Goal: Information Seeking & Learning: Check status

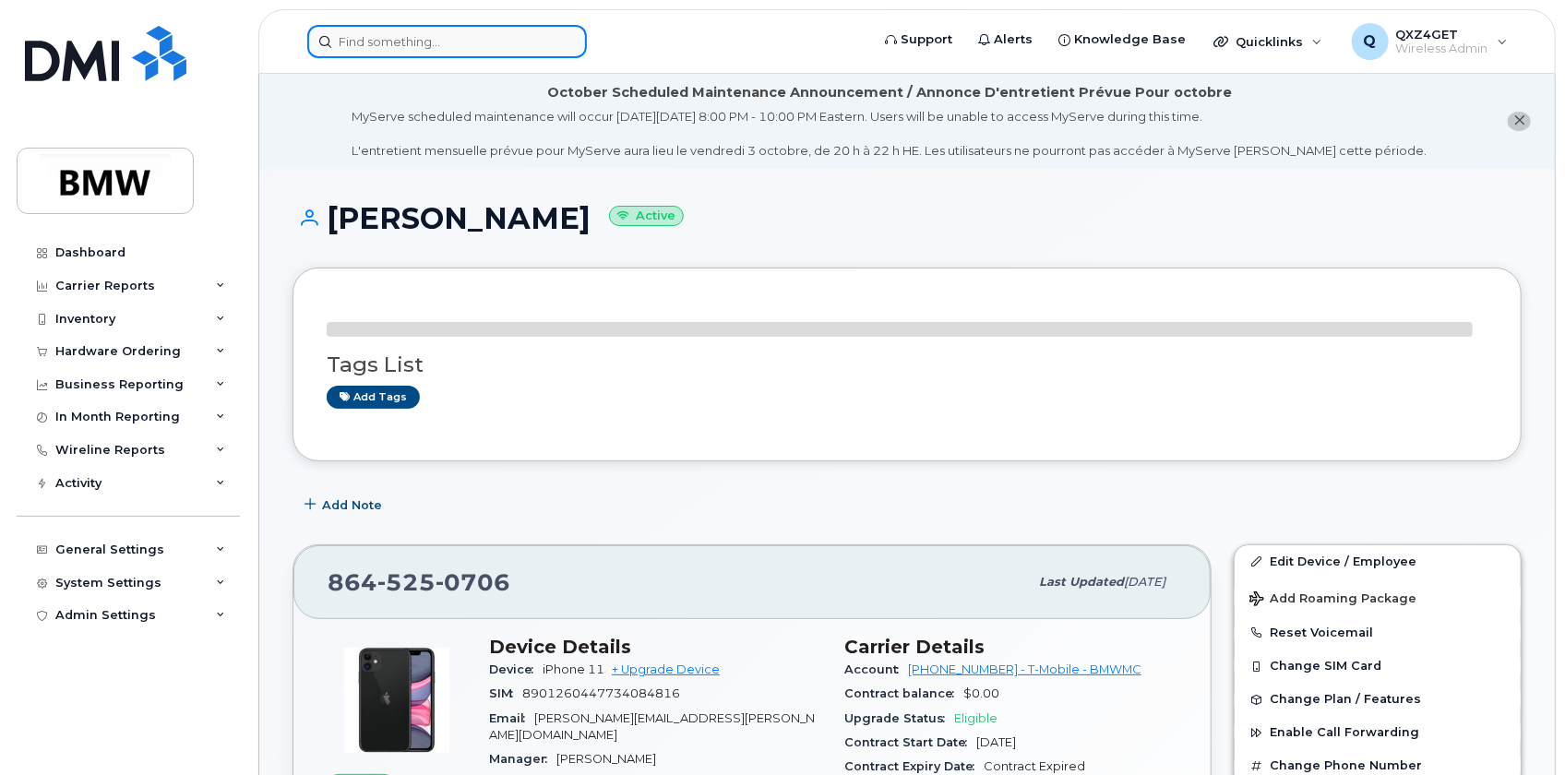
click at [465, 47] on input at bounding box center [447, 41] width 280 height 33
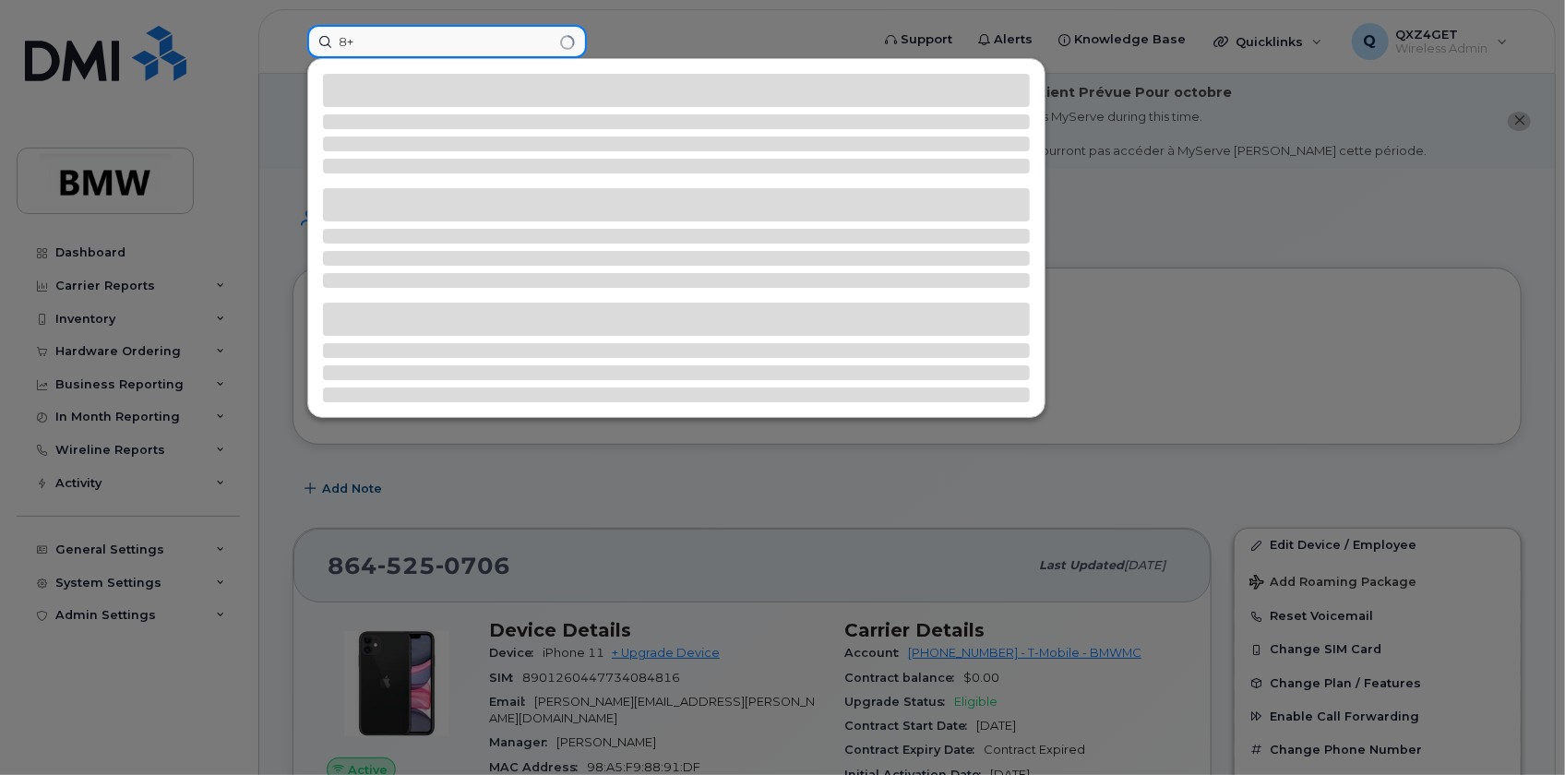
type input "8"
type input "8643719326"
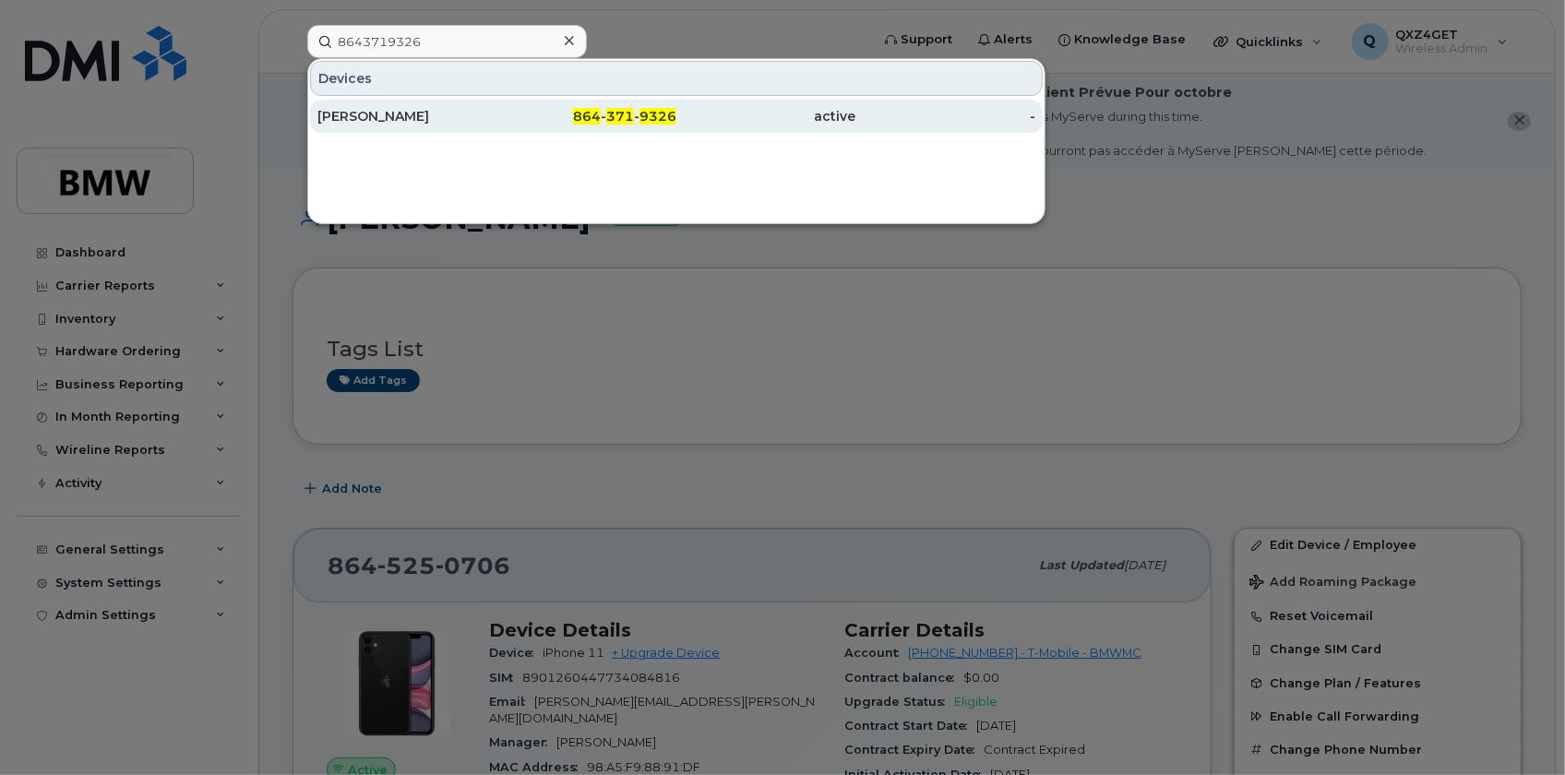
click at [350, 119] on div "[PERSON_NAME]" at bounding box center [407, 116] width 180 height 18
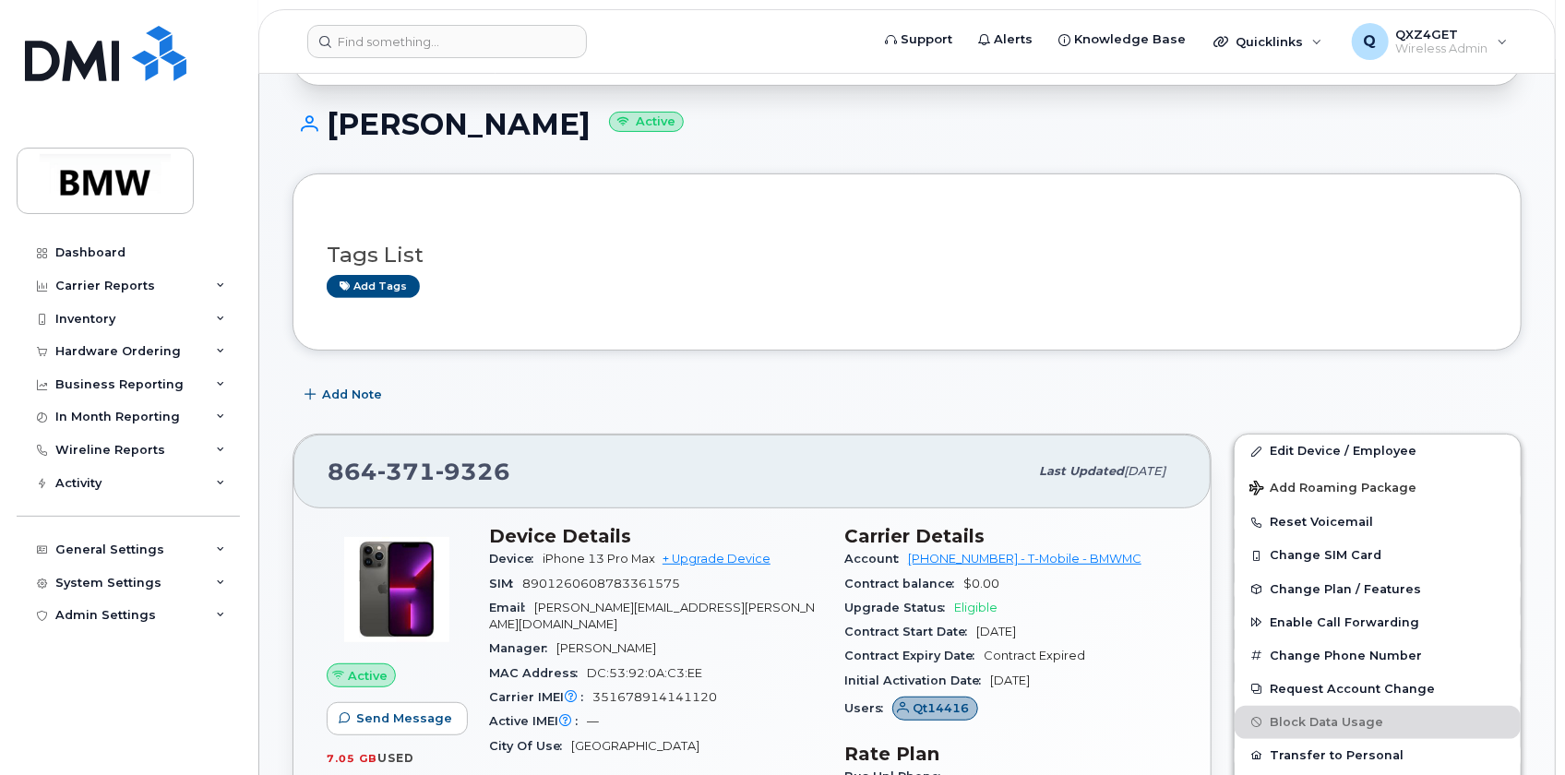
scroll to position [335, 0]
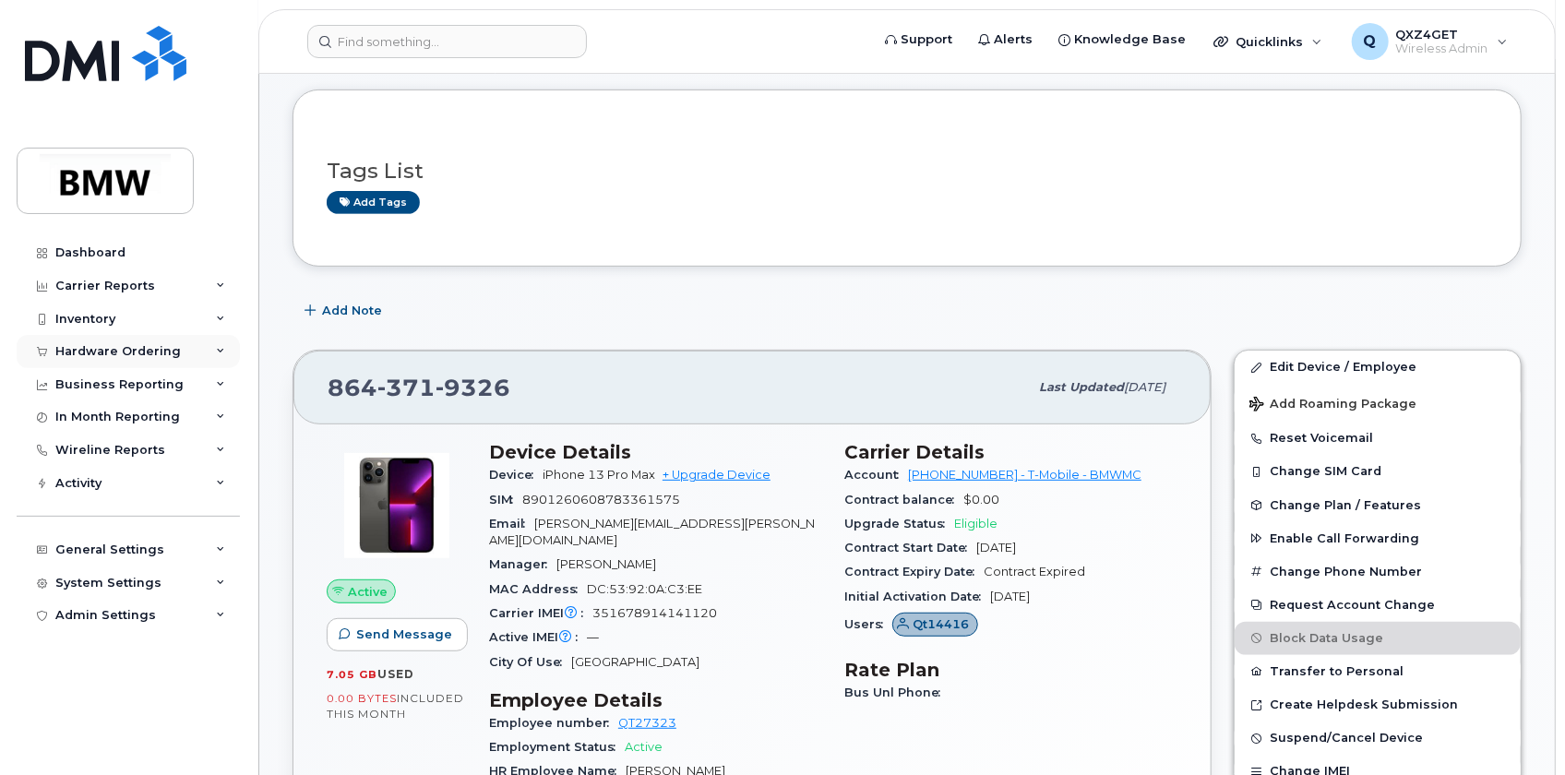
click at [105, 345] on div "Hardware Ordering" at bounding box center [118, 351] width 126 height 15
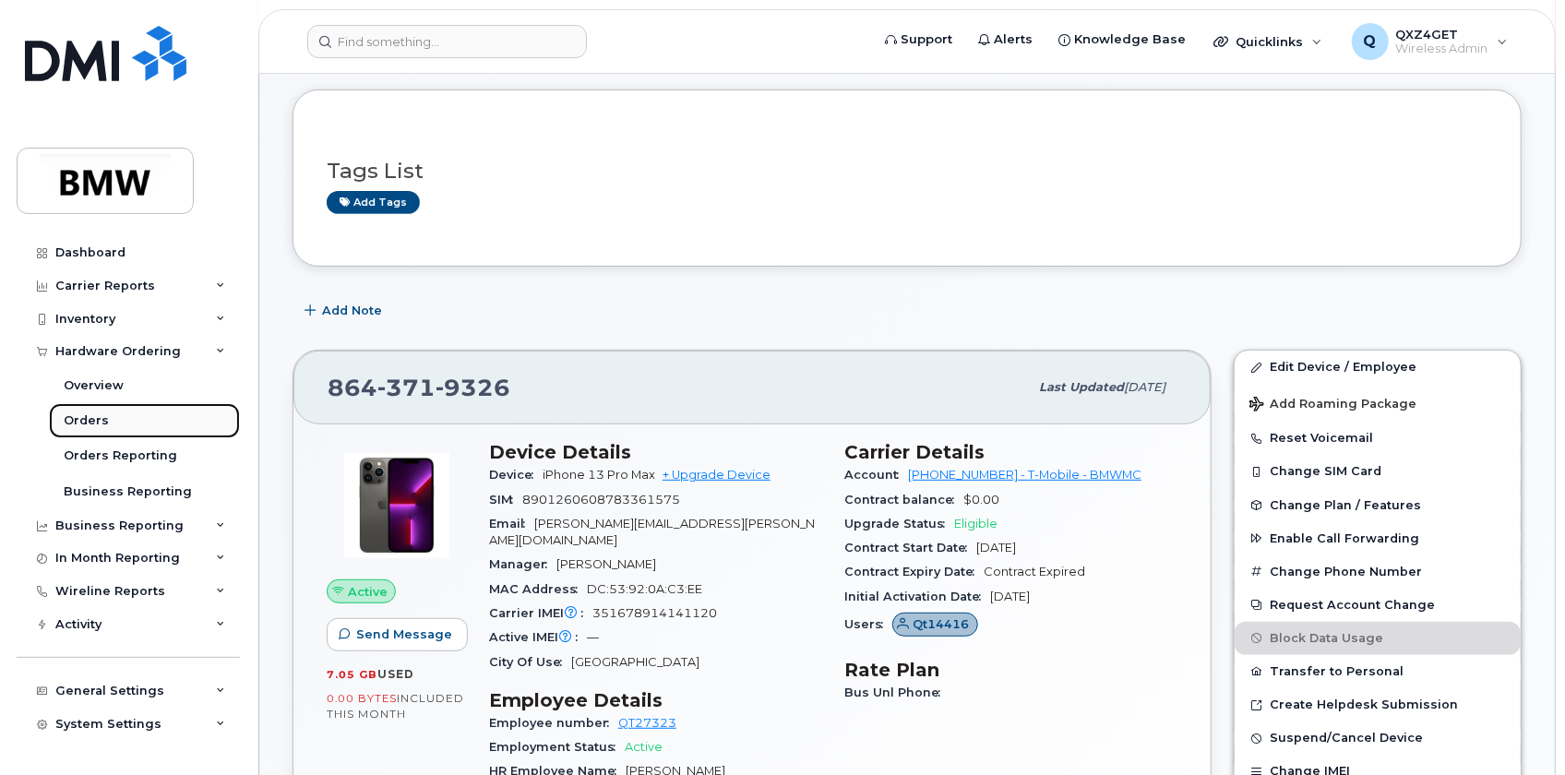
click at [74, 416] on div "Orders" at bounding box center [86, 421] width 45 height 17
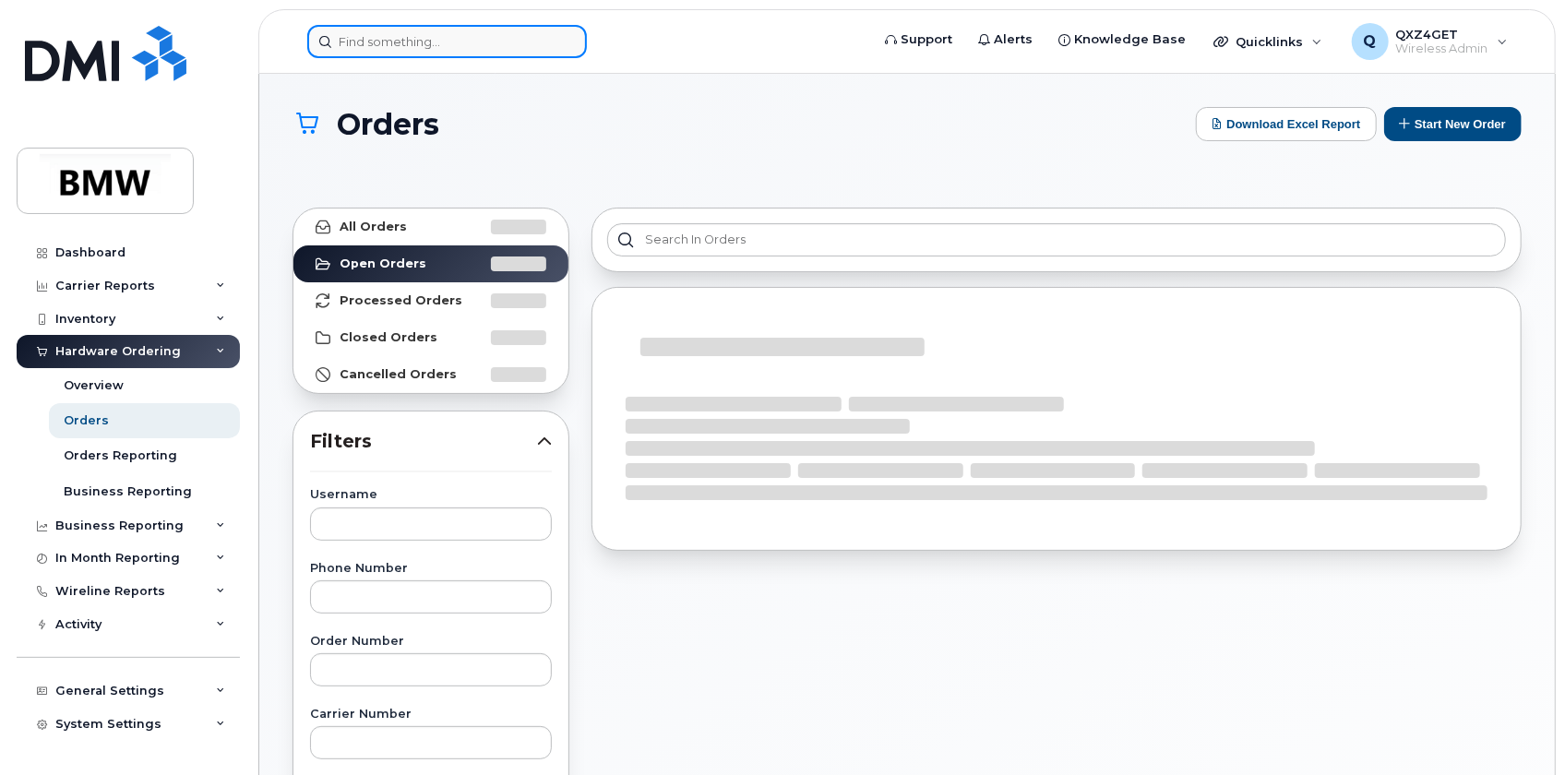
click at [409, 31] on input at bounding box center [447, 41] width 280 height 33
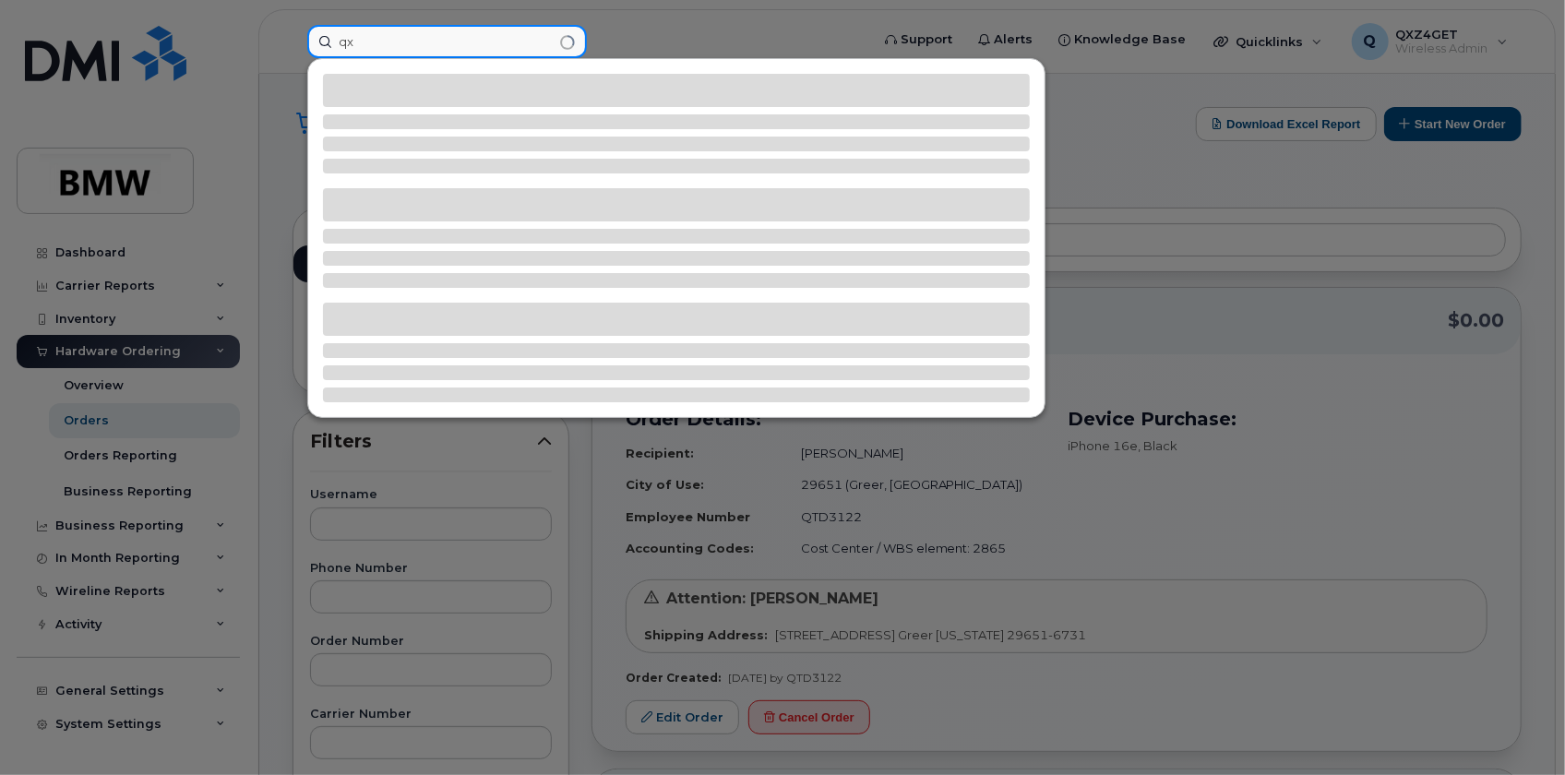
type input "q"
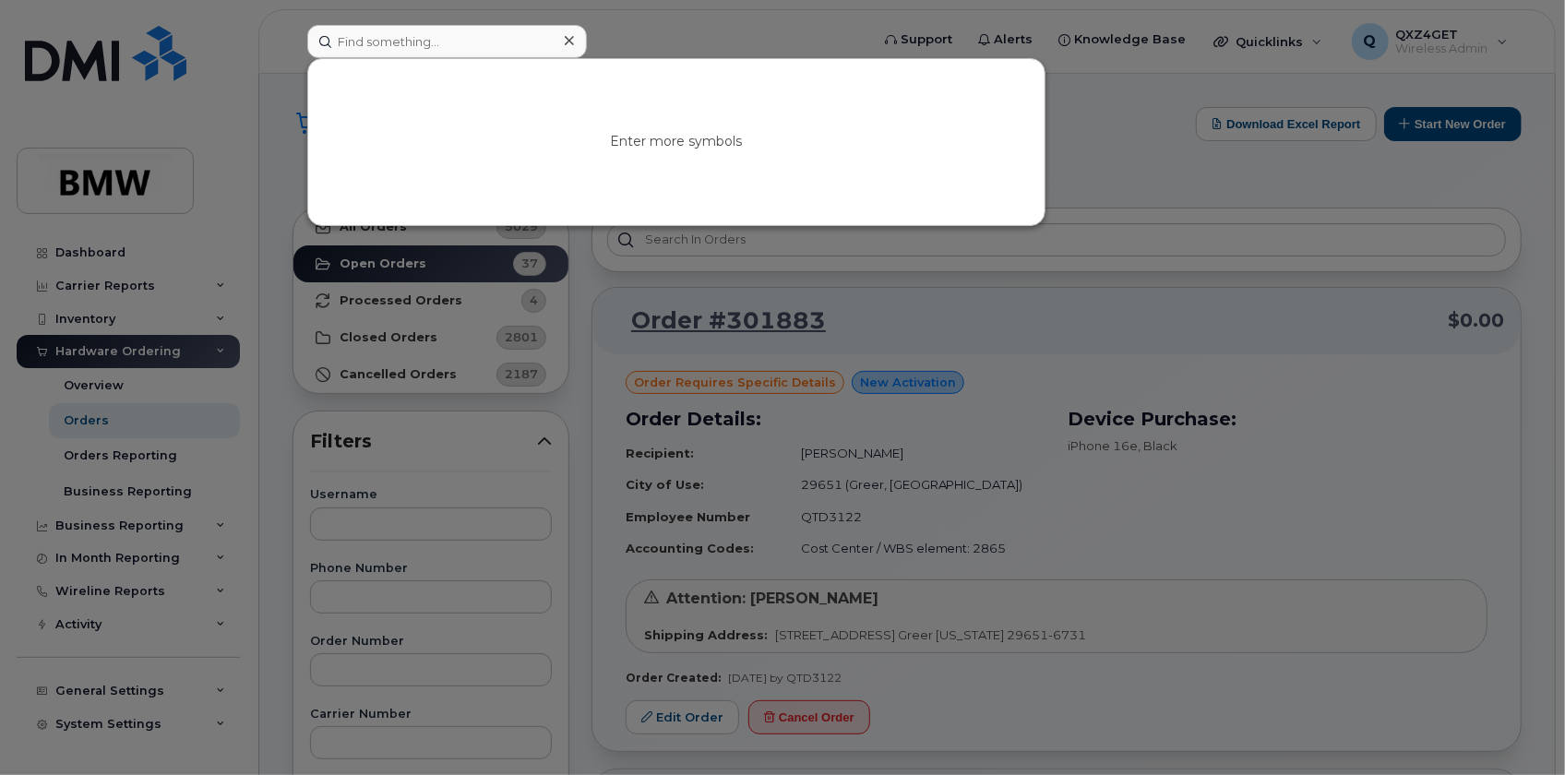
click at [402, 664] on div at bounding box center [782, 387] width 1565 height 775
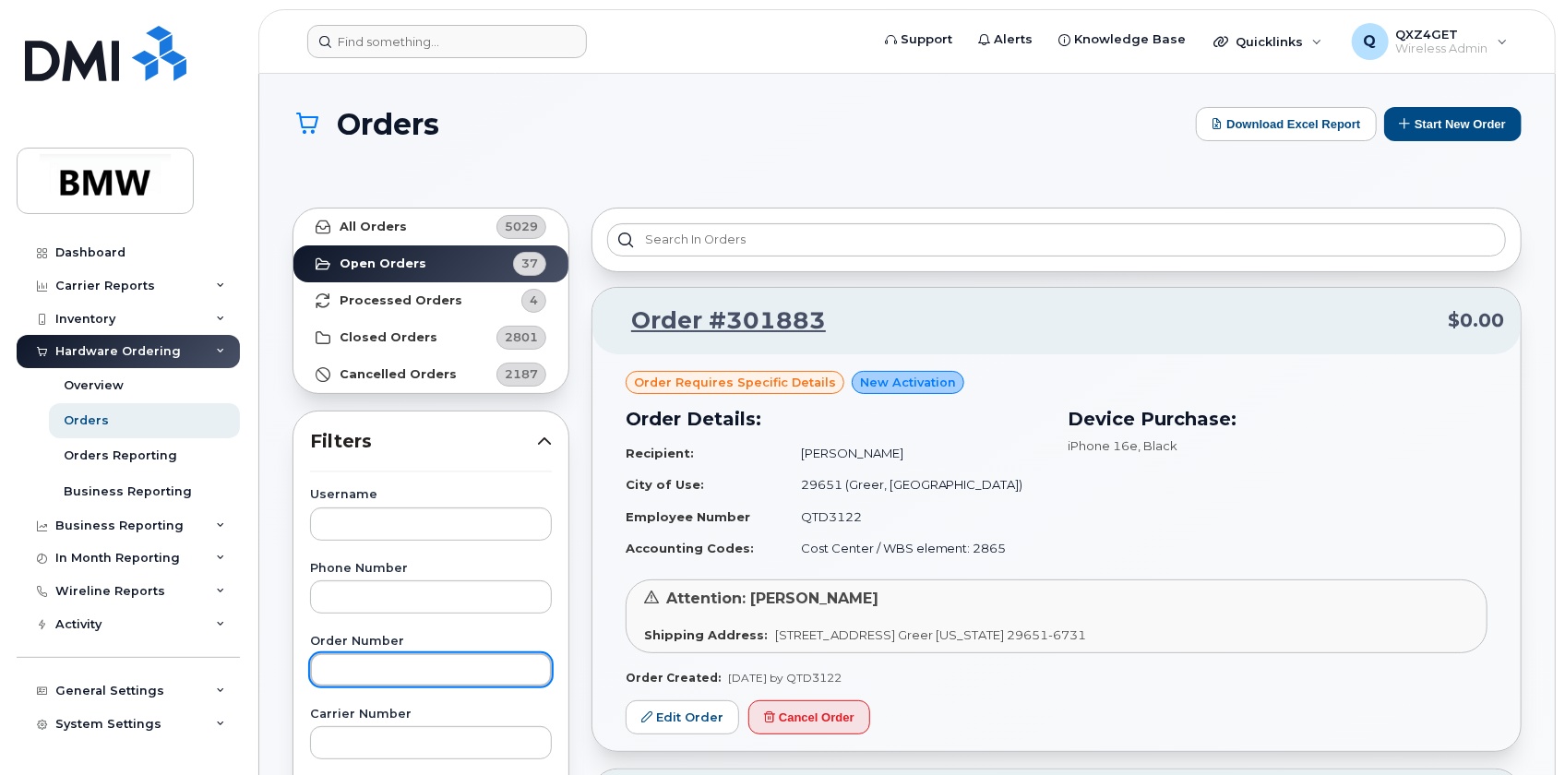
click at [416, 655] on input "text" at bounding box center [431, 669] width 242 height 33
type input "qxz6kkvz"
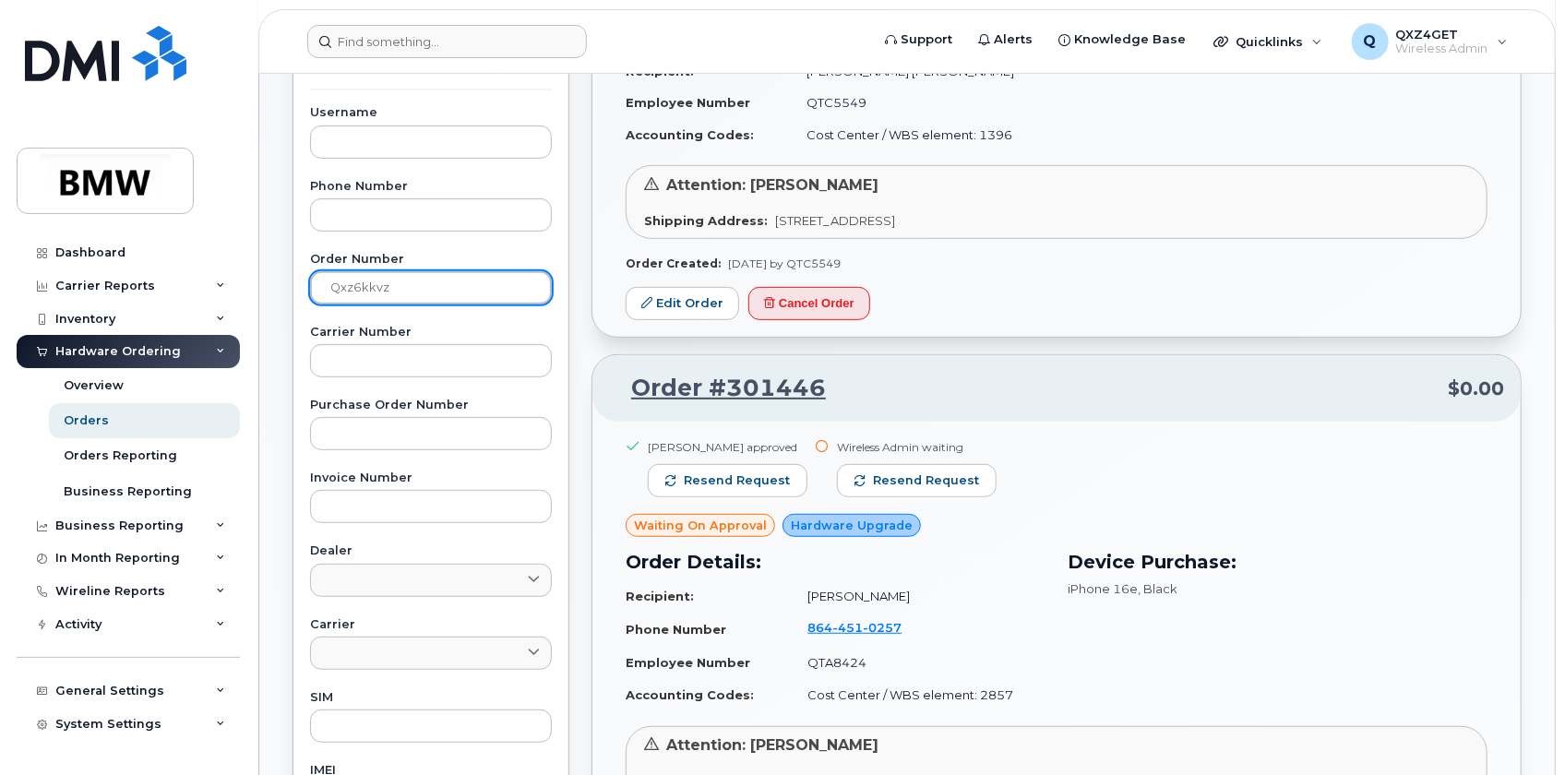
scroll to position [298, 0]
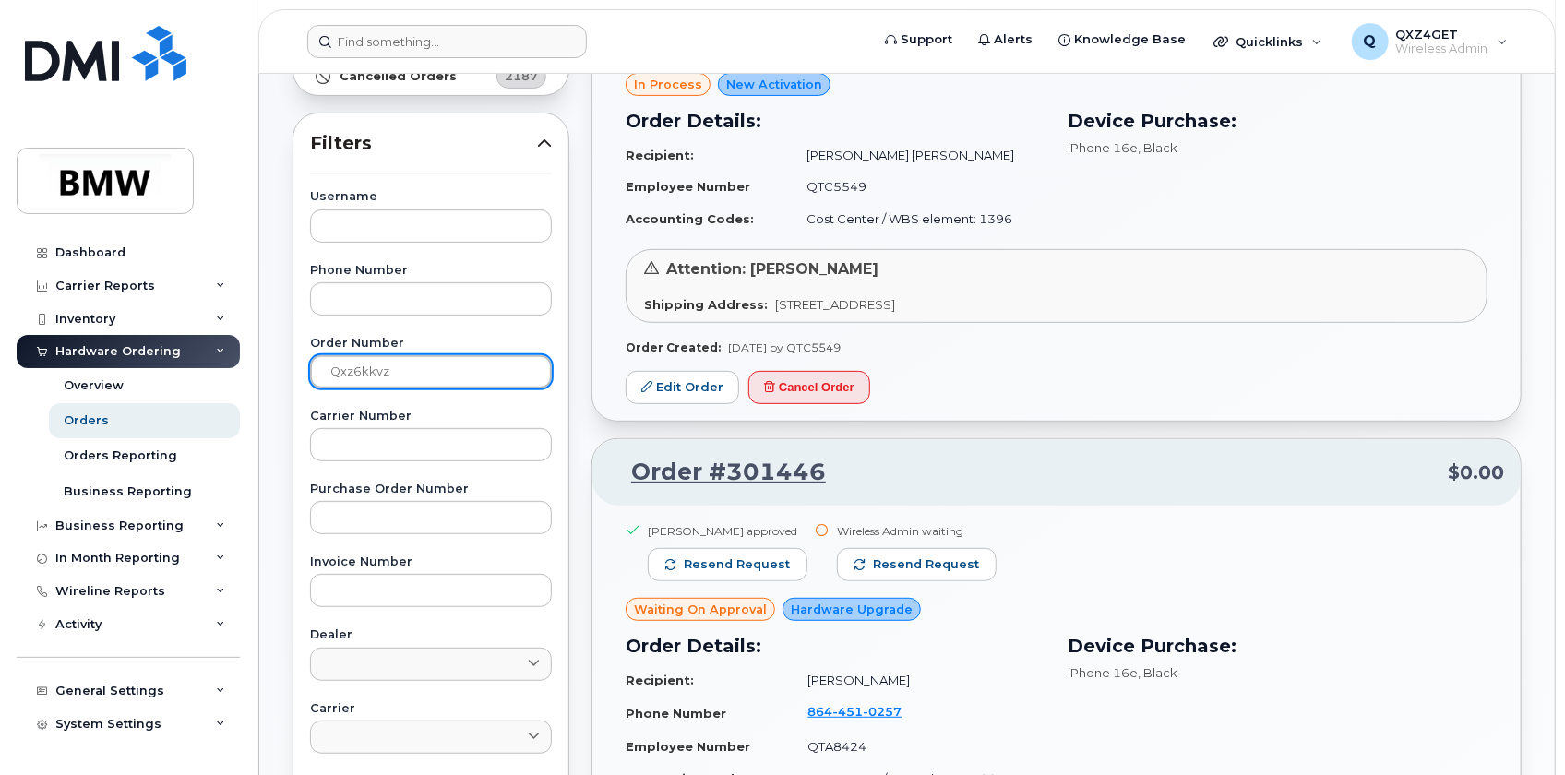
drag, startPoint x: 390, startPoint y: 367, endPoint x: 170, endPoint y: 350, distance: 221.3
type input "301300"
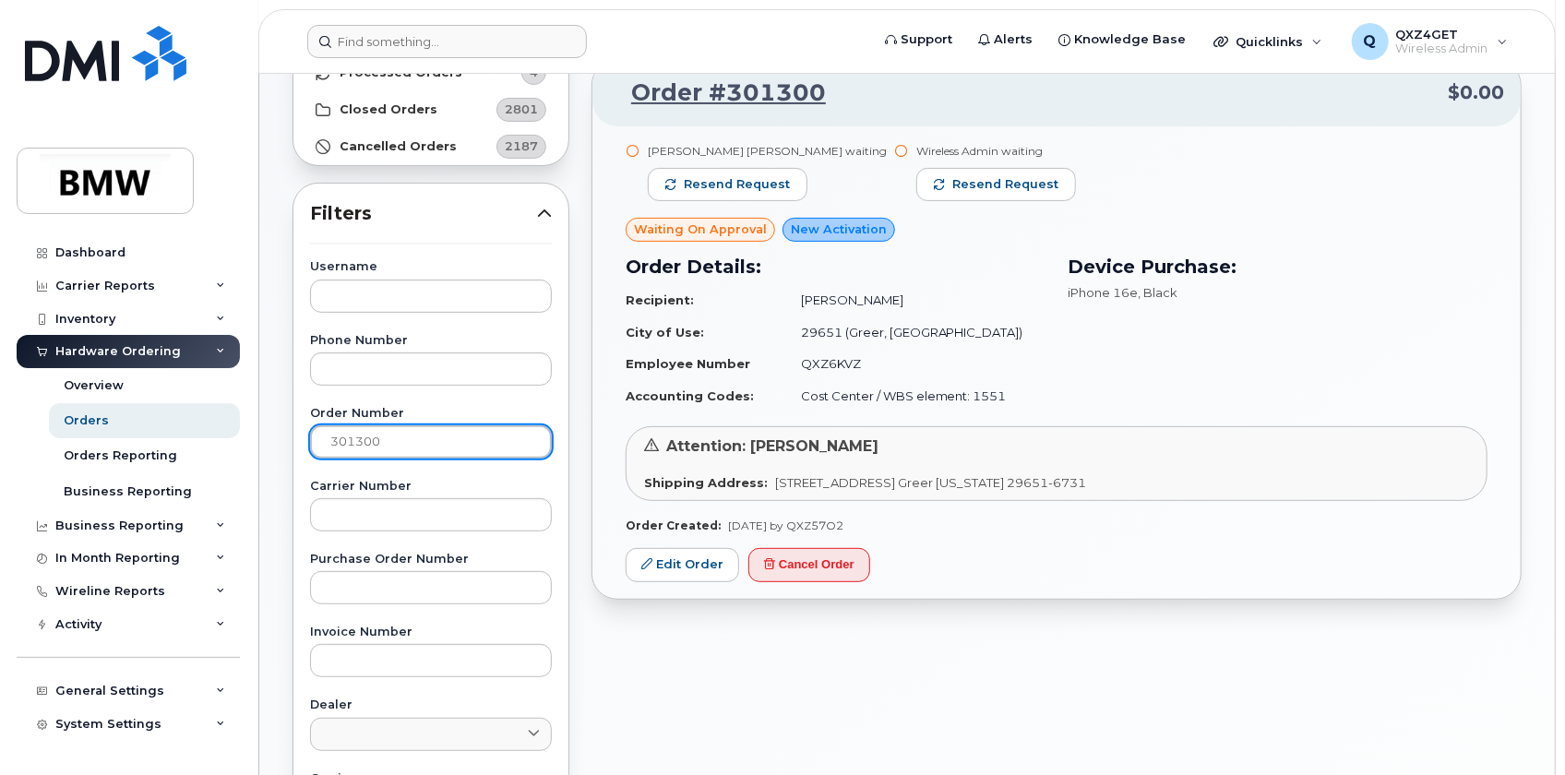
scroll to position [214, 0]
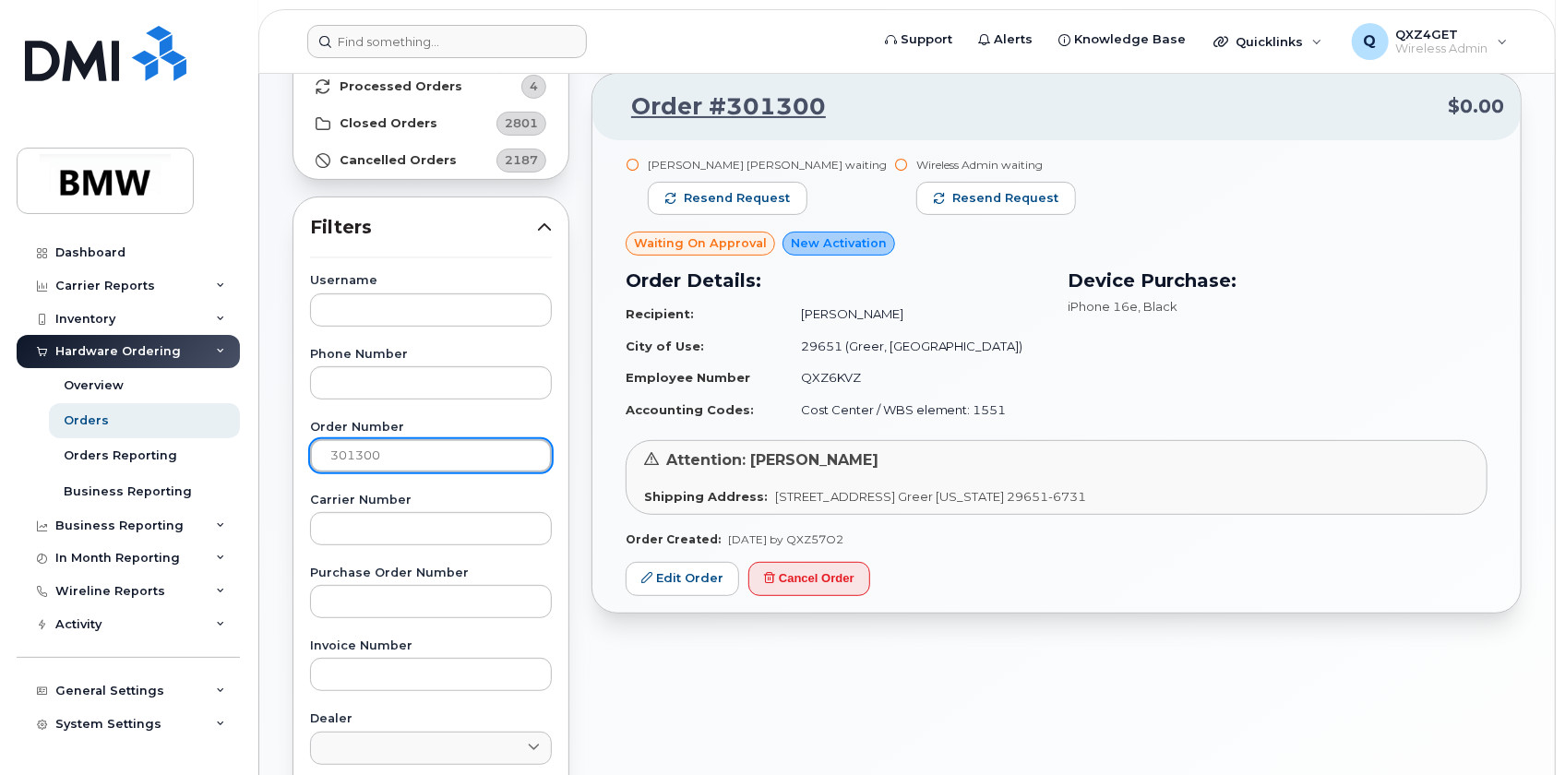
drag, startPoint x: 447, startPoint y: 450, endPoint x: 257, endPoint y: 459, distance: 190.3
click at [257, 459] on body "Support Alerts Knowledge Base Quicklinks Suspend / Cancel Device Change SIM Car…" at bounding box center [782, 573] width 1565 height 1574
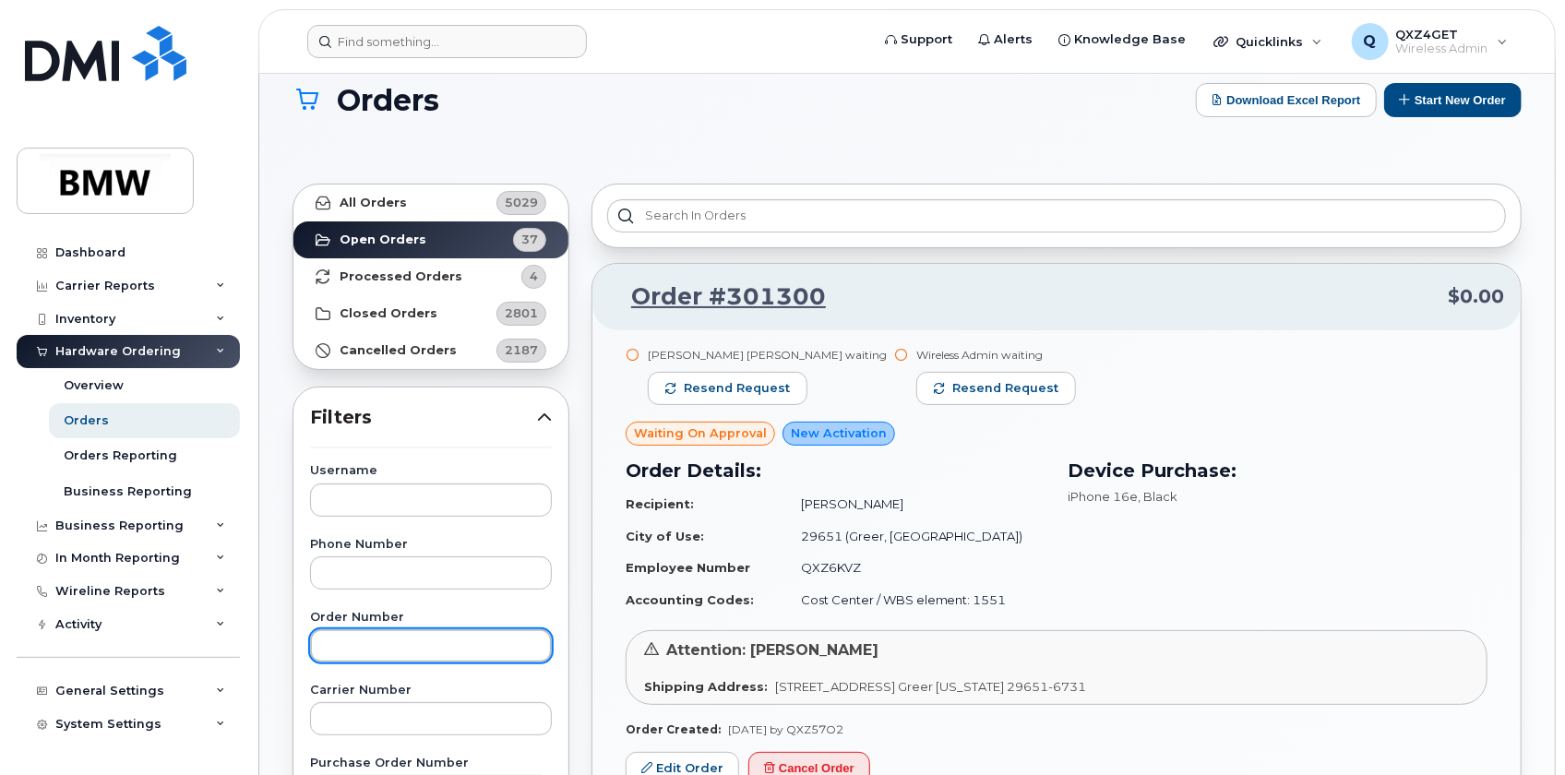
scroll to position [0, 0]
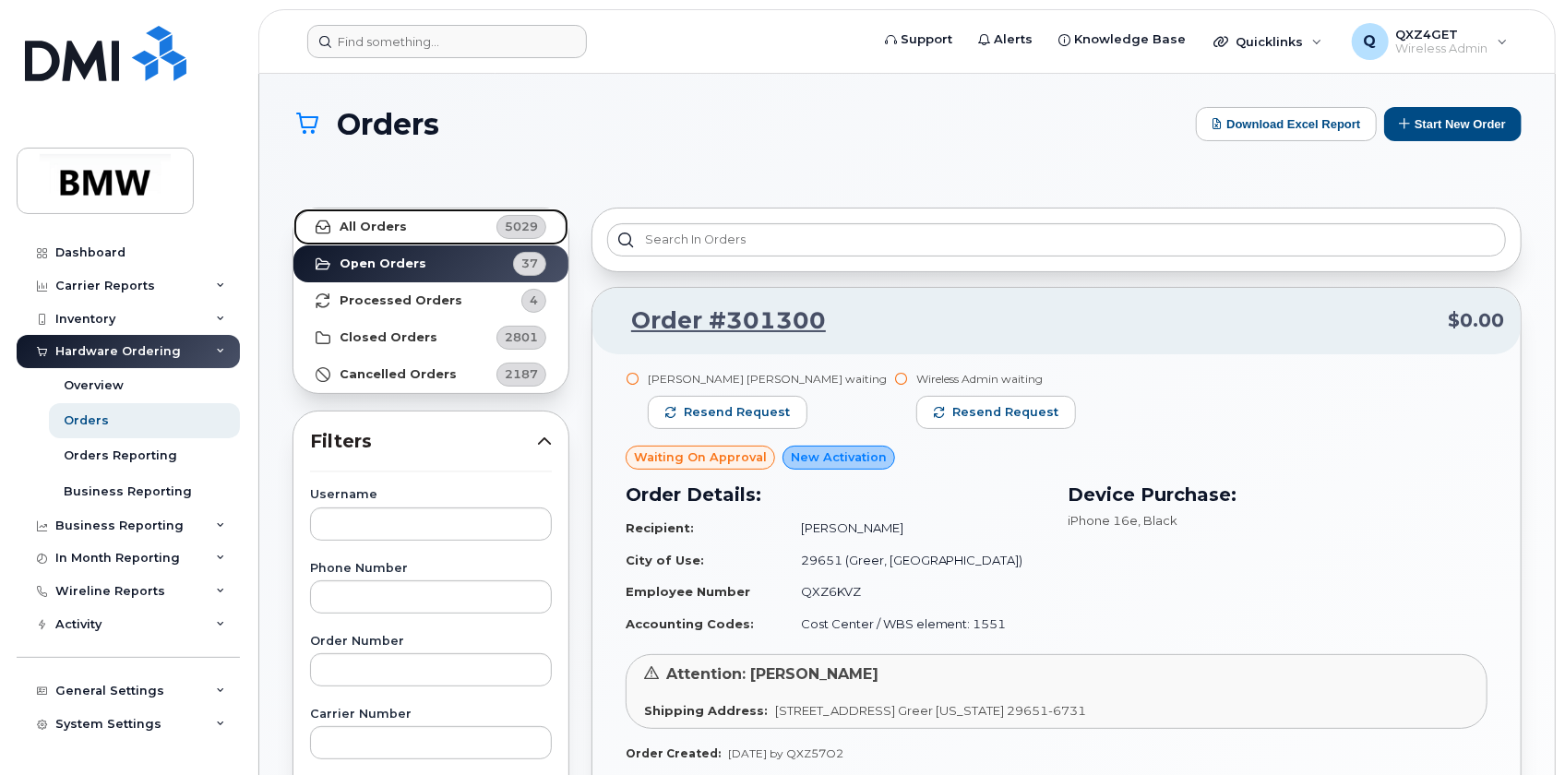
click at [360, 230] on strong "All Orders" at bounding box center [373, 227] width 67 height 15
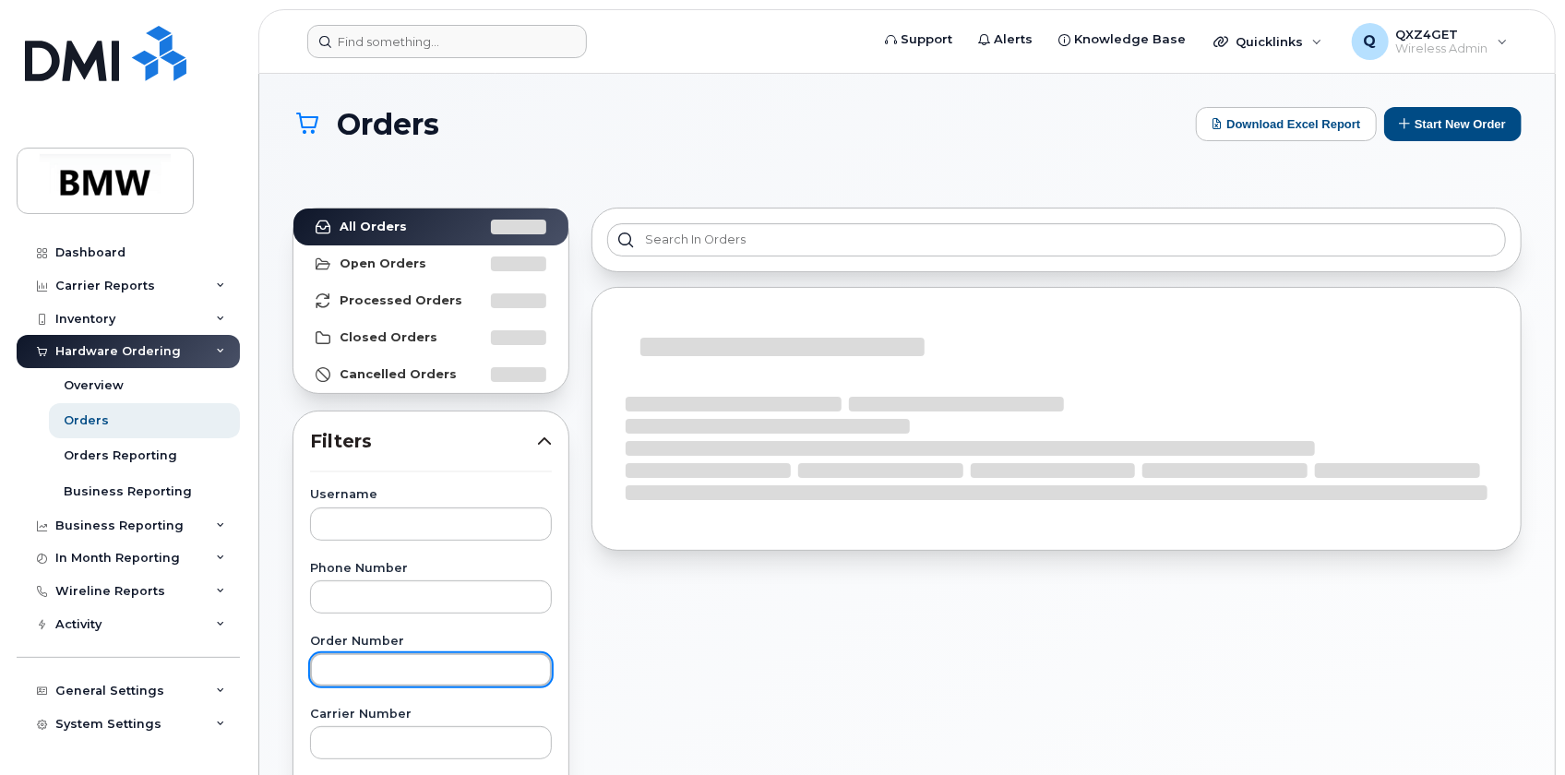
click at [377, 657] on input "text" at bounding box center [431, 669] width 242 height 33
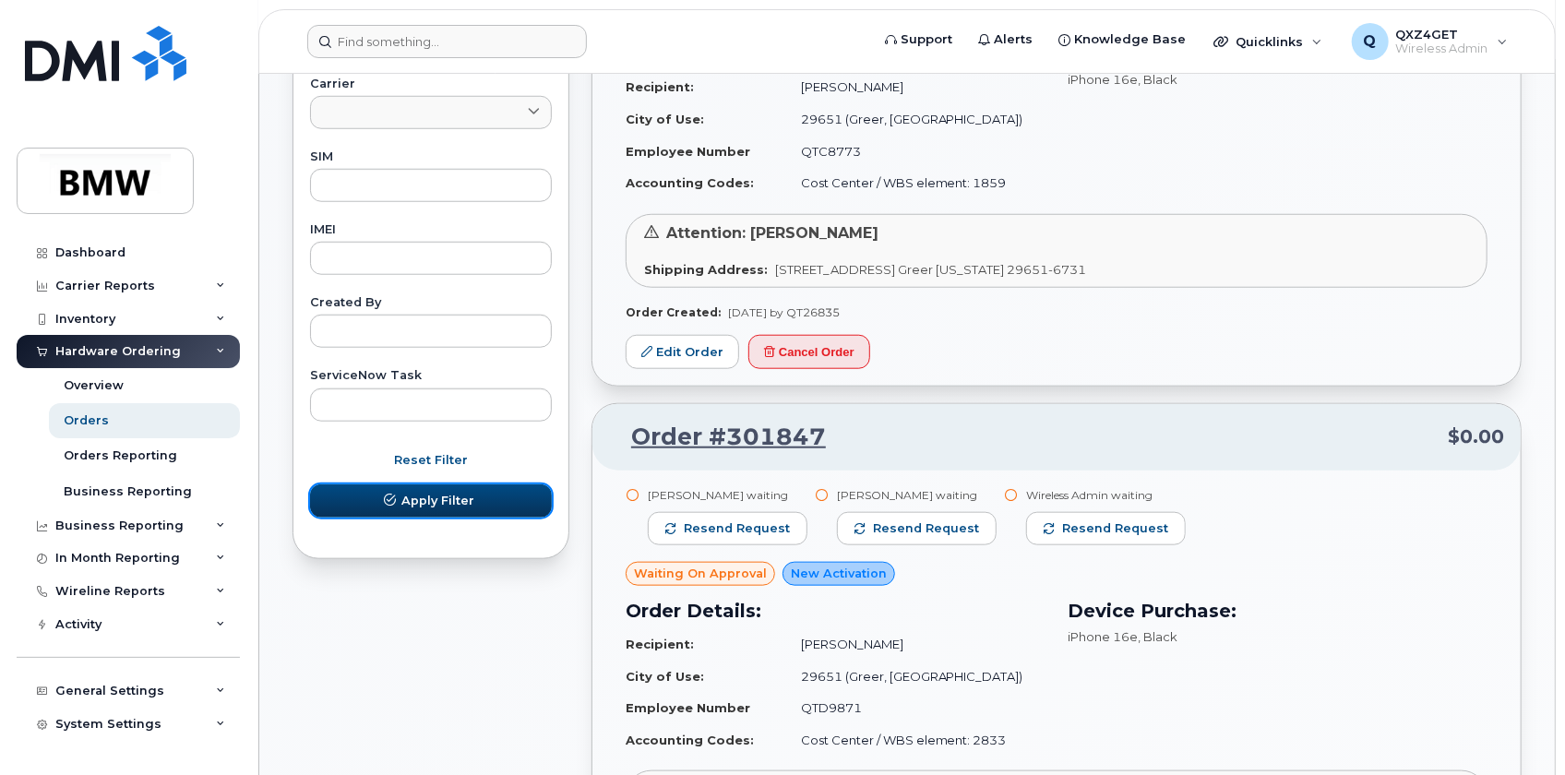
click at [433, 509] on button "Apply Filter" at bounding box center [431, 500] width 242 height 33
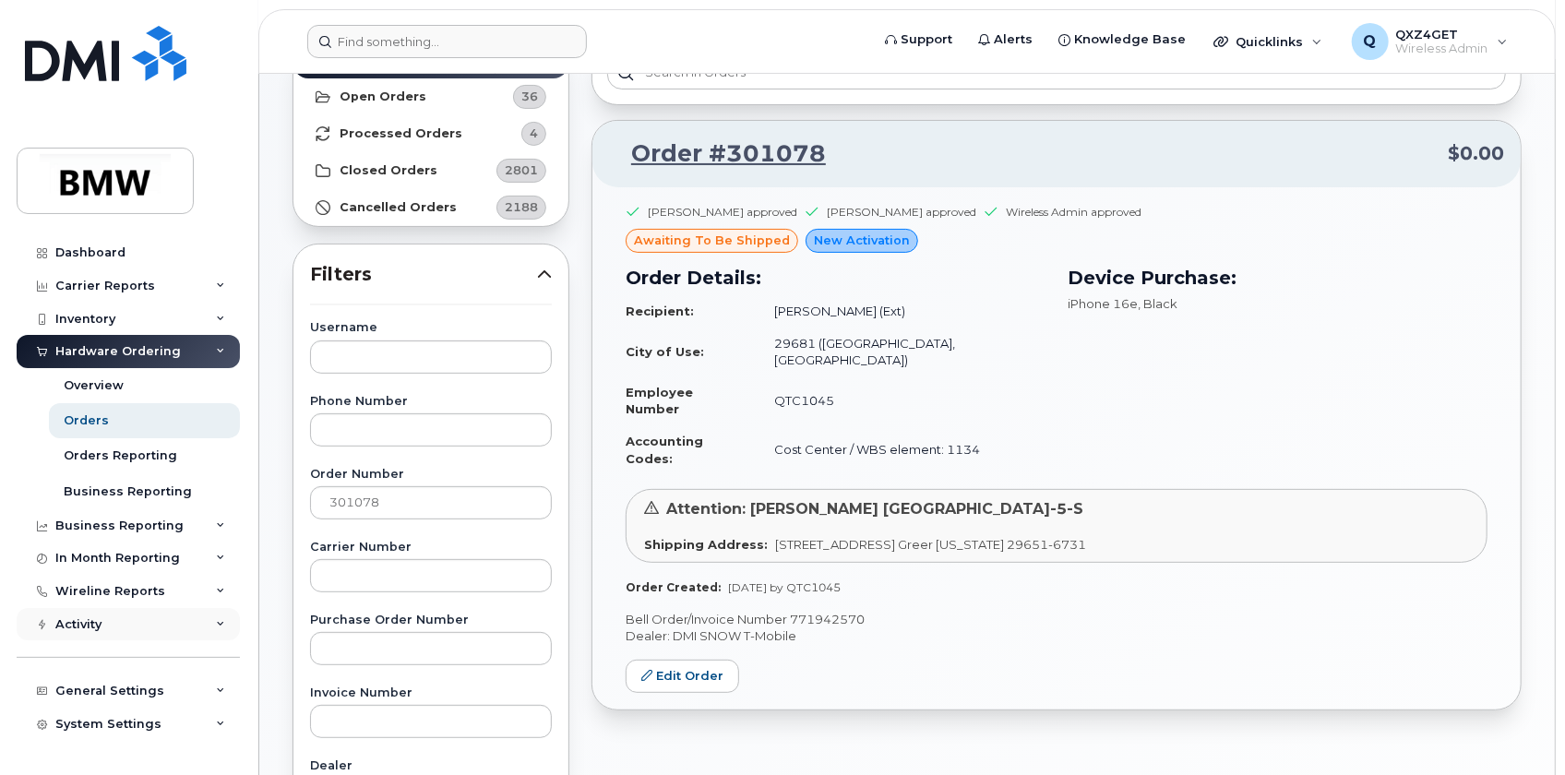
scroll to position [126, 0]
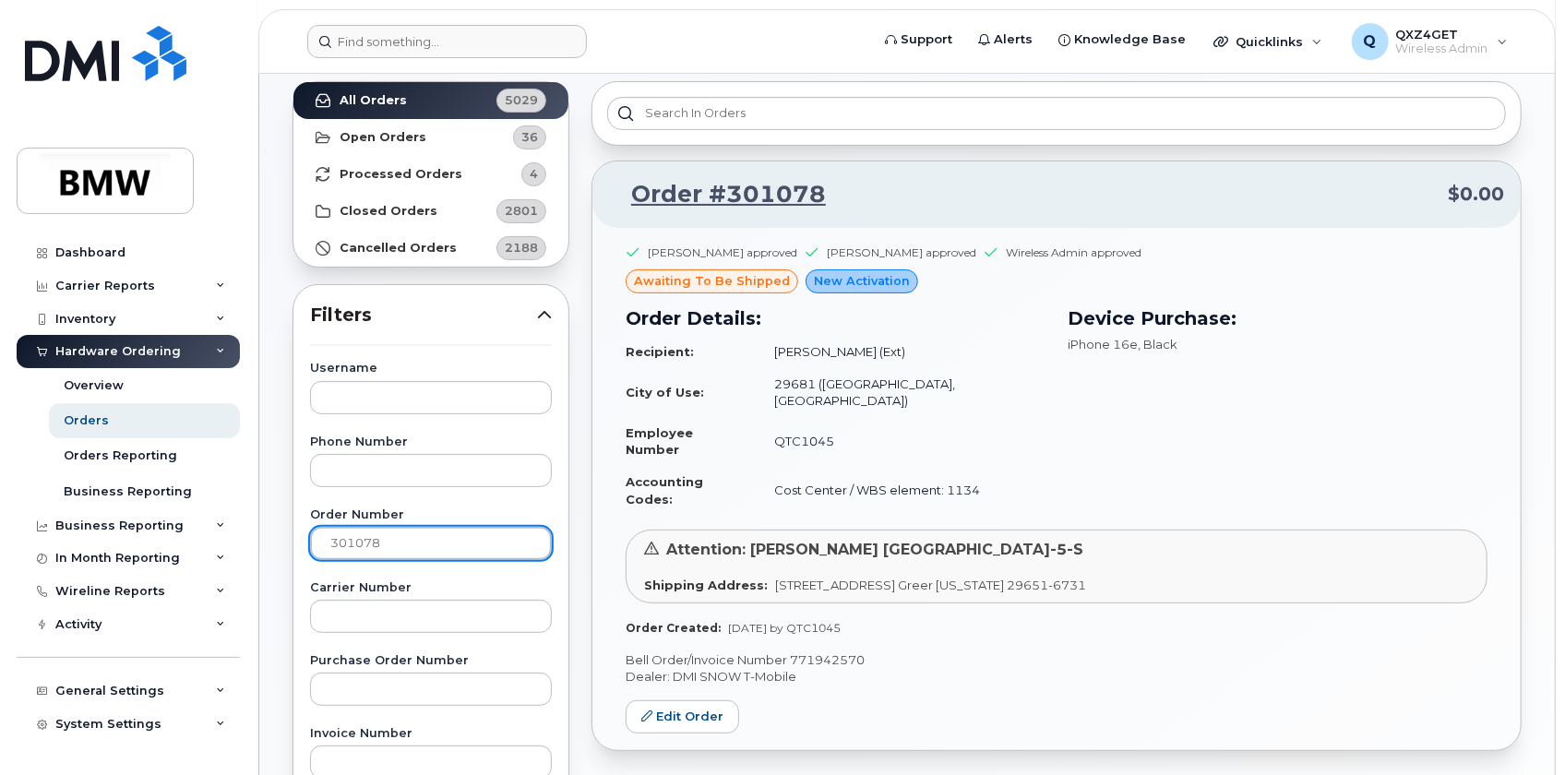
drag, startPoint x: 396, startPoint y: 544, endPoint x: 296, endPoint y: 535, distance: 100.1
click at [296, 535] on div "Username Phone Number Order Number 301078 Carrier Number Purchase Order Number …" at bounding box center [431, 790] width 286 height 855
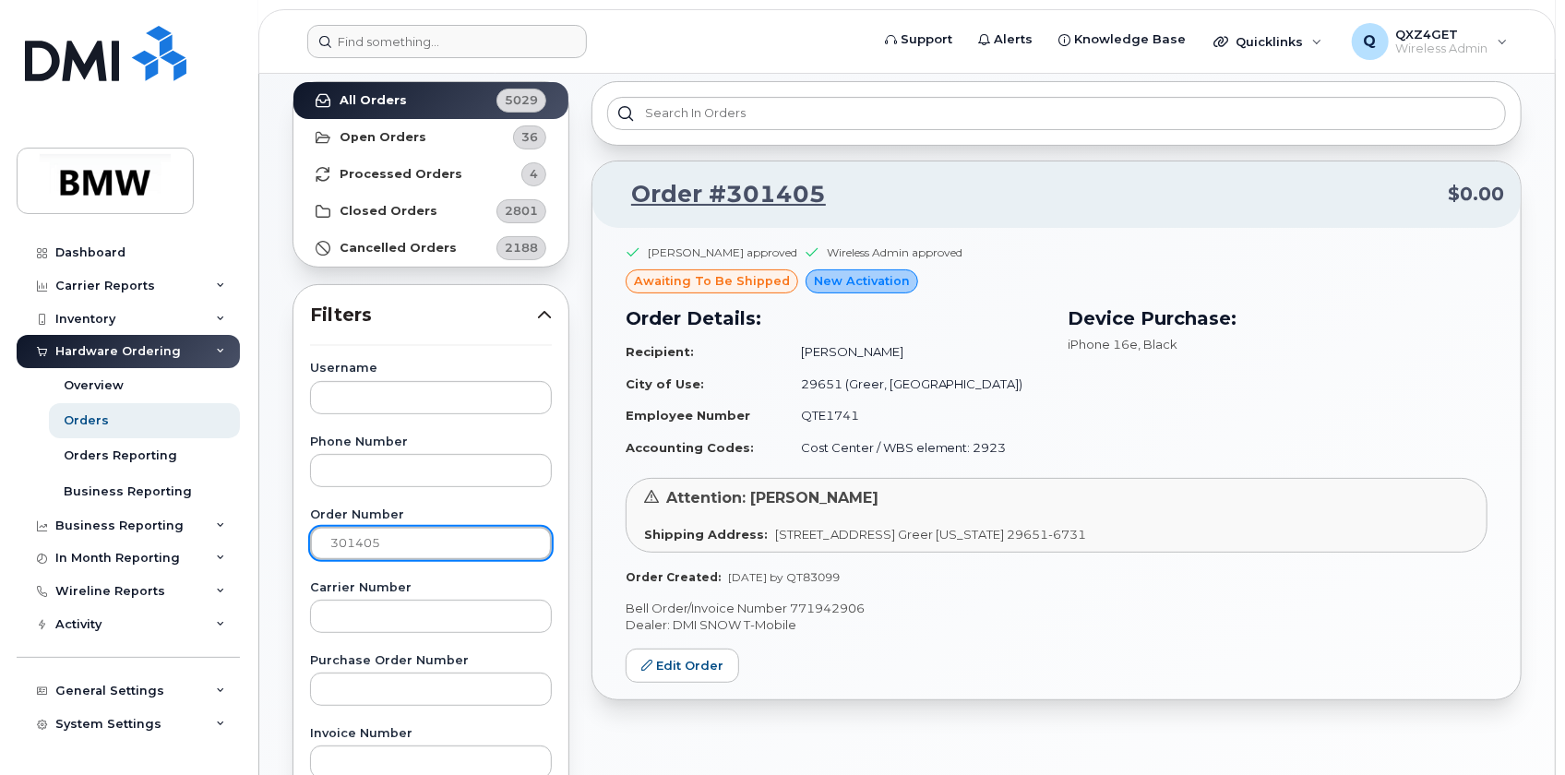
drag, startPoint x: 401, startPoint y: 539, endPoint x: 280, endPoint y: 533, distance: 121.0
click at [280, 533] on div "Orders Download Excel Report Start New Order All Orders 5029 Open Orders 36 Pro…" at bounding box center [907, 667] width 1296 height 1441
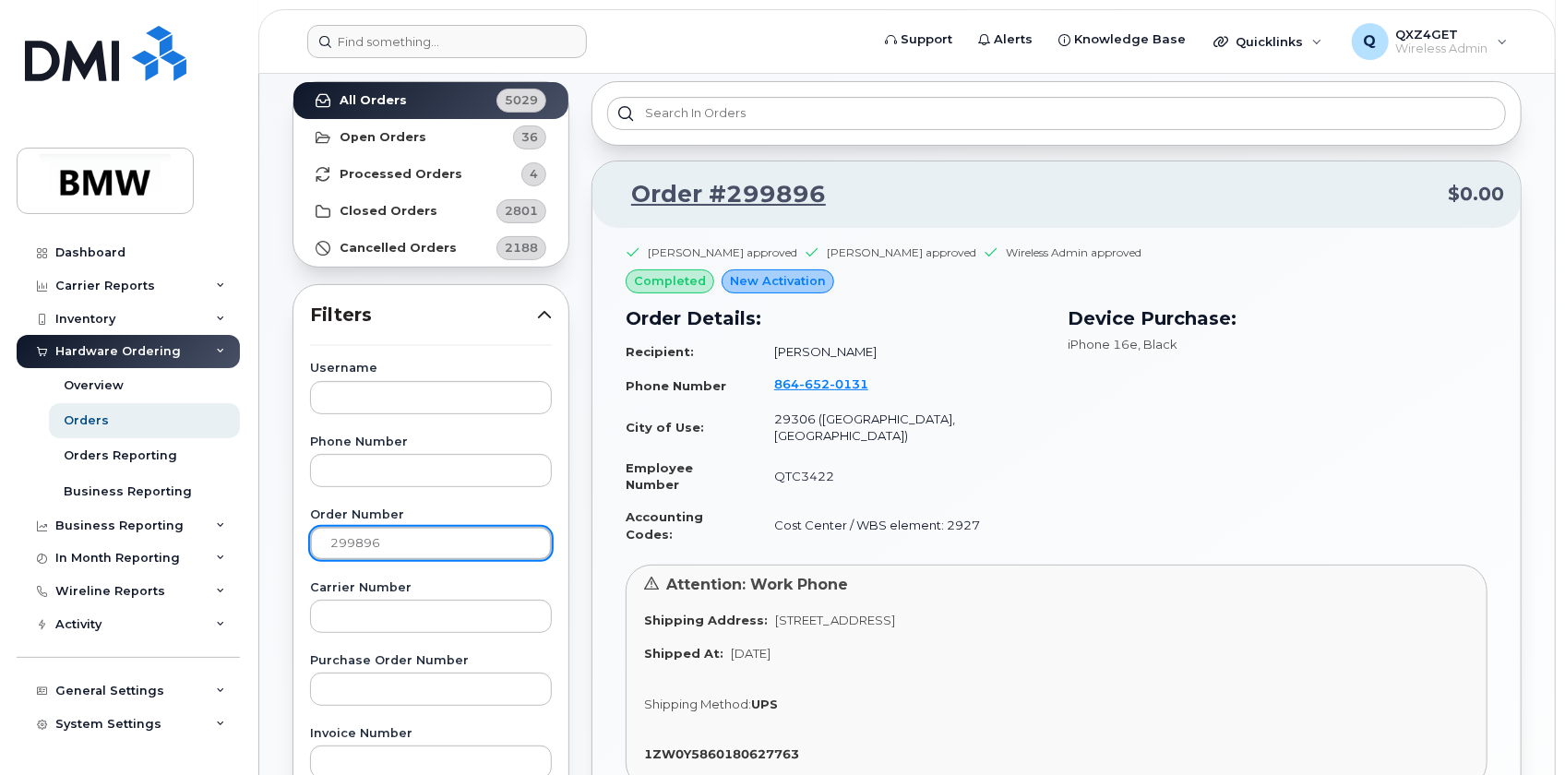
drag, startPoint x: 427, startPoint y: 538, endPoint x: 243, endPoint y: 553, distance: 185.2
click at [252, 553] on body "Support Alerts Knowledge Base Quicklinks Suspend / Cancel Device Change SIM Car…" at bounding box center [782, 661] width 1565 height 1574
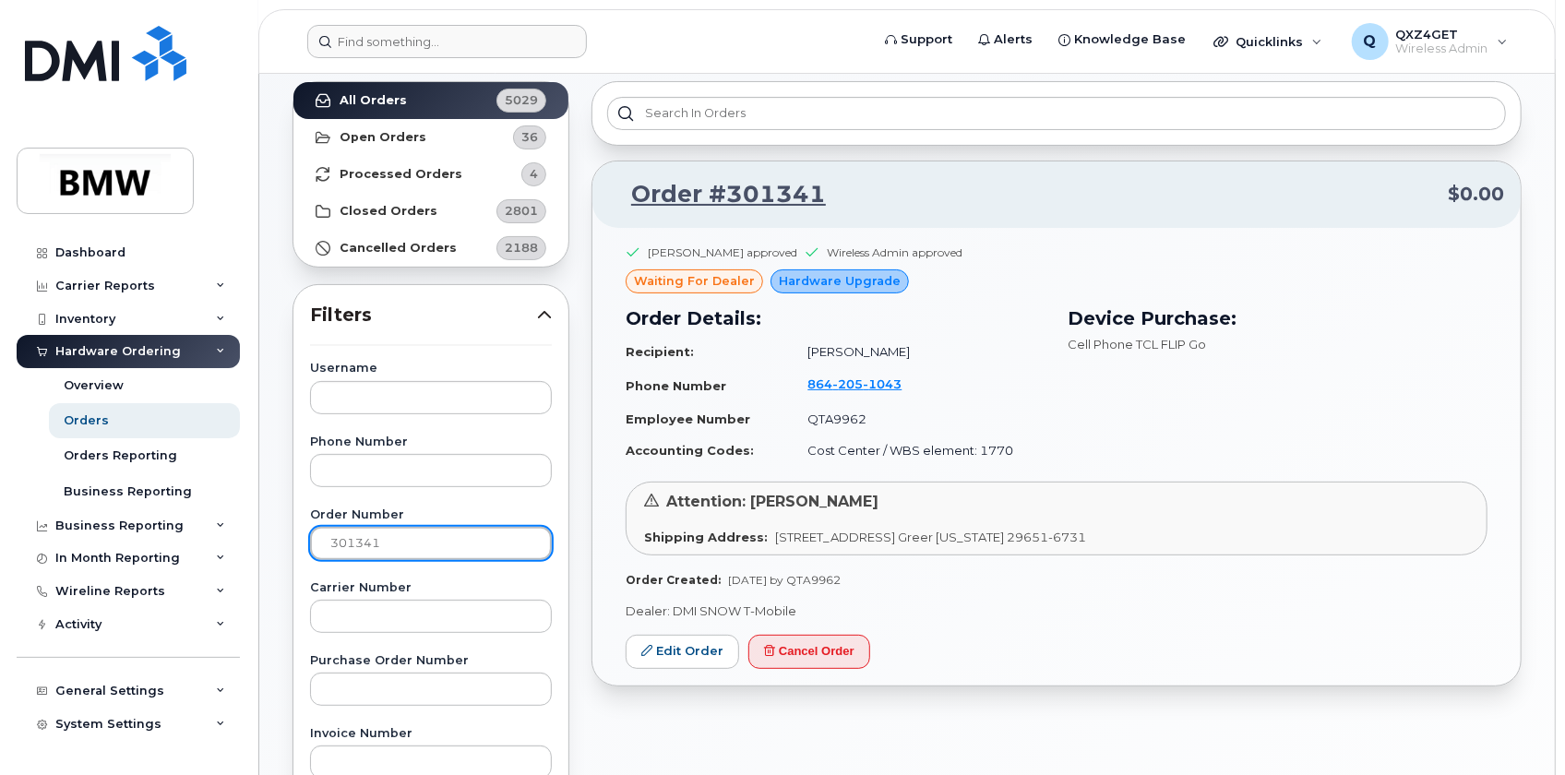
drag, startPoint x: 401, startPoint y: 546, endPoint x: 341, endPoint y: 546, distance: 60.0
click at [341, 546] on input "301341" at bounding box center [431, 543] width 242 height 33
type input "3"
type input "301340"
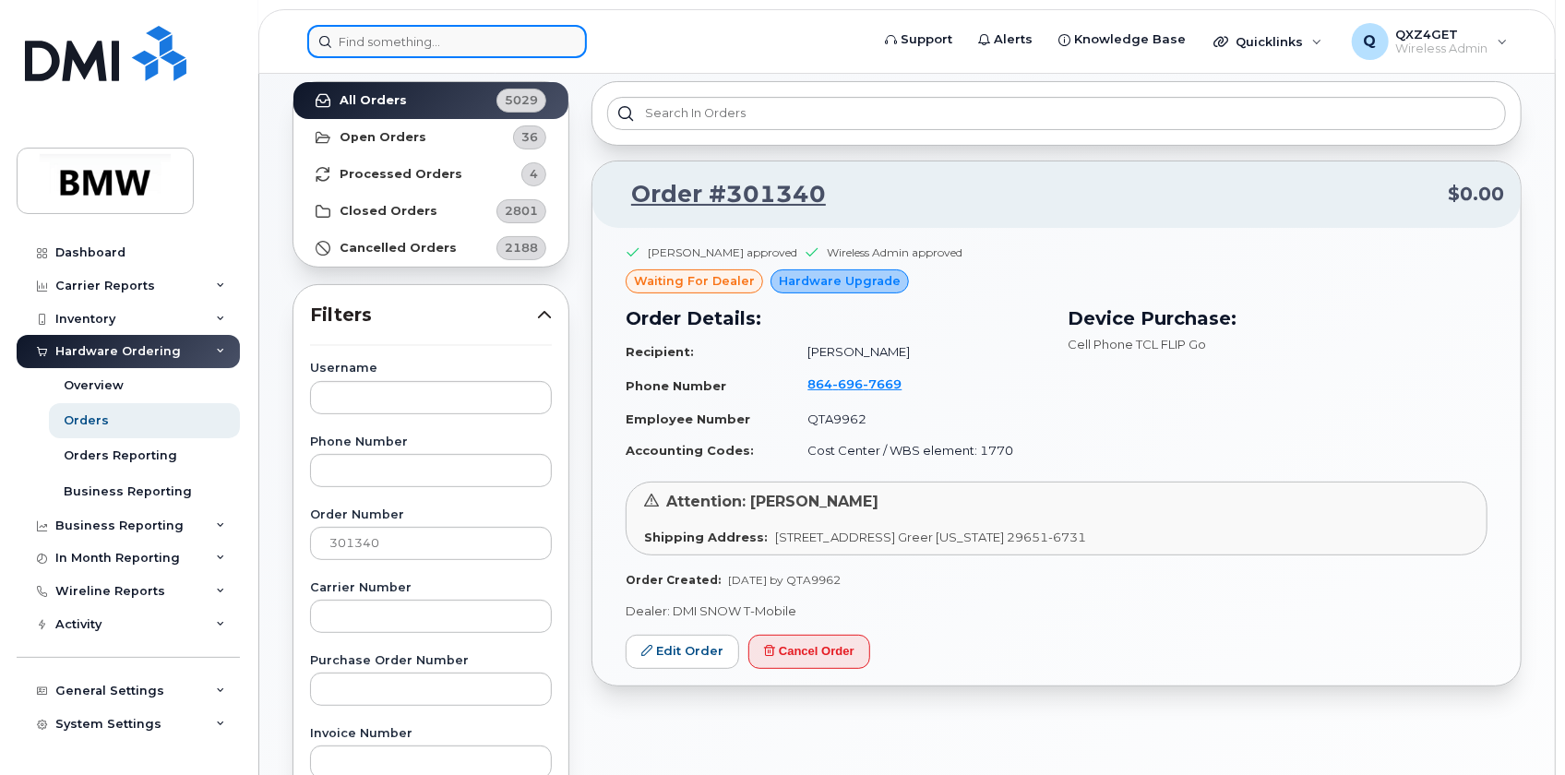
click at [400, 39] on input at bounding box center [447, 41] width 280 height 33
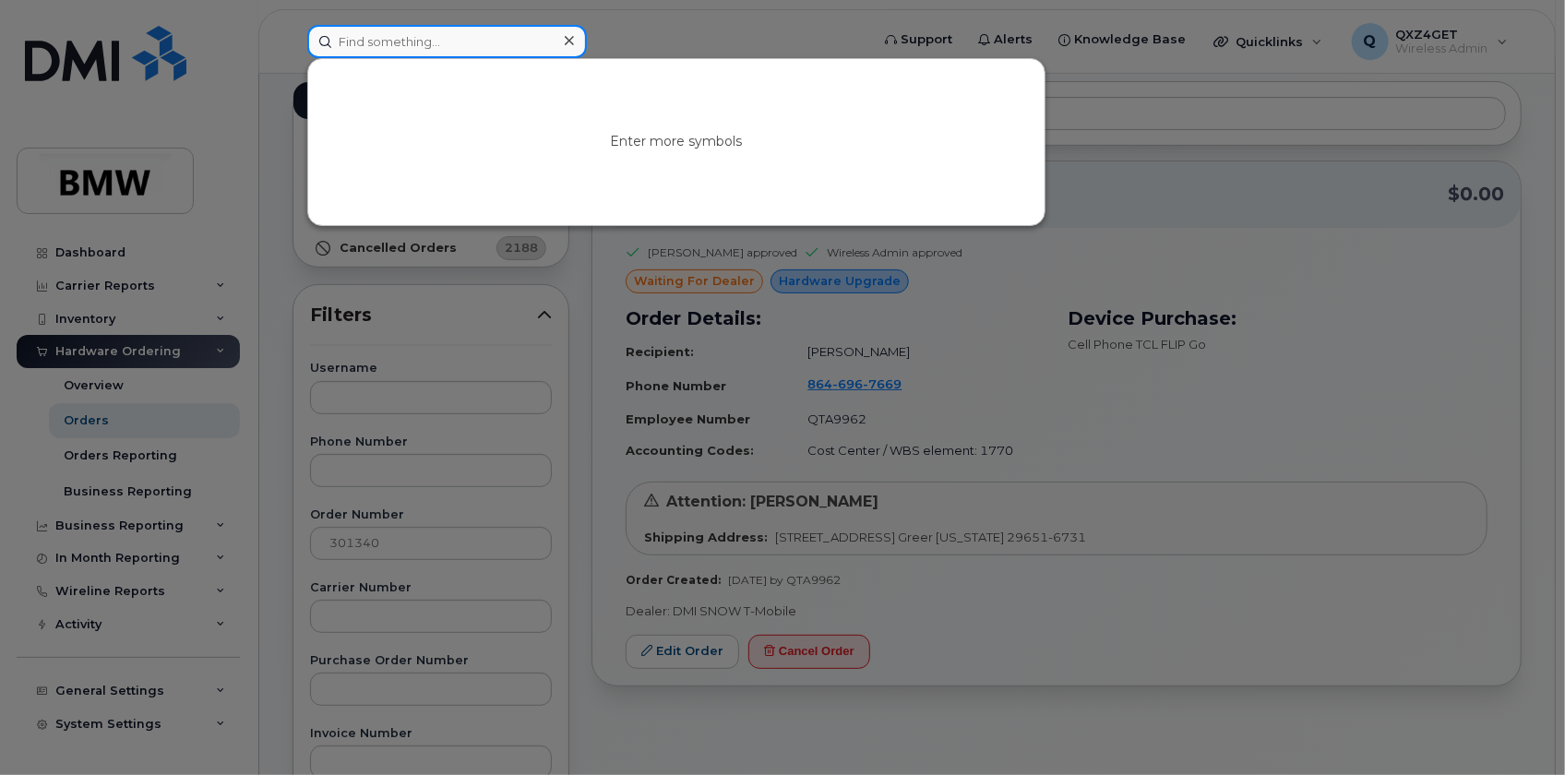
click at [461, 42] on input at bounding box center [447, 41] width 280 height 33
paste input "350401988891954"
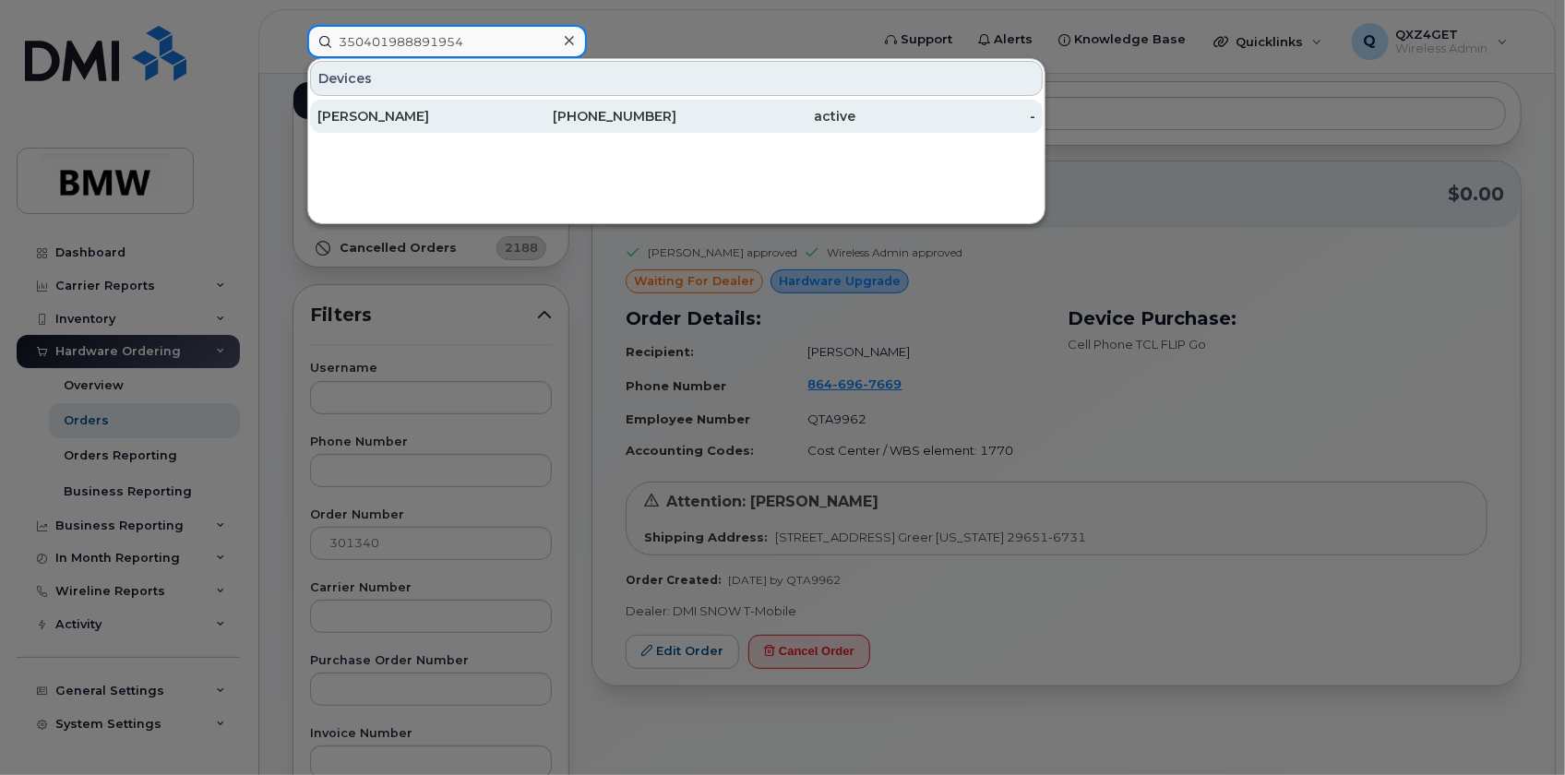
type input "350401988891954"
click at [381, 109] on div "Krystal Anderson" at bounding box center [407, 116] width 180 height 18
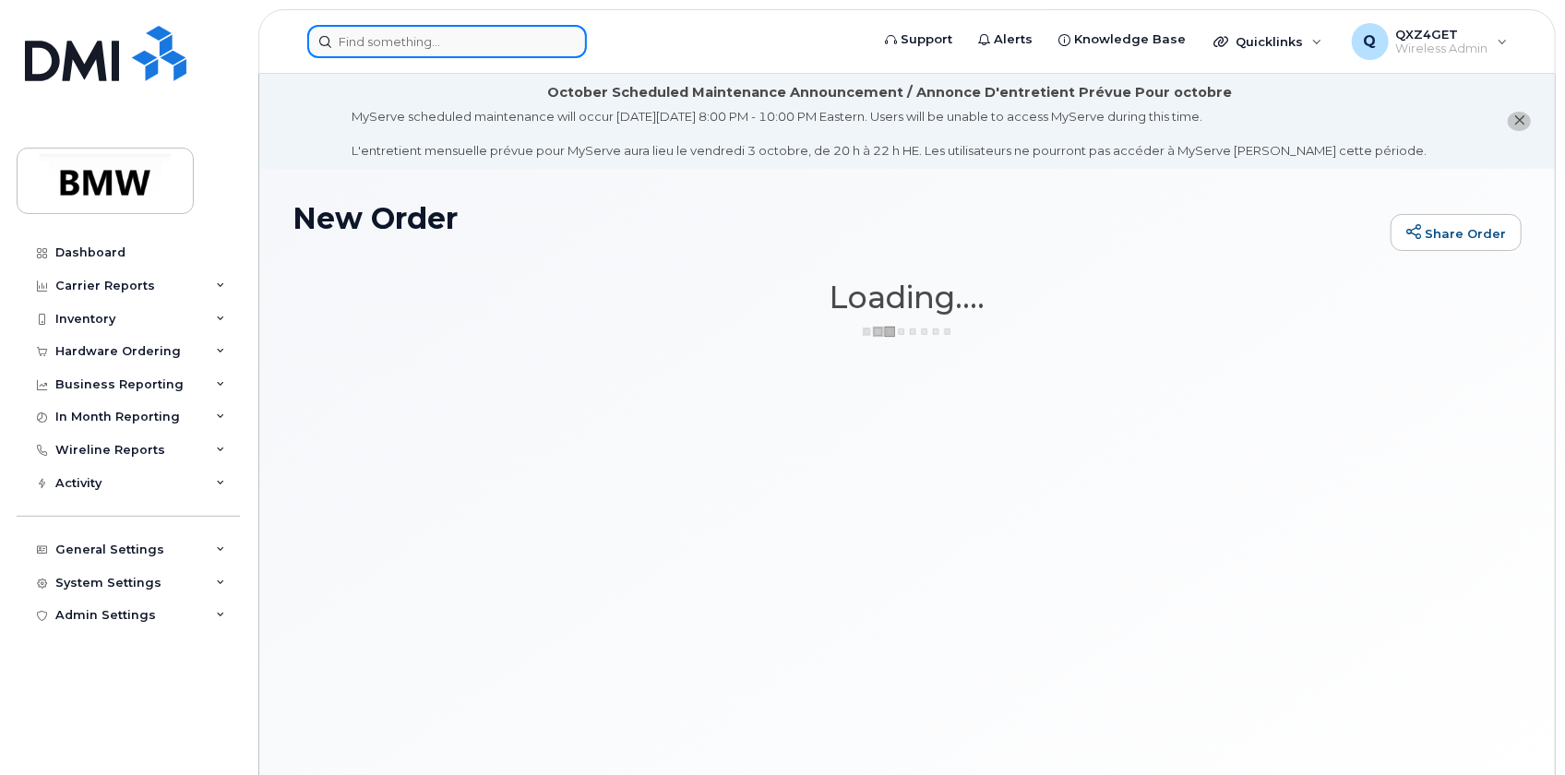
click at [397, 47] on input at bounding box center [447, 41] width 280 height 33
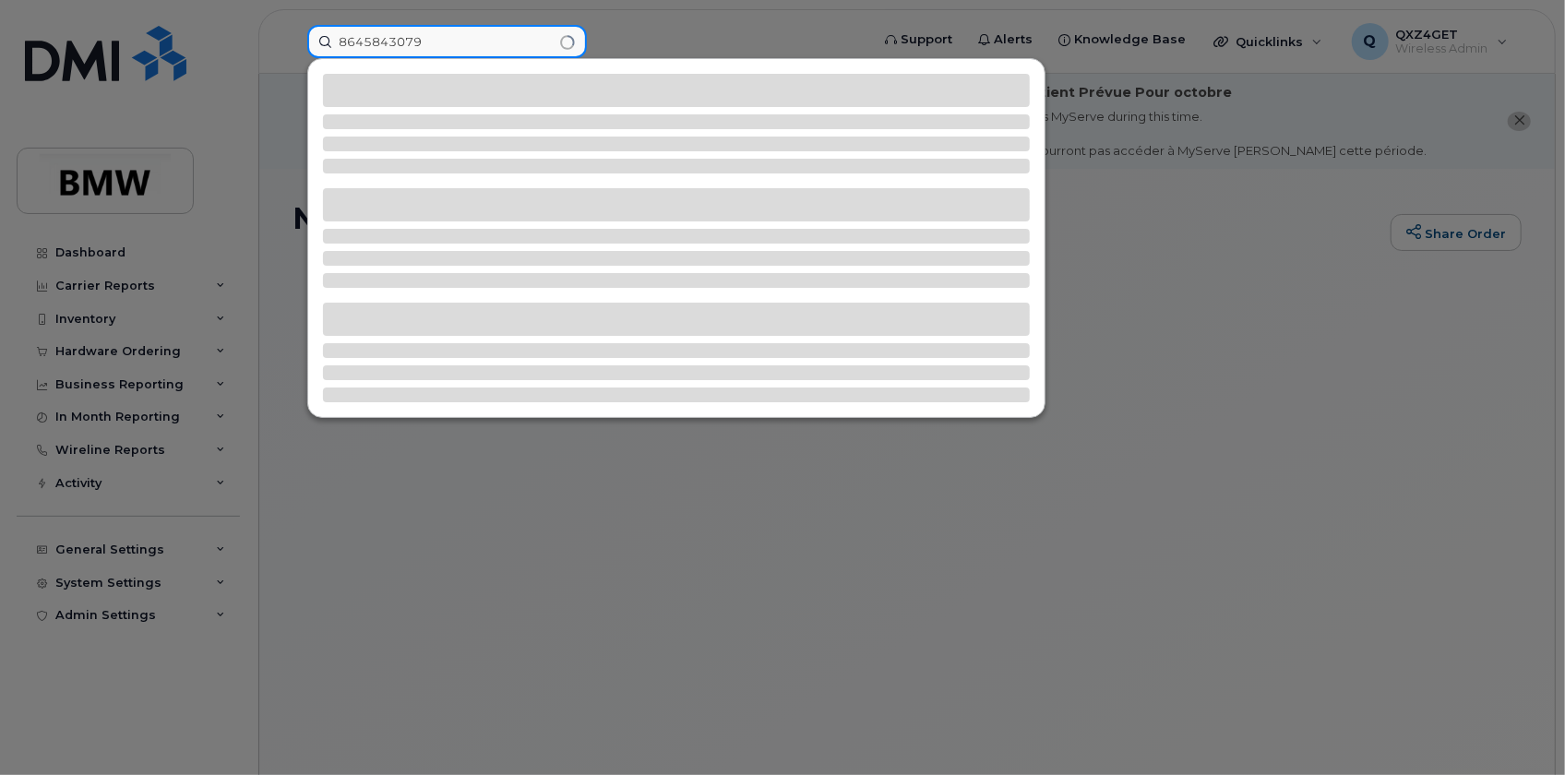
type input "8645843079"
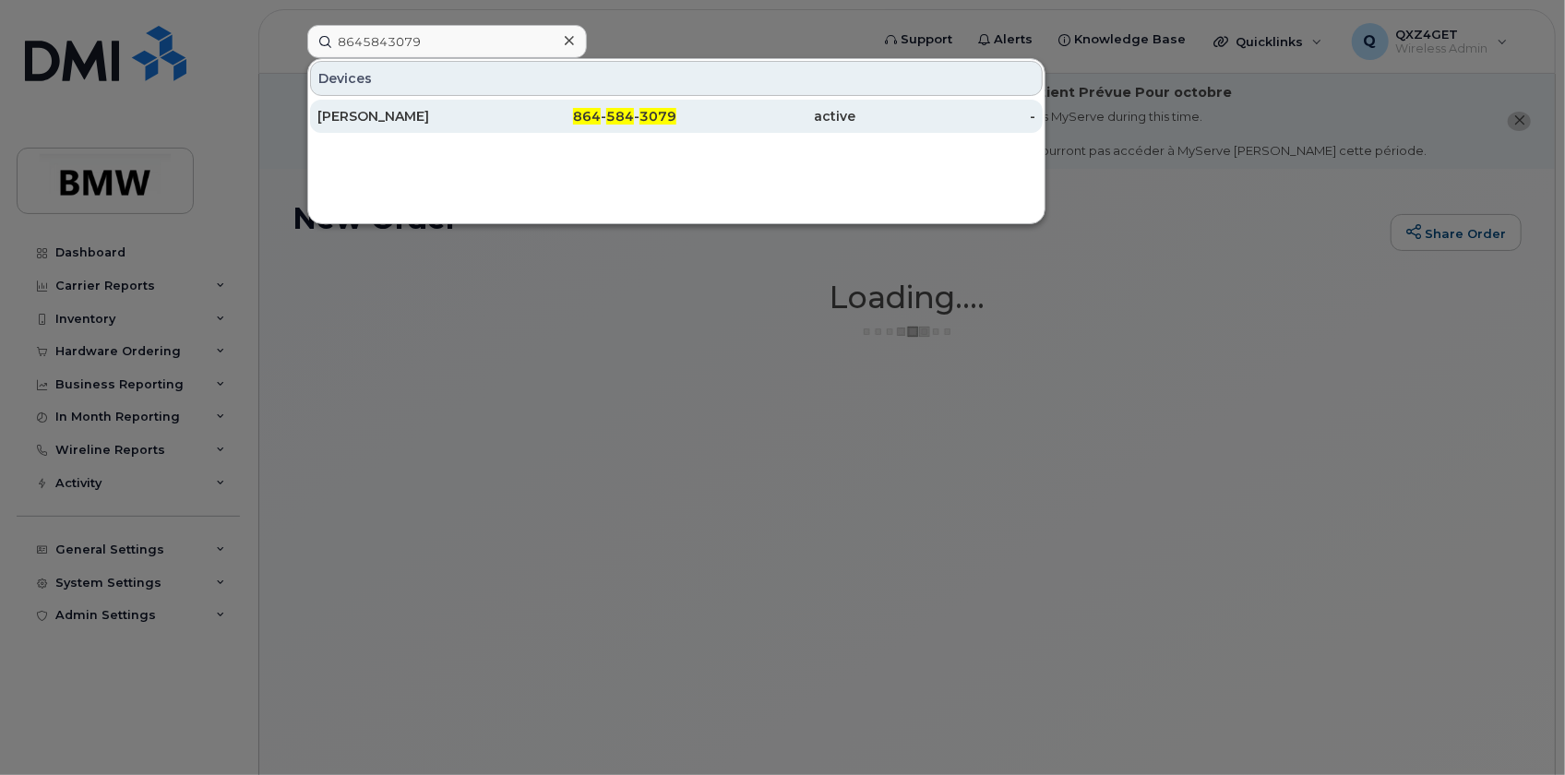
click at [409, 110] on div "Ferdinand Dobida" at bounding box center [407, 116] width 180 height 18
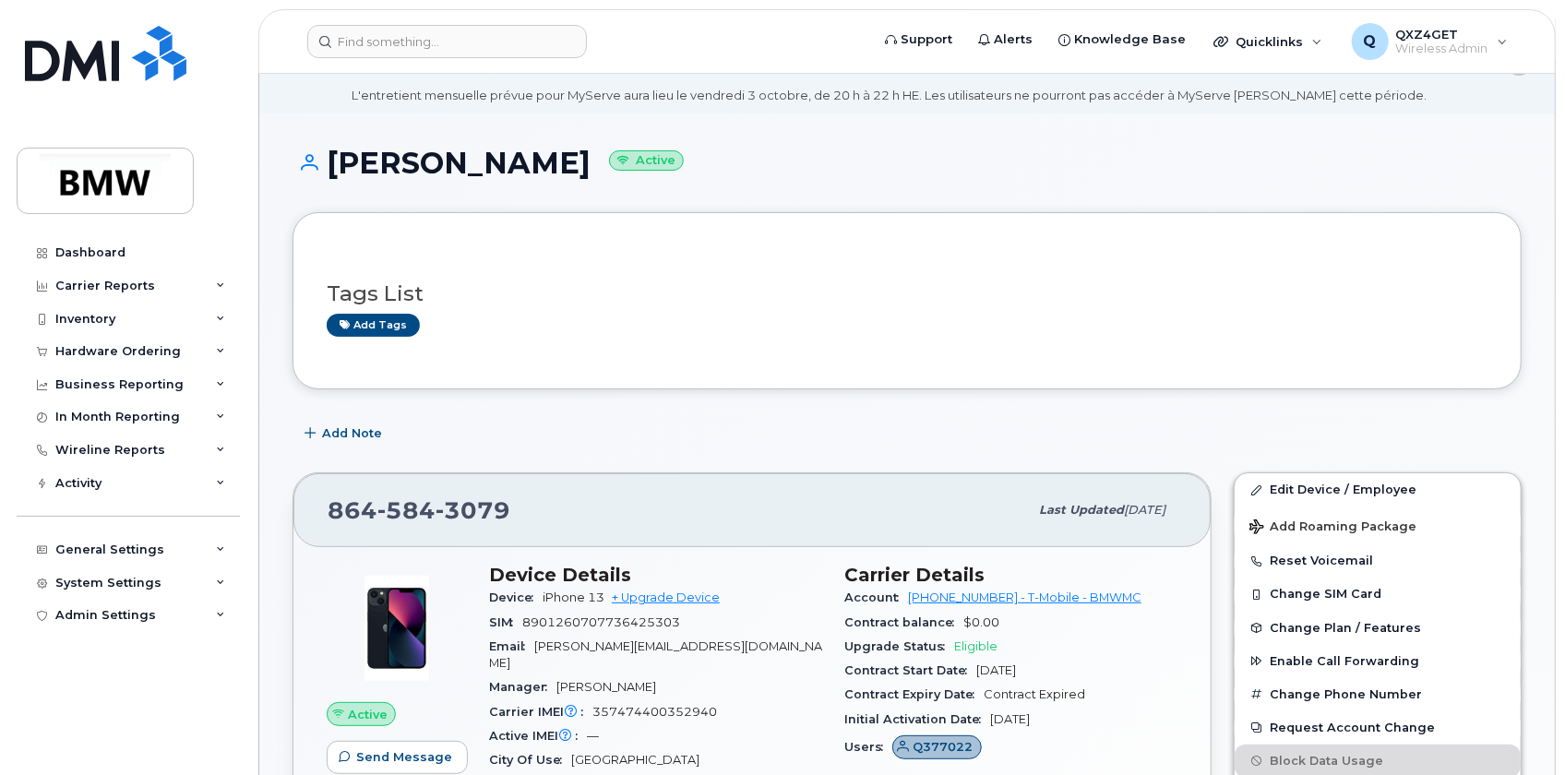
scroll to position [167, 0]
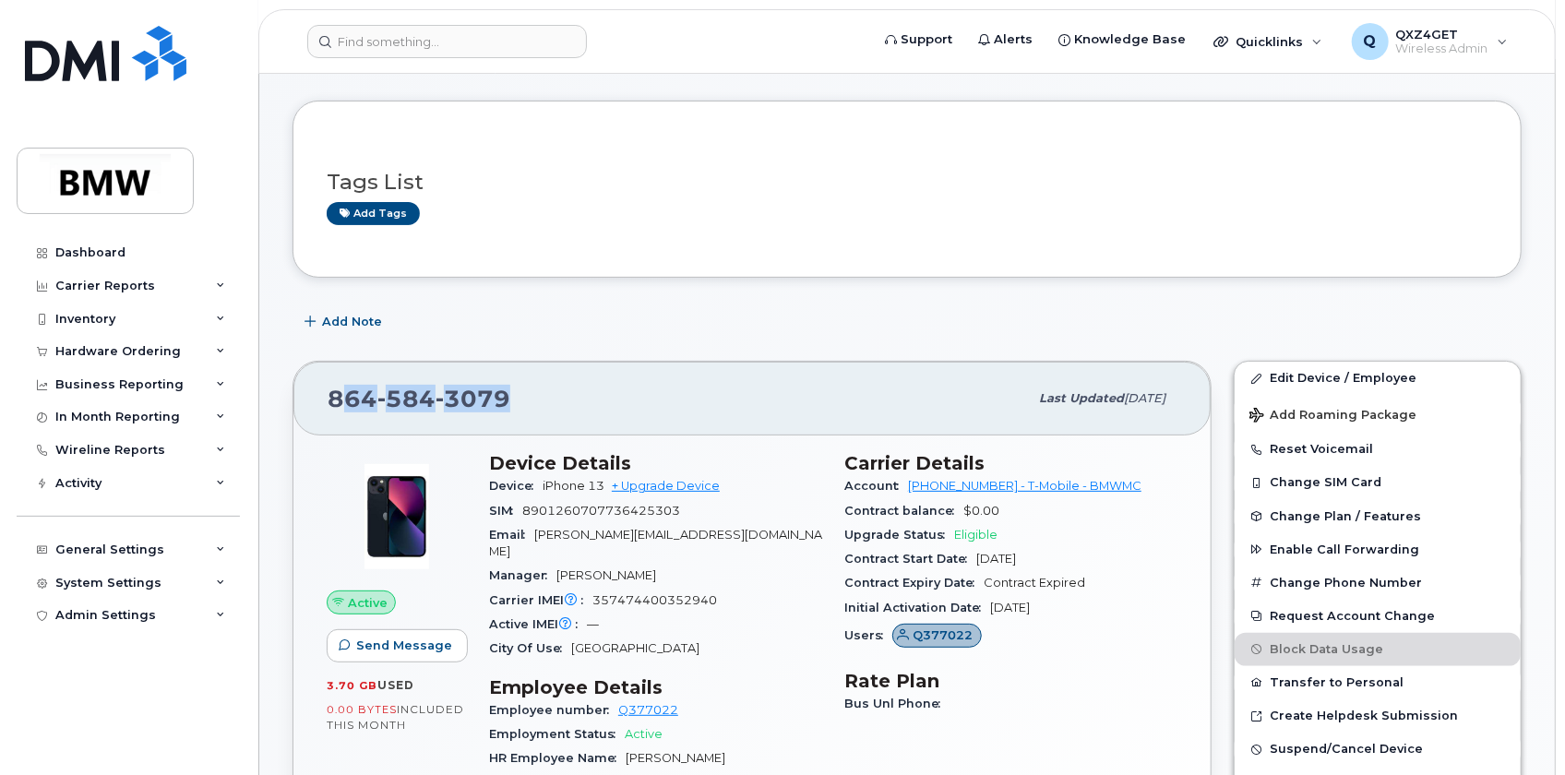
drag, startPoint x: 509, startPoint y: 389, endPoint x: 340, endPoint y: 398, distance: 170.0
click at [340, 398] on div "864 584 3079" at bounding box center [678, 398] width 700 height 39
click at [586, 392] on div "864 584 3079" at bounding box center [678, 398] width 700 height 39
drag, startPoint x: 557, startPoint y: 399, endPoint x: 328, endPoint y: 400, distance: 229.8
click at [328, 400] on div "864 584 3079" at bounding box center [678, 398] width 700 height 39
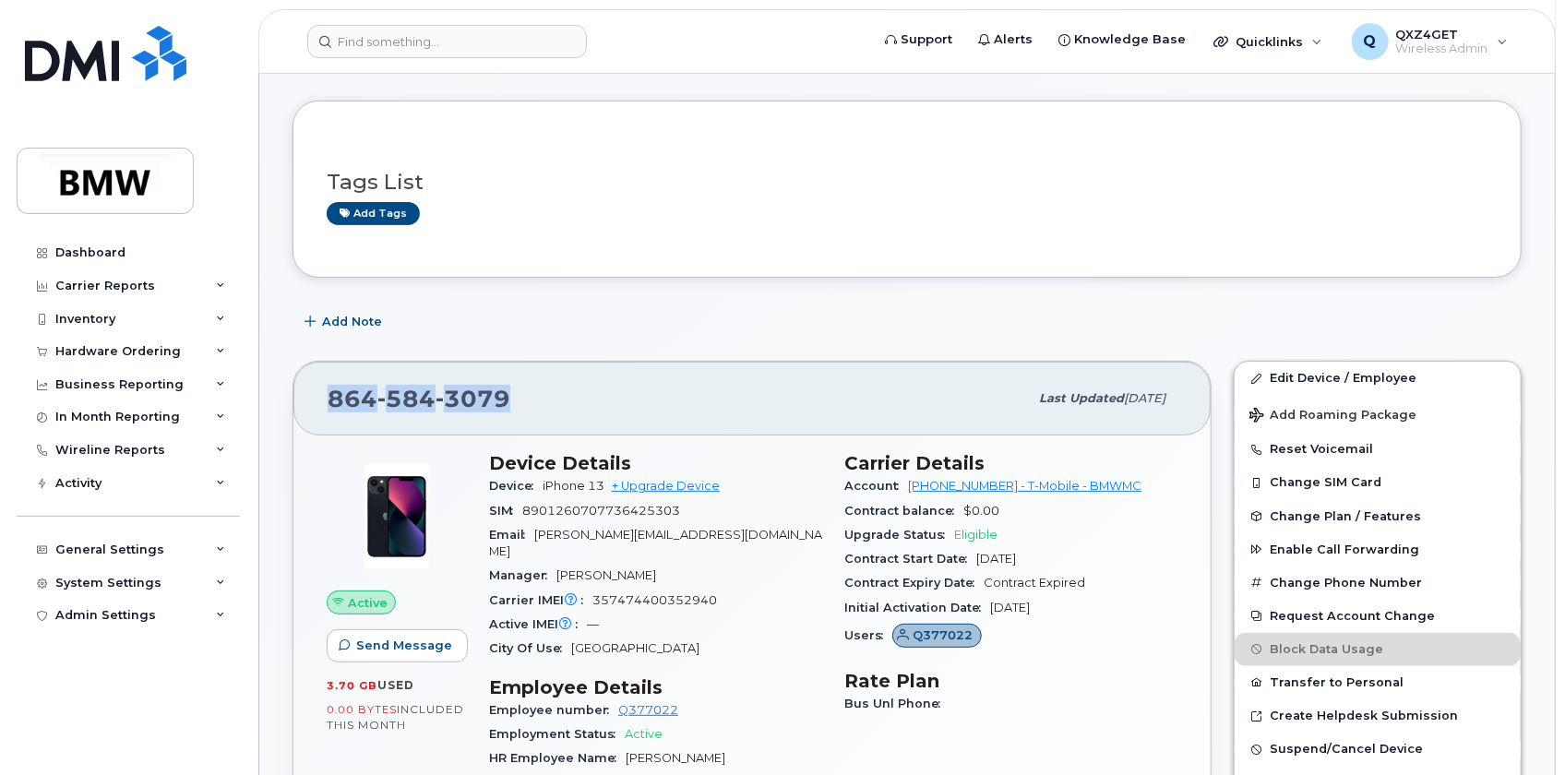
copy span "864 584 3079"
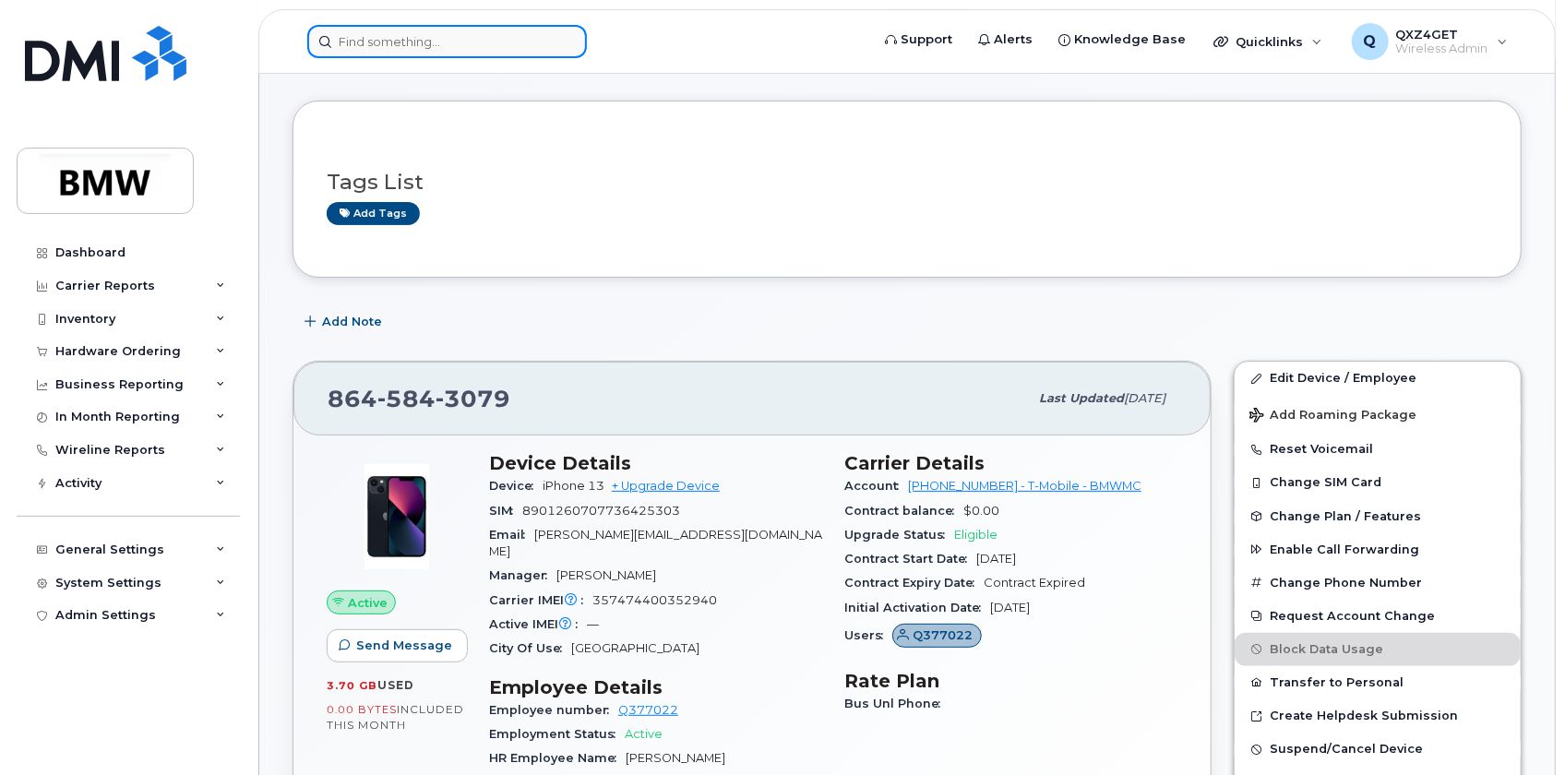
click at [357, 42] on input at bounding box center [447, 41] width 280 height 33
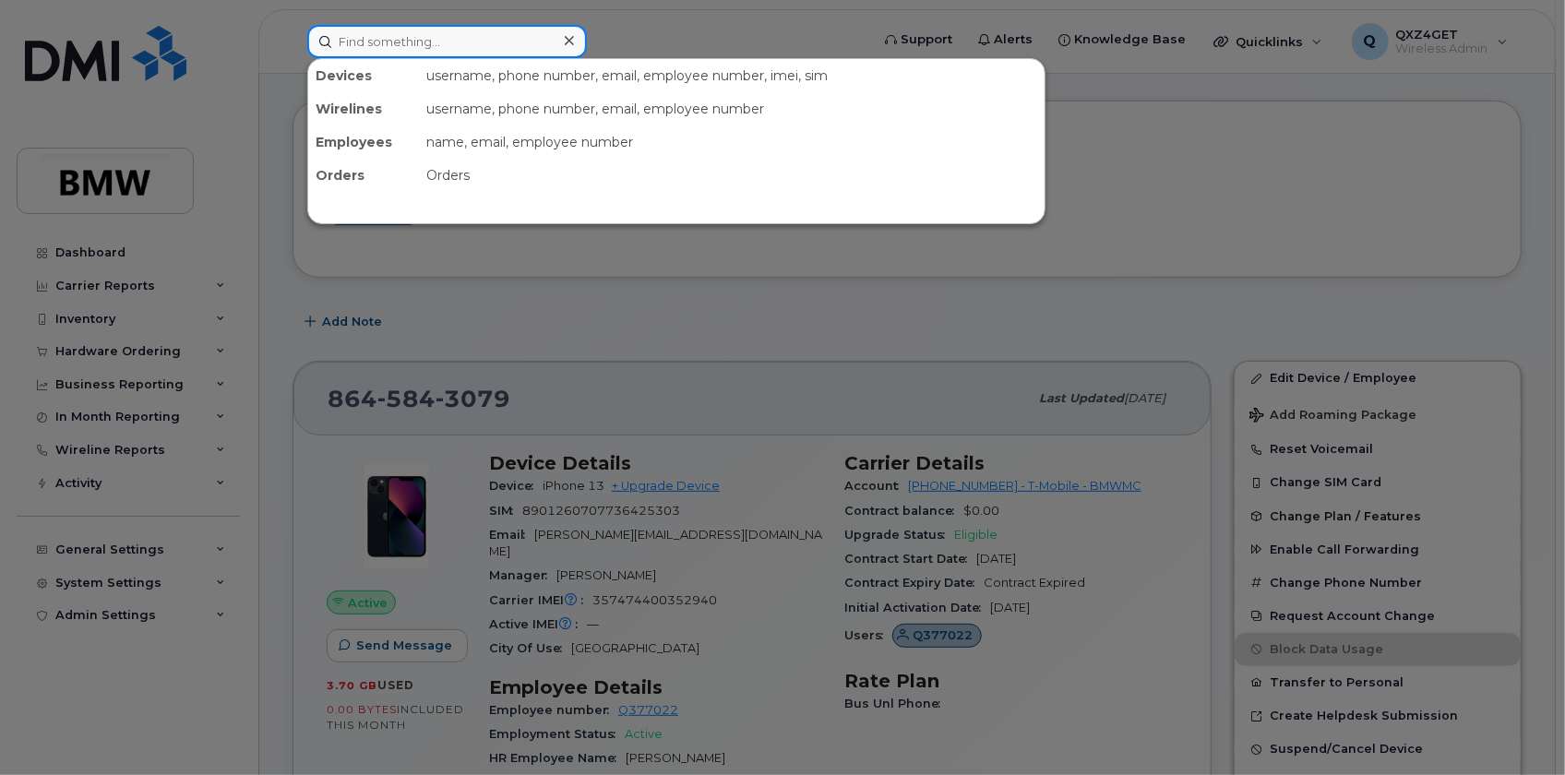
paste input "aubry.johnson@bmwmc.com"
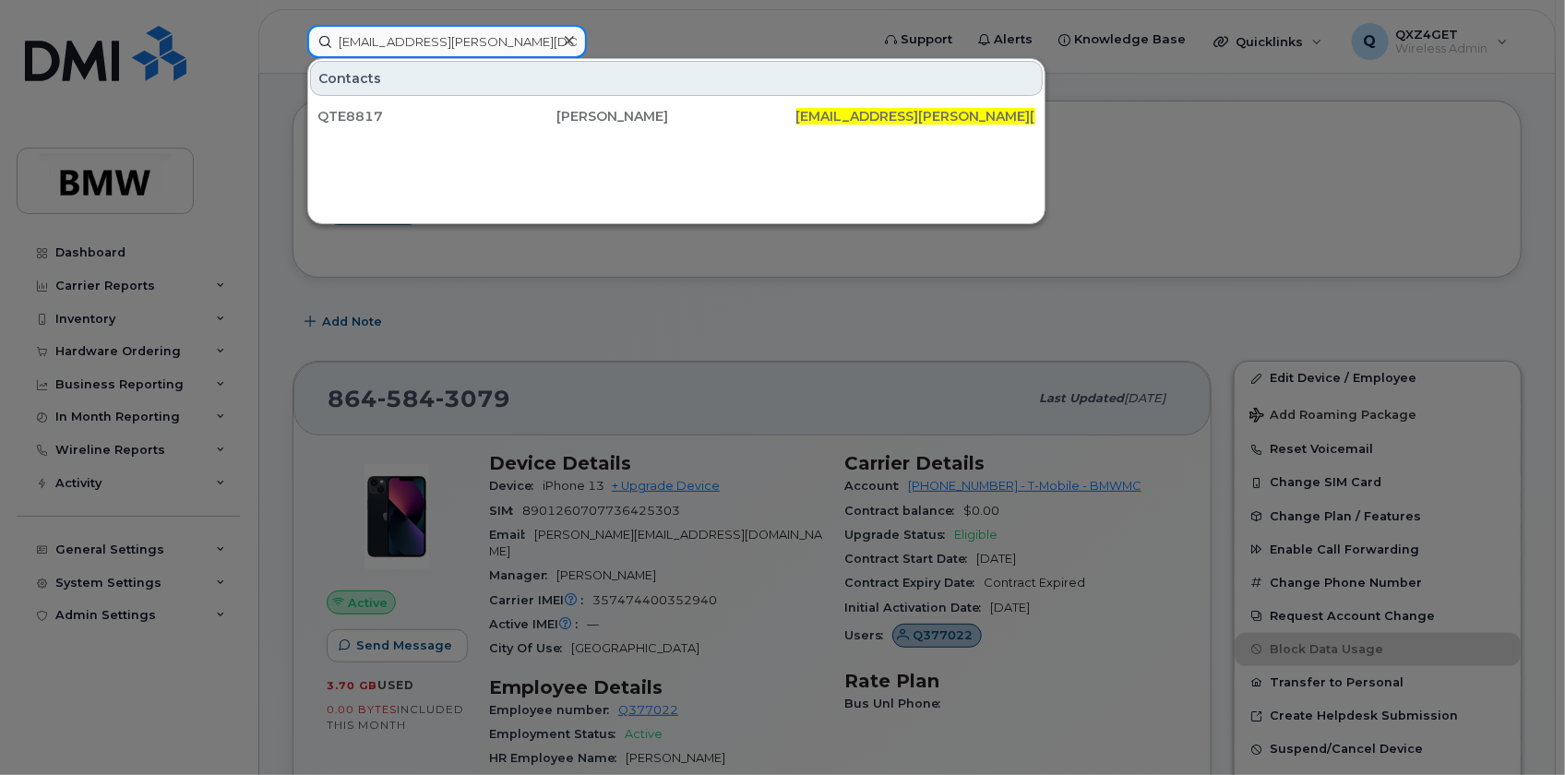
drag, startPoint x: 523, startPoint y: 44, endPoint x: 240, endPoint y: 28, distance: 283.8
click at [293, 28] on div "aubry.johnson@bmwmc.com Contacts QTE8817 Aubry Johnson aubry.johnson@bmwmc.com" at bounding box center [583, 41] width 580 height 33
paste input "8648370810)"
type input "8648370810)"
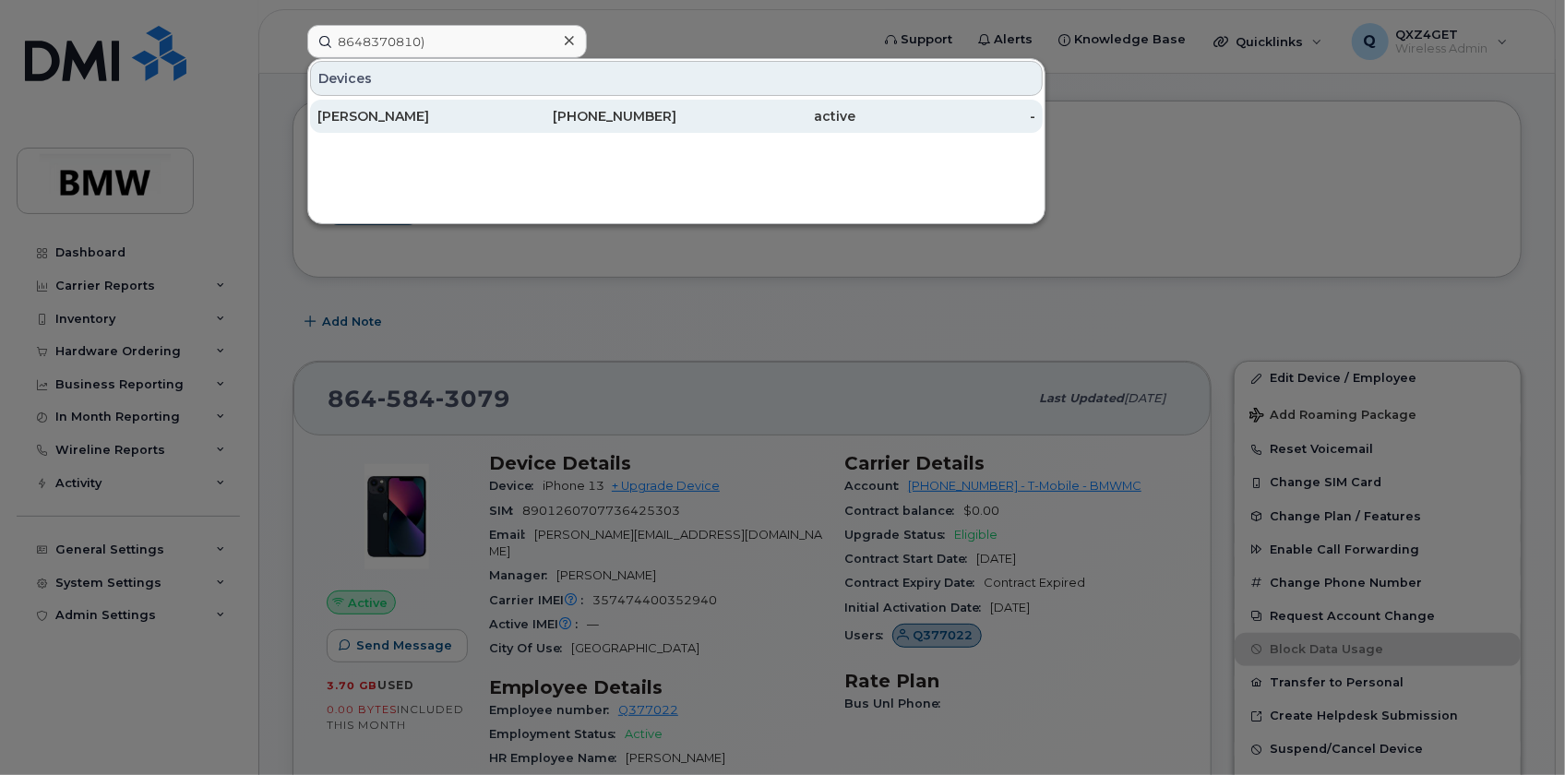
click at [416, 111] on div "HENRY FULMER" at bounding box center [407, 116] width 180 height 18
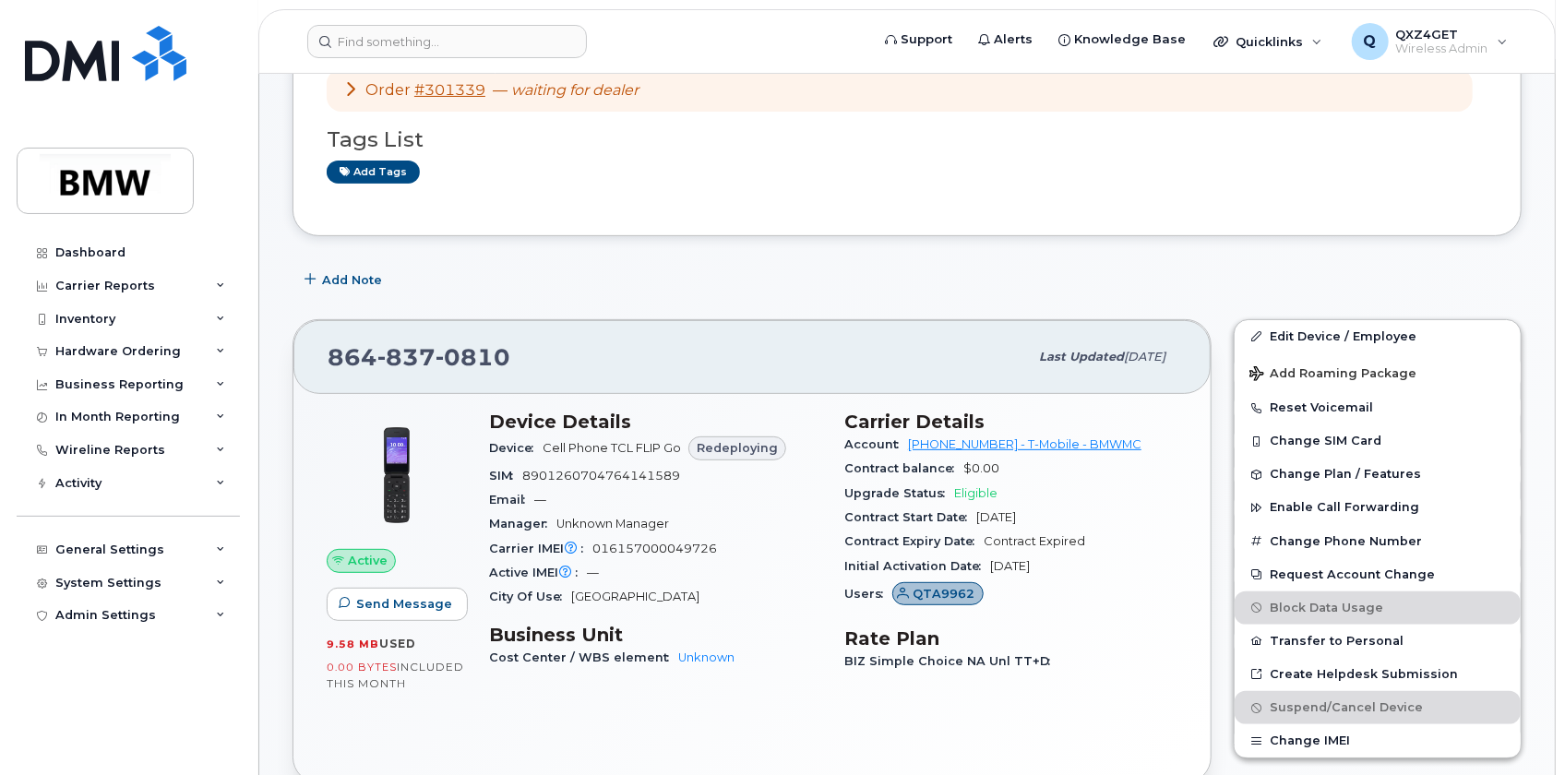
scroll to position [167, 0]
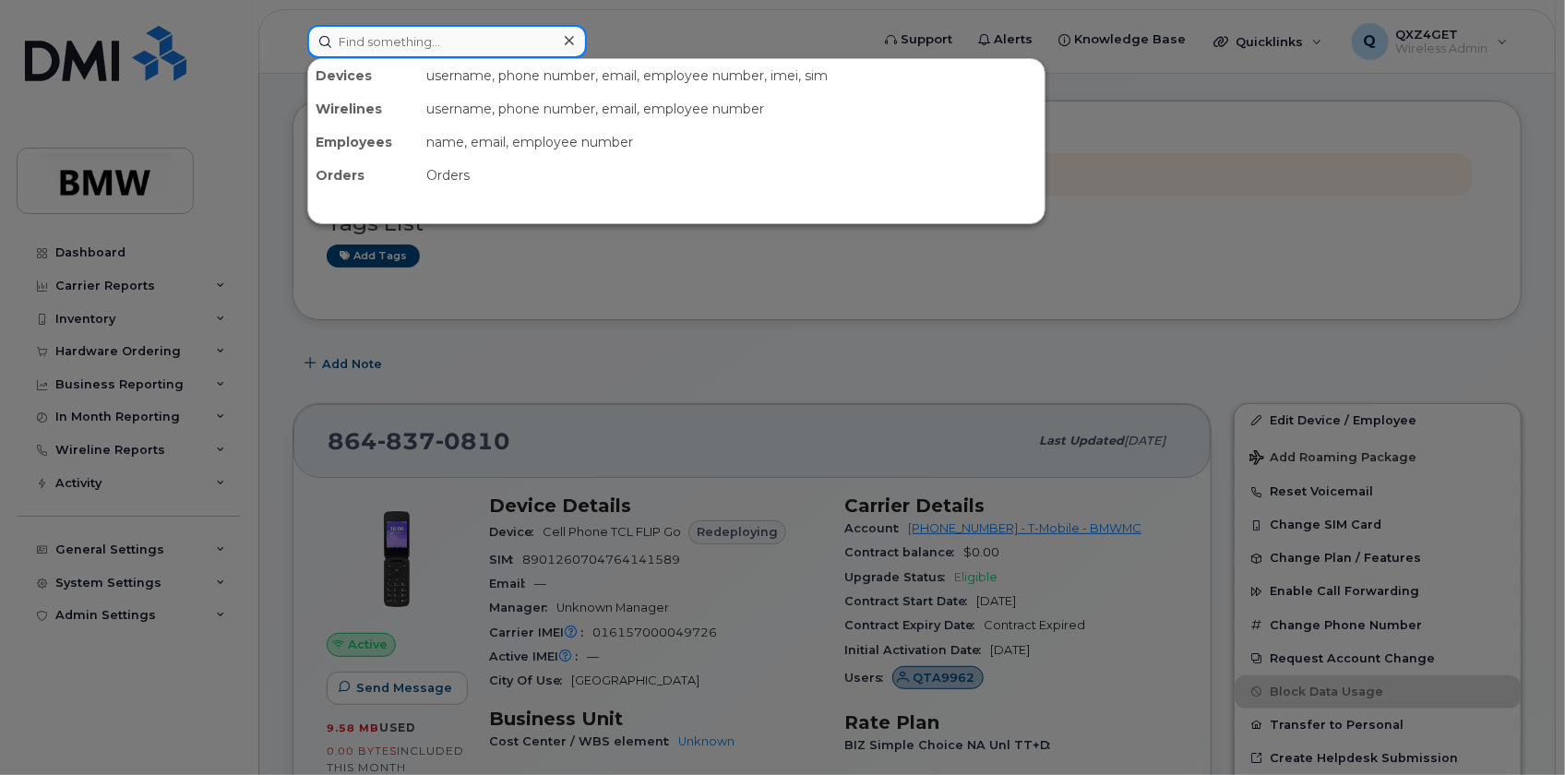
click at [377, 54] on input at bounding box center [447, 41] width 280 height 33
paste input "351890926014571"
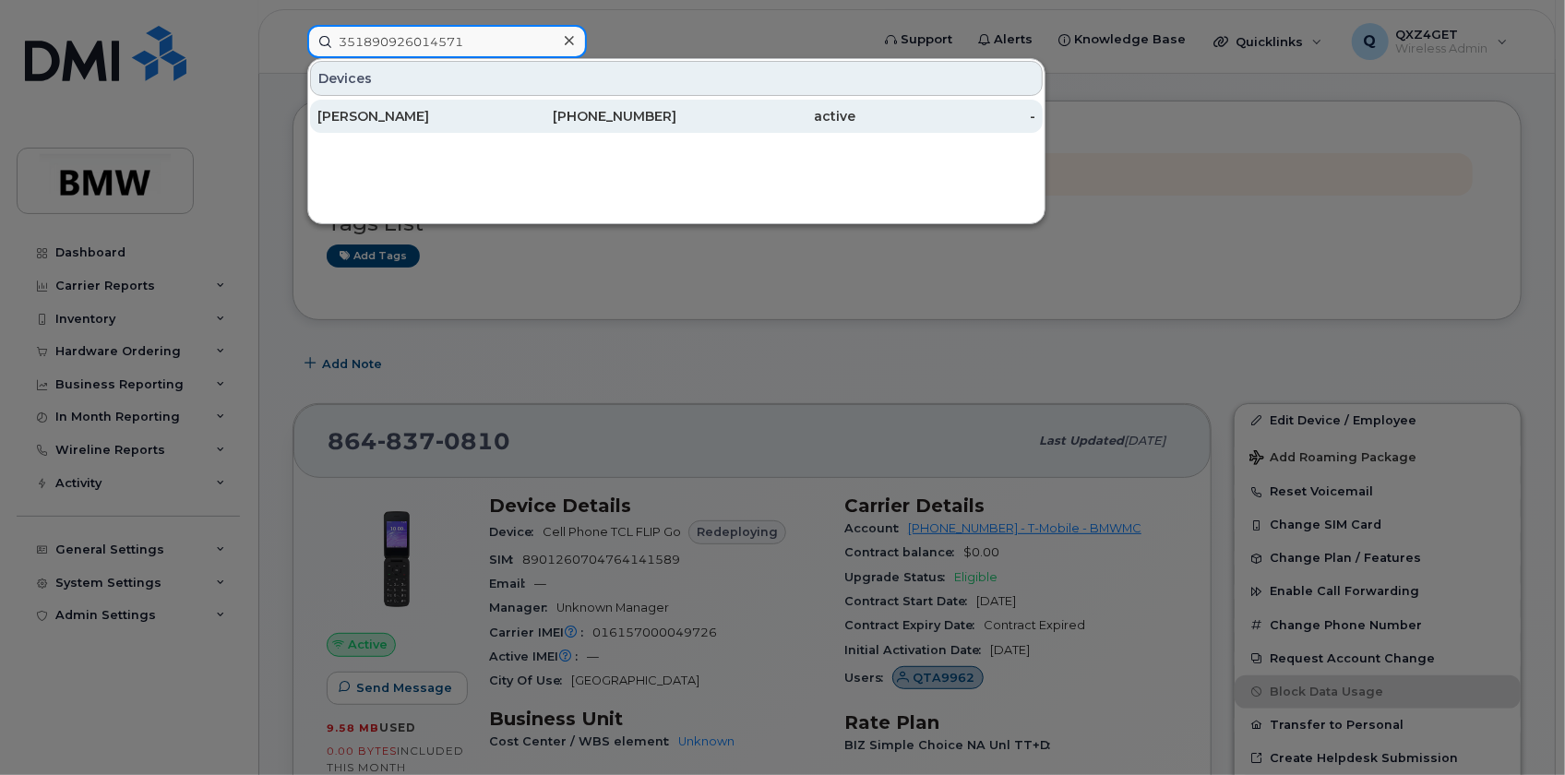
type input "351890926014571"
click at [376, 110] on div "Chris Haynes" at bounding box center [407, 116] width 180 height 18
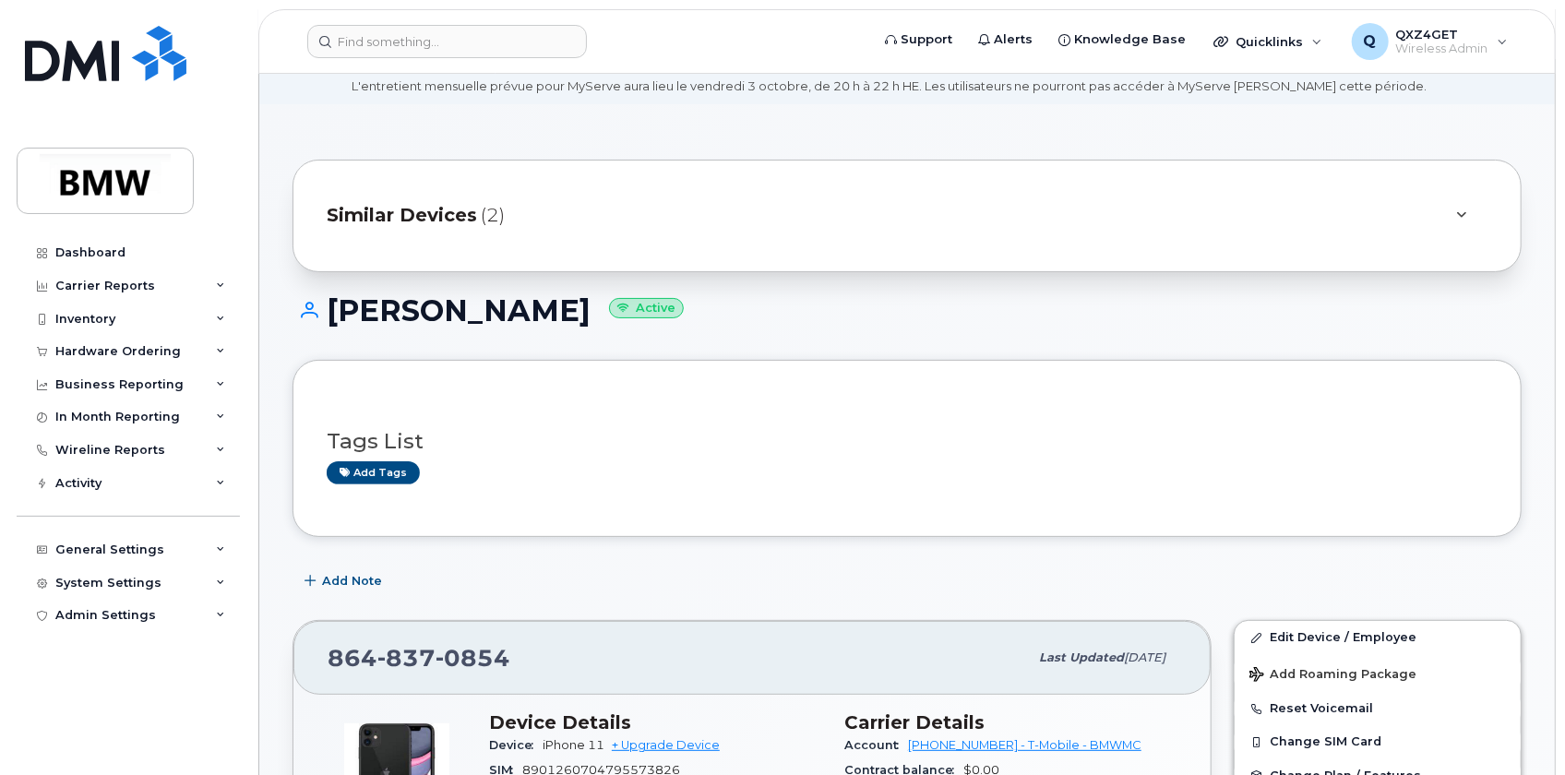
scroll to position [251, 0]
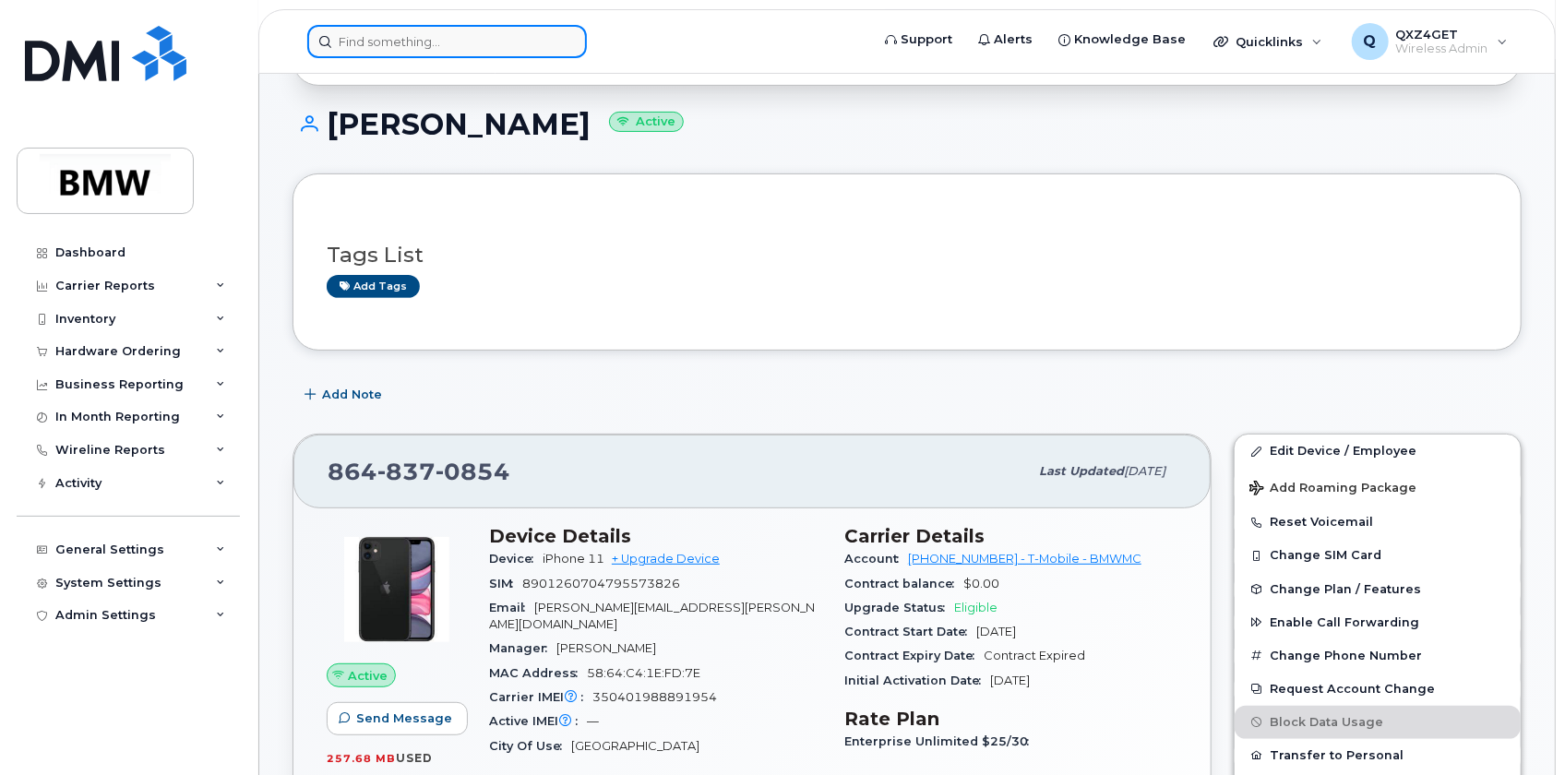
click at [368, 29] on input at bounding box center [447, 41] width 280 height 33
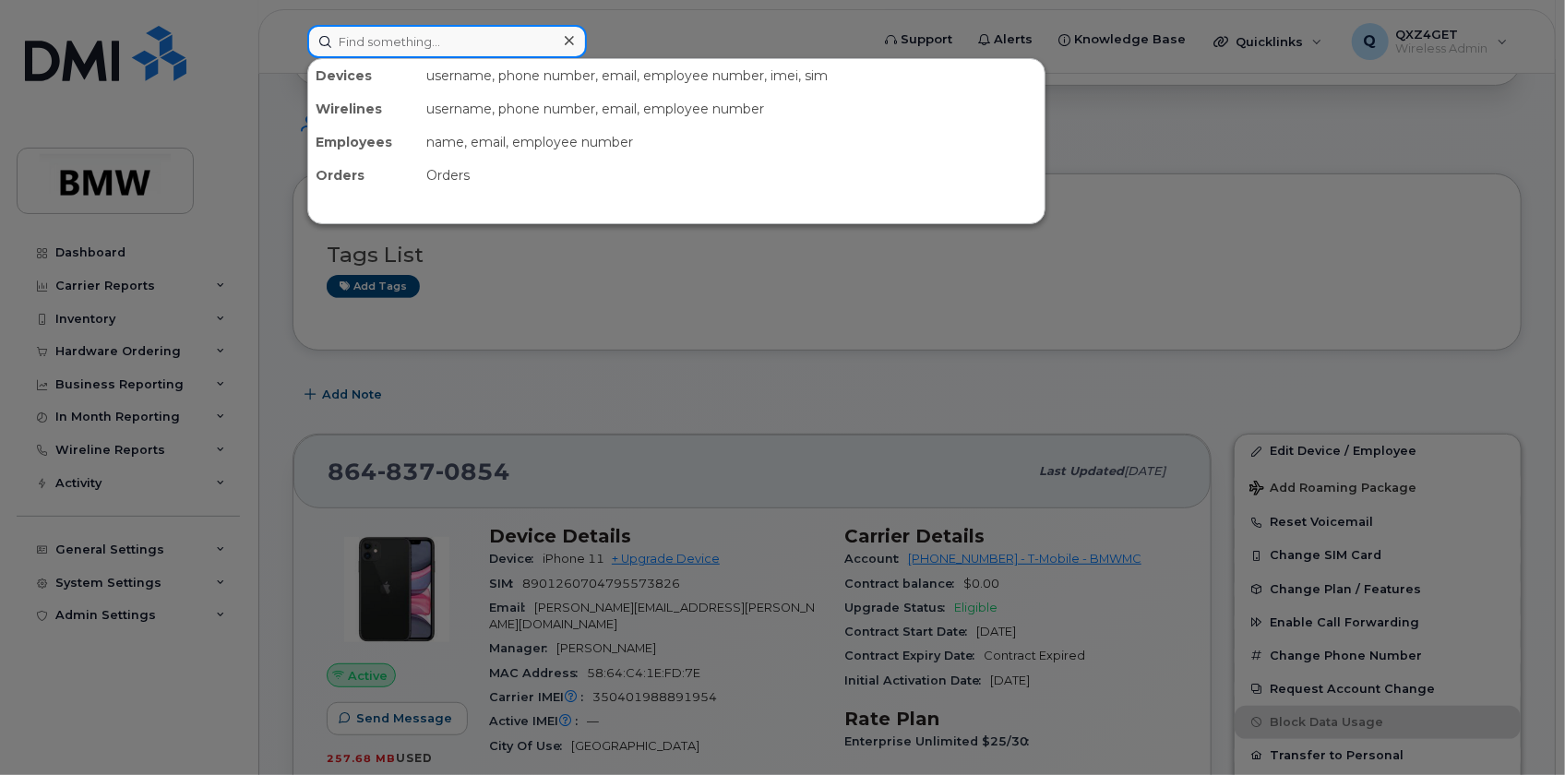
click at [444, 40] on input at bounding box center [447, 41] width 280 height 33
paste input "351890926731547"
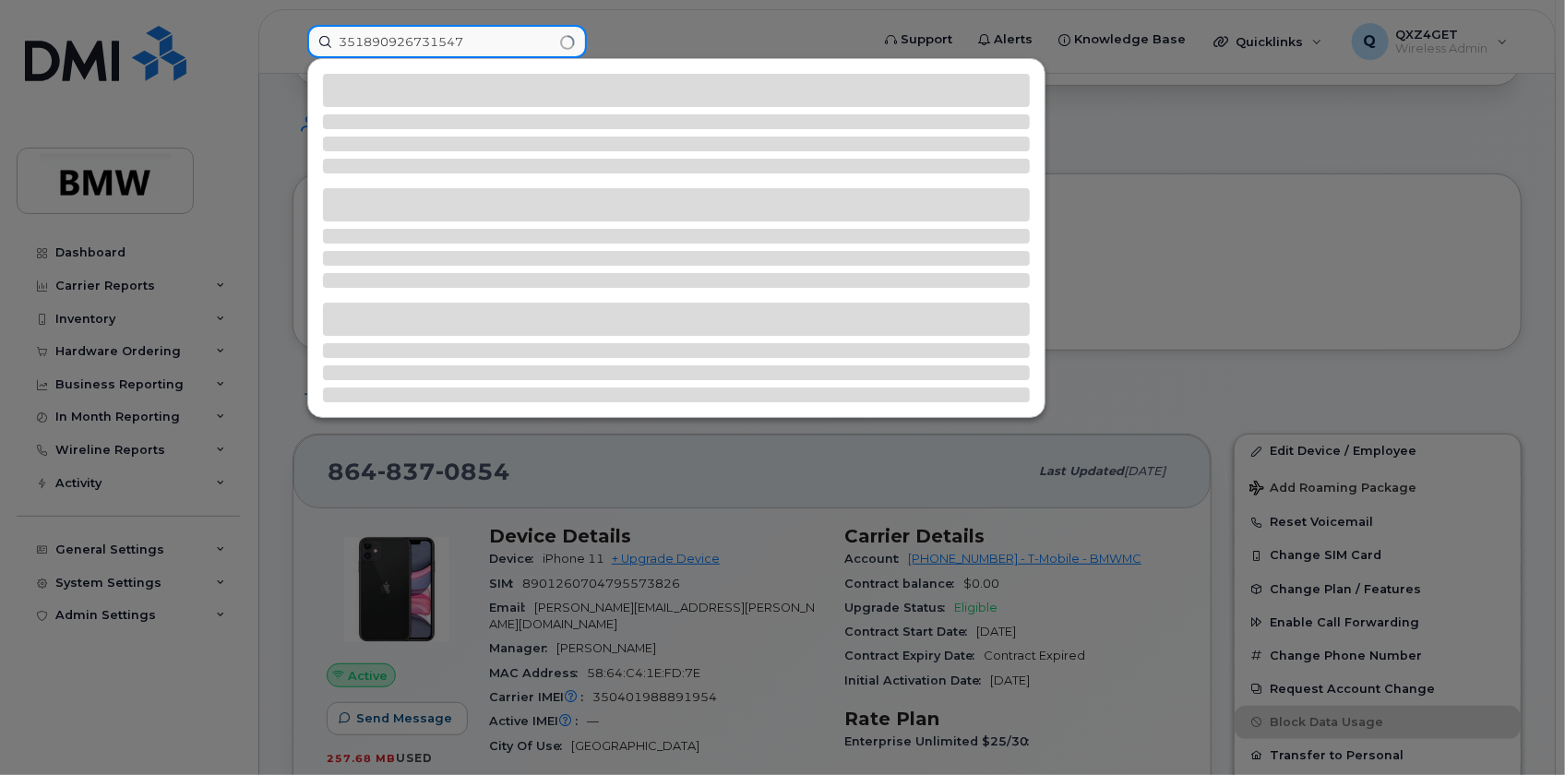
type input "351890926731547"
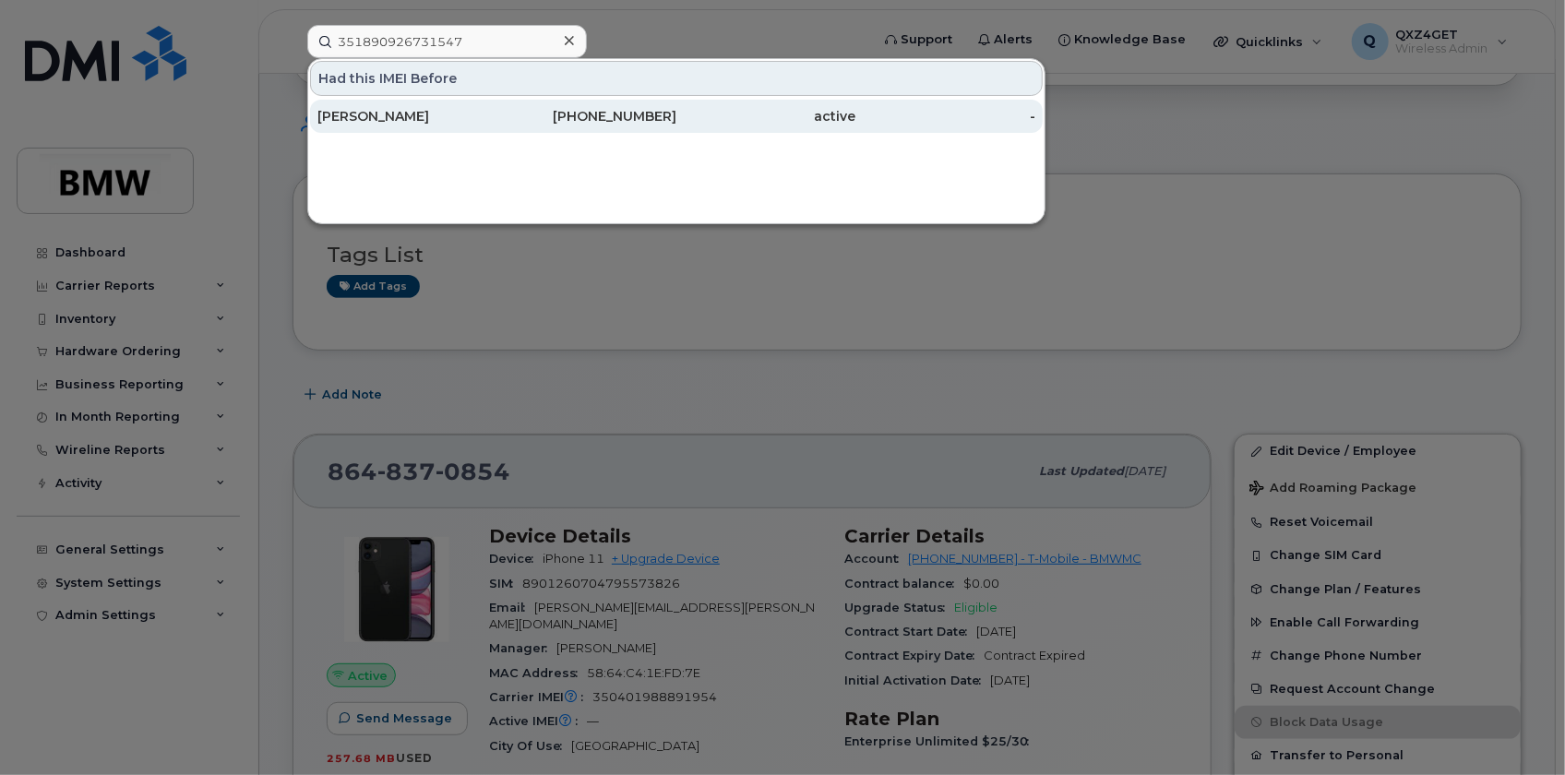
click at [363, 109] on div "[PERSON_NAME]" at bounding box center [407, 116] width 180 height 18
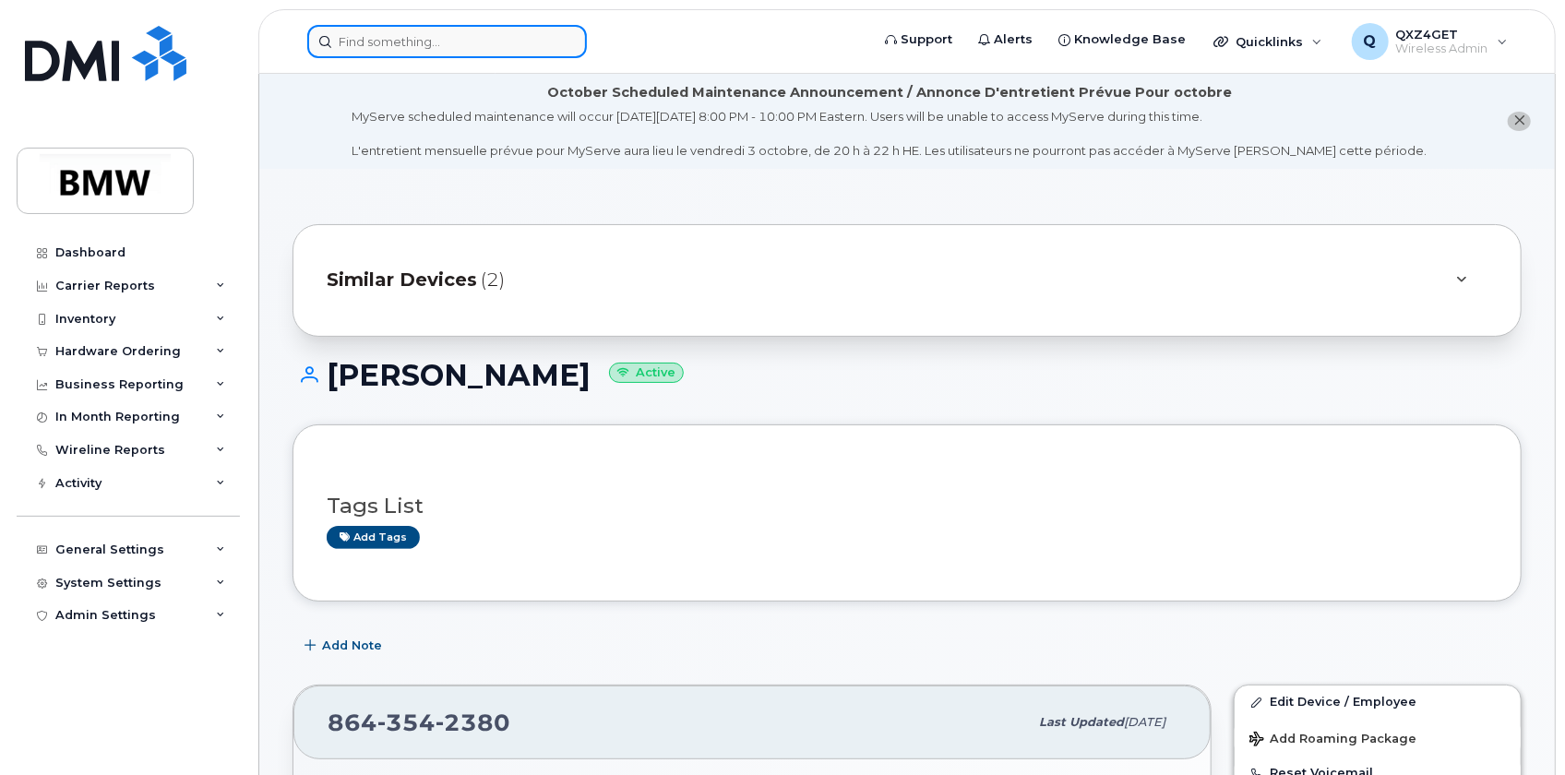
click at [382, 46] on input at bounding box center [447, 41] width 280 height 33
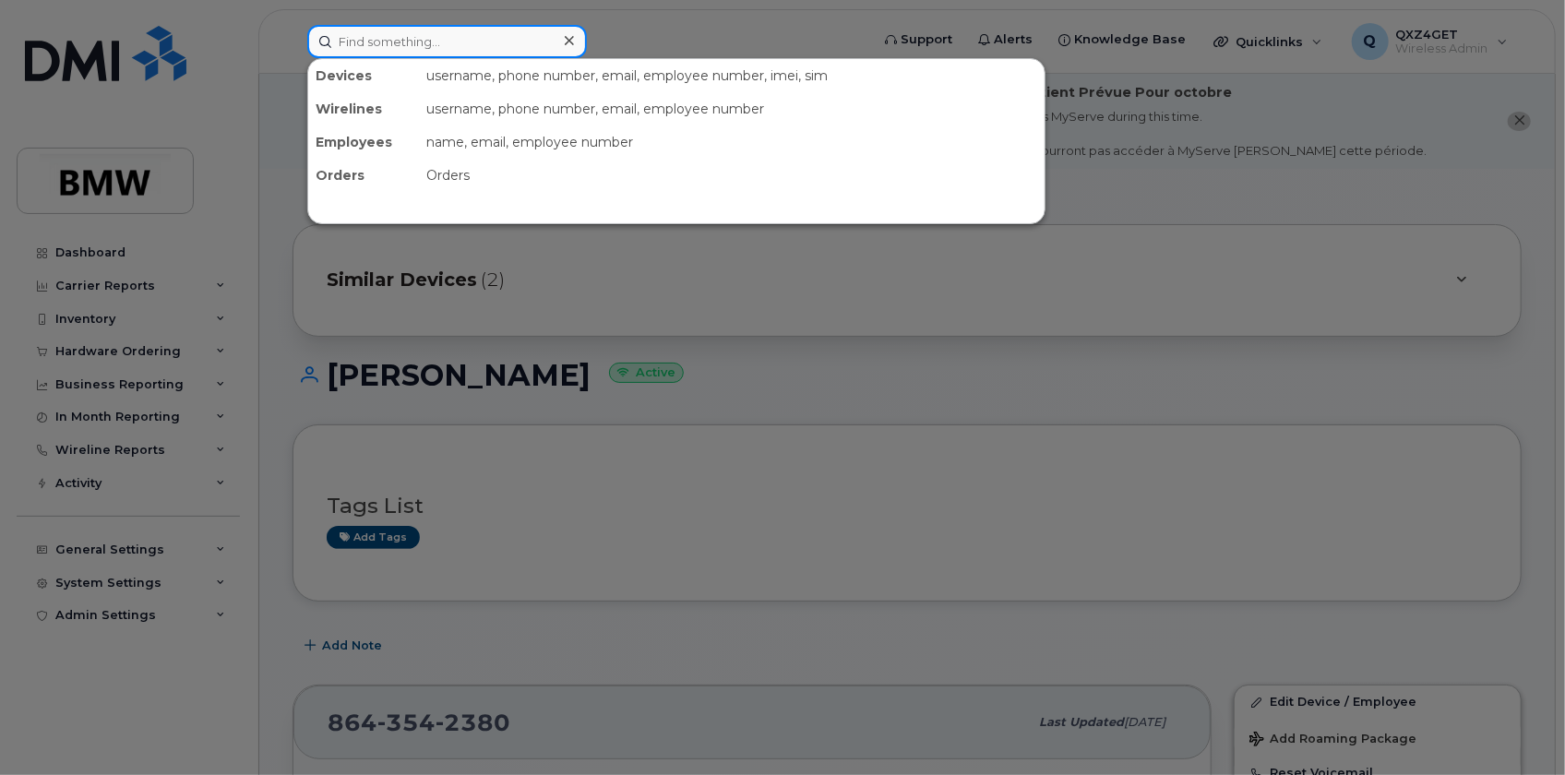
paste input "358098974471742"
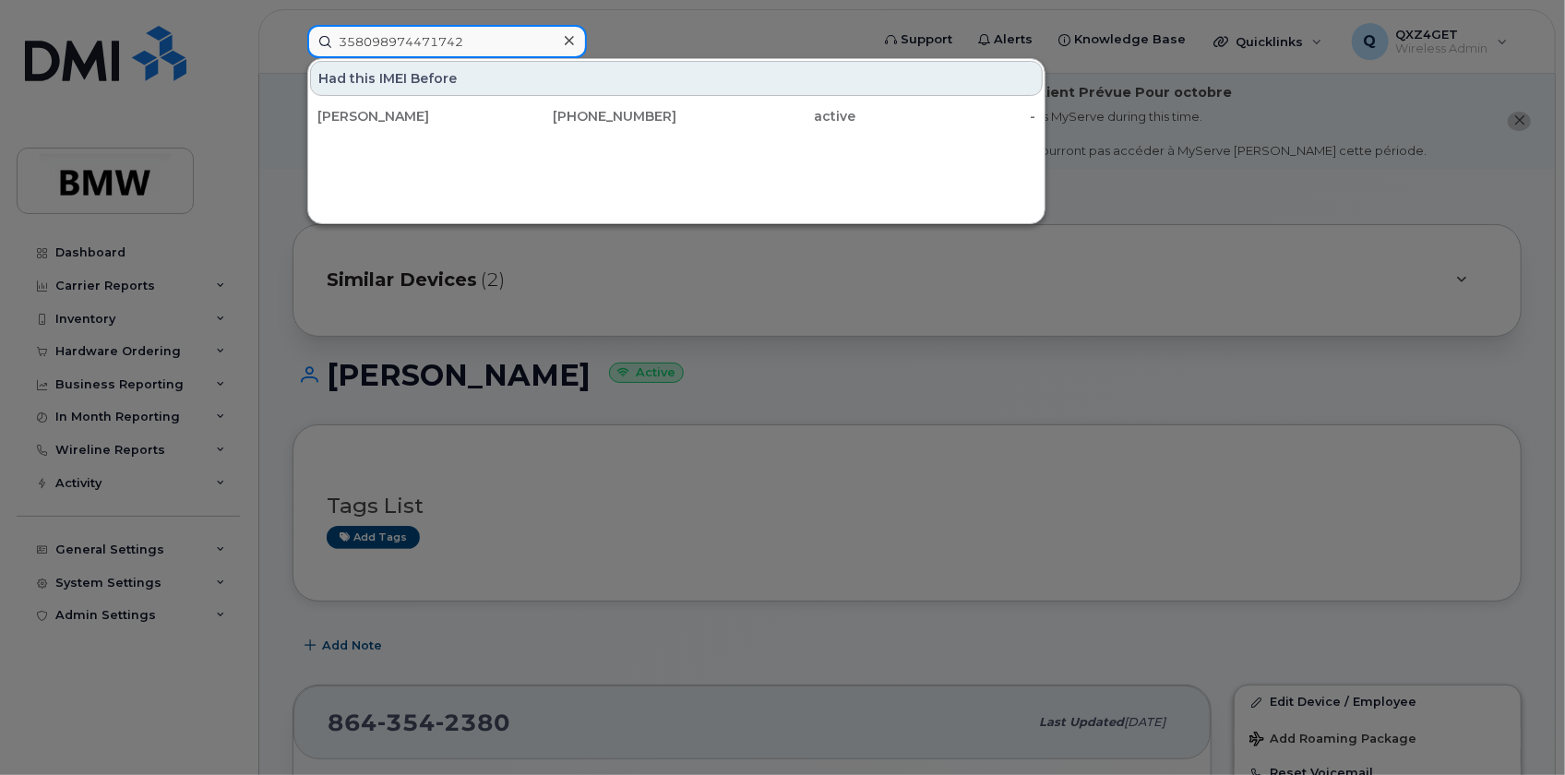
type input "358098974471742"
click at [571, 37] on icon at bounding box center [569, 40] width 9 height 15
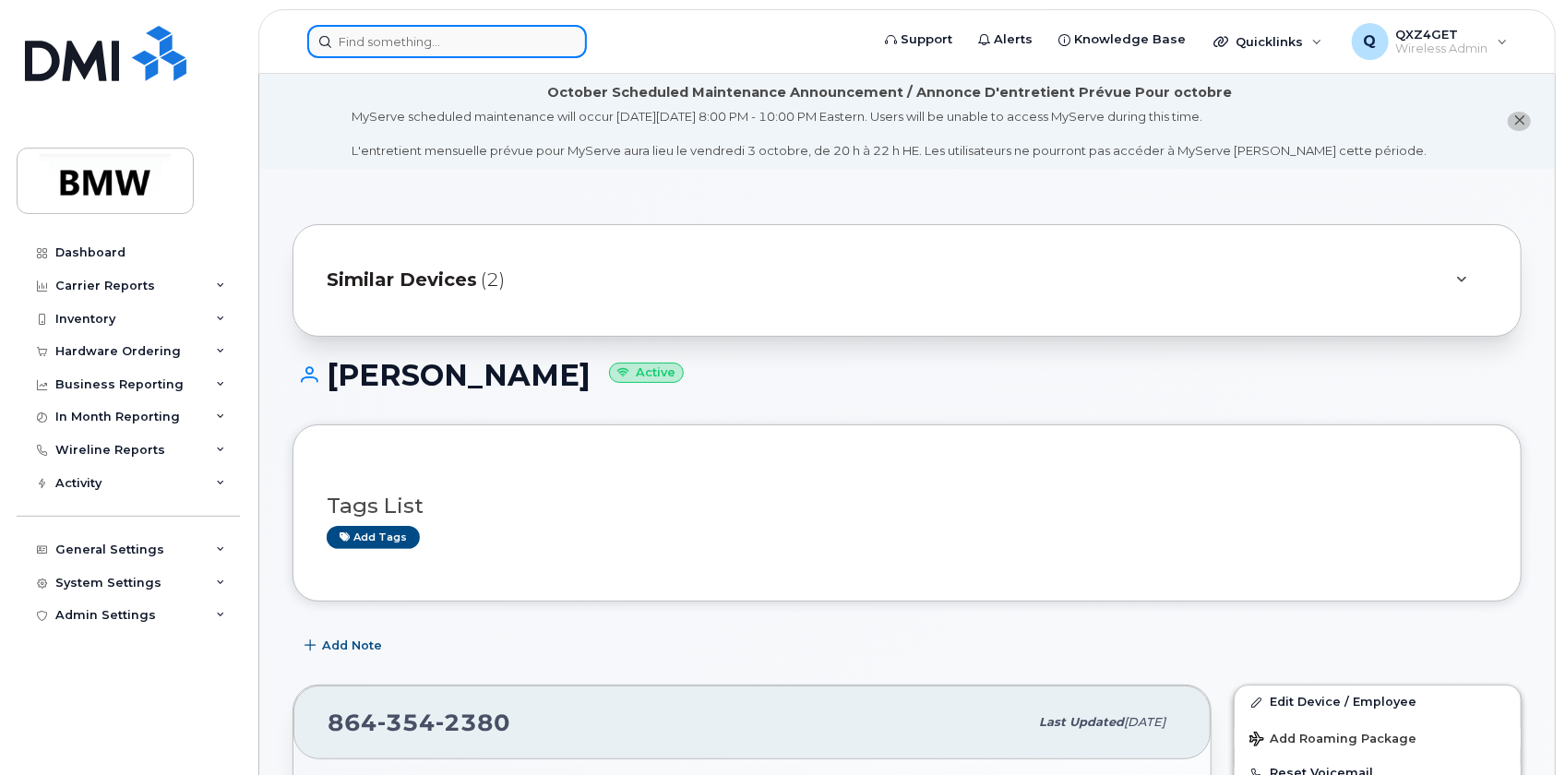
click at [444, 49] on input at bounding box center [447, 41] width 280 height 33
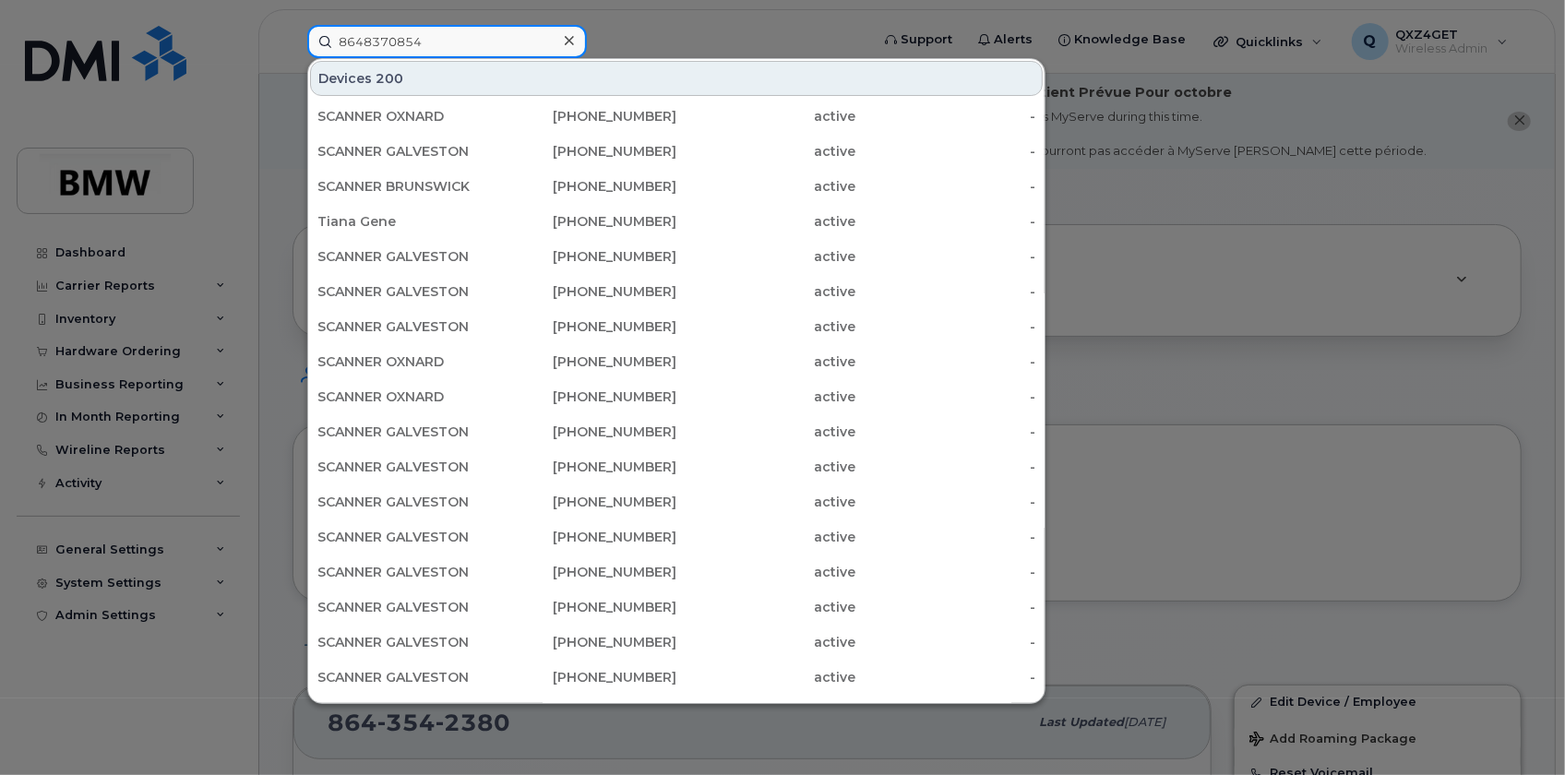
type input "8648370854"
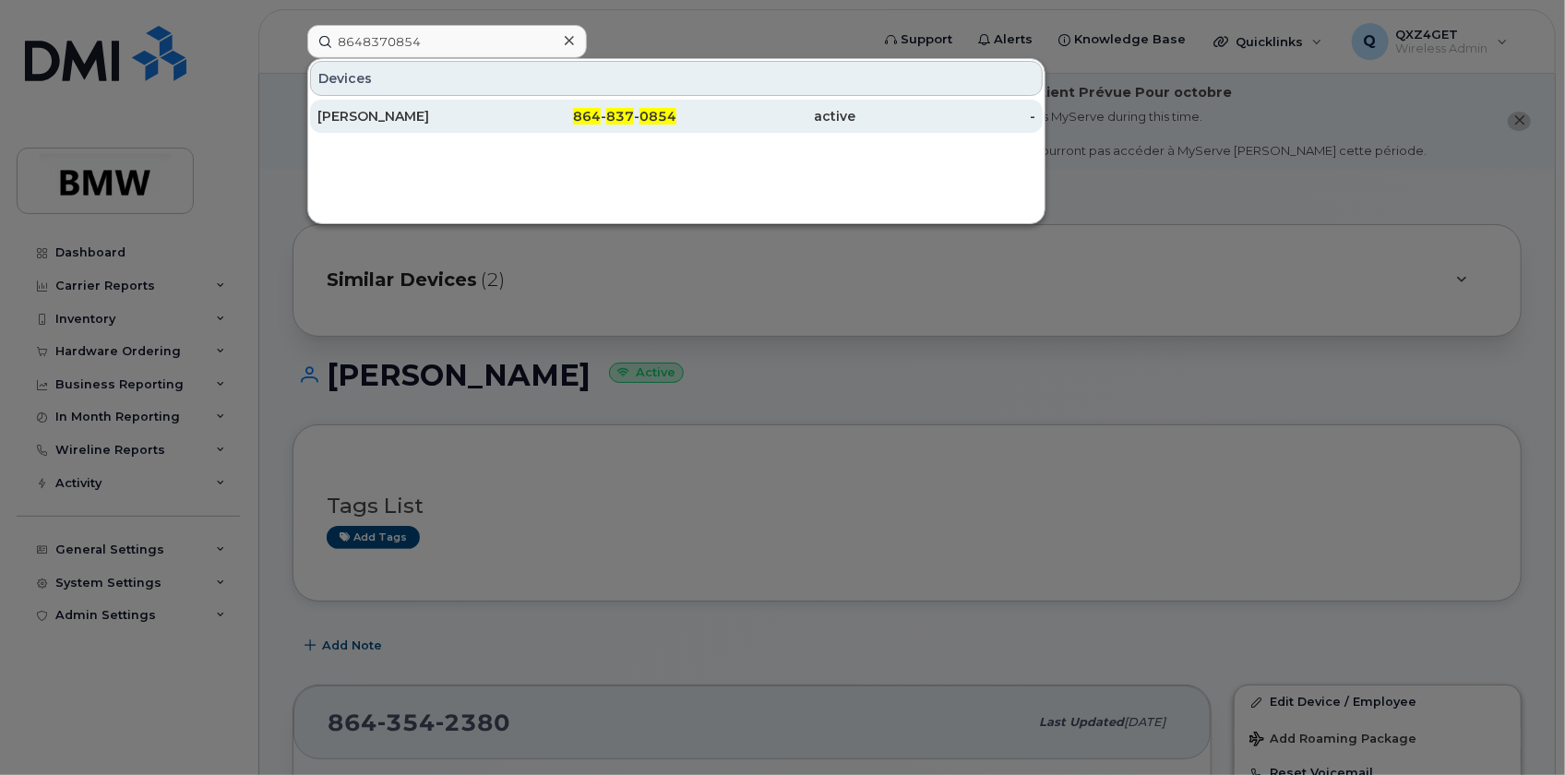
click at [382, 111] on div "Krystal Anderson" at bounding box center [407, 116] width 180 height 18
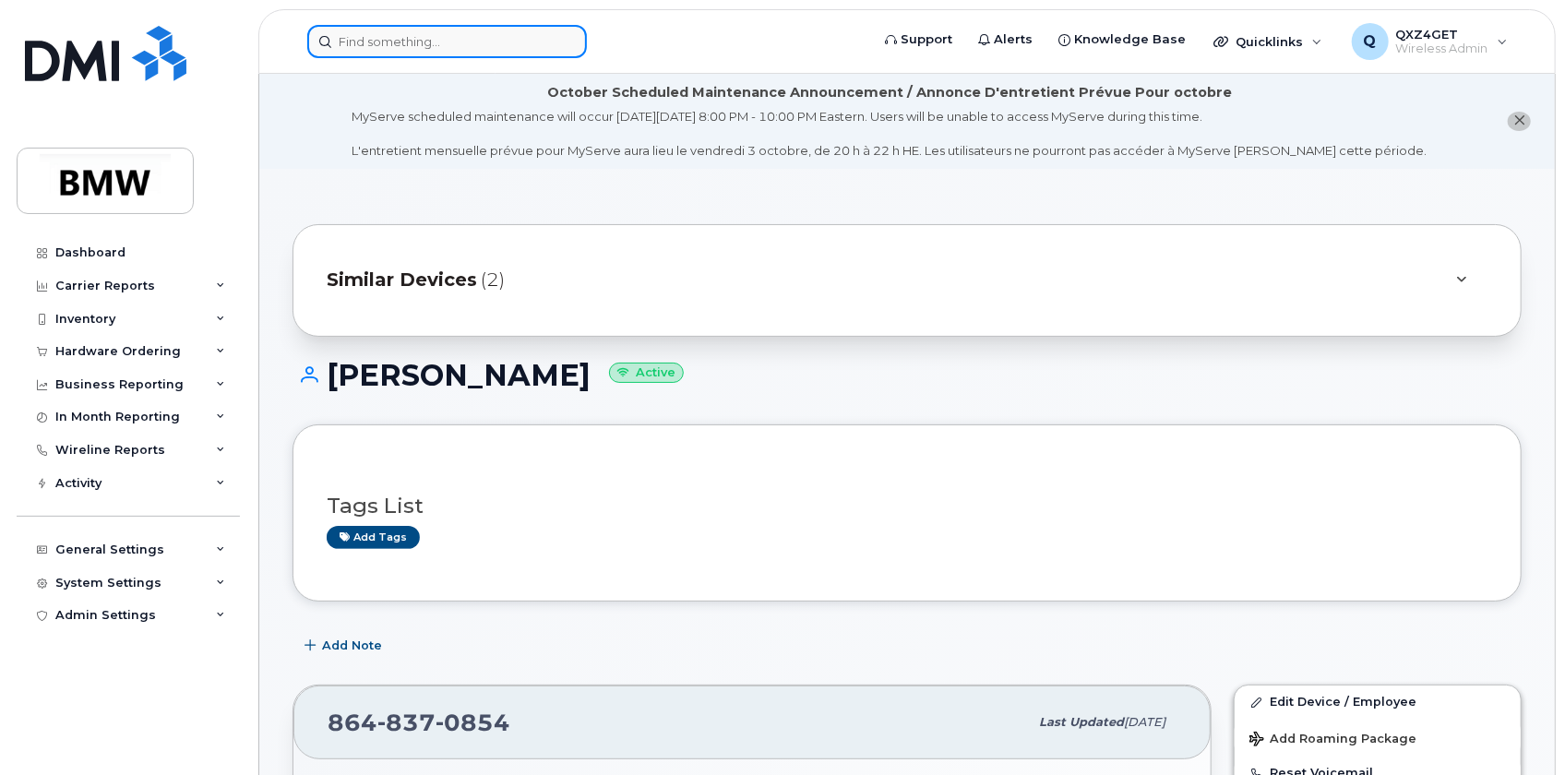
click at [364, 30] on input at bounding box center [447, 41] width 280 height 33
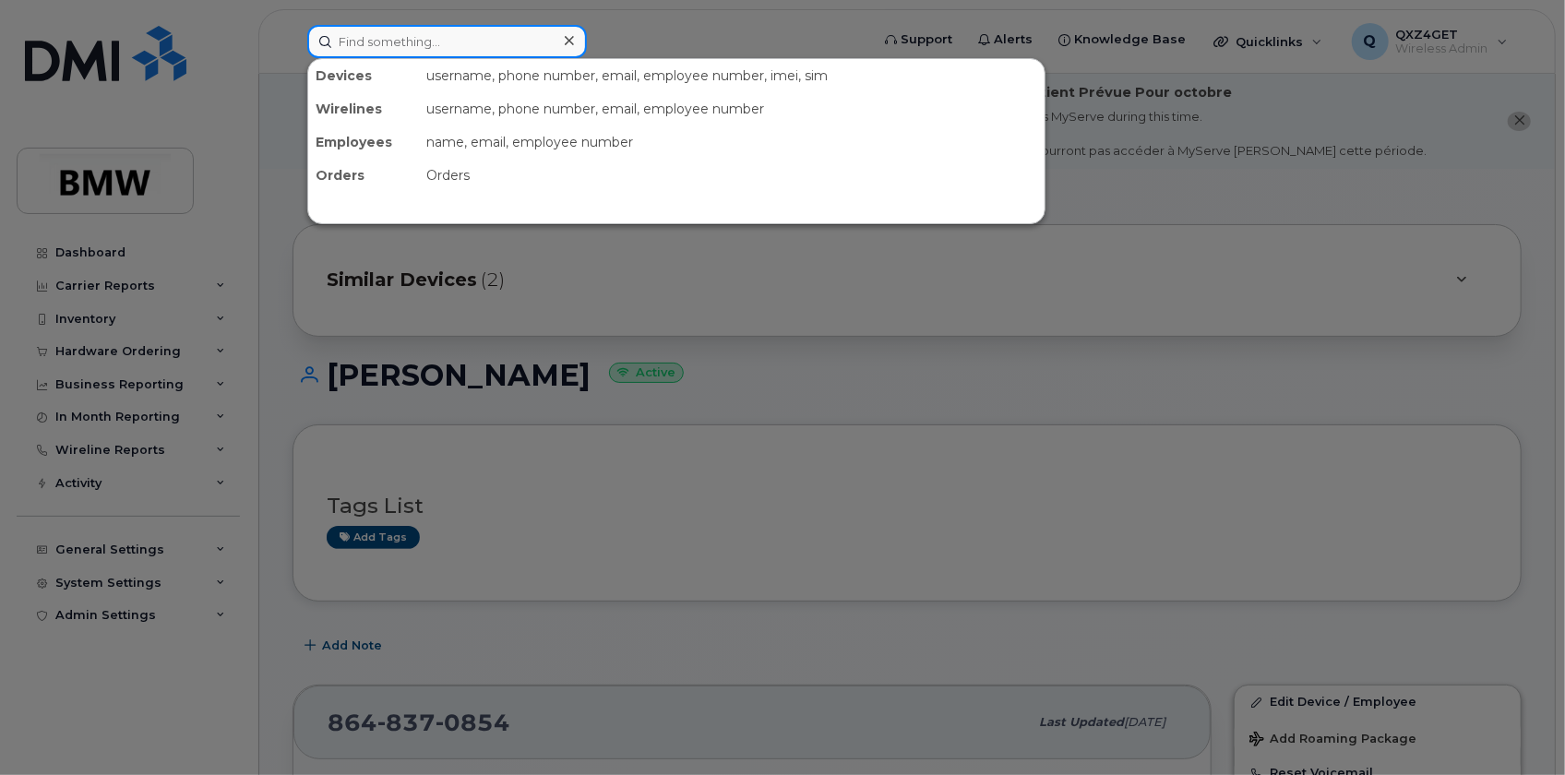
paste input "8643542380"
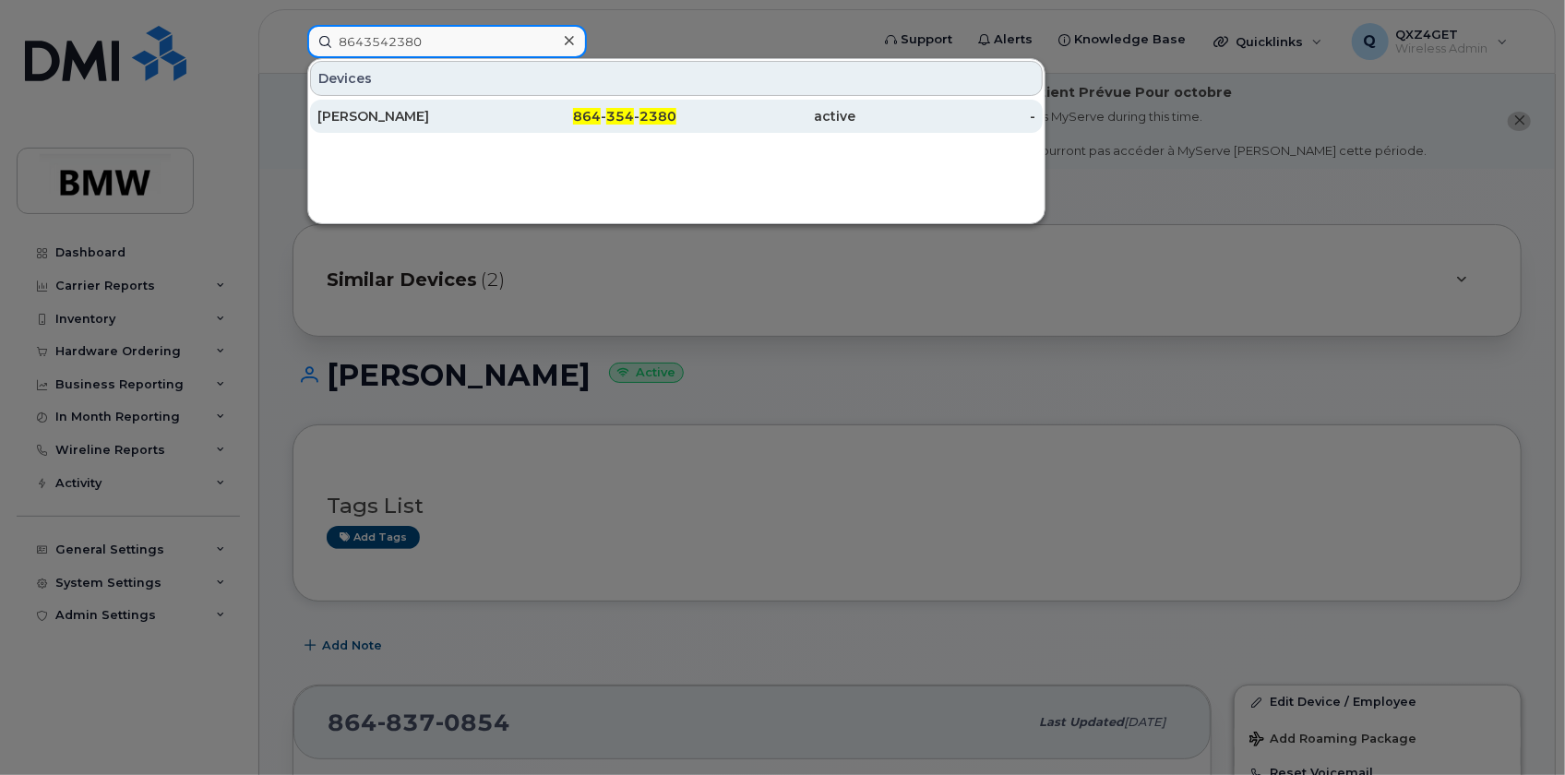
type input "8643542380"
click at [378, 105] on div "[PERSON_NAME]" at bounding box center [407, 116] width 180 height 33
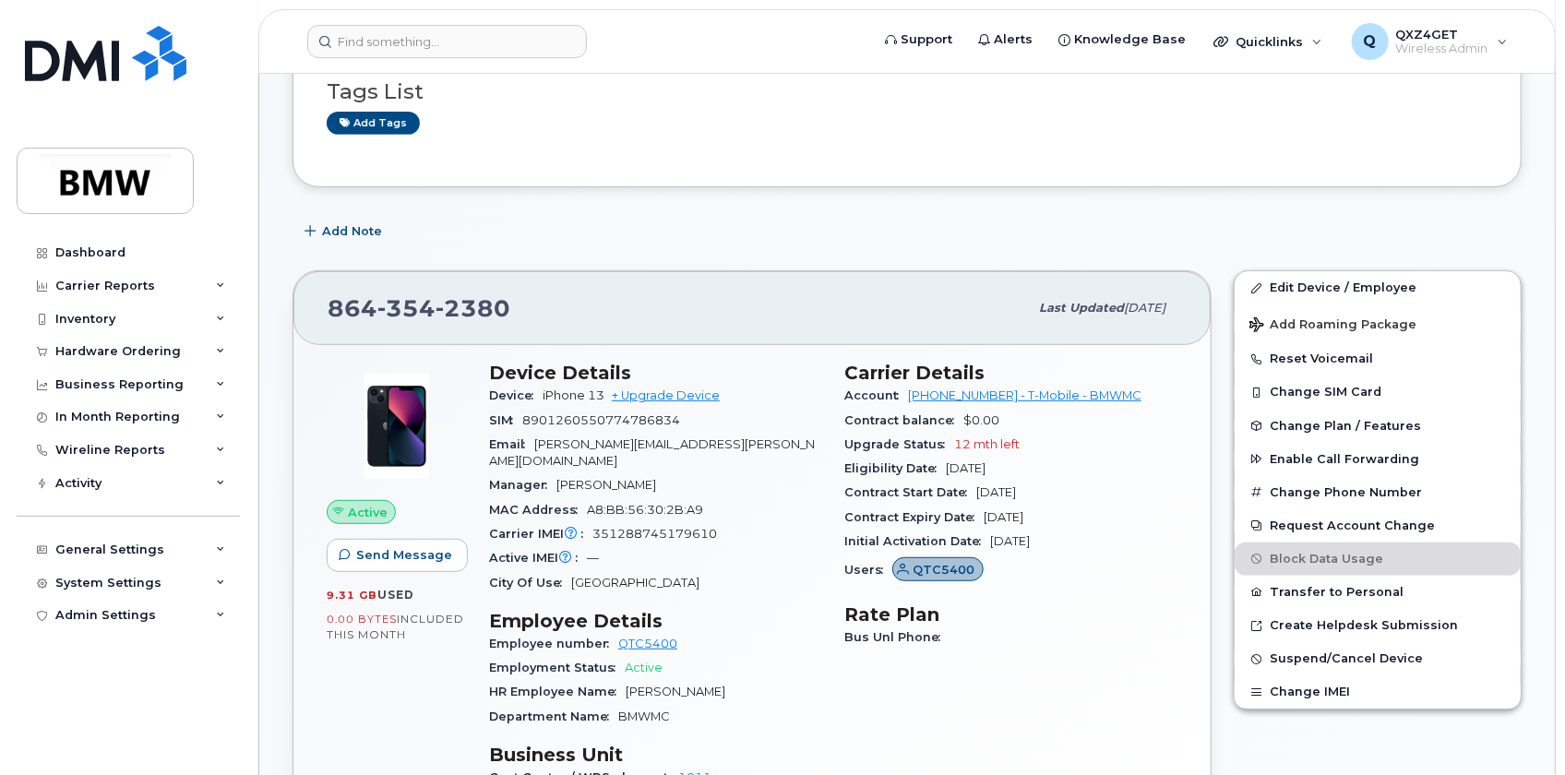
scroll to position [419, 0]
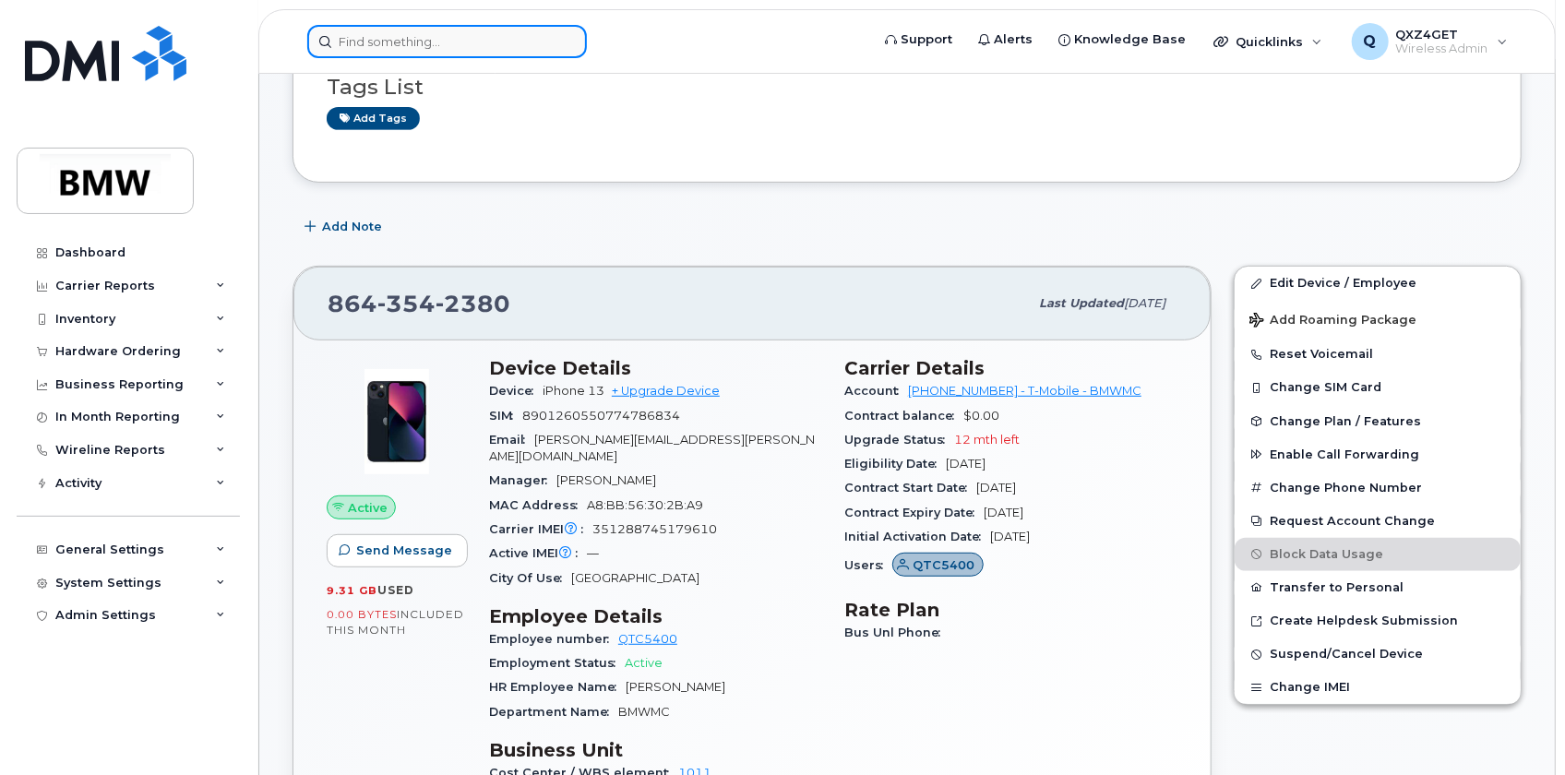
click at [386, 37] on input at bounding box center [447, 41] width 280 height 33
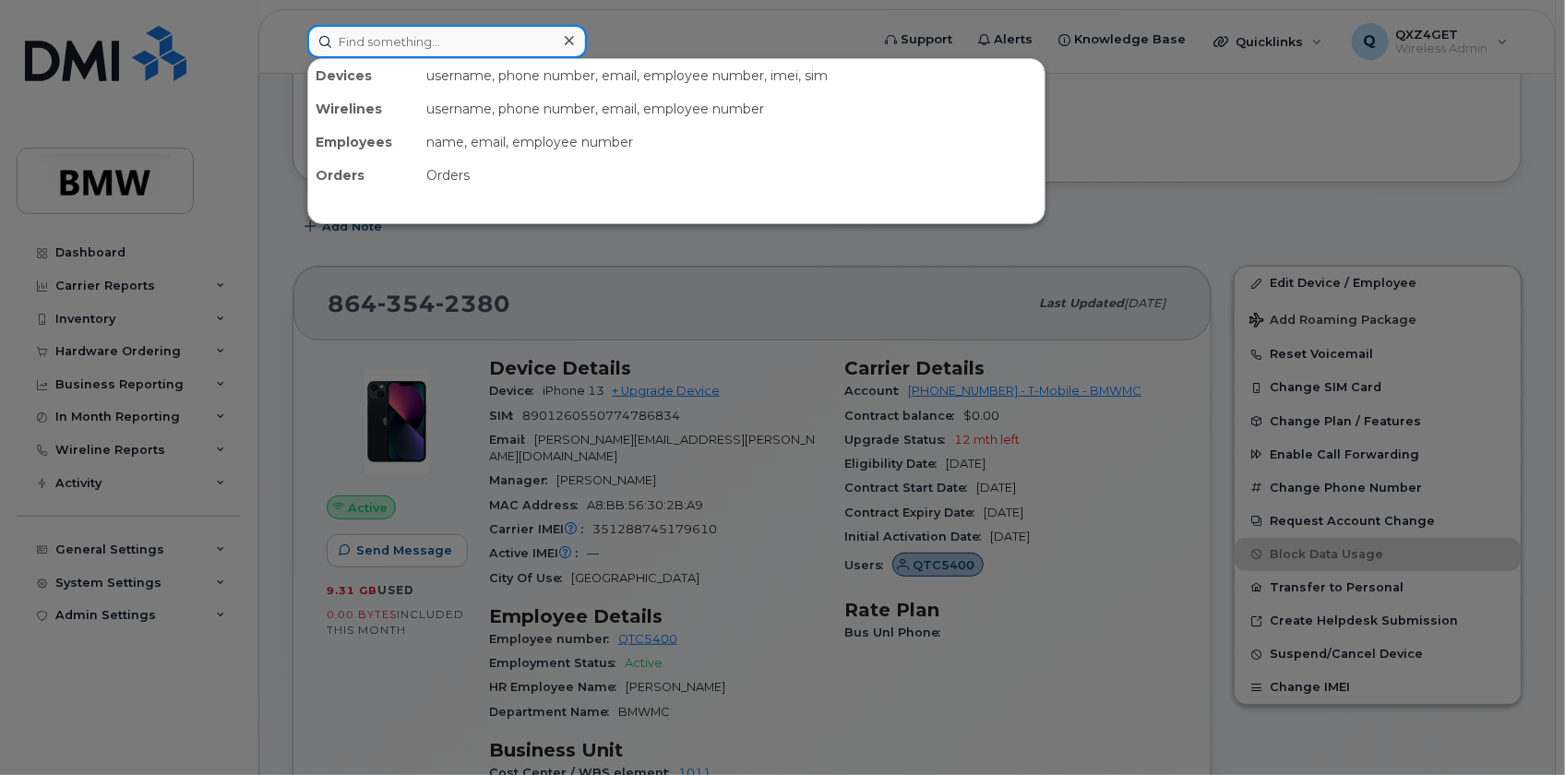
paste input "8644785815"
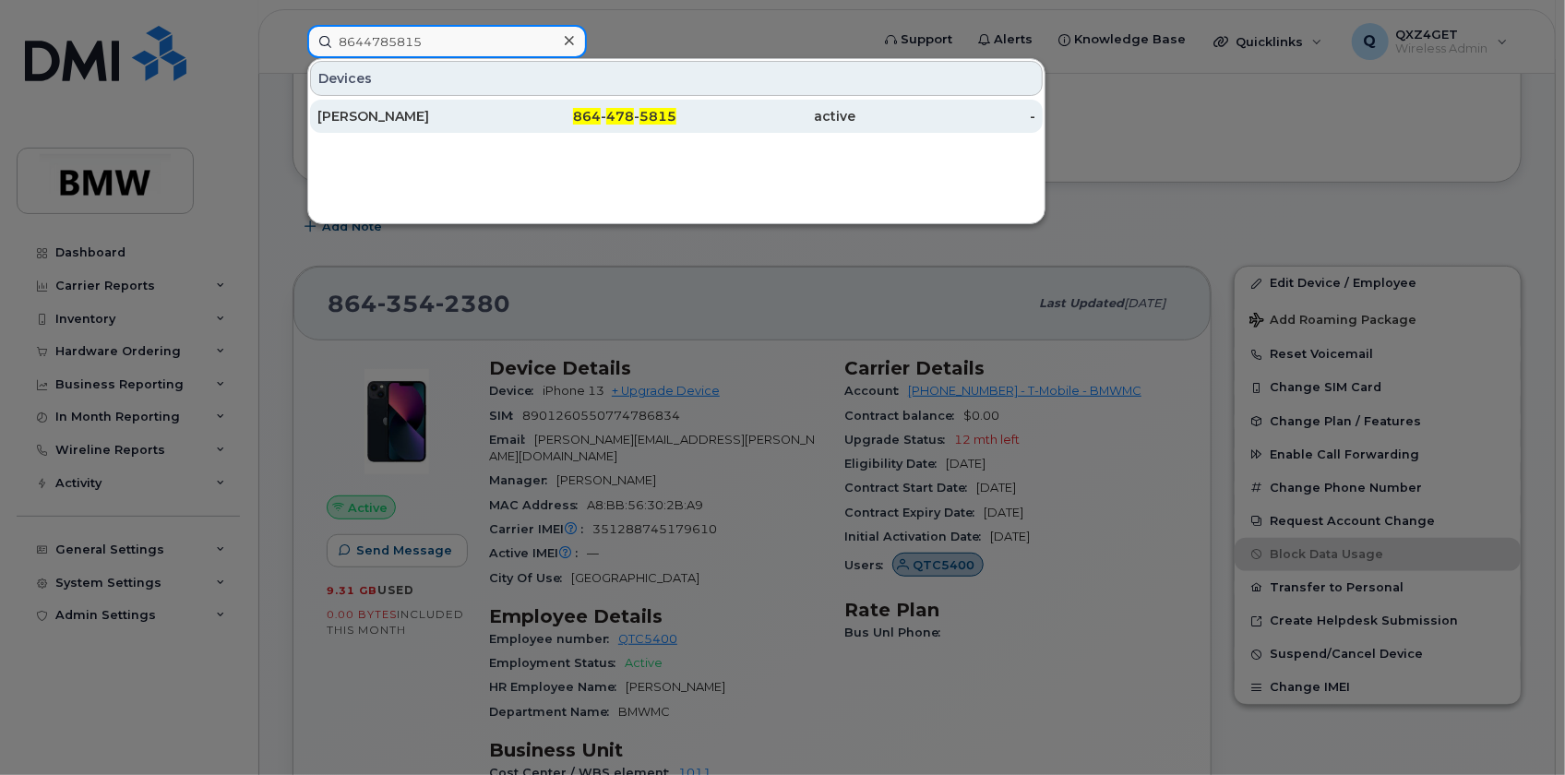
type input "8644785815"
click at [401, 111] on div "[PERSON_NAME]" at bounding box center [407, 116] width 180 height 18
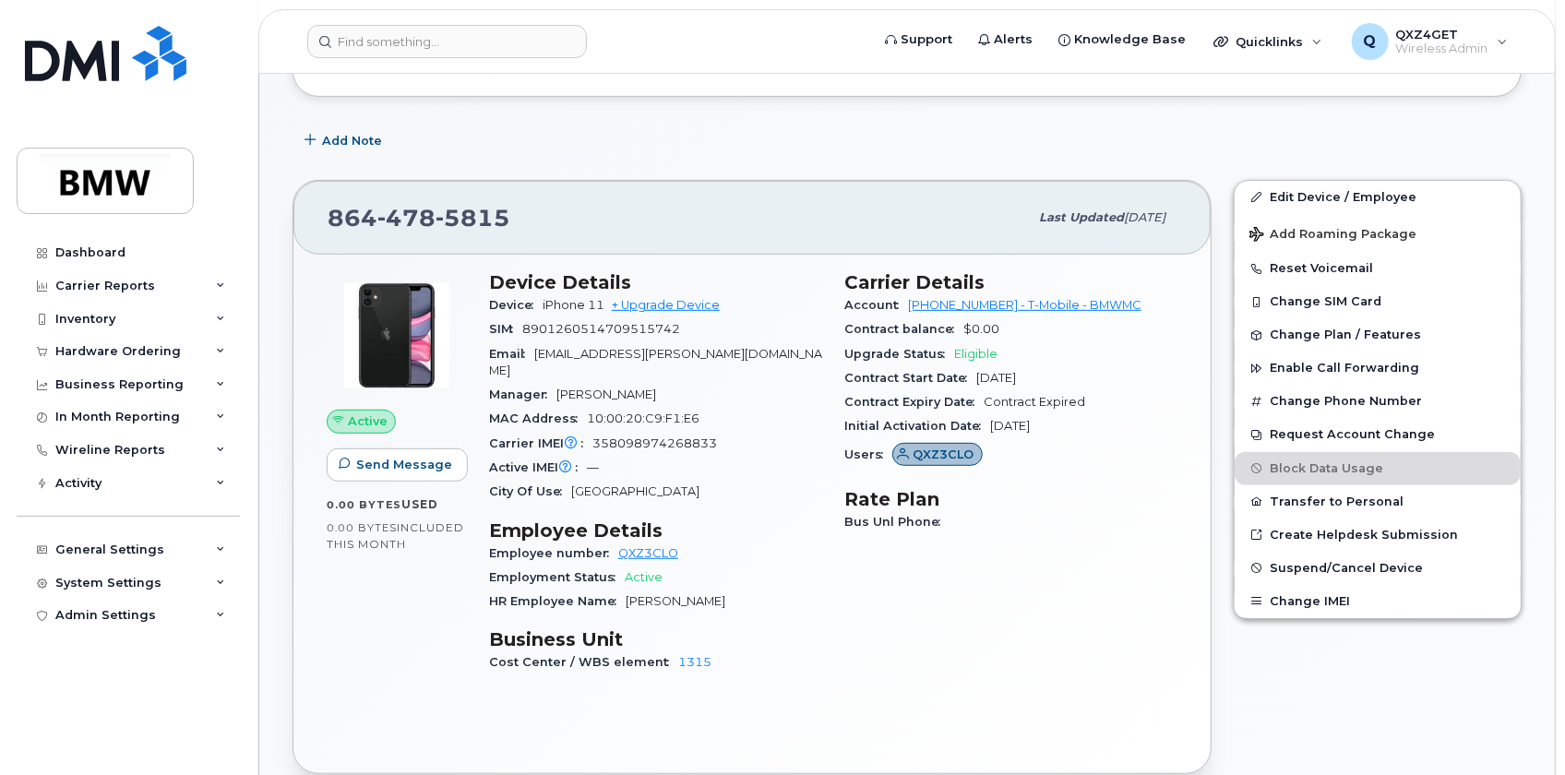
scroll to position [503, 0]
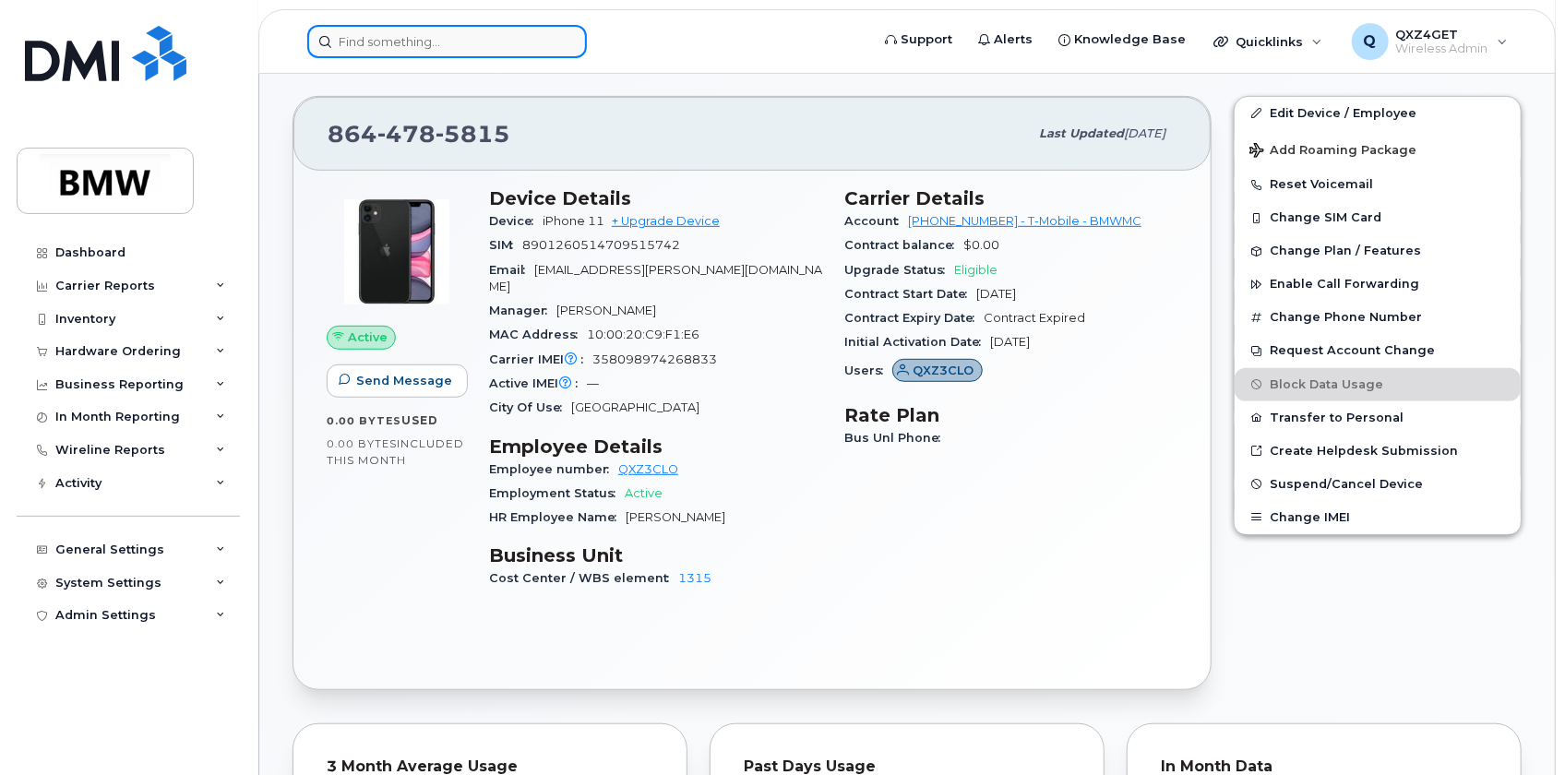
click at [498, 48] on input at bounding box center [447, 41] width 280 height 33
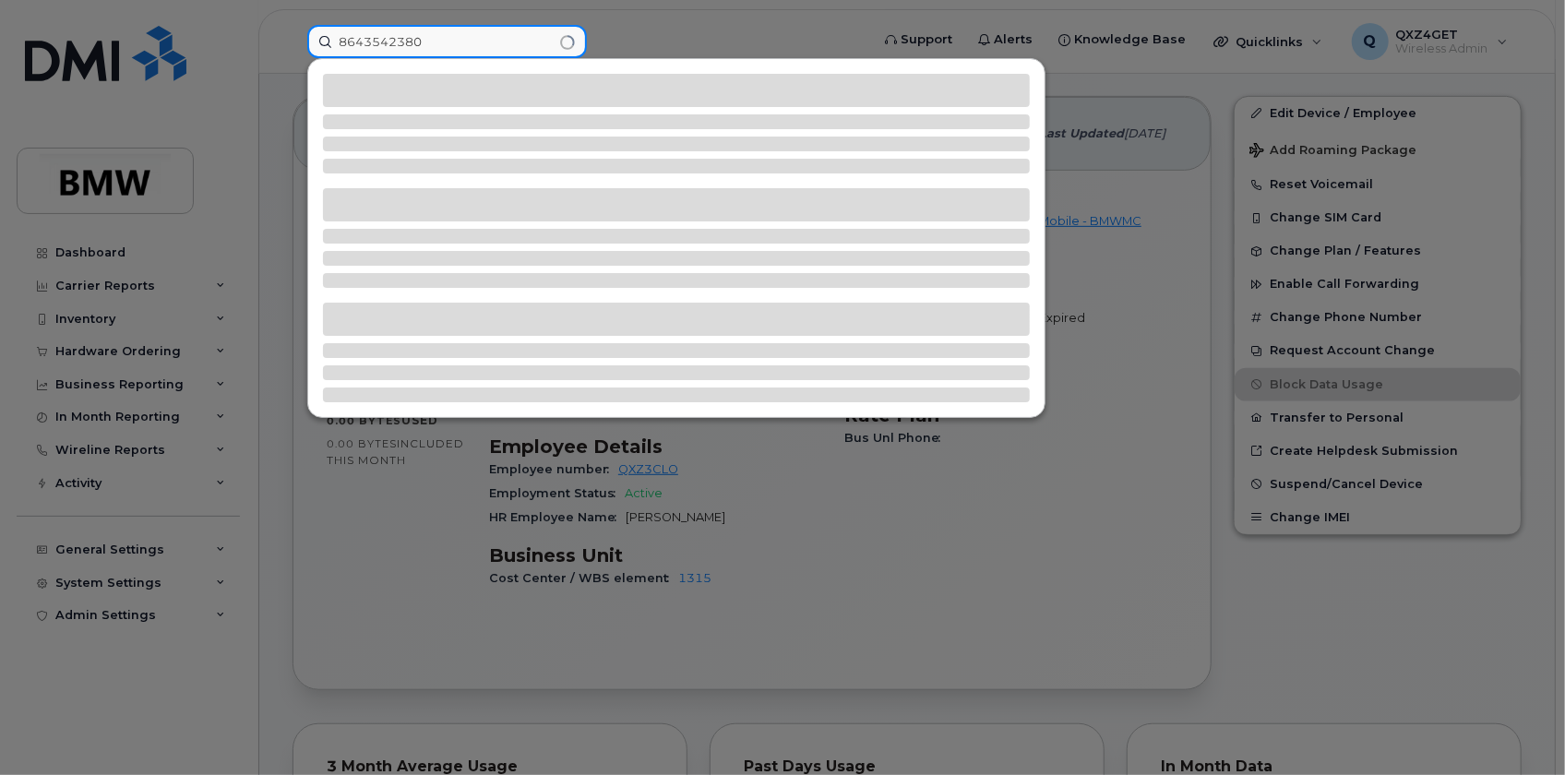
type input "8643542380"
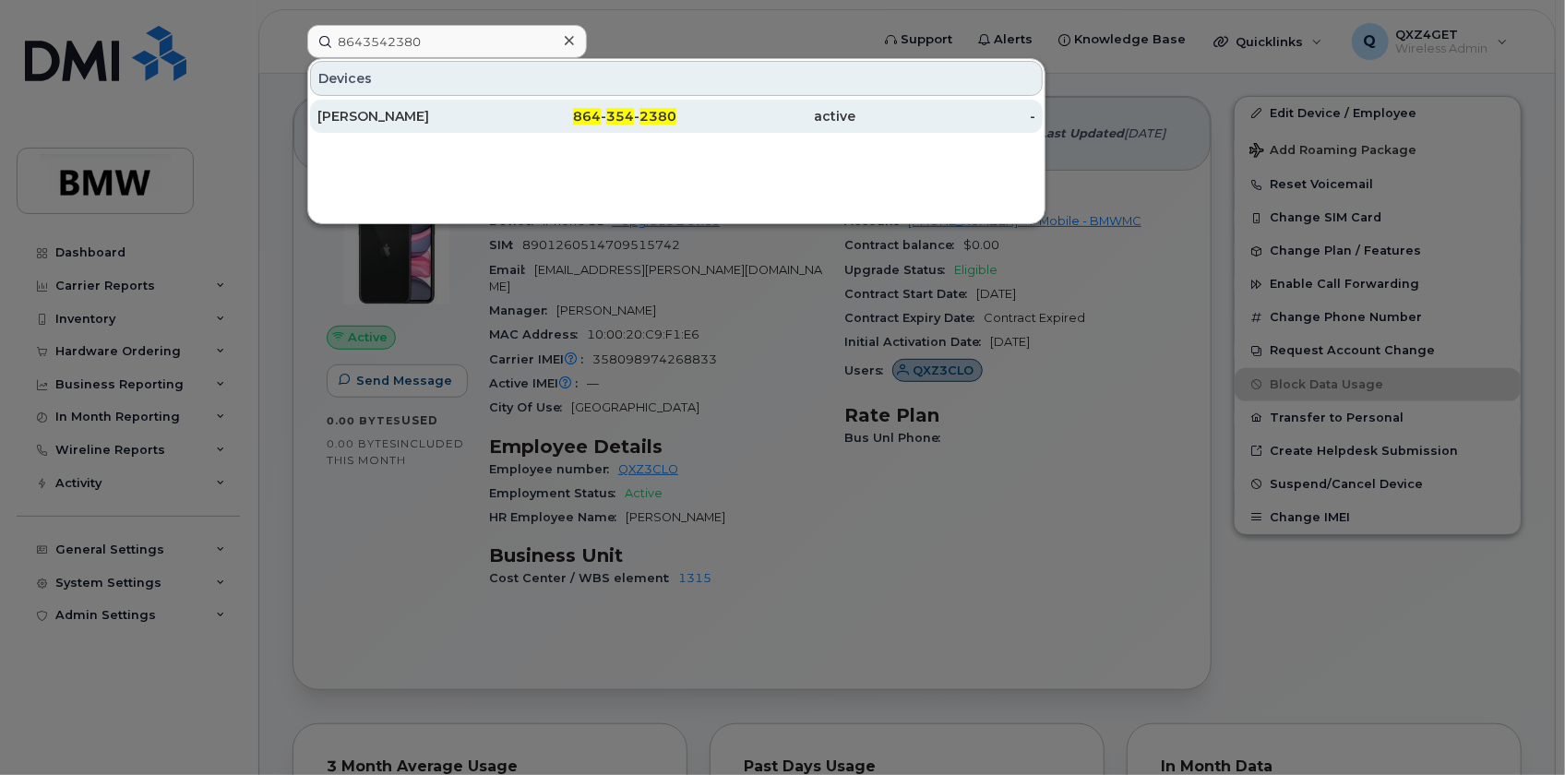
click at [413, 120] on div "Stephan Knackstedt" at bounding box center [407, 116] width 180 height 18
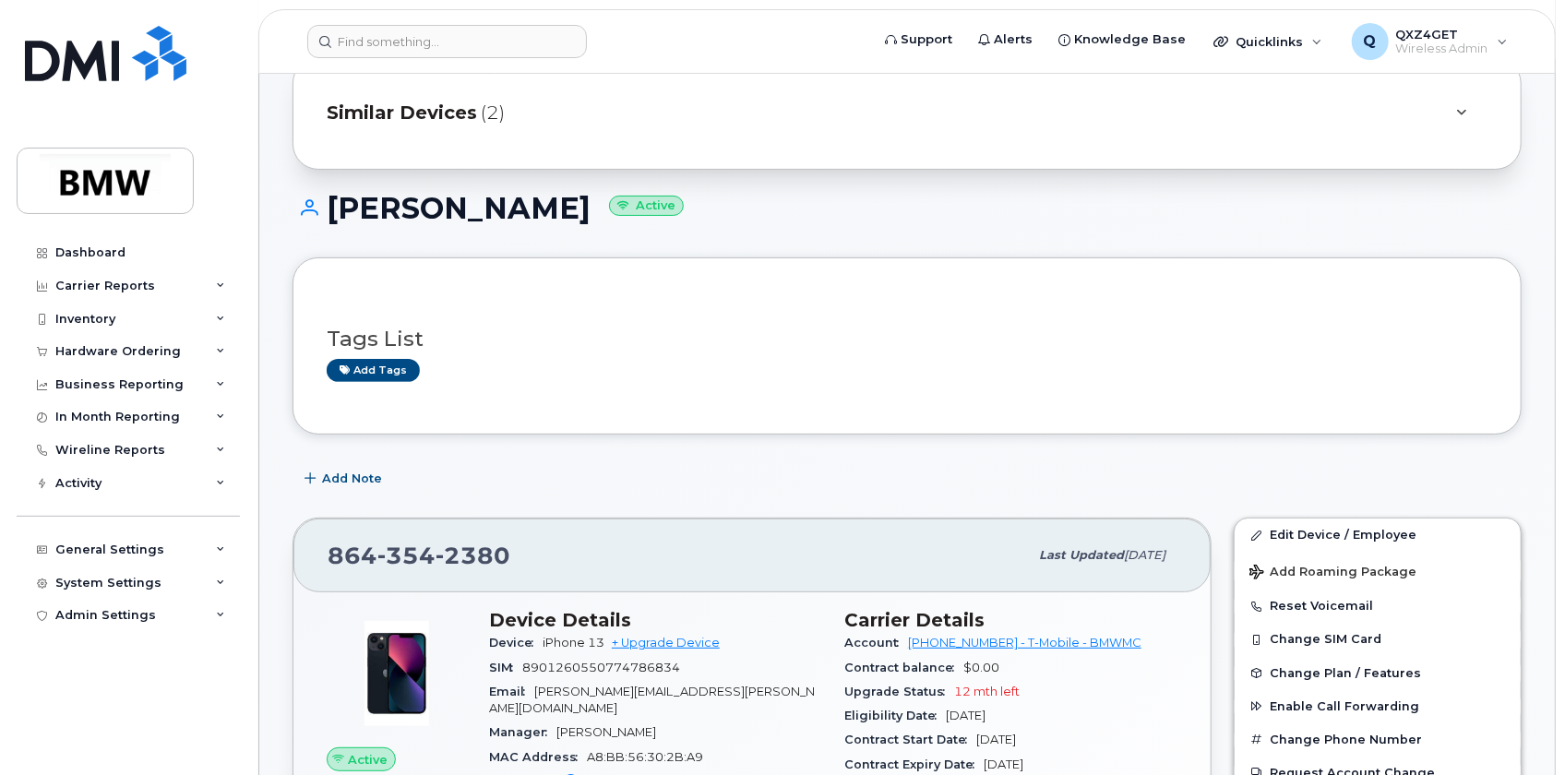
scroll to position [335, 0]
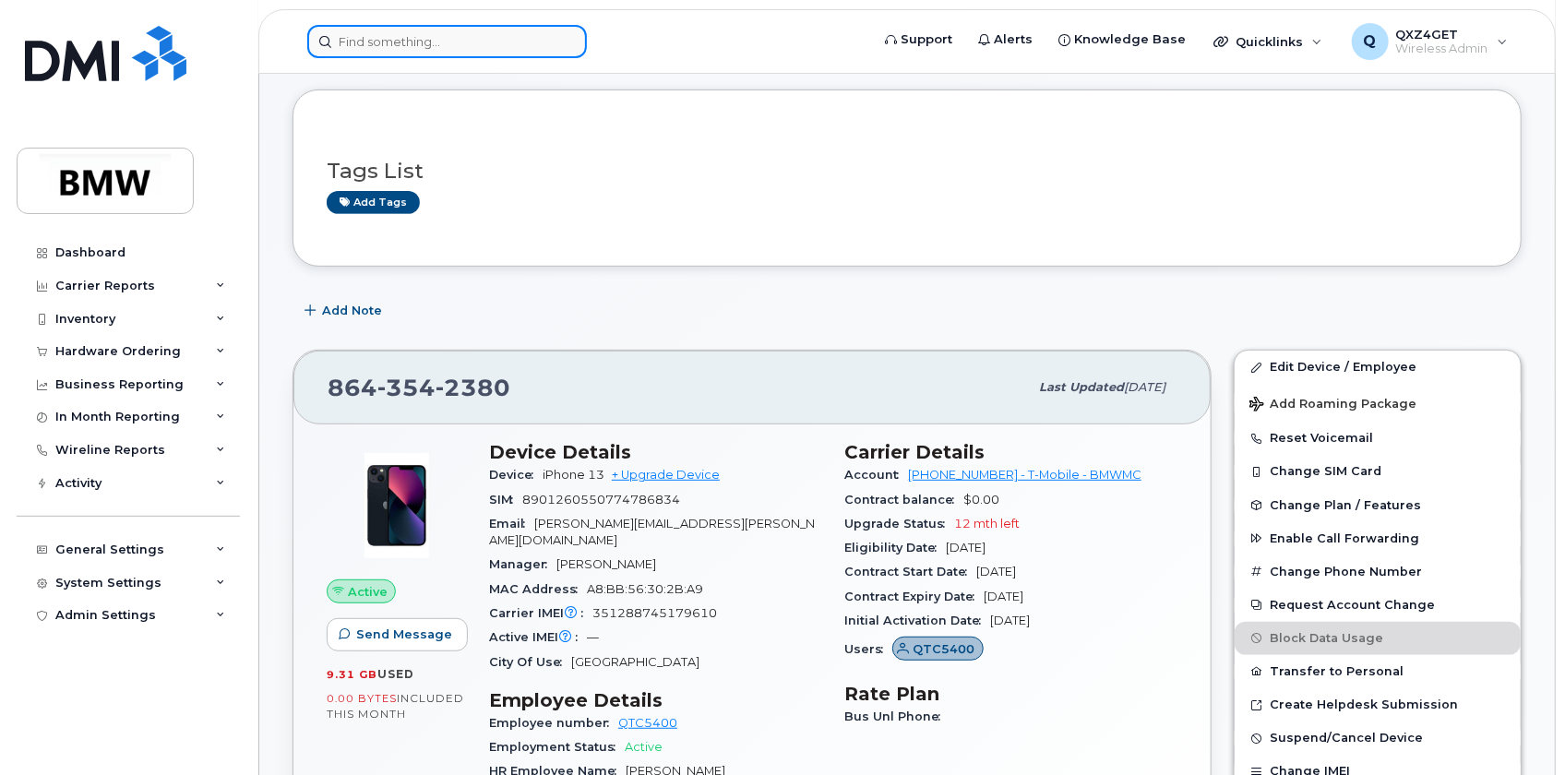
click at [498, 53] on input at bounding box center [447, 41] width 280 height 33
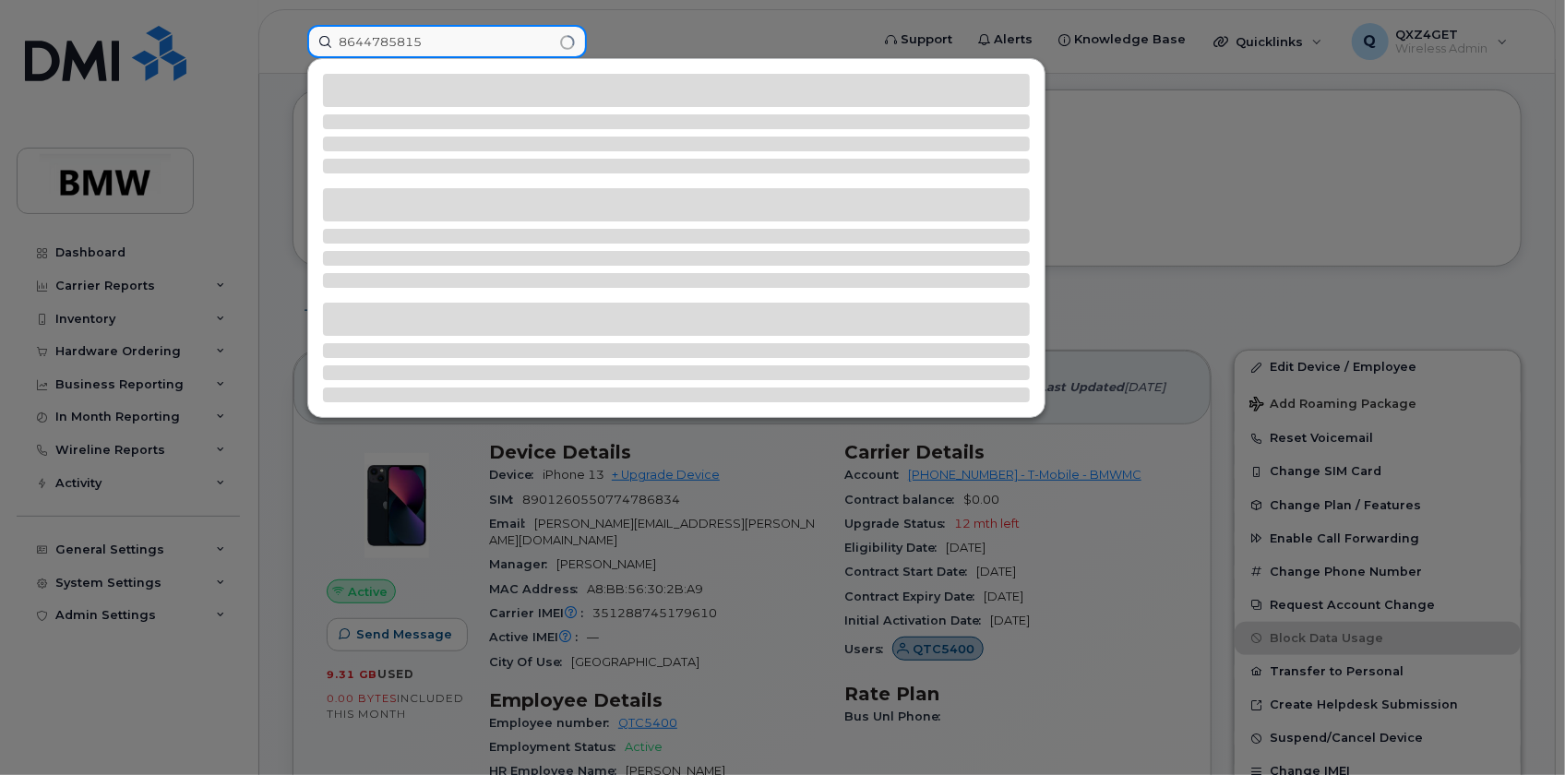
type input "8644785815"
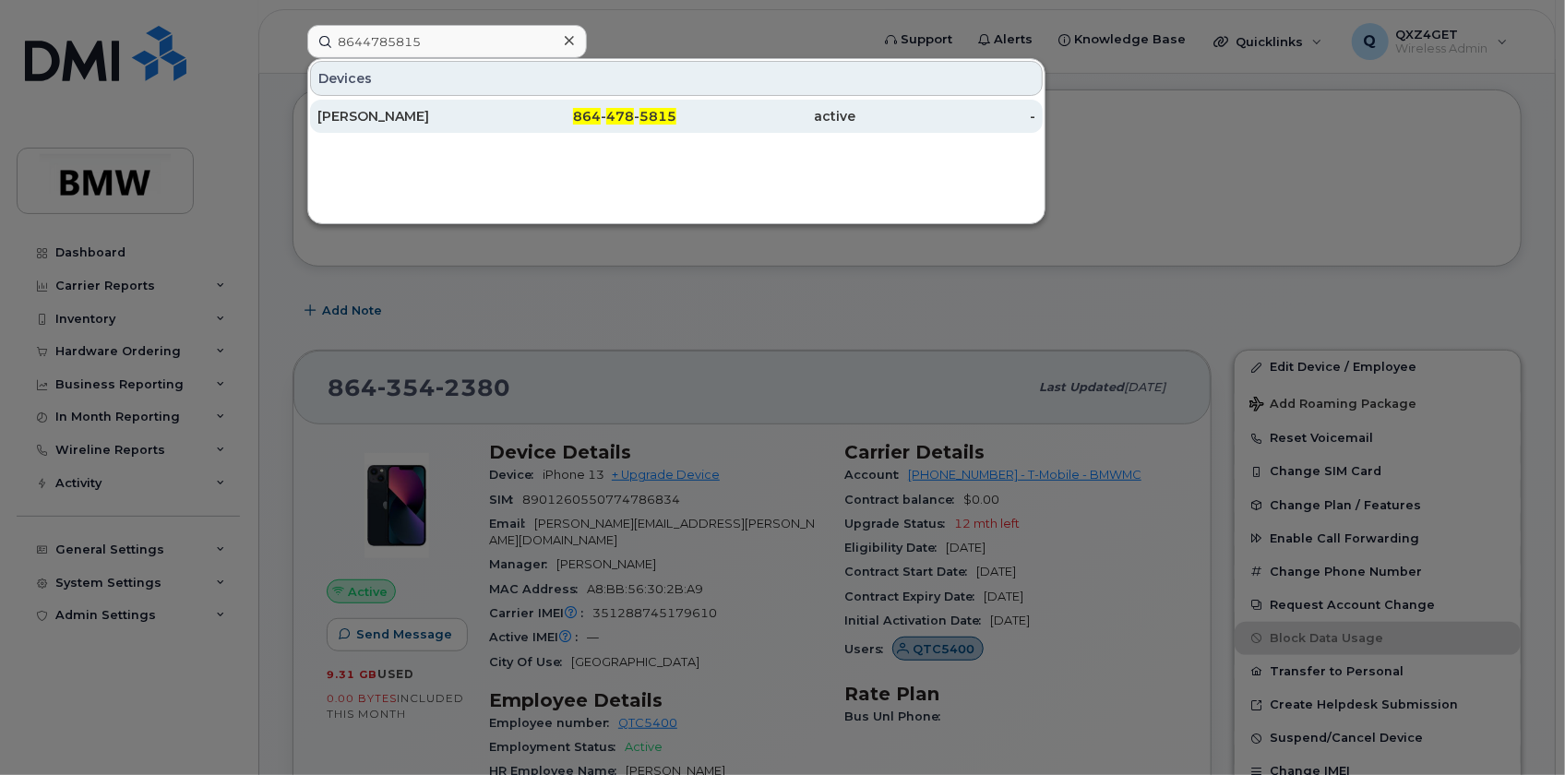
click at [632, 119] on span "478" at bounding box center [620, 116] width 28 height 17
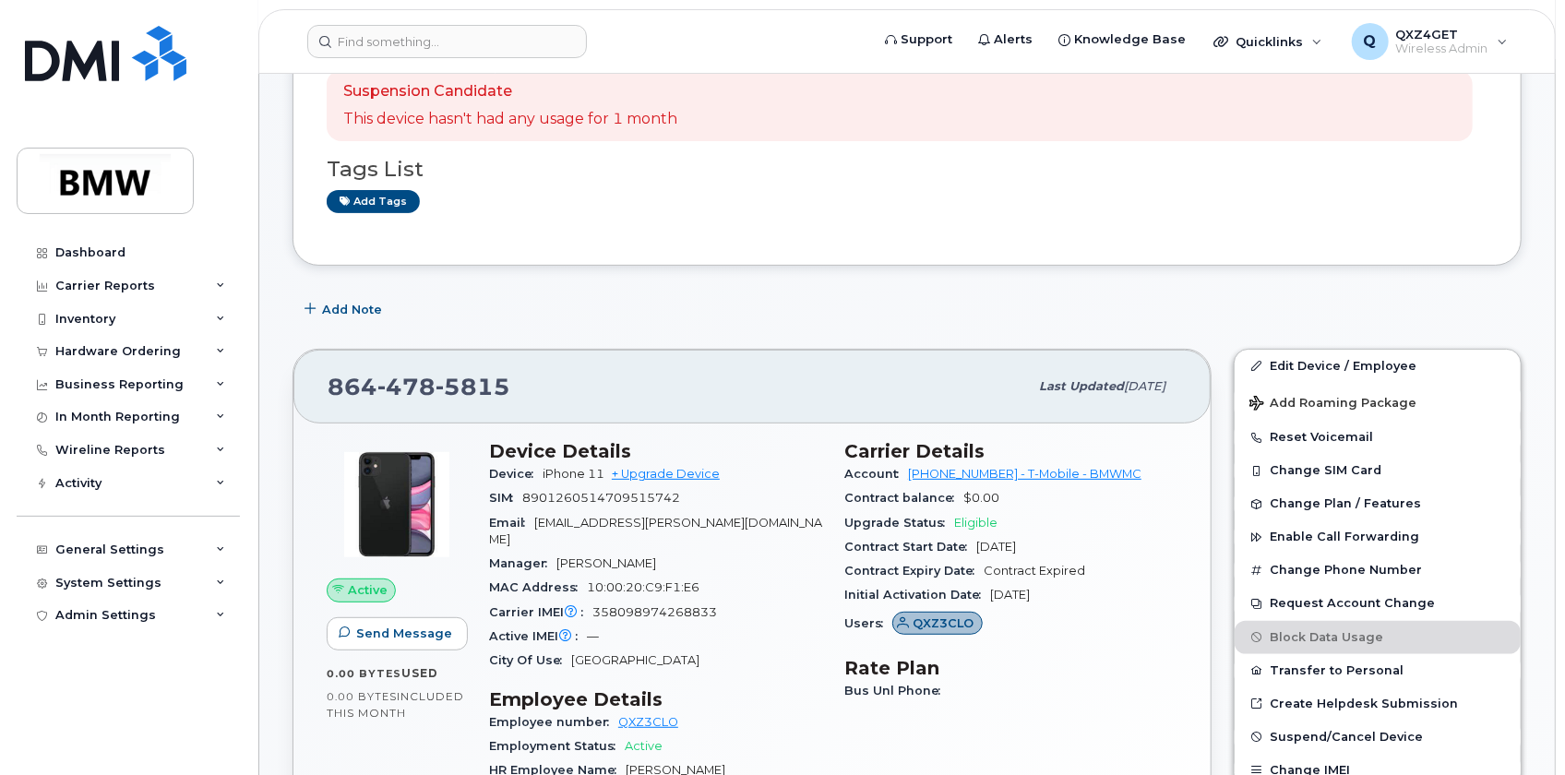
scroll to position [251, 0]
click at [388, 44] on input at bounding box center [447, 41] width 280 height 33
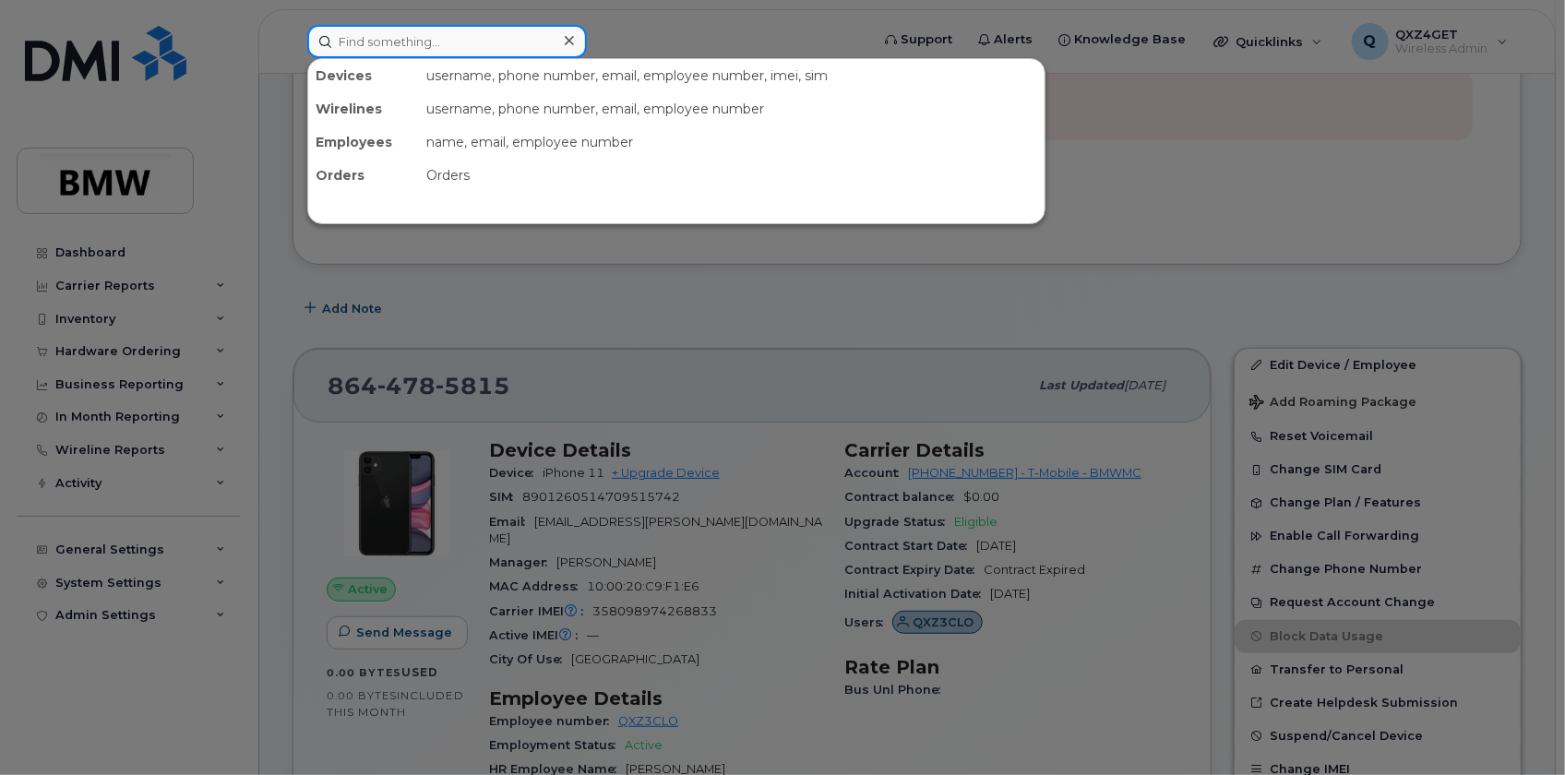
paste input "- is not eligible for an upgrade until [DATE]. The would need to upgrade in the…"
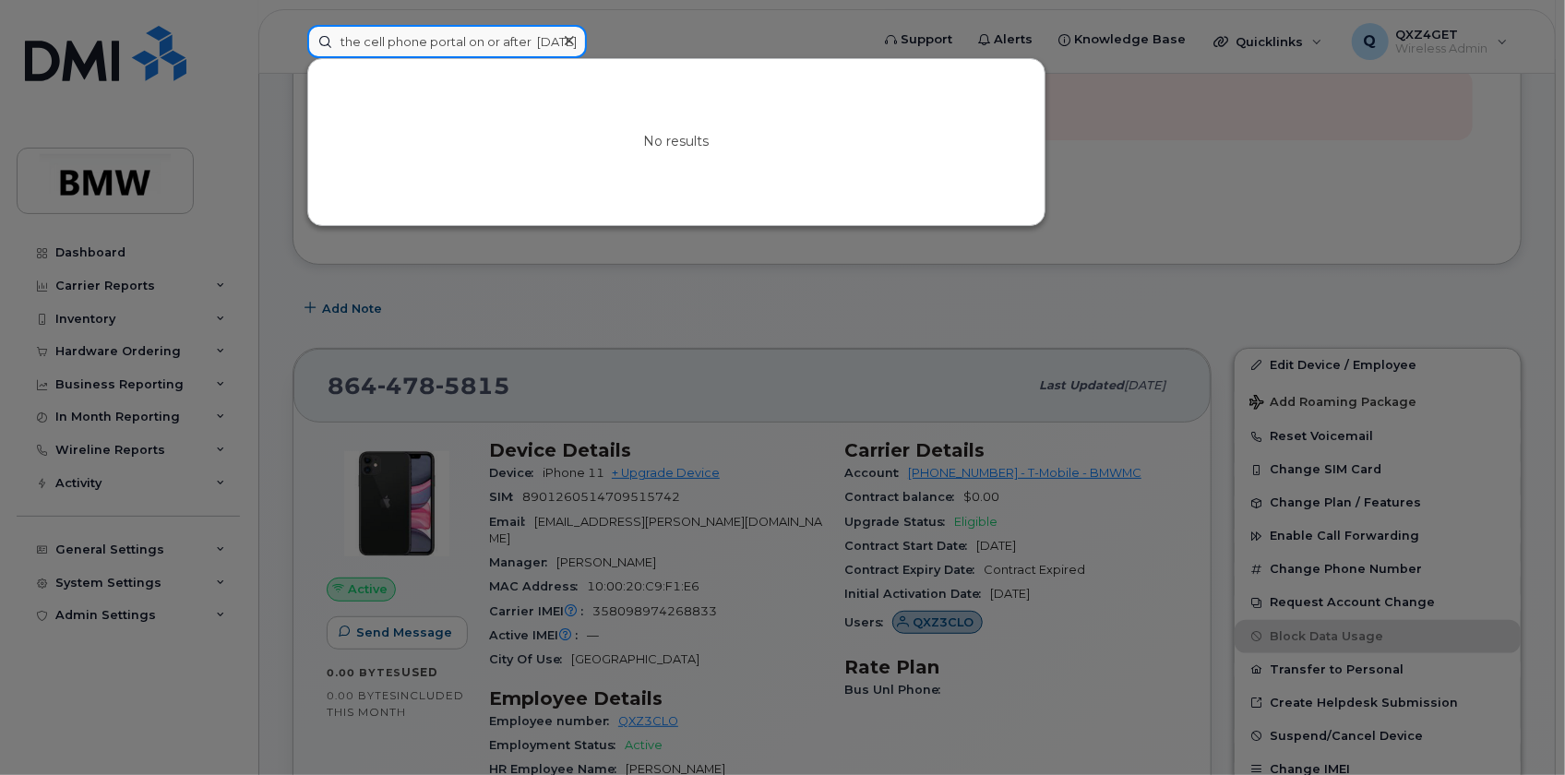
type input "- is not eligible for an upgrade until [DATE]. The would need to upgrade in the…"
click at [577, 37] on div at bounding box center [569, 41] width 27 height 27
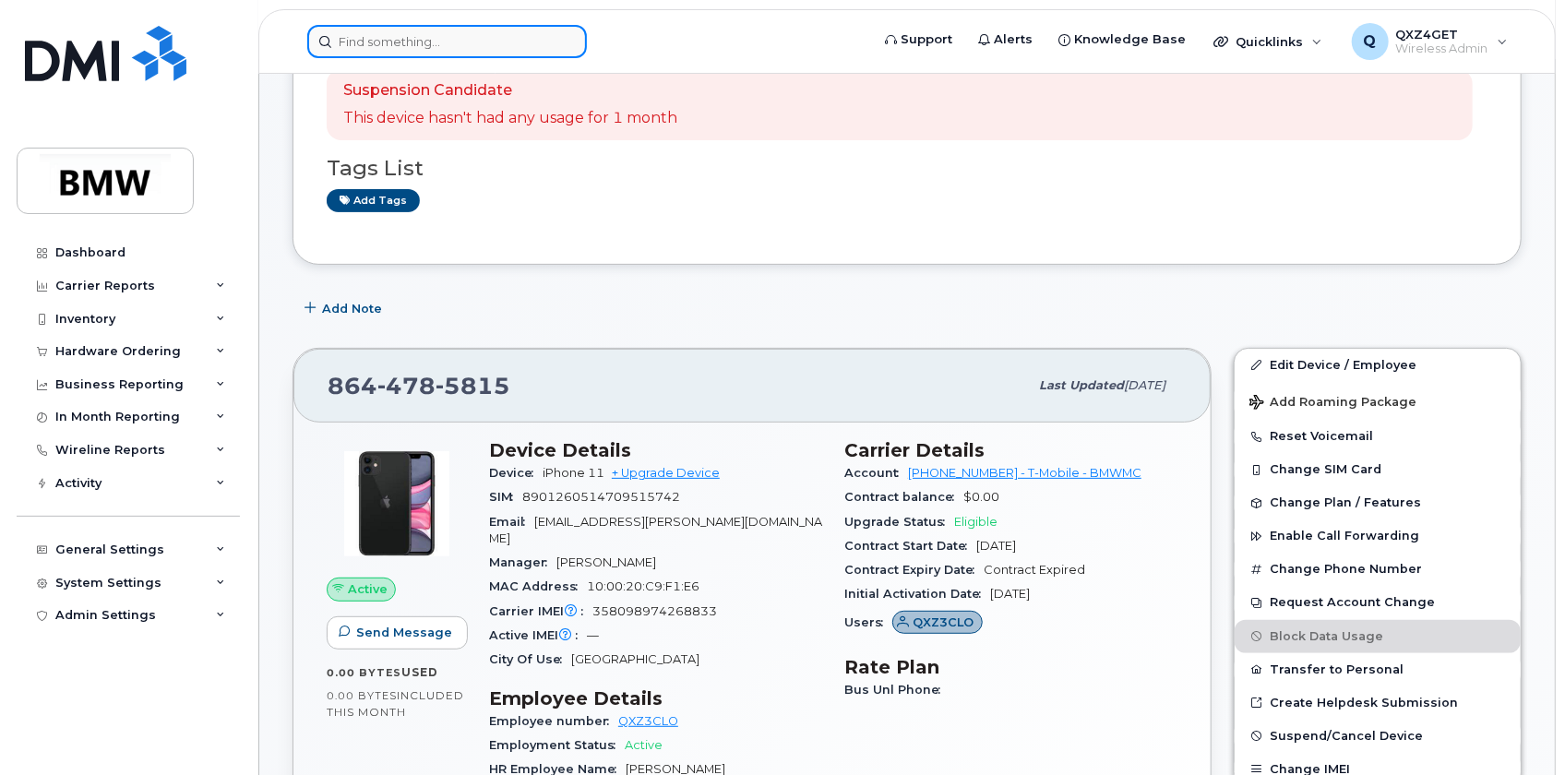
click at [413, 37] on input at bounding box center [447, 41] width 280 height 33
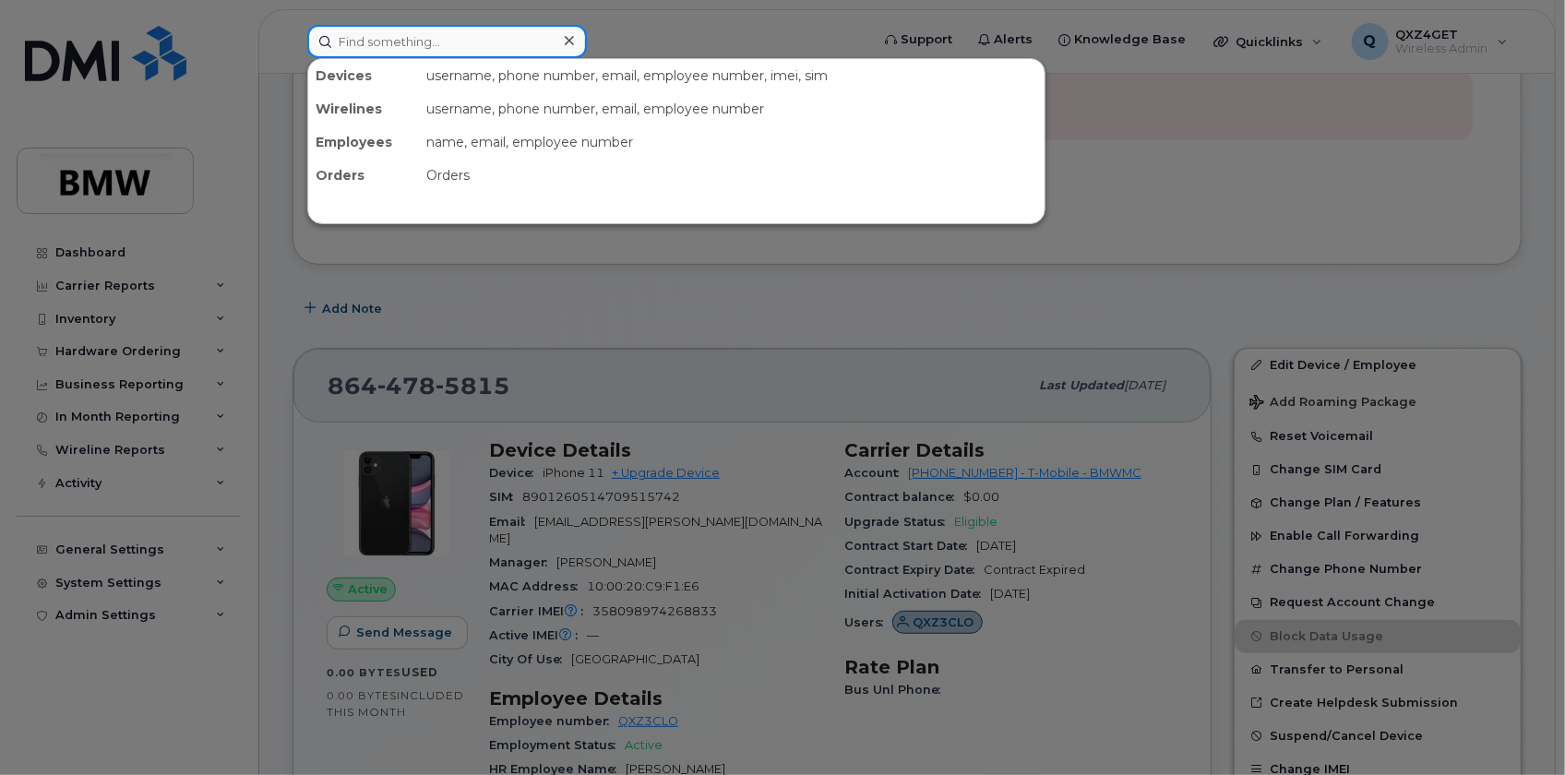
paste input "8643203319"
type input "8643203319"
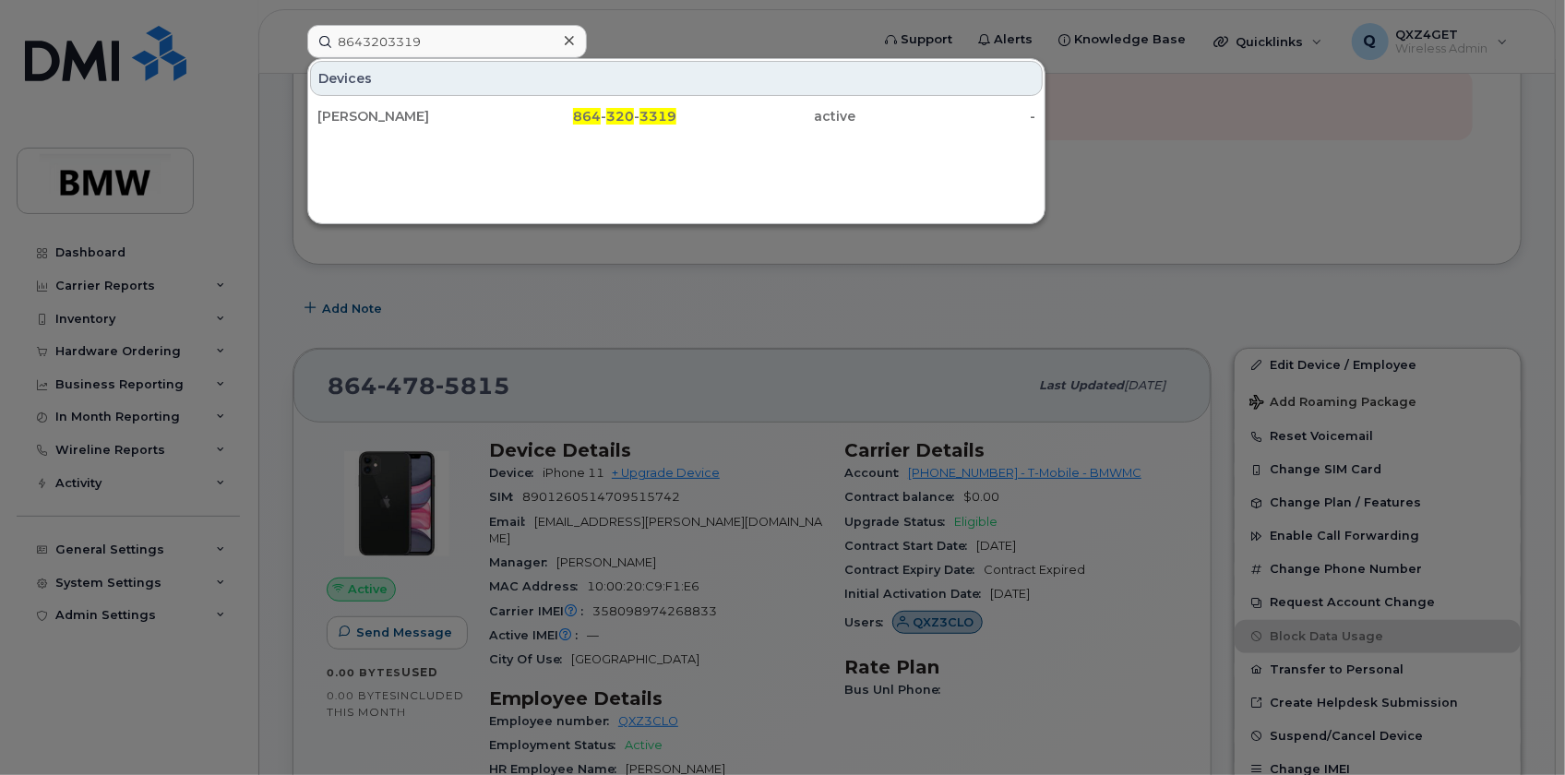
drag, startPoint x: 349, startPoint y: 105, endPoint x: 507, endPoint y: 132, distance: 160.1
click at [349, 105] on div "[PERSON_NAME]" at bounding box center [407, 116] width 180 height 33
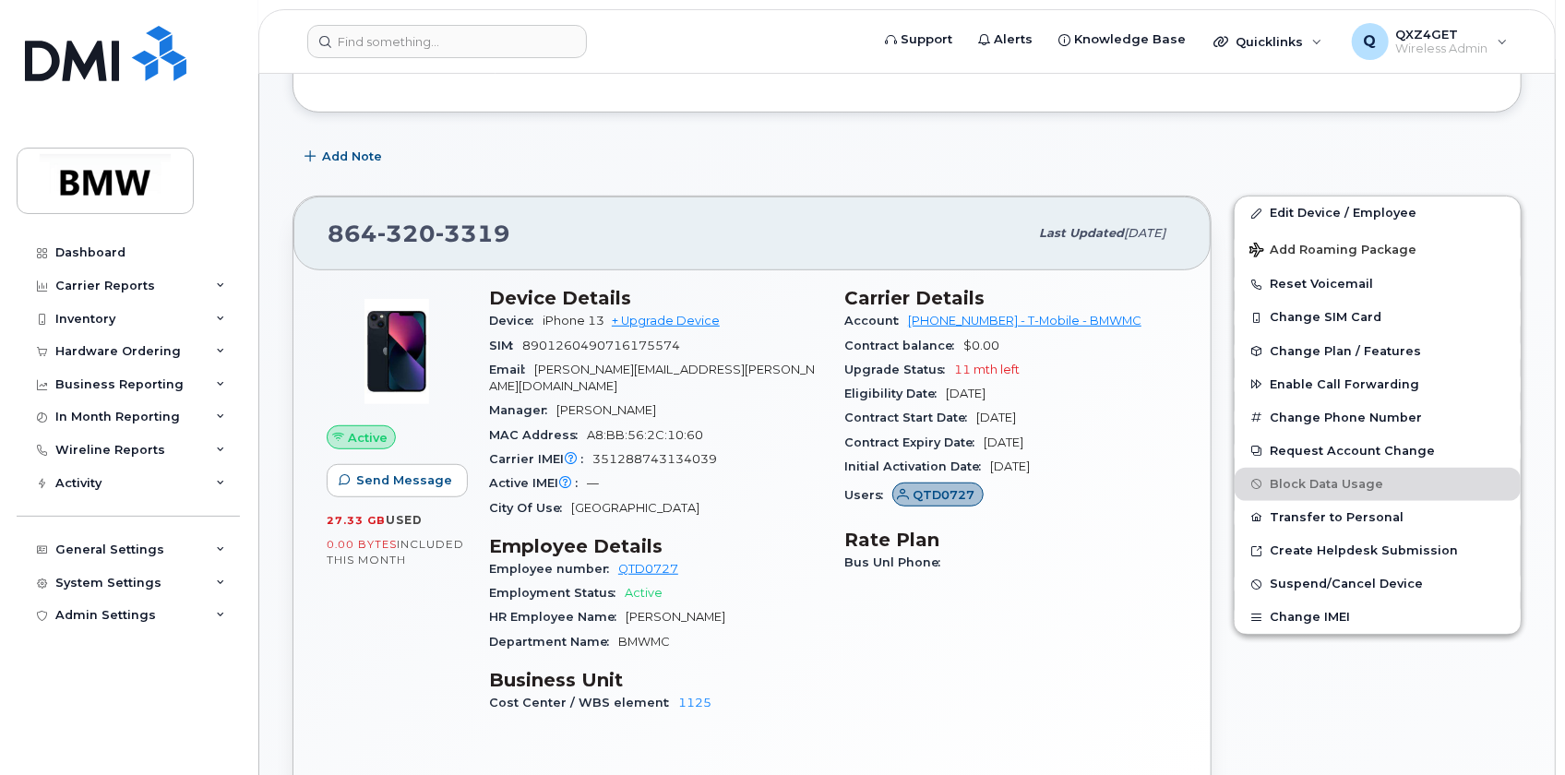
scroll to position [486, 0]
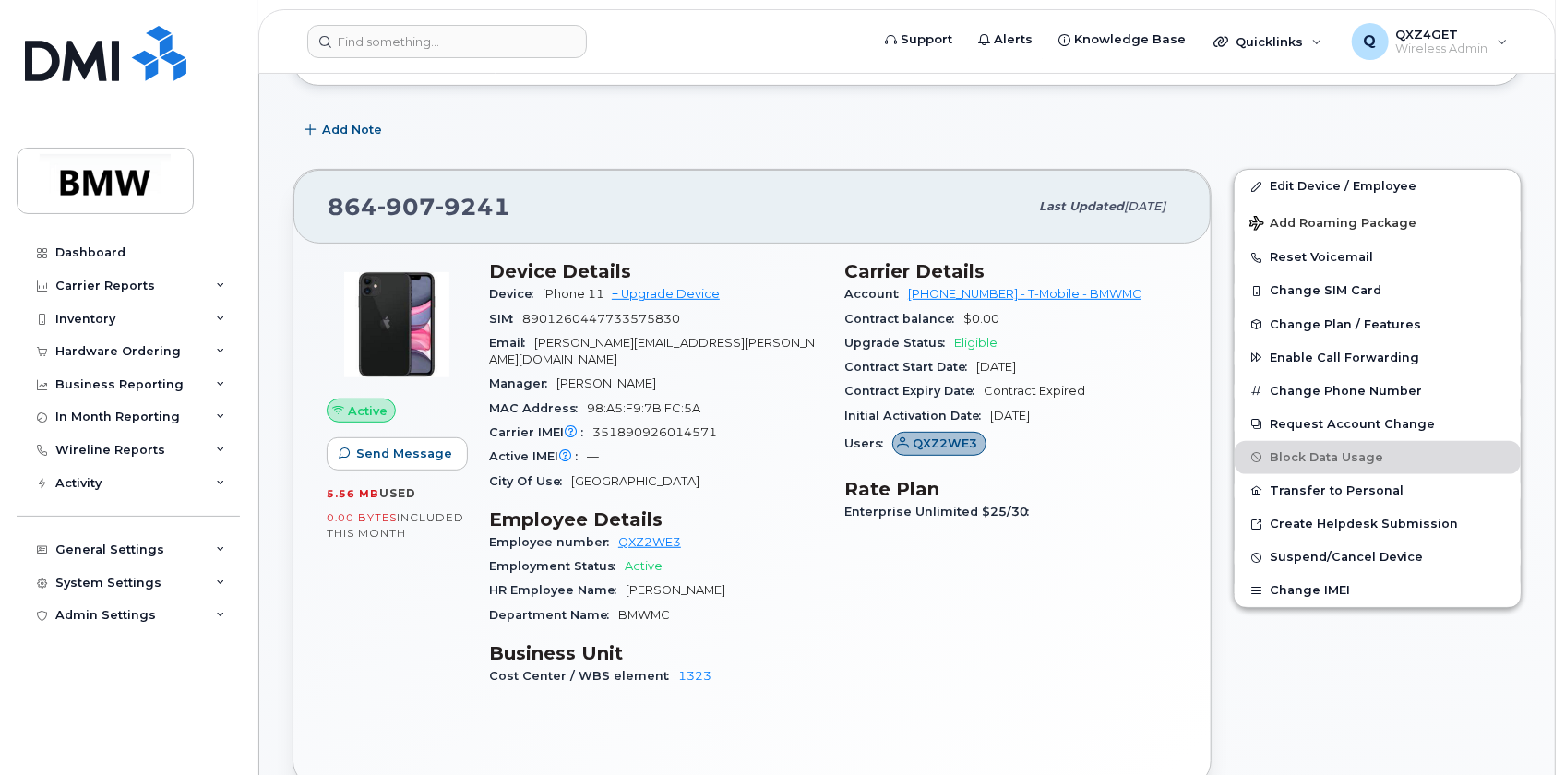
scroll to position [329, 0]
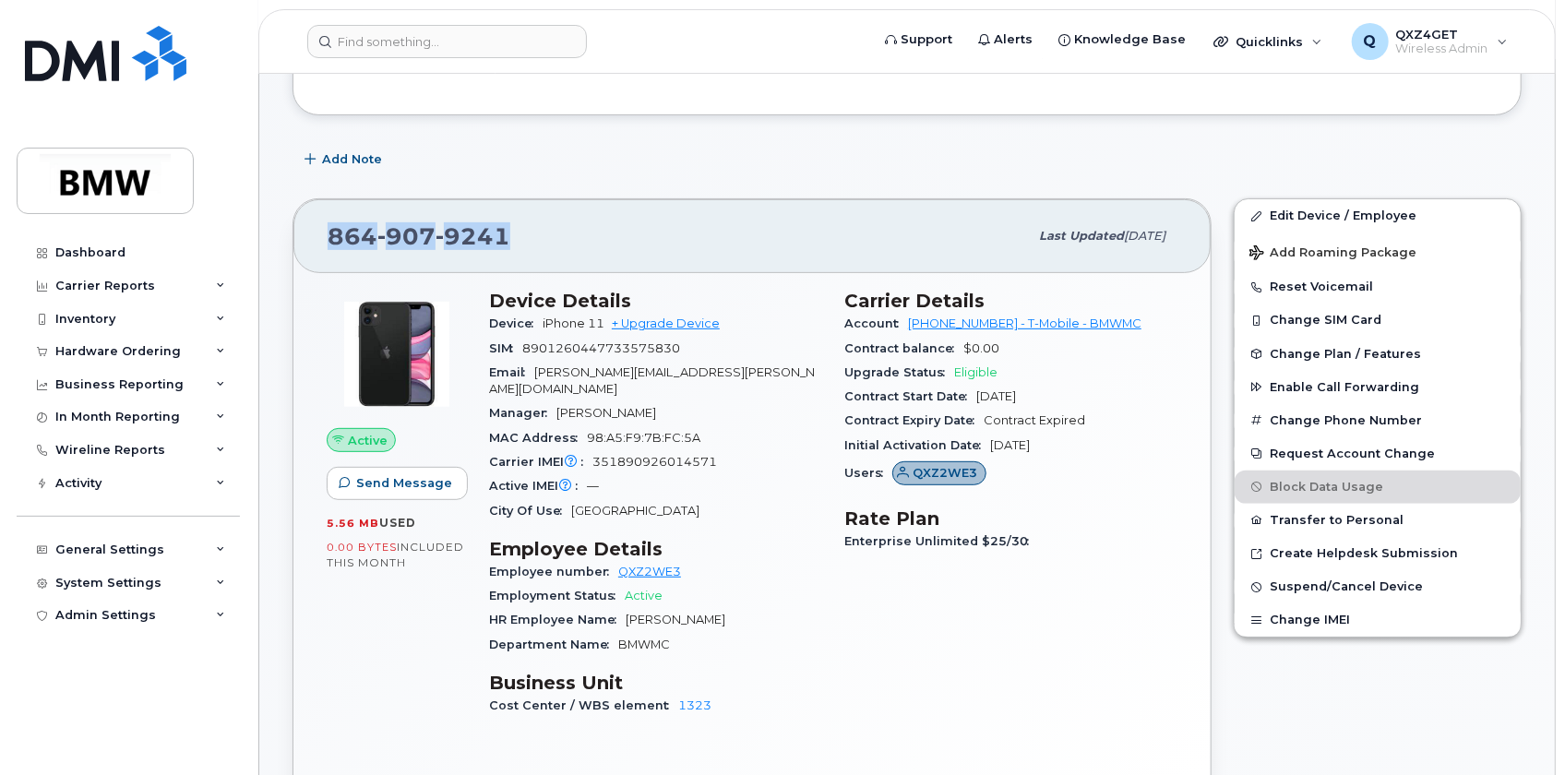
drag, startPoint x: 448, startPoint y: 235, endPoint x: 323, endPoint y: 244, distance: 125.8
click at [323, 244] on div "[PHONE_NUMBER] Last updated [DATE]" at bounding box center [751, 236] width 917 height 74
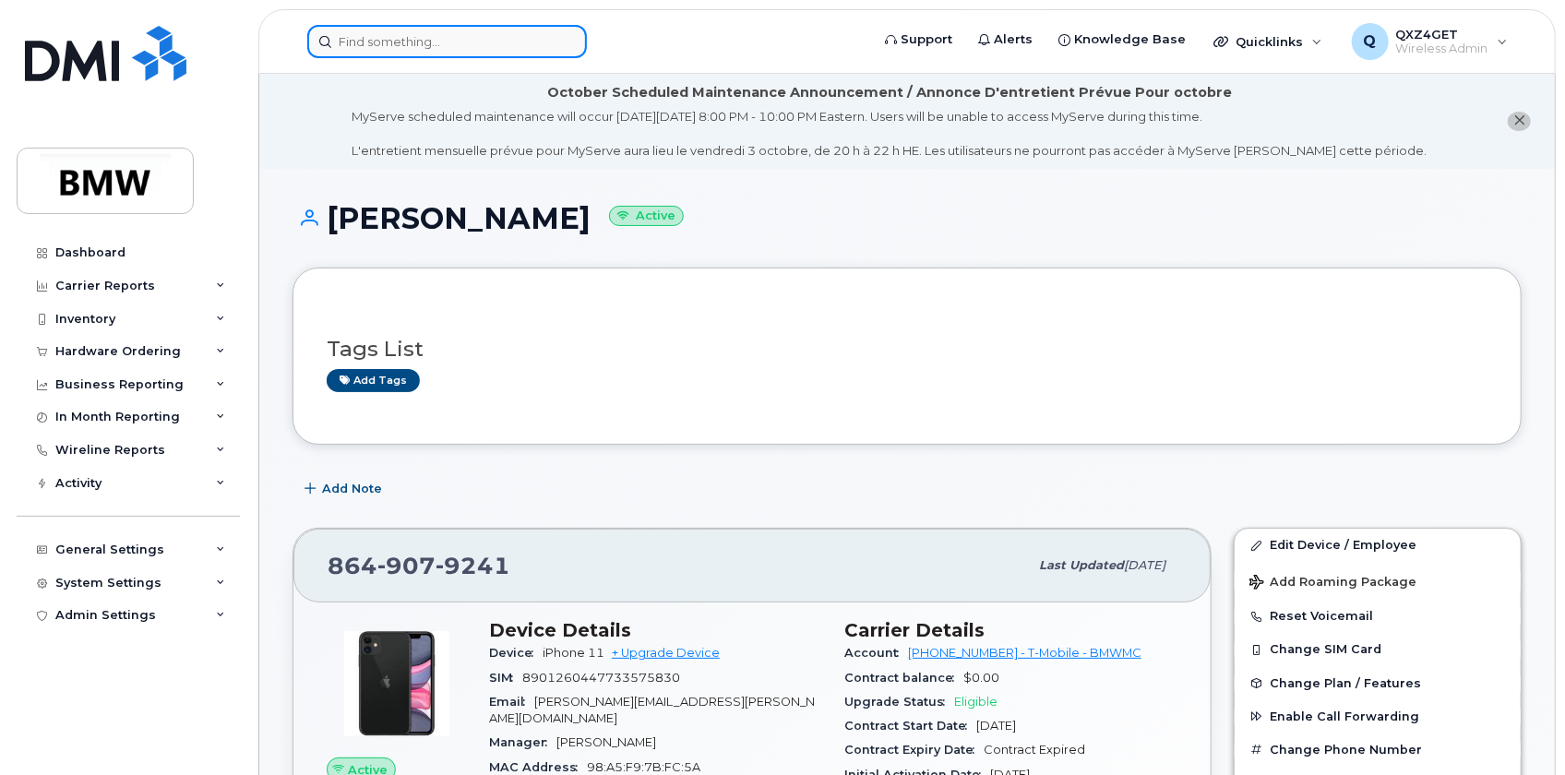
click at [358, 42] on input at bounding box center [447, 41] width 280 height 33
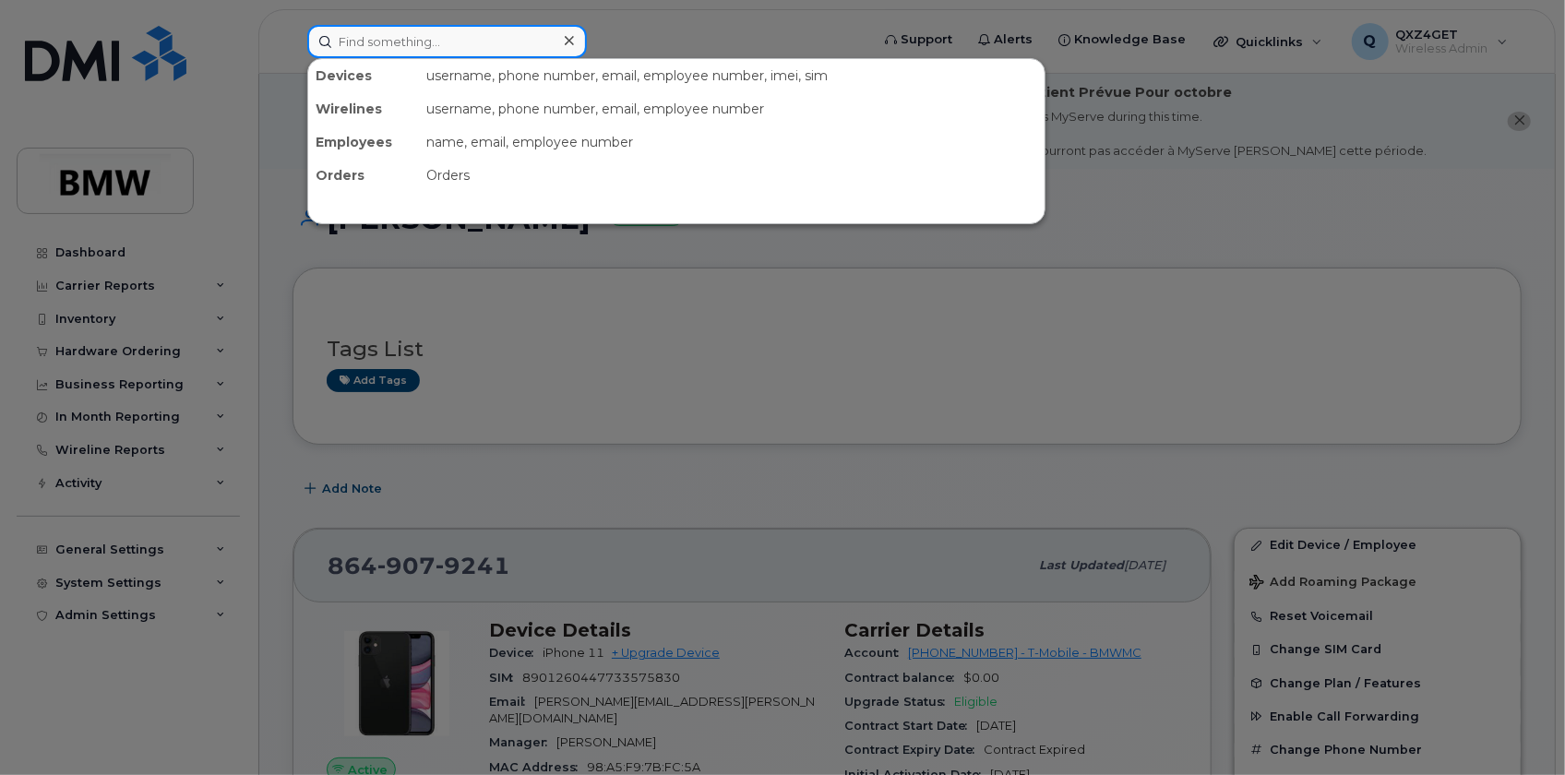
click at [377, 45] on input at bounding box center [447, 41] width 280 height 33
paste input "[PERSON_NAME]"
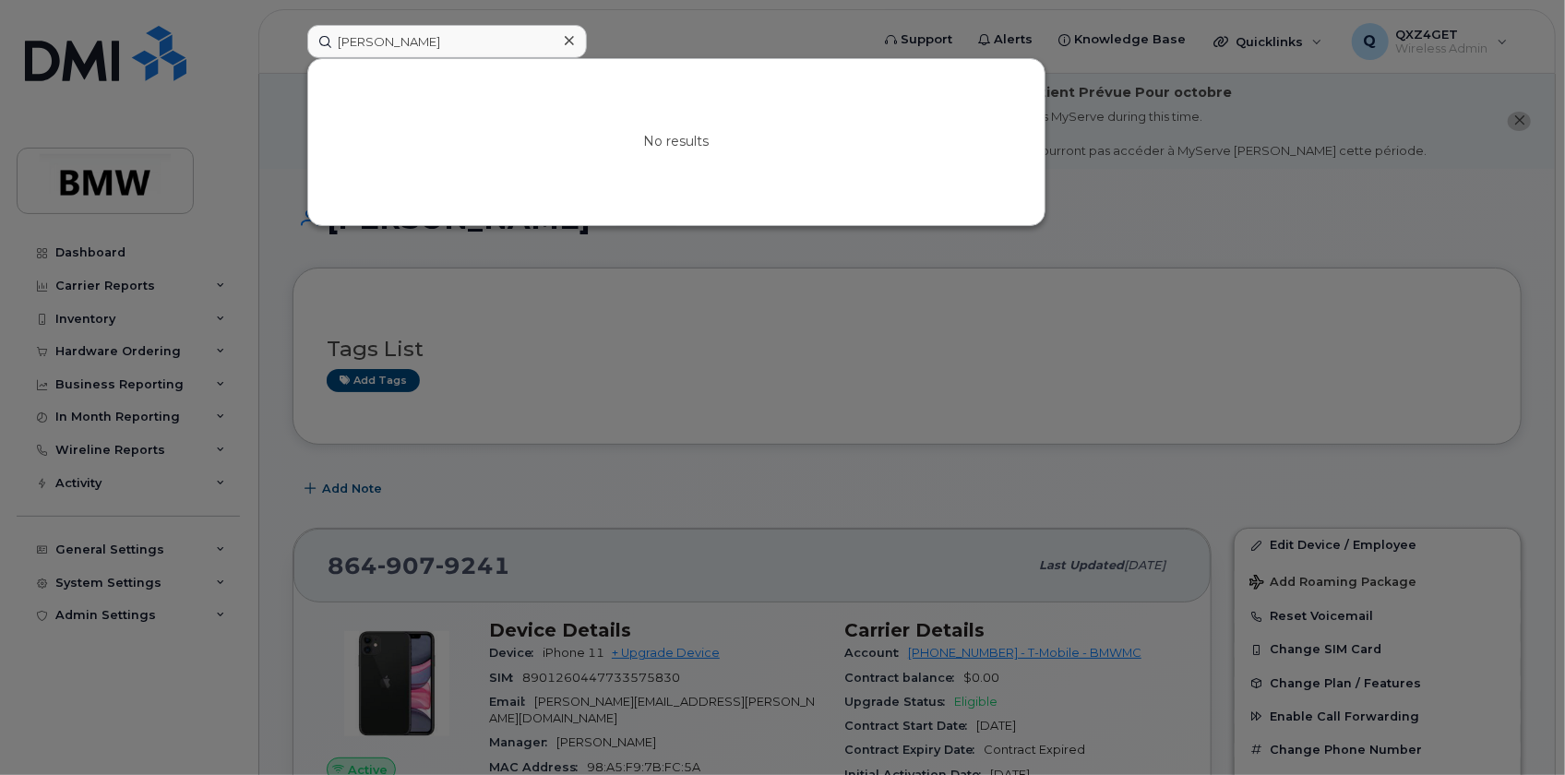
click at [545, 242] on div at bounding box center [782, 387] width 1565 height 775
click at [446, 47] on input "[PERSON_NAME]" at bounding box center [447, 41] width 280 height 33
drag, startPoint x: 522, startPoint y: 46, endPoint x: 498, endPoint y: 46, distance: 24.0
click at [510, 46] on input "Malathi Poojaryd" at bounding box center [447, 41] width 280 height 33
drag, startPoint x: 478, startPoint y: 43, endPoint x: 301, endPoint y: 42, distance: 177.2
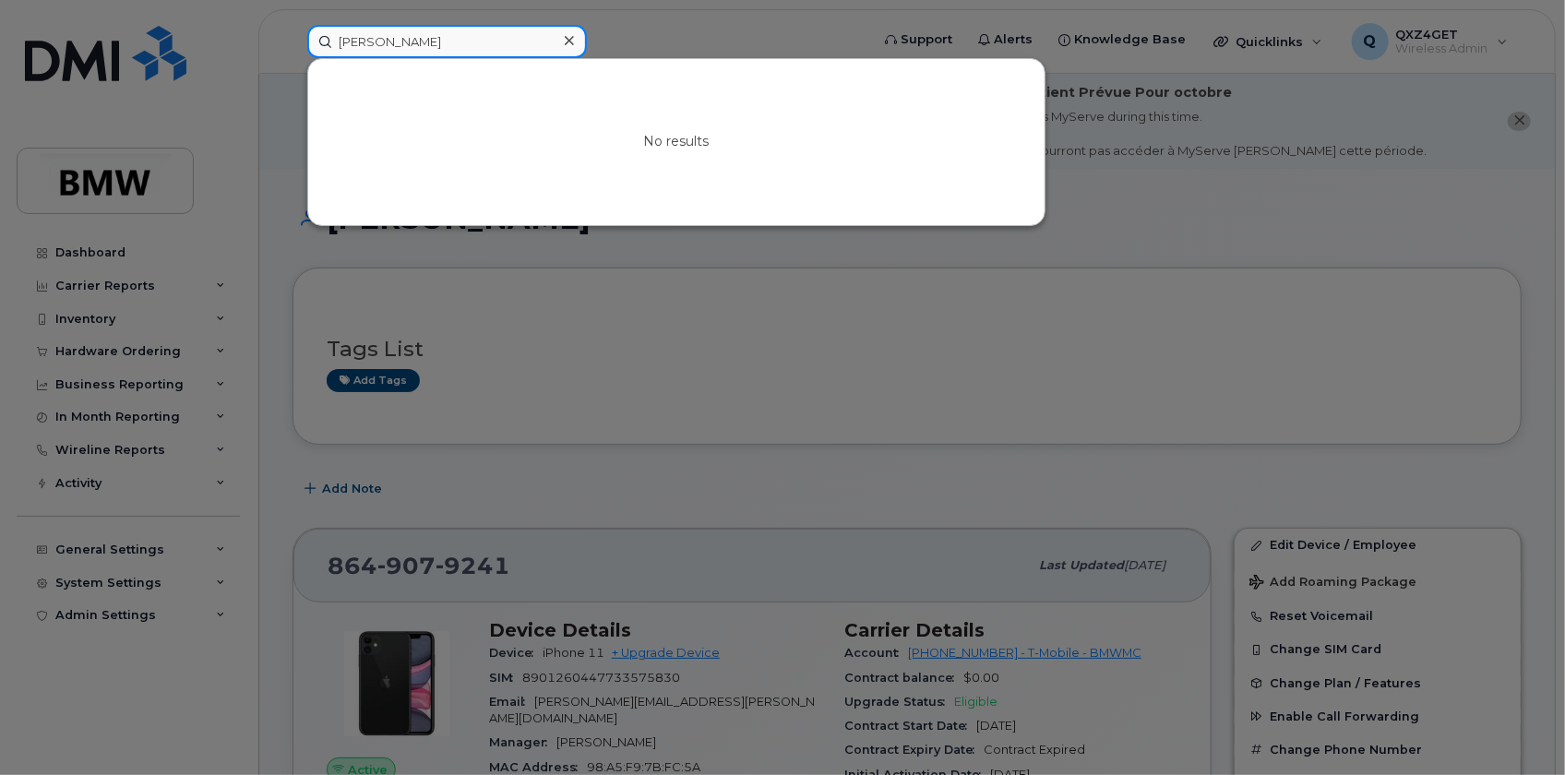
click at [301, 42] on div "Malathi Poojaryd No results" at bounding box center [583, 41] width 580 height 33
paste input "jeff.bishop@bmwmc.com"
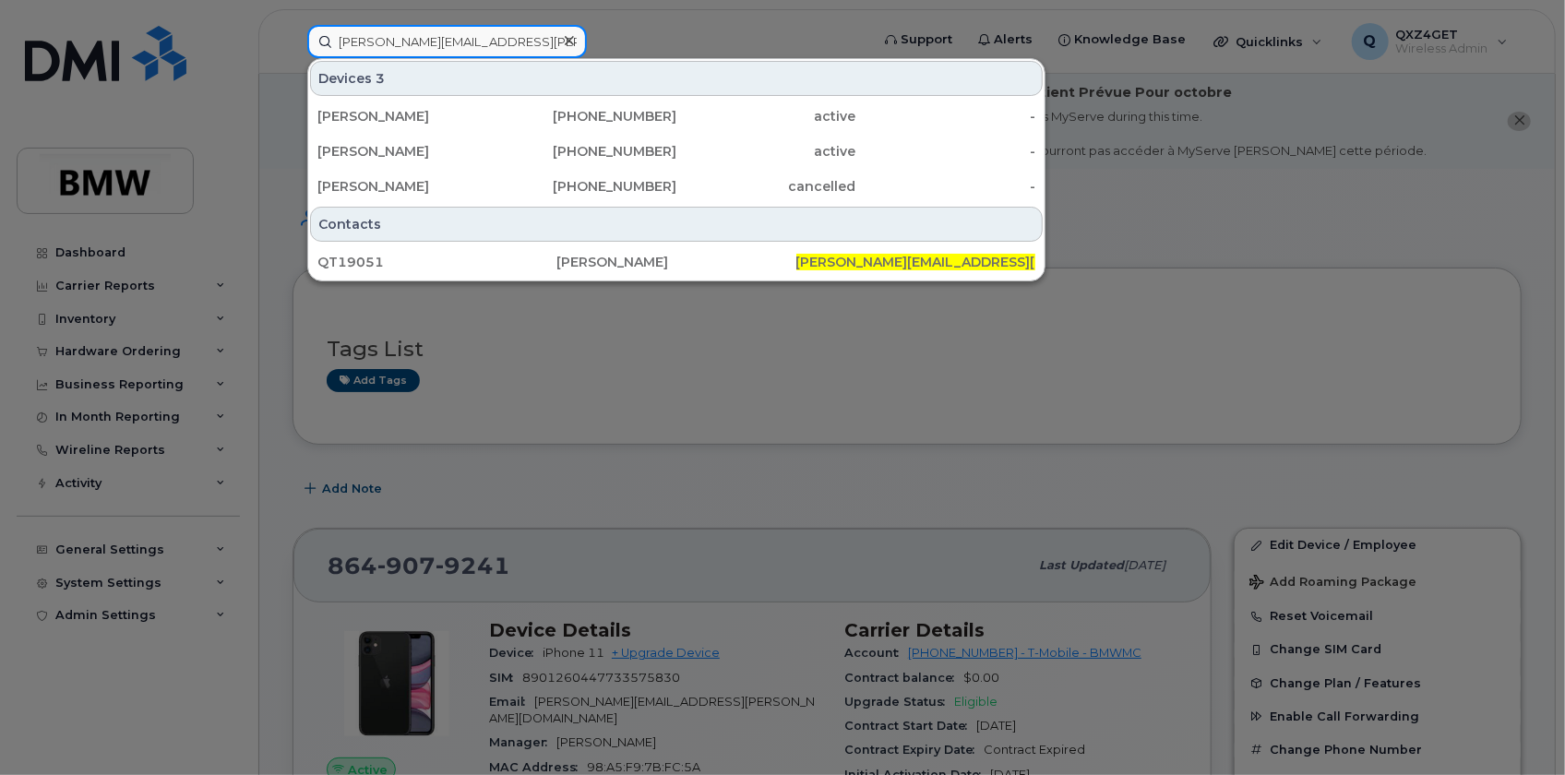
type input "jeff.bishop@bmwmc.com"
click at [126, 346] on div at bounding box center [782, 387] width 1565 height 775
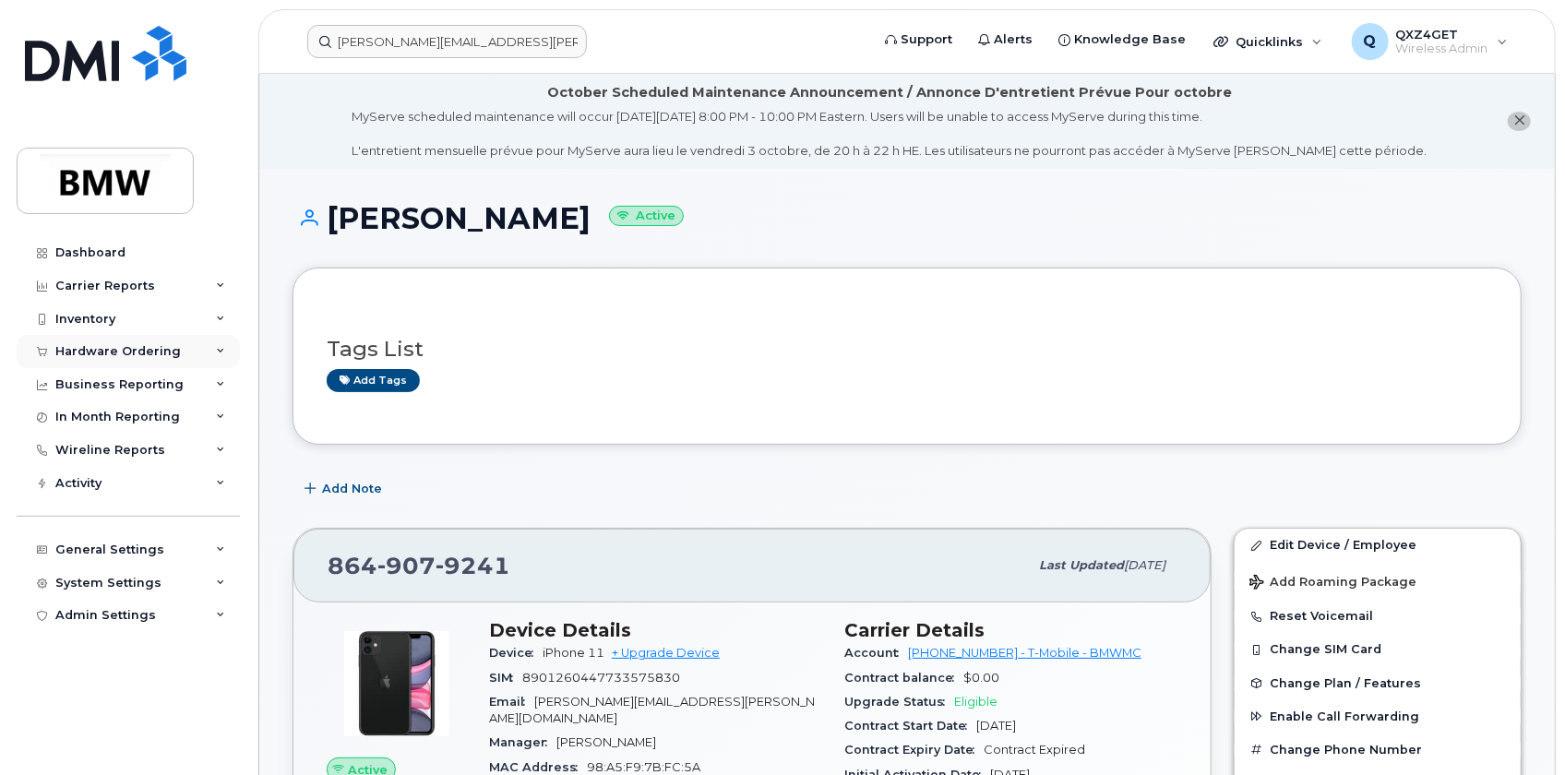
click at [108, 344] on div "Hardware Ordering" at bounding box center [118, 351] width 126 height 15
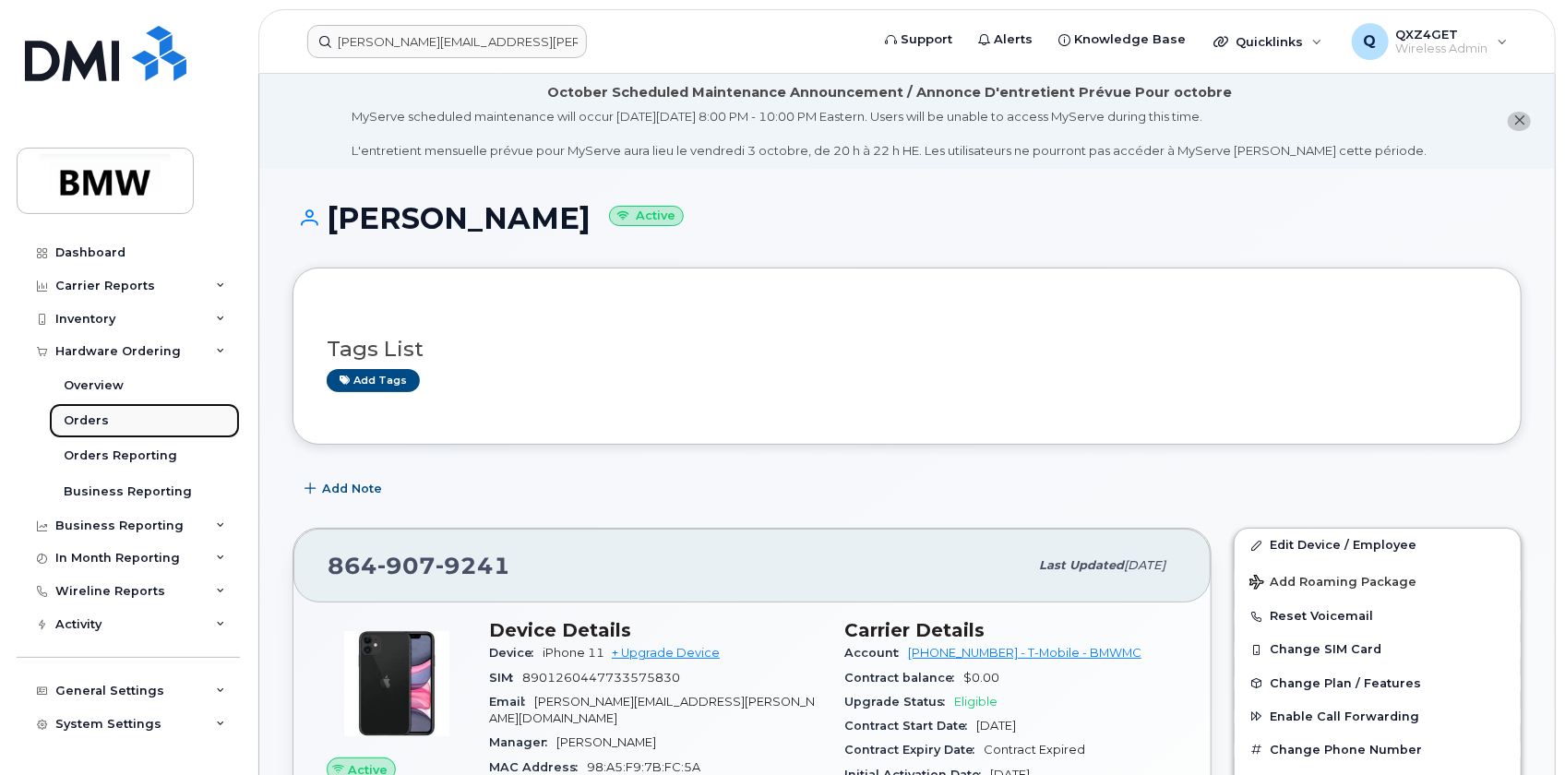
click at [82, 409] on link "Orders" at bounding box center [144, 420] width 191 height 35
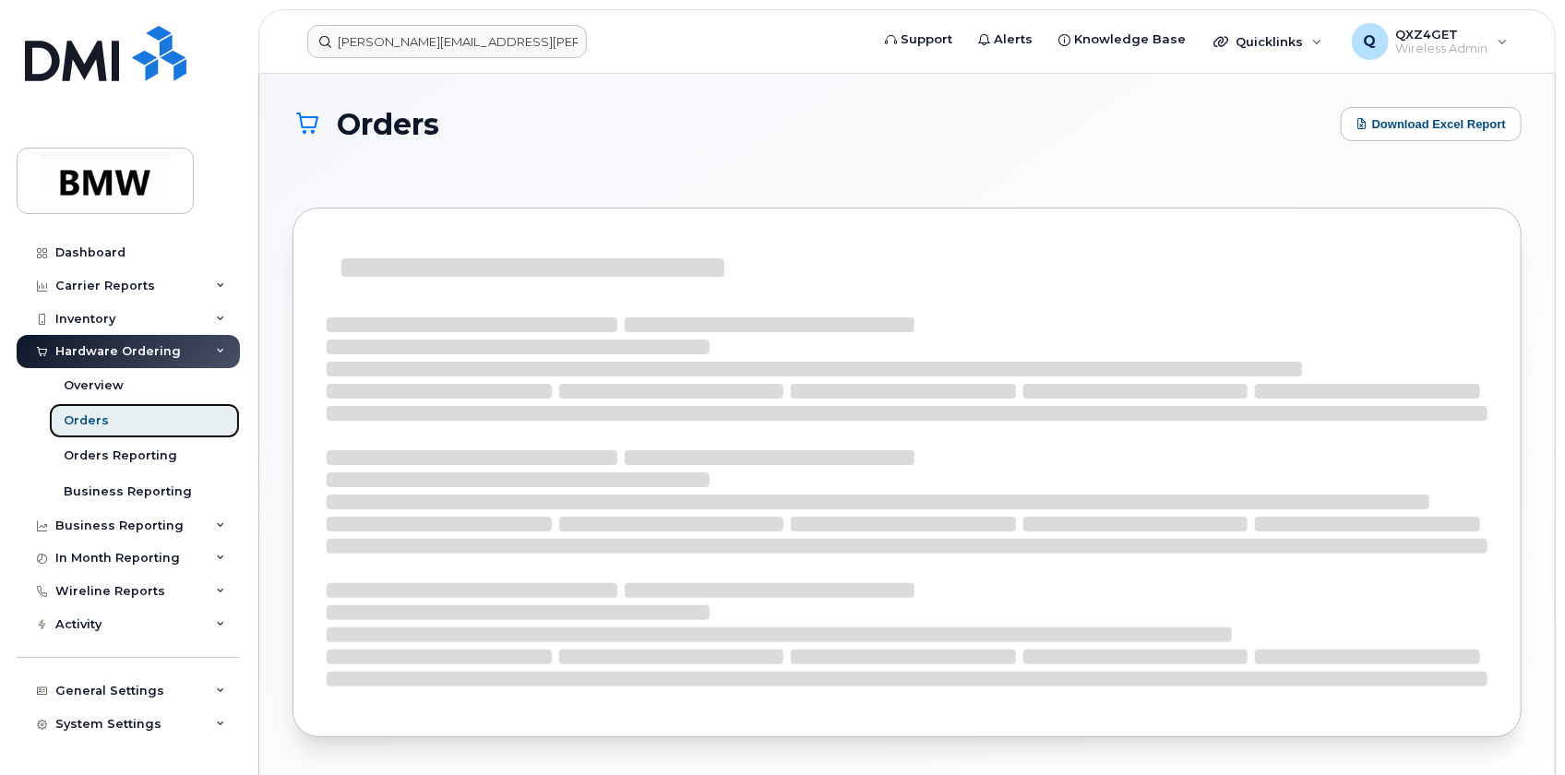
click at [86, 420] on div "Orders" at bounding box center [86, 421] width 45 height 17
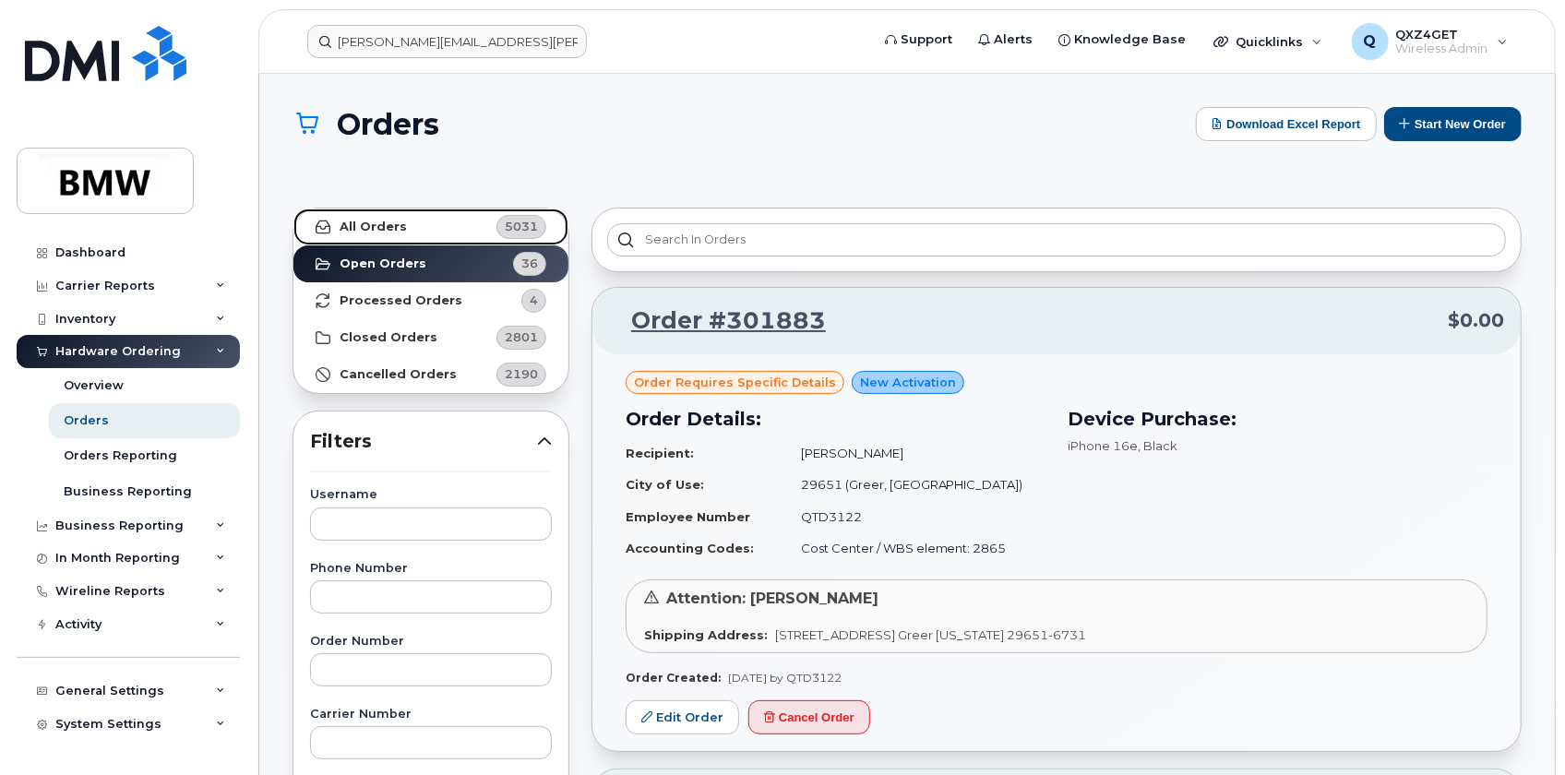
click at [413, 221] on link "All Orders 5031" at bounding box center [430, 227] width 275 height 37
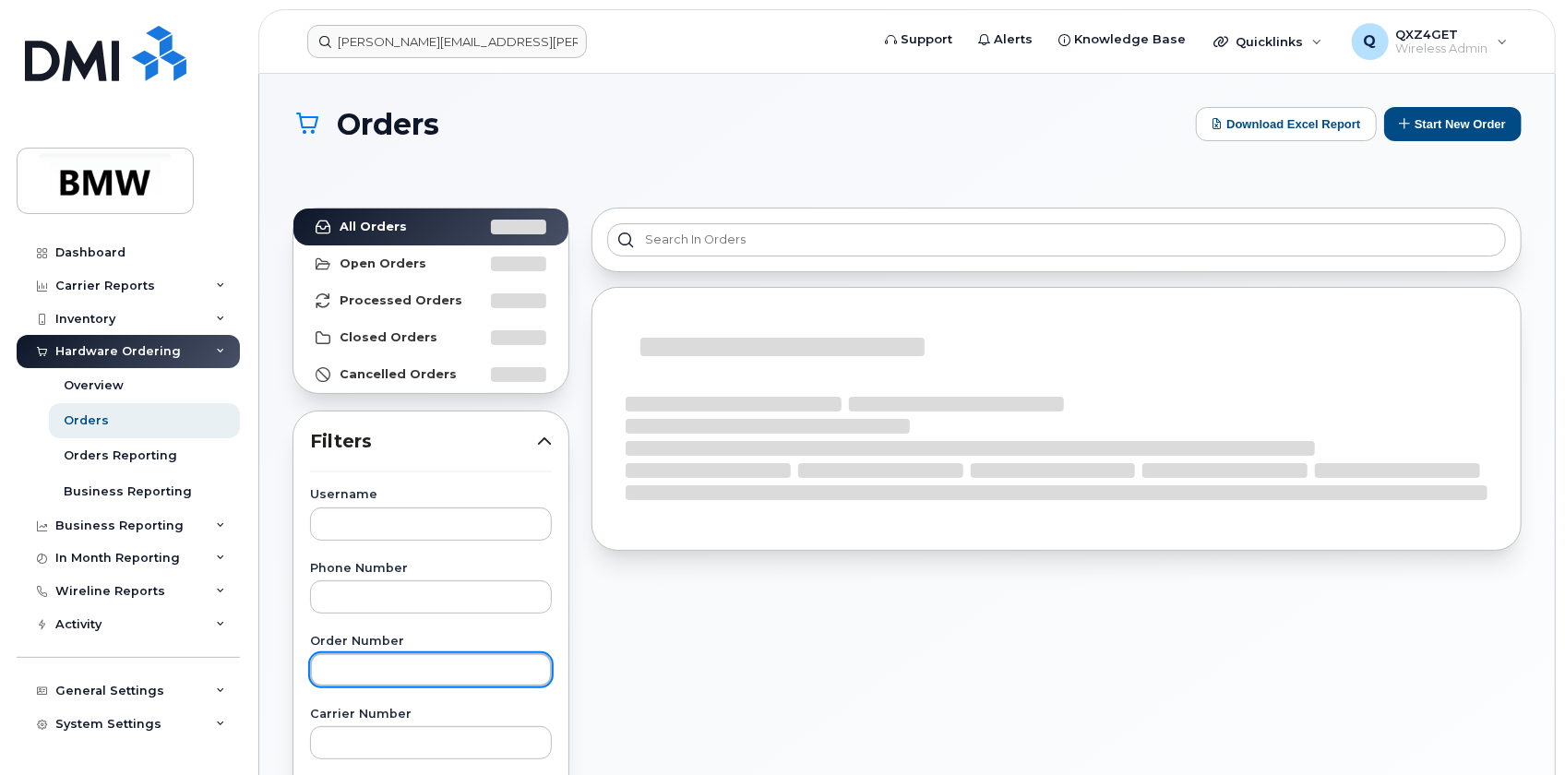
click at [391, 676] on input "text" at bounding box center [431, 669] width 242 height 33
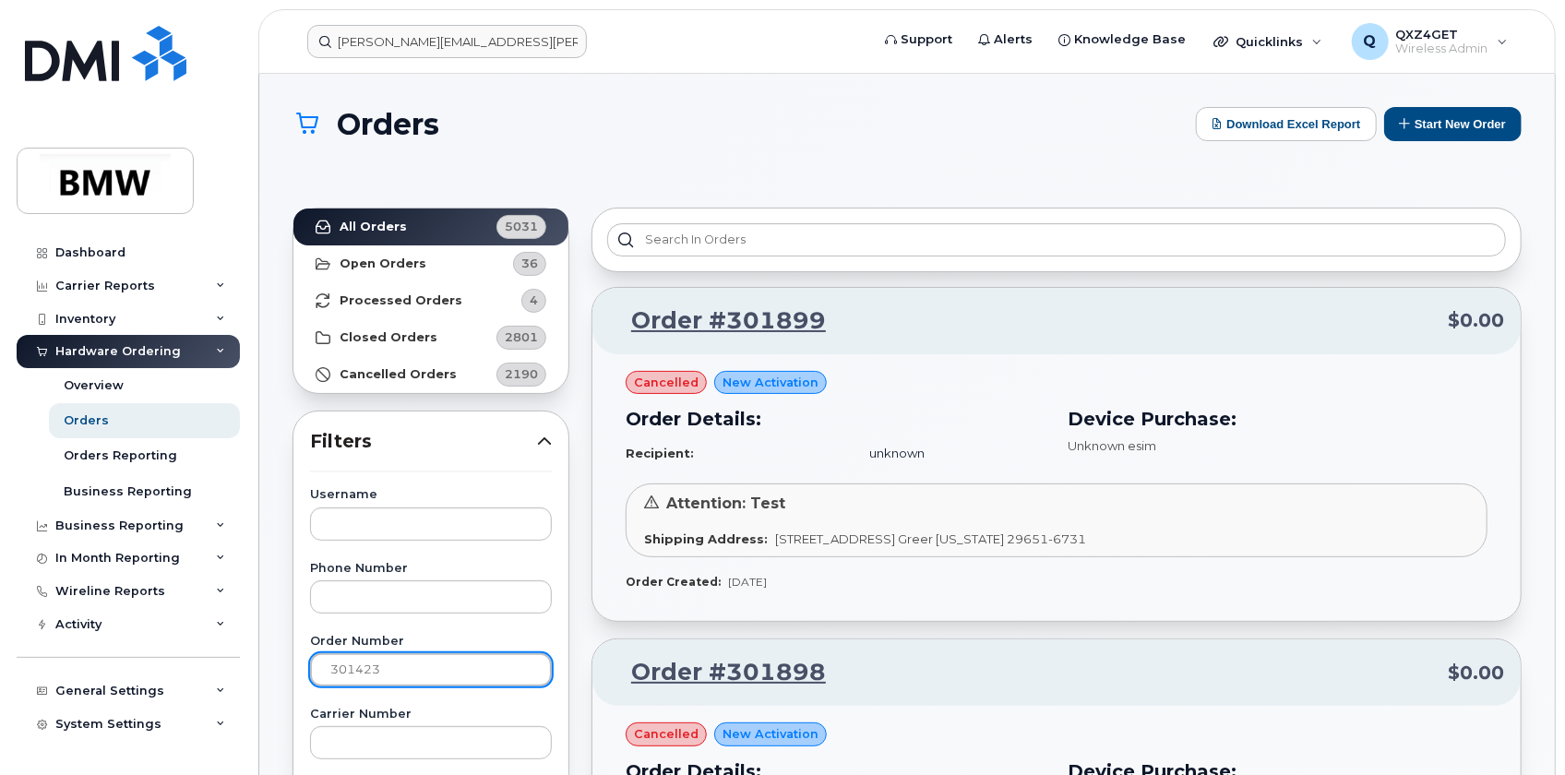
type input "301423"
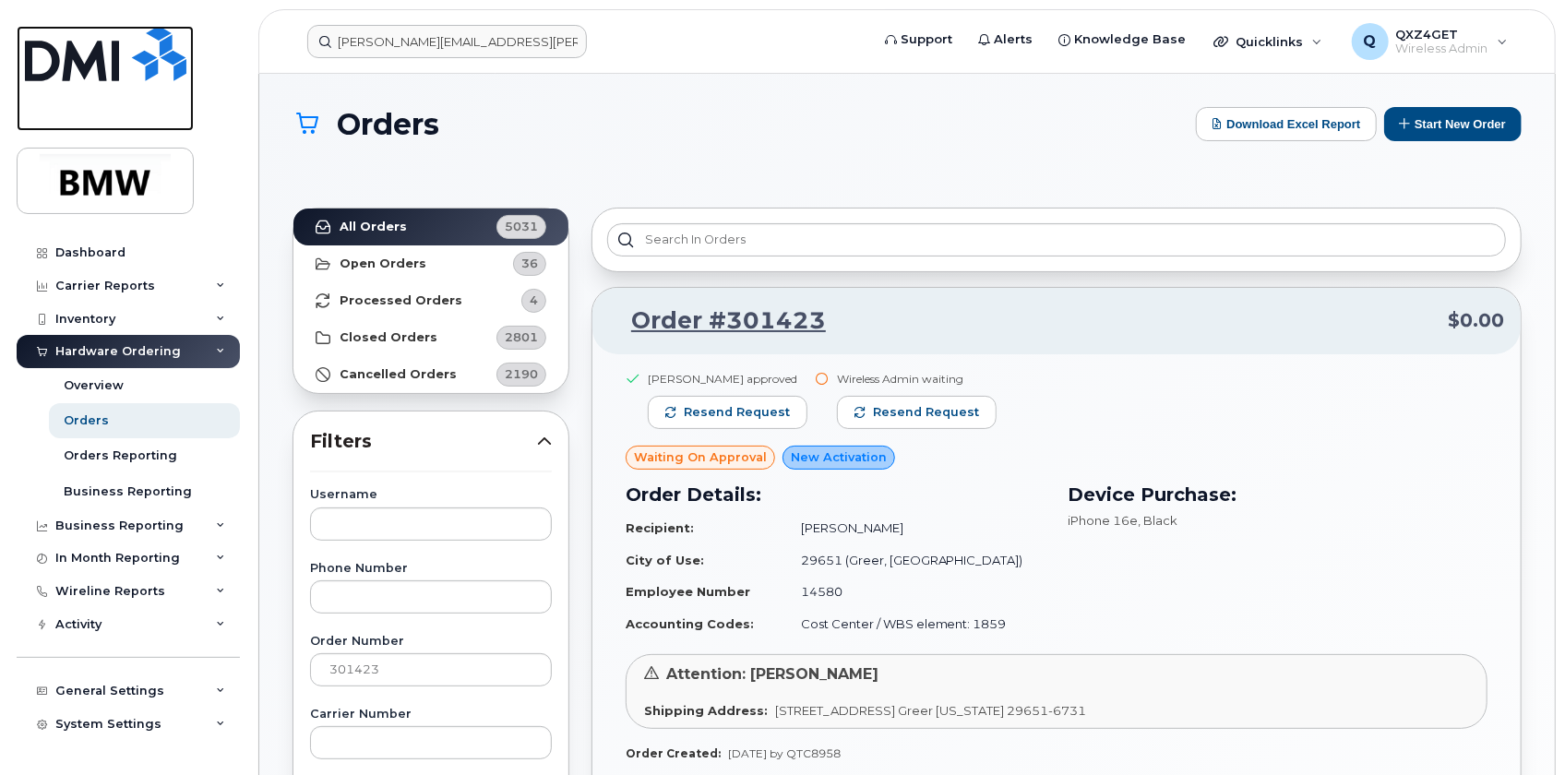
click at [84, 54] on img at bounding box center [105, 53] width 161 height 55
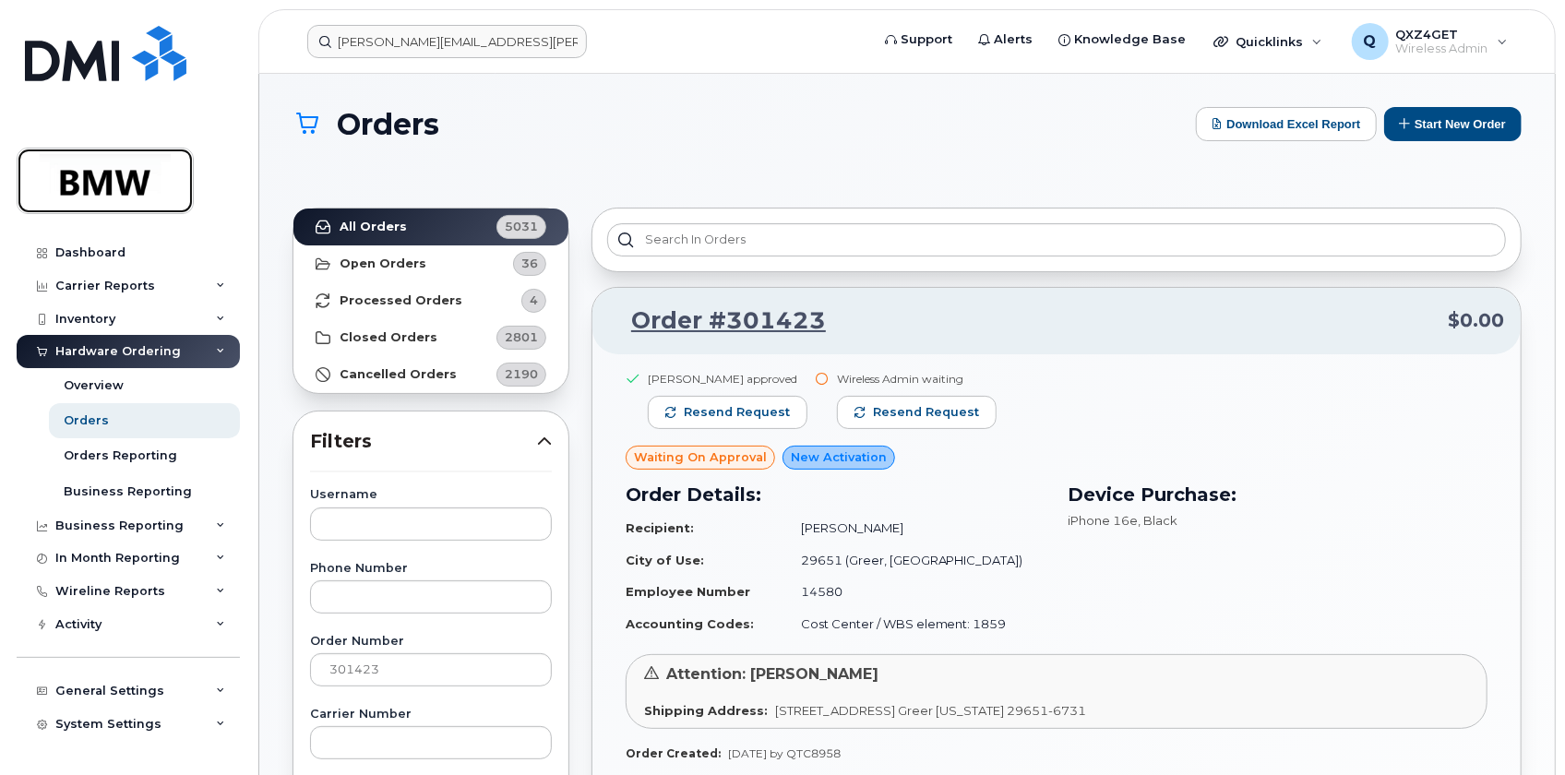
click at [93, 185] on img at bounding box center [105, 181] width 142 height 54
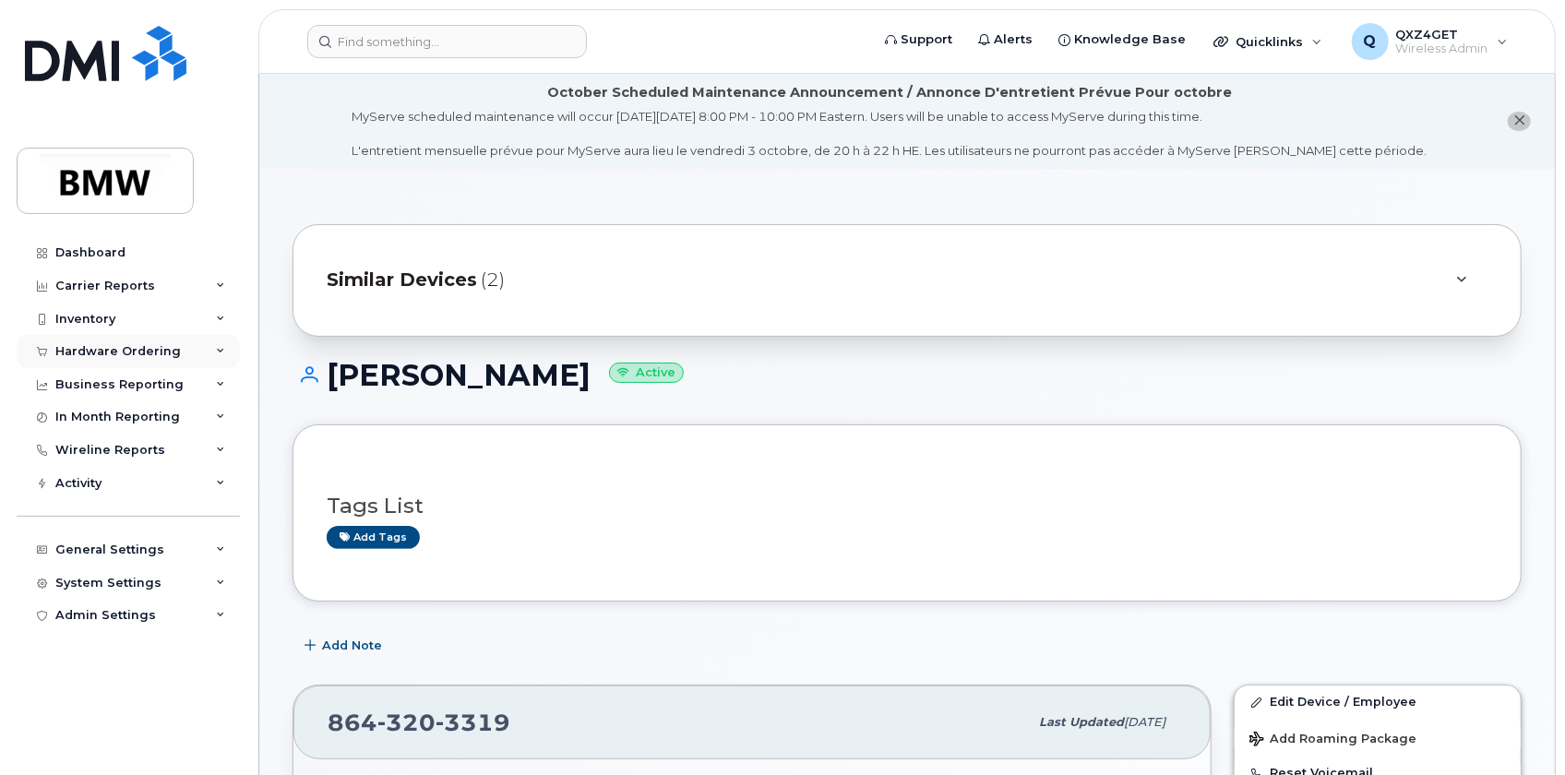
drag, startPoint x: 109, startPoint y: 345, endPoint x: 106, endPoint y: 356, distance: 11.4
click at [109, 345] on div "Hardware Ordering" at bounding box center [118, 351] width 126 height 15
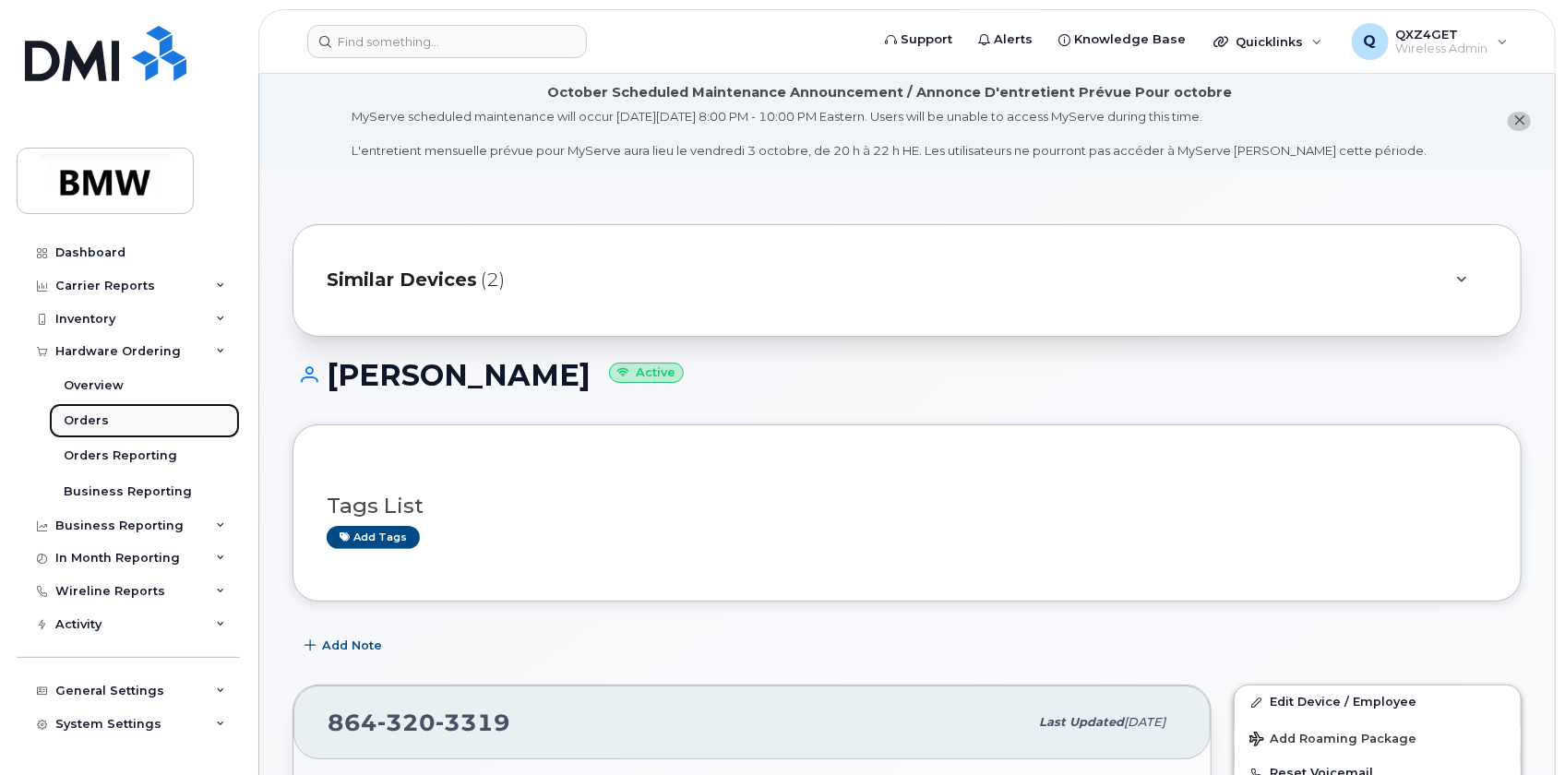
click at [88, 415] on div "Orders" at bounding box center [86, 421] width 45 height 17
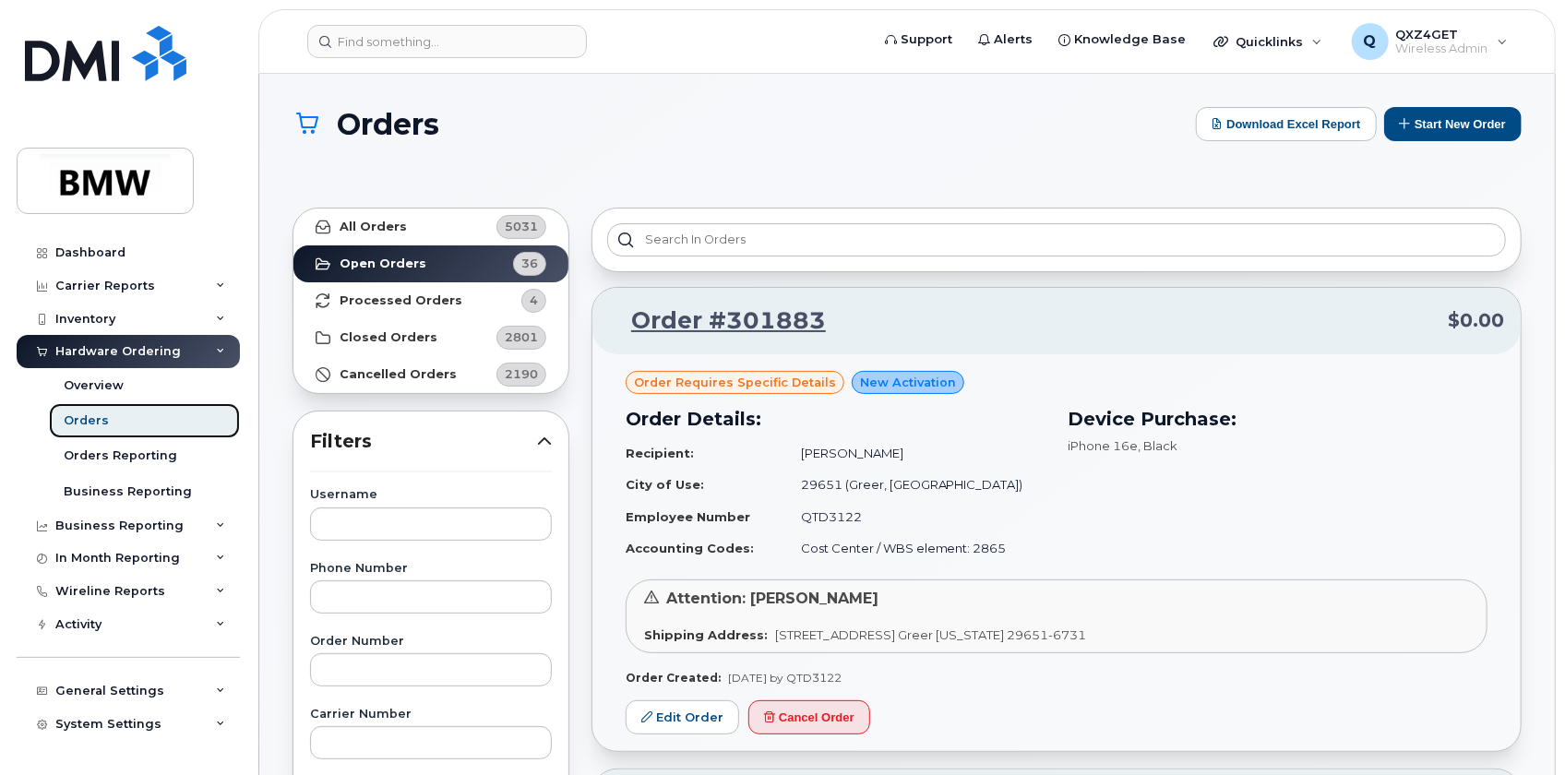
click at [98, 431] on link "Orders" at bounding box center [144, 420] width 191 height 35
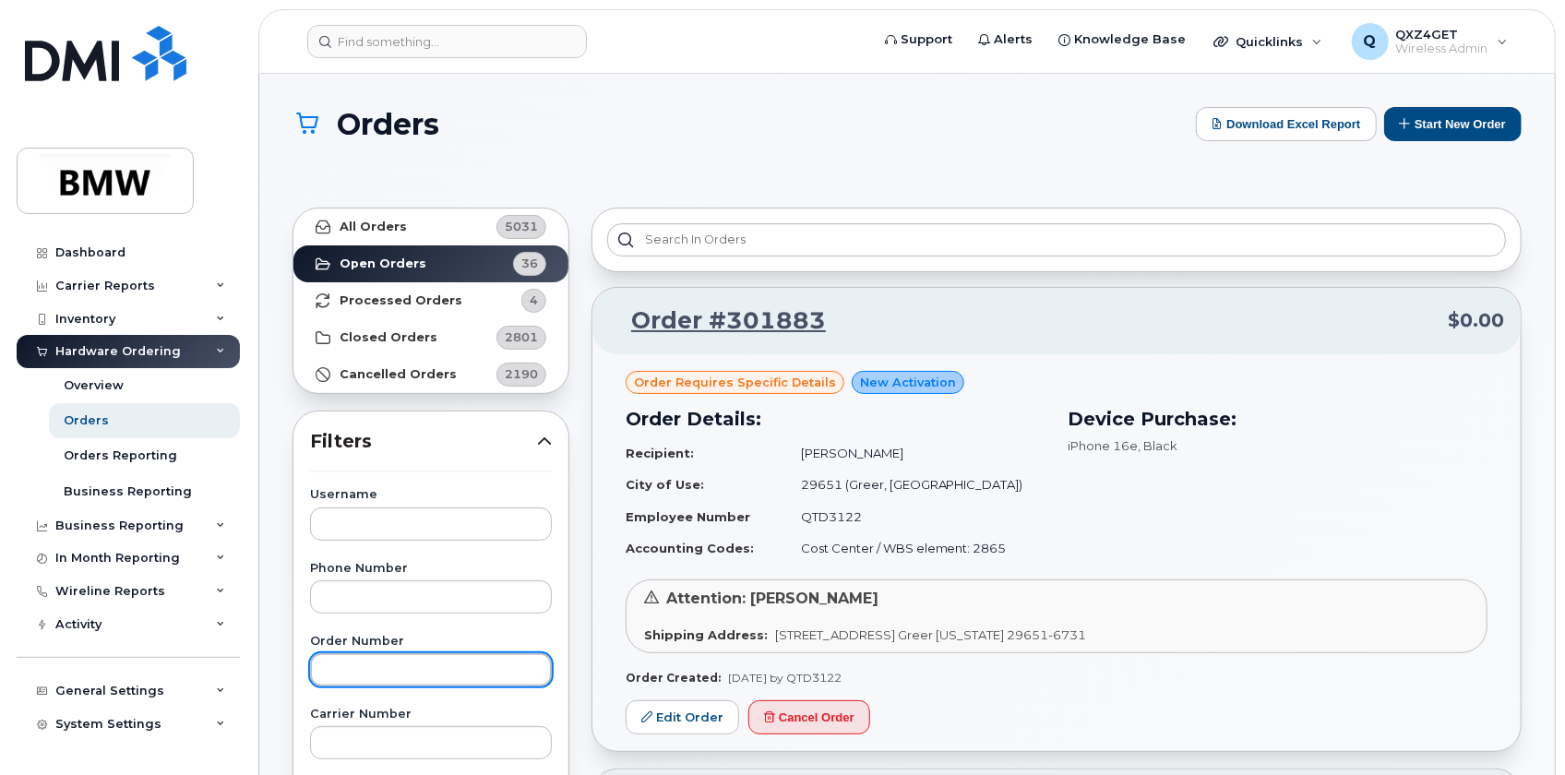
click at [369, 672] on input "text" at bounding box center [431, 669] width 242 height 33
type input "301705"
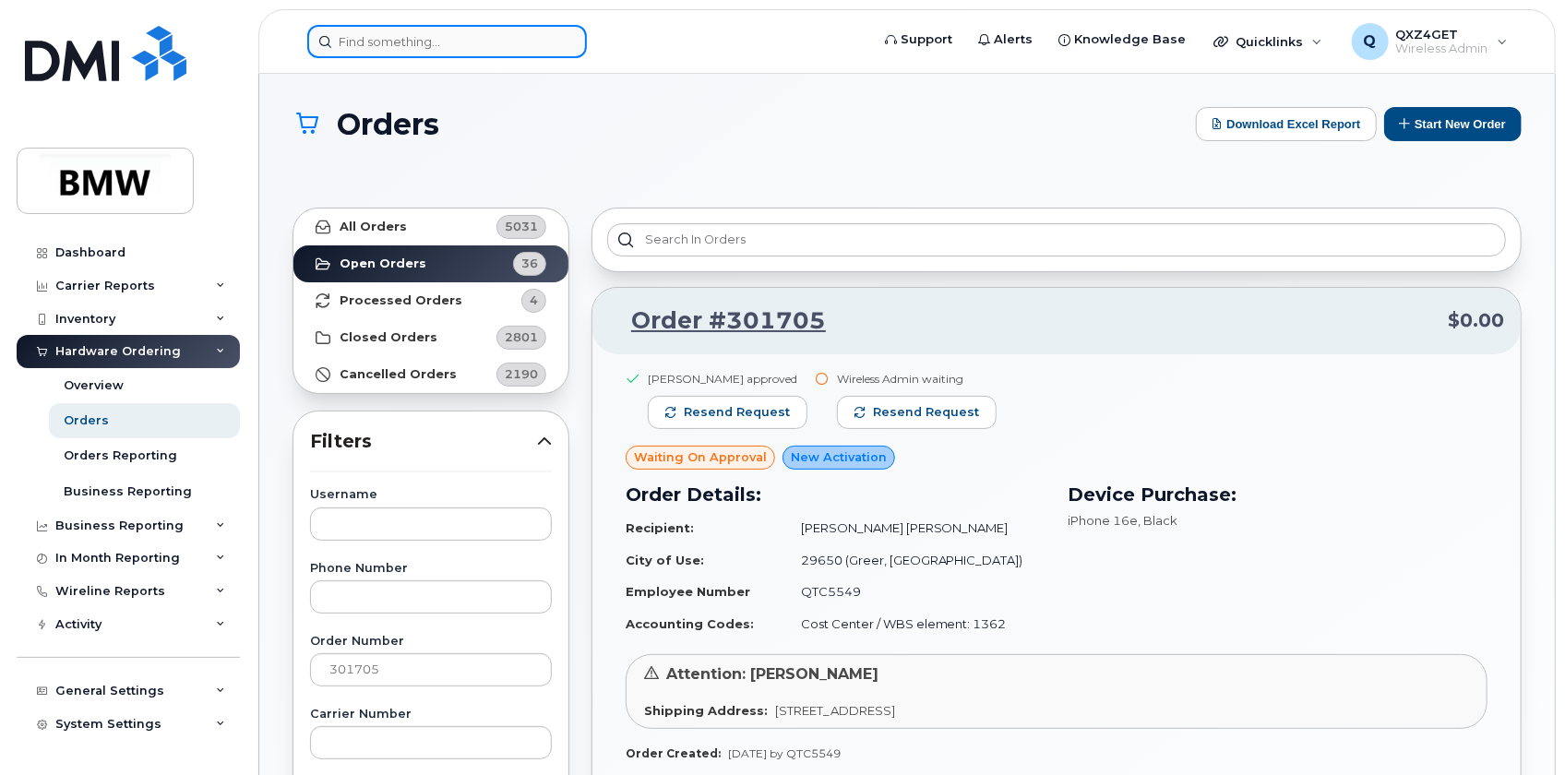
click at [369, 51] on input at bounding box center [447, 41] width 280 height 33
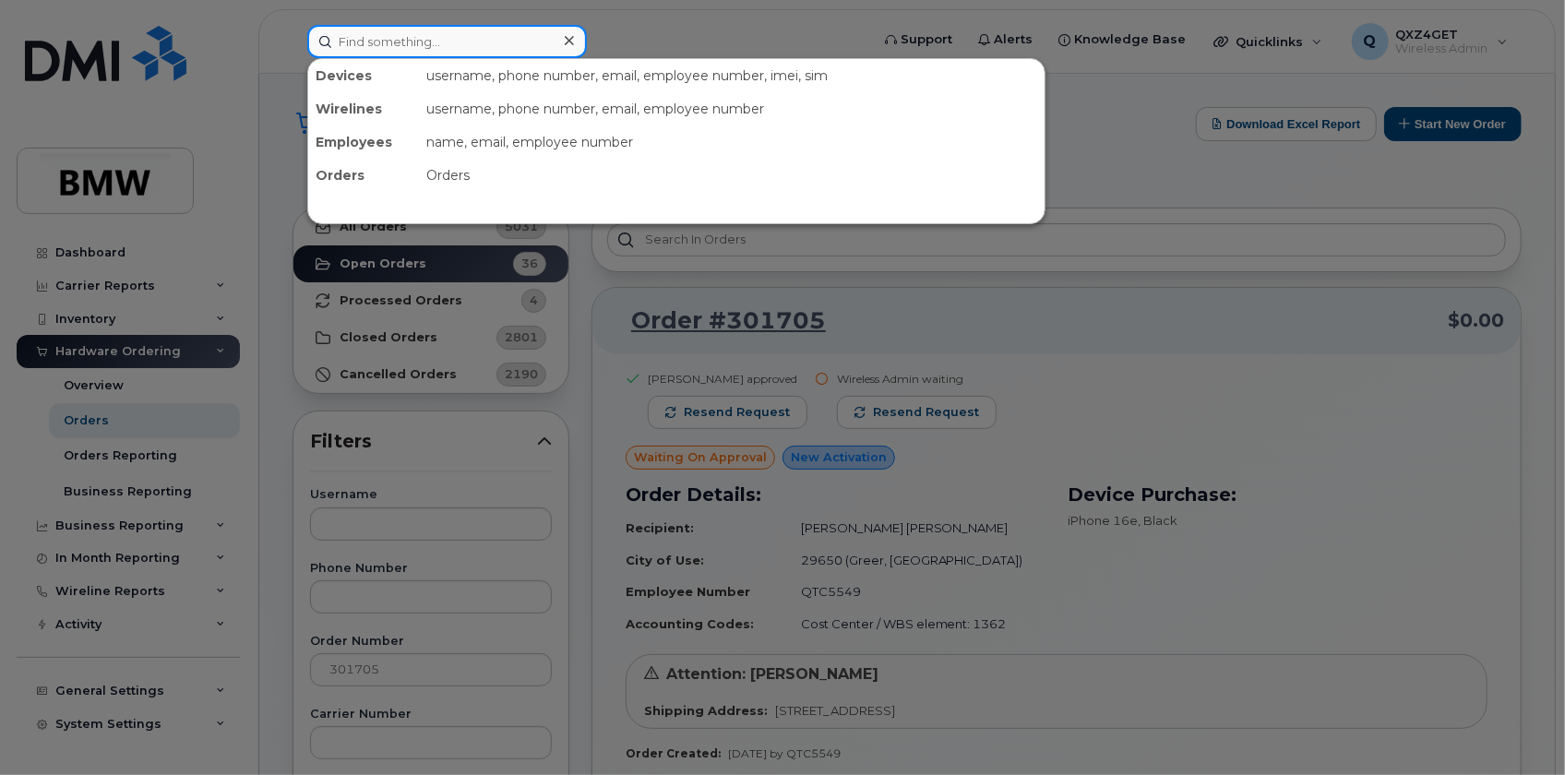
paste input "satish-kumar.jonnalagadda@bmwmc.com"
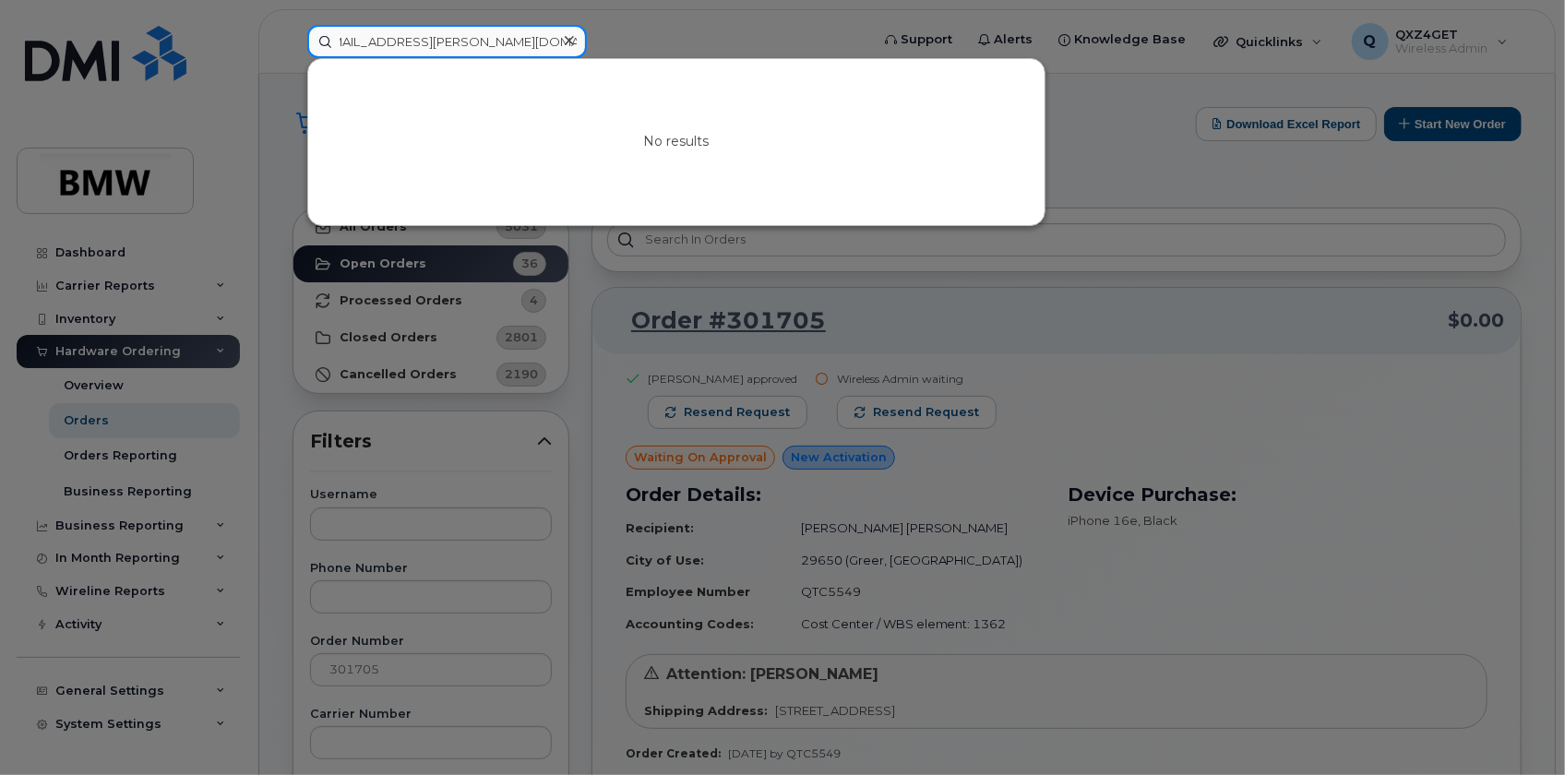
type input "satish-kumar.jonnalagadda@bmwmc.com"
click at [398, 664] on div at bounding box center [782, 387] width 1565 height 775
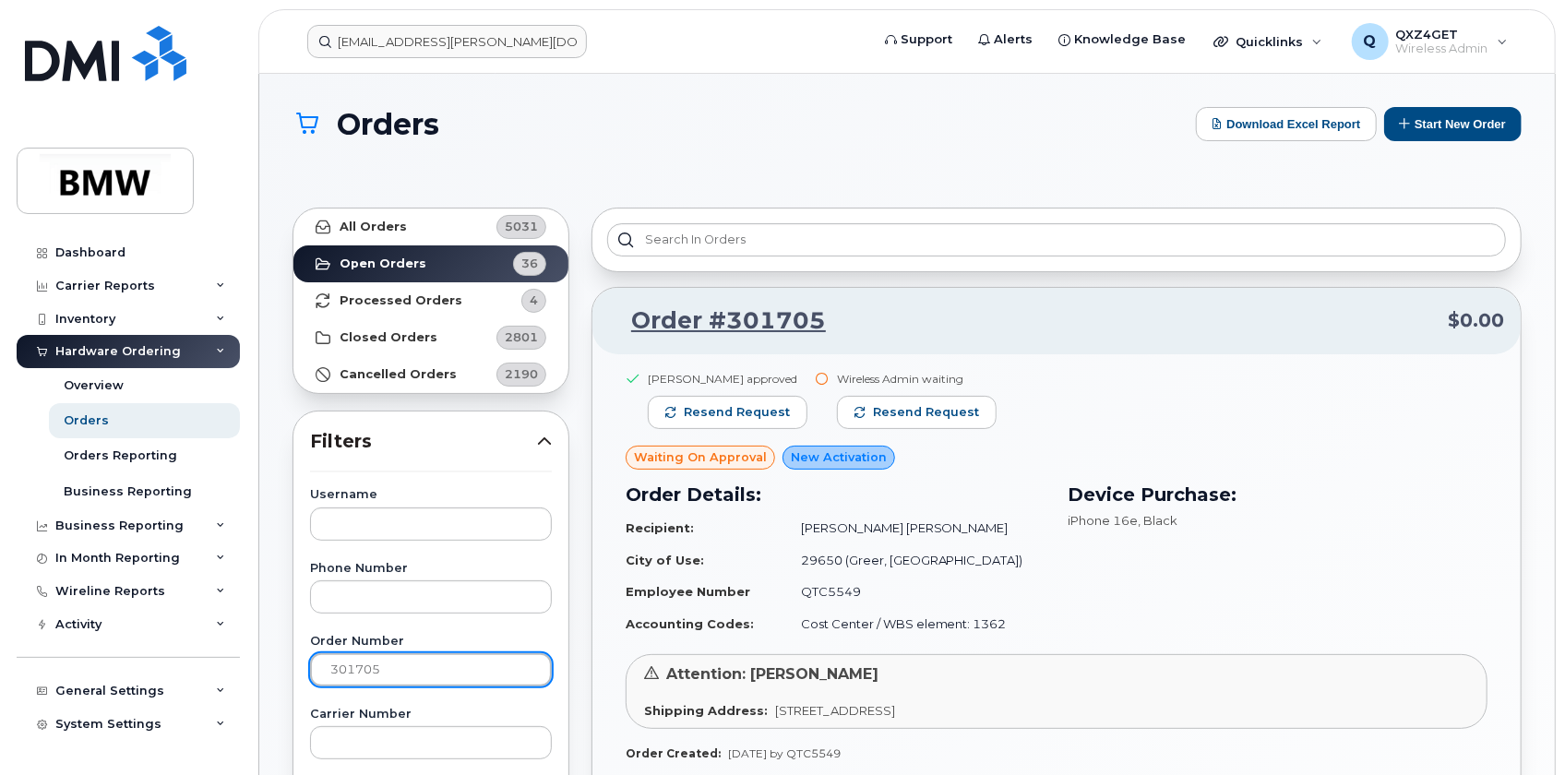
drag, startPoint x: 397, startPoint y: 665, endPoint x: 315, endPoint y: 669, distance: 82.2
click at [315, 669] on input "301705" at bounding box center [431, 669] width 242 height 33
type input "301828"
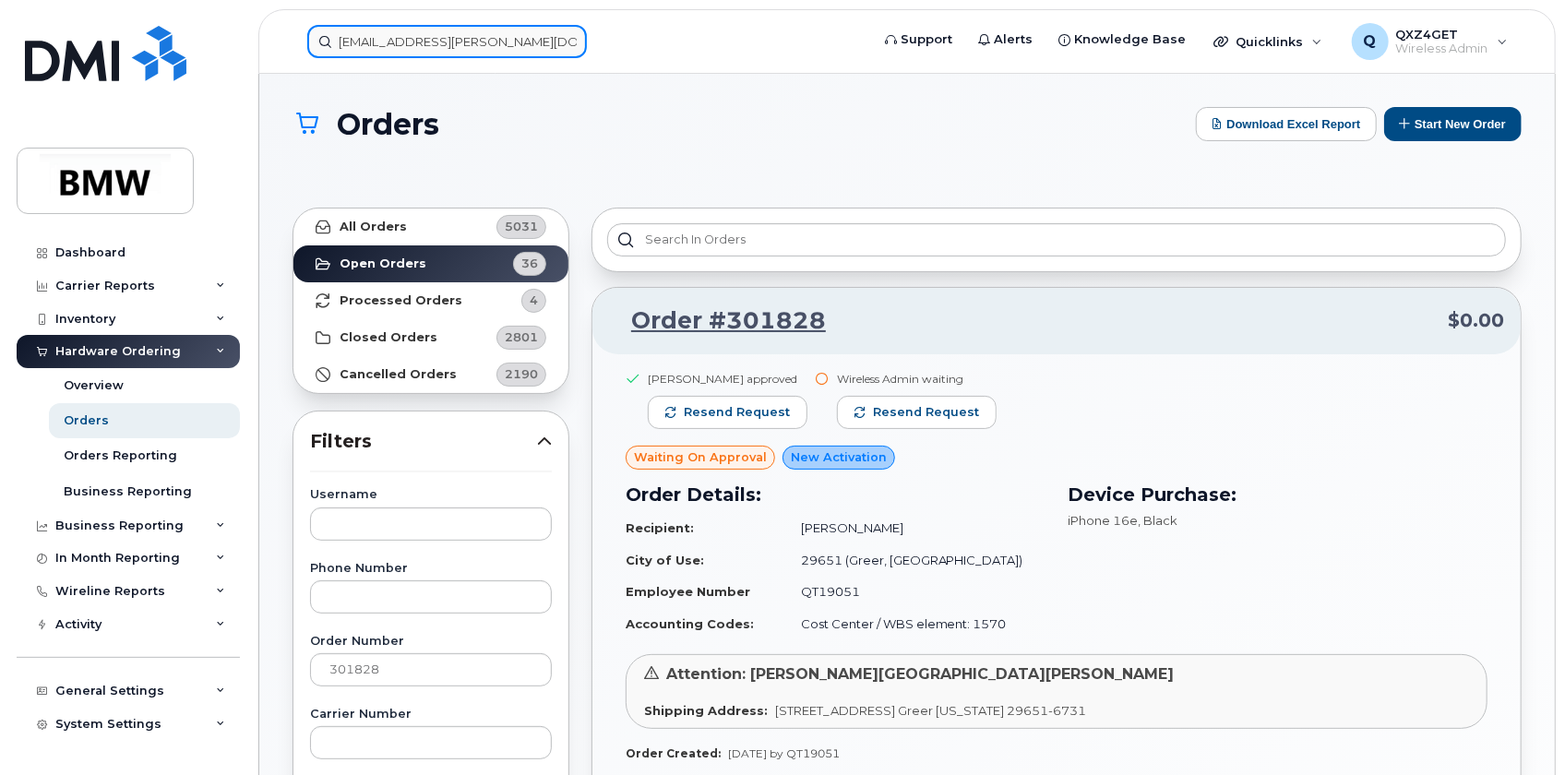
click at [396, 42] on input "satish-kumar.jonnalagadda@bmwmc.com" at bounding box center [447, 41] width 280 height 33
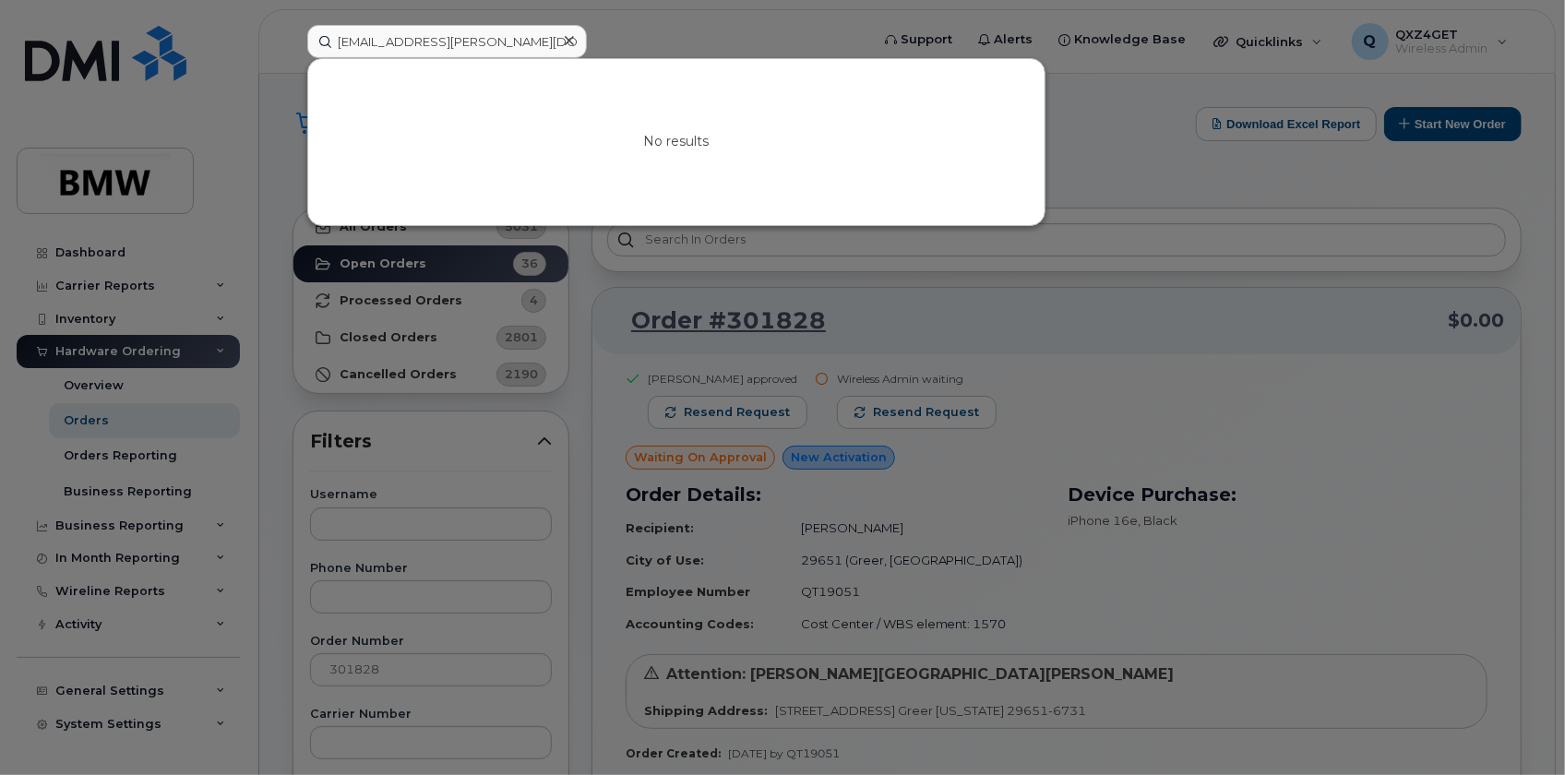
click at [574, 40] on div at bounding box center [569, 41] width 27 height 27
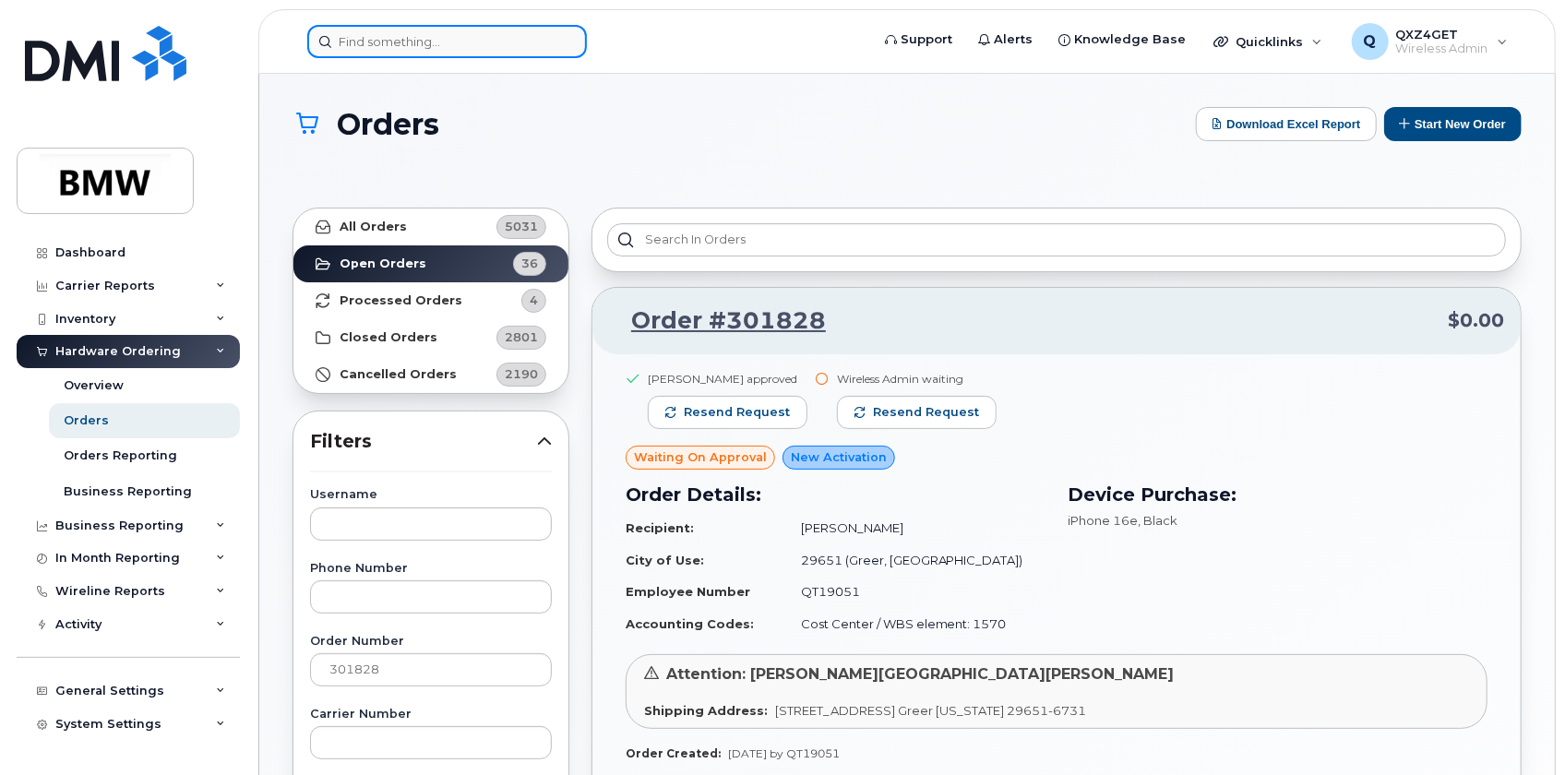
click at [562, 54] on input at bounding box center [447, 41] width 280 height 33
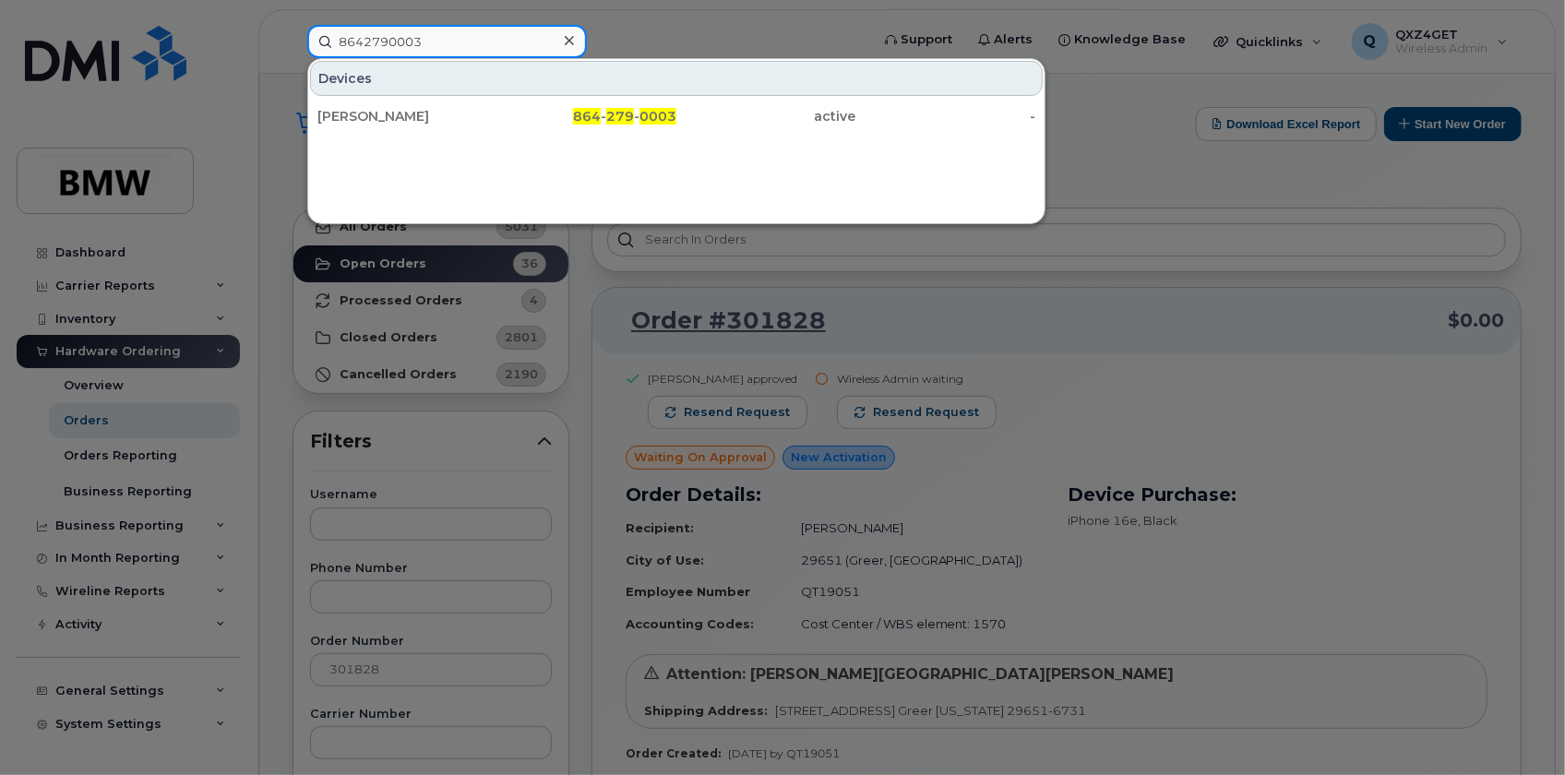
type input "8642790003"
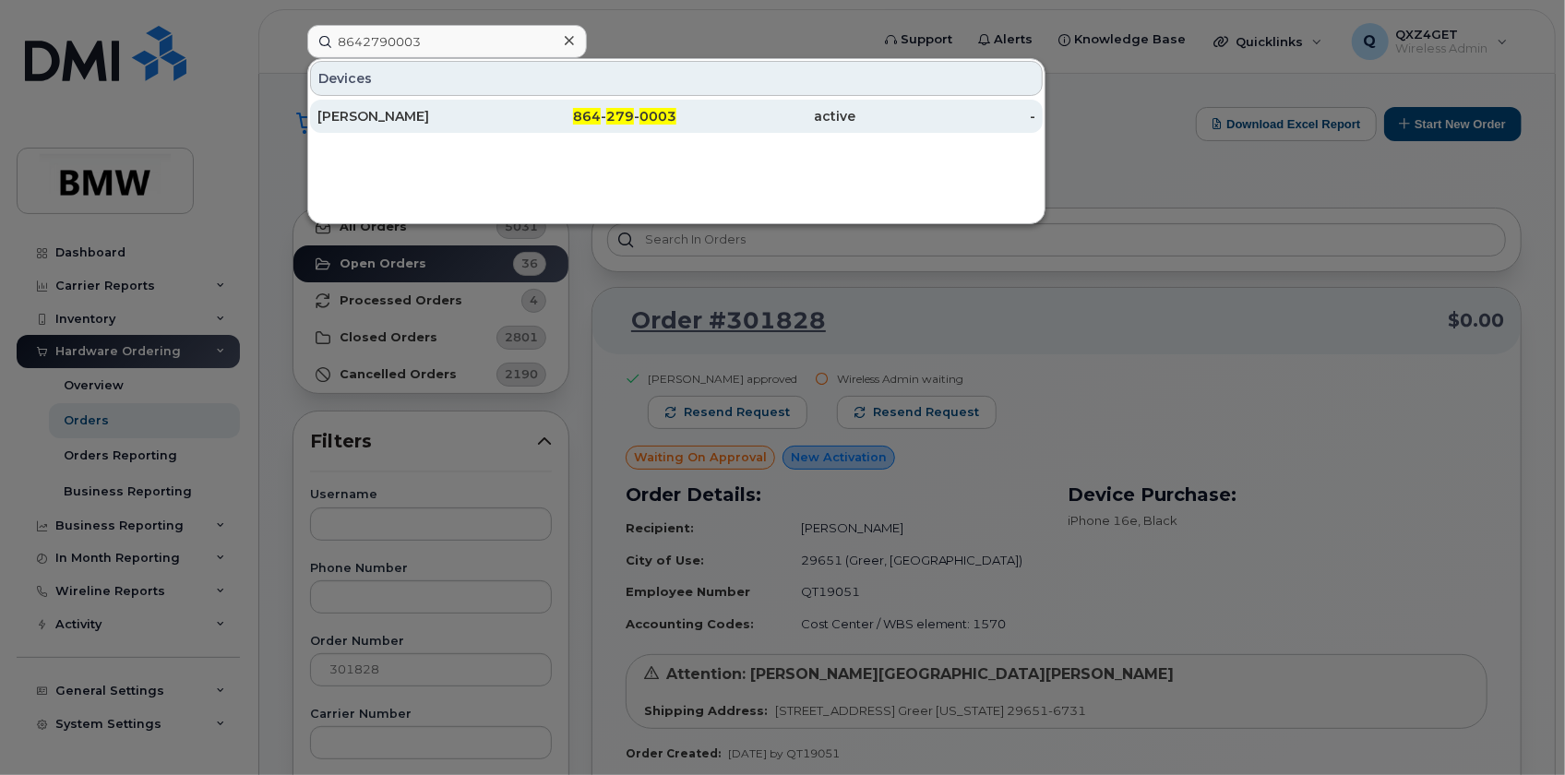
click at [501, 120] on div "864 - 279 - 0003" at bounding box center [587, 116] width 180 height 18
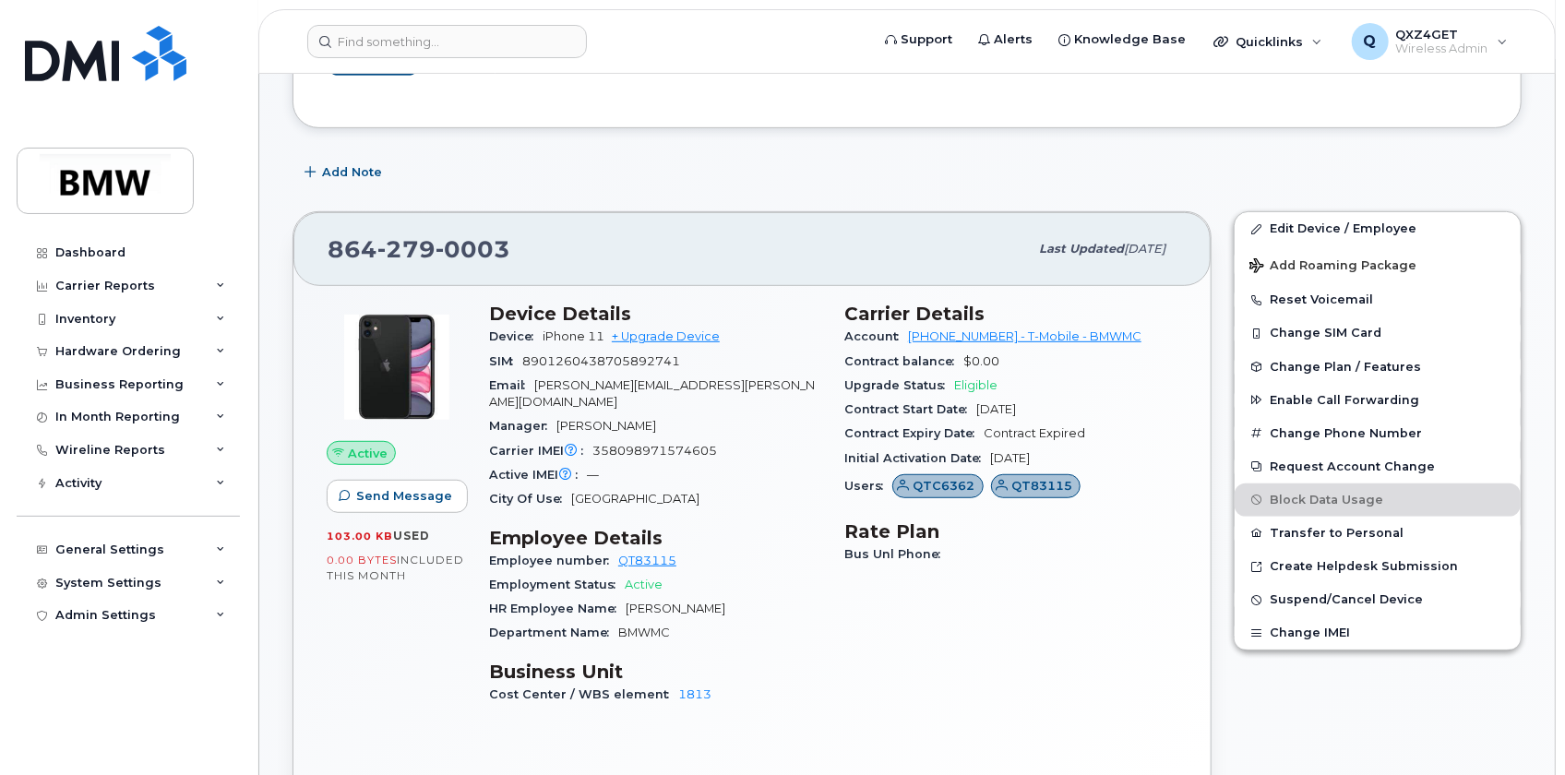
scroll to position [503, 0]
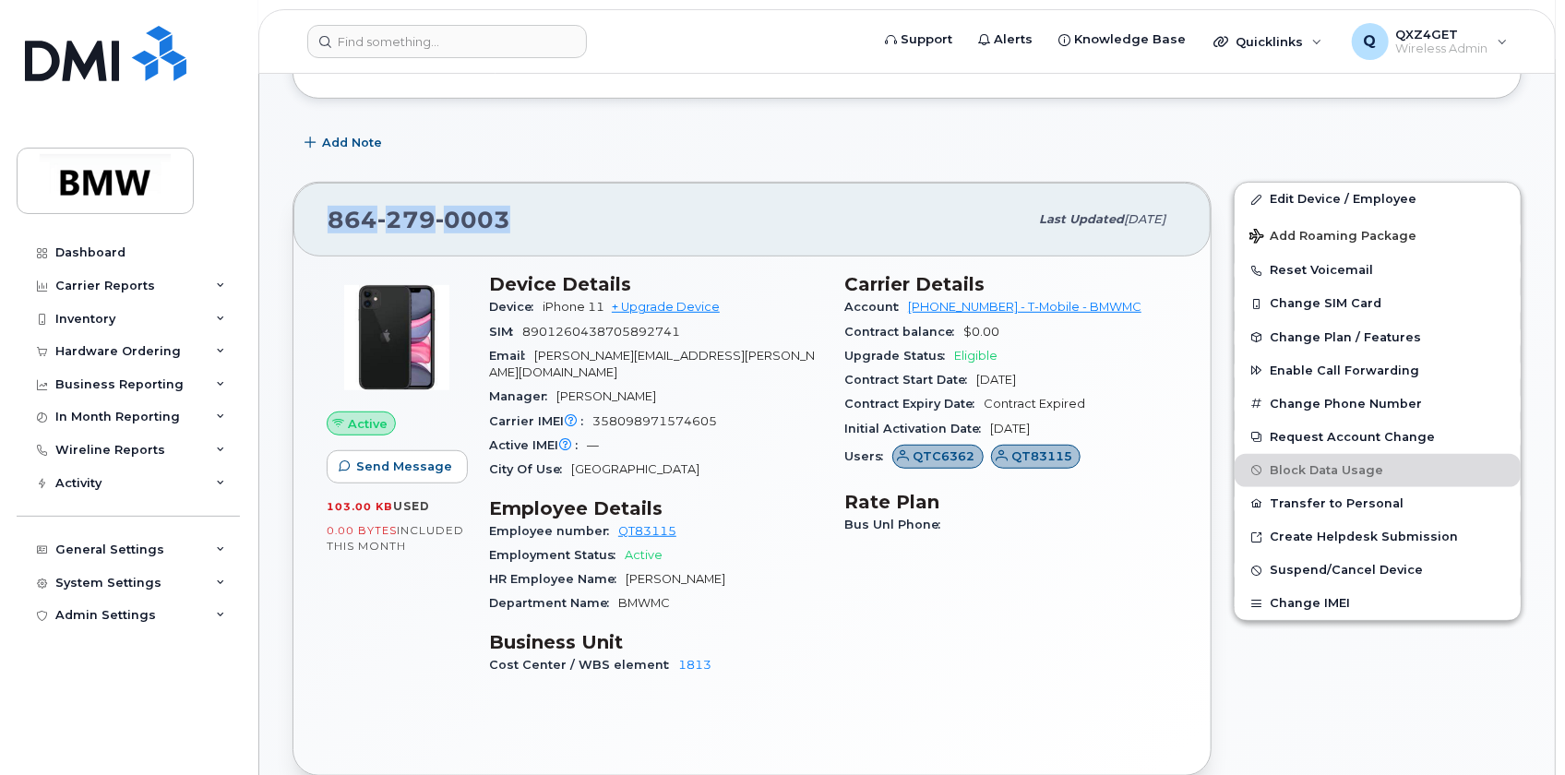
drag, startPoint x: 521, startPoint y: 221, endPoint x: 328, endPoint y: 221, distance: 193.8
click at [328, 221] on div "[PHONE_NUMBER]" at bounding box center [678, 219] width 700 height 39
copy span "[PHONE_NUMBER]"
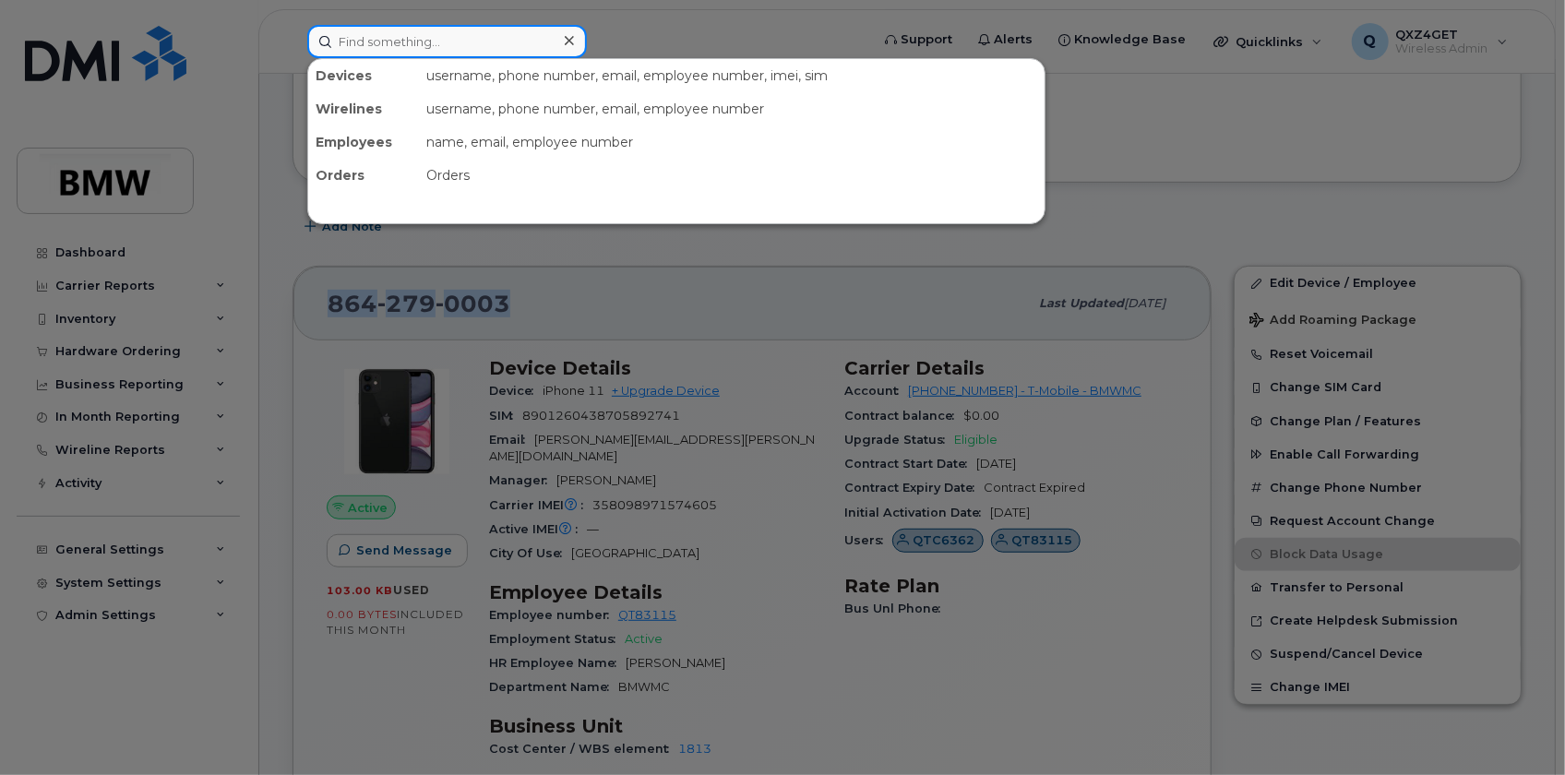
click at [350, 40] on input at bounding box center [447, 41] width 280 height 33
click at [104, 337] on div at bounding box center [782, 387] width 1565 height 775
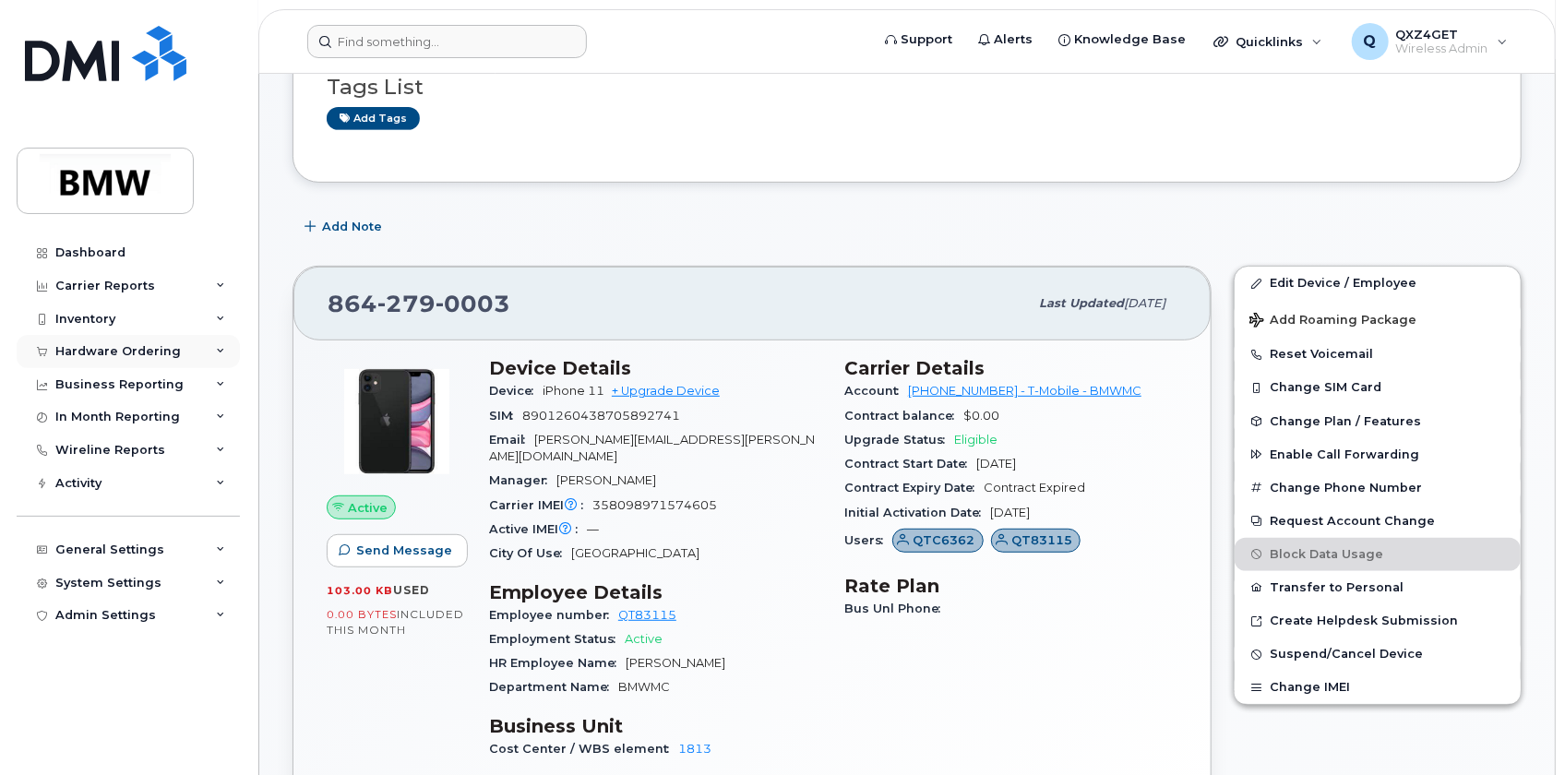
click at [110, 351] on div "Hardware Ordering" at bounding box center [118, 351] width 126 height 15
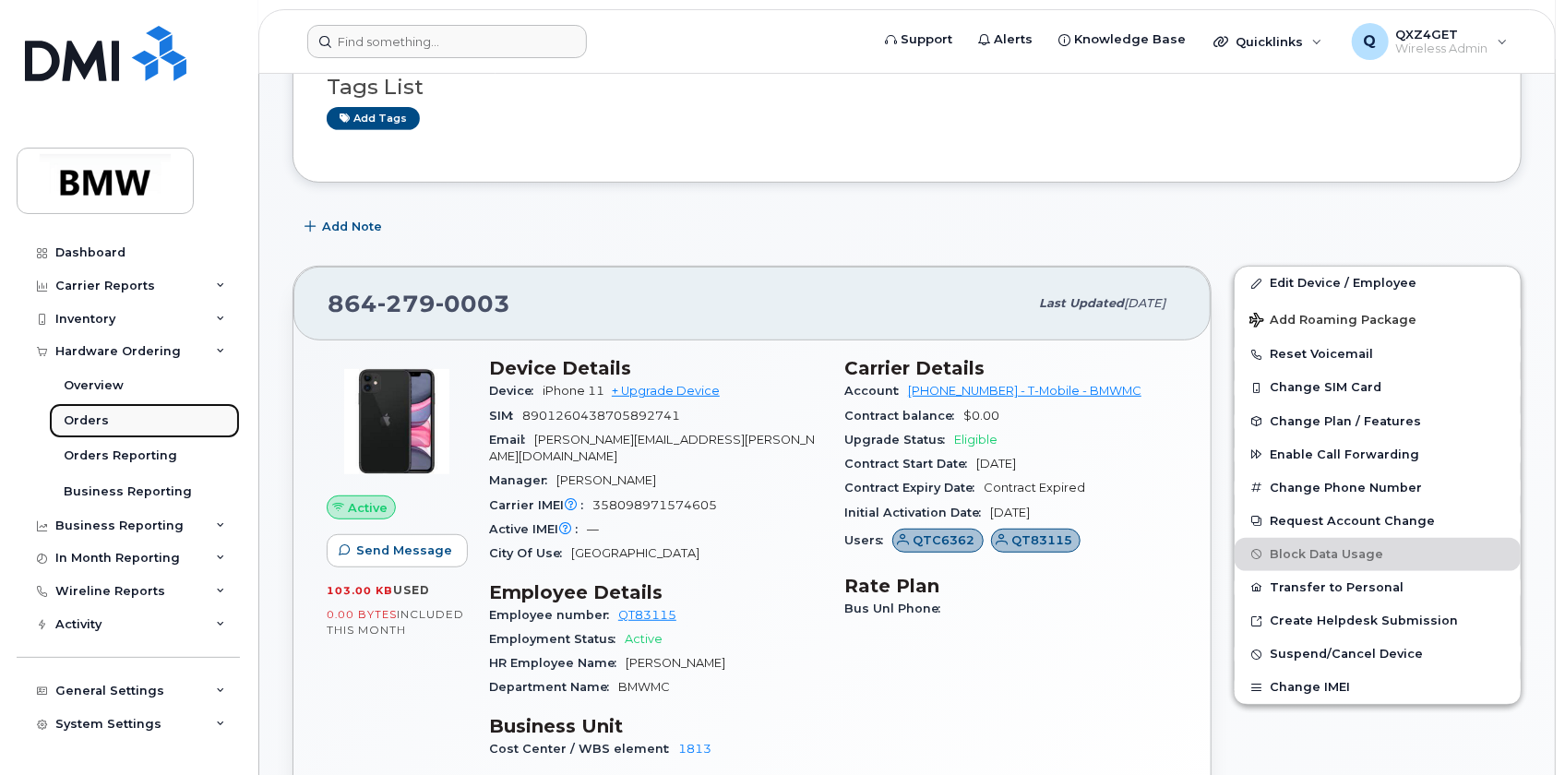
click at [99, 417] on div "Orders" at bounding box center [86, 421] width 45 height 17
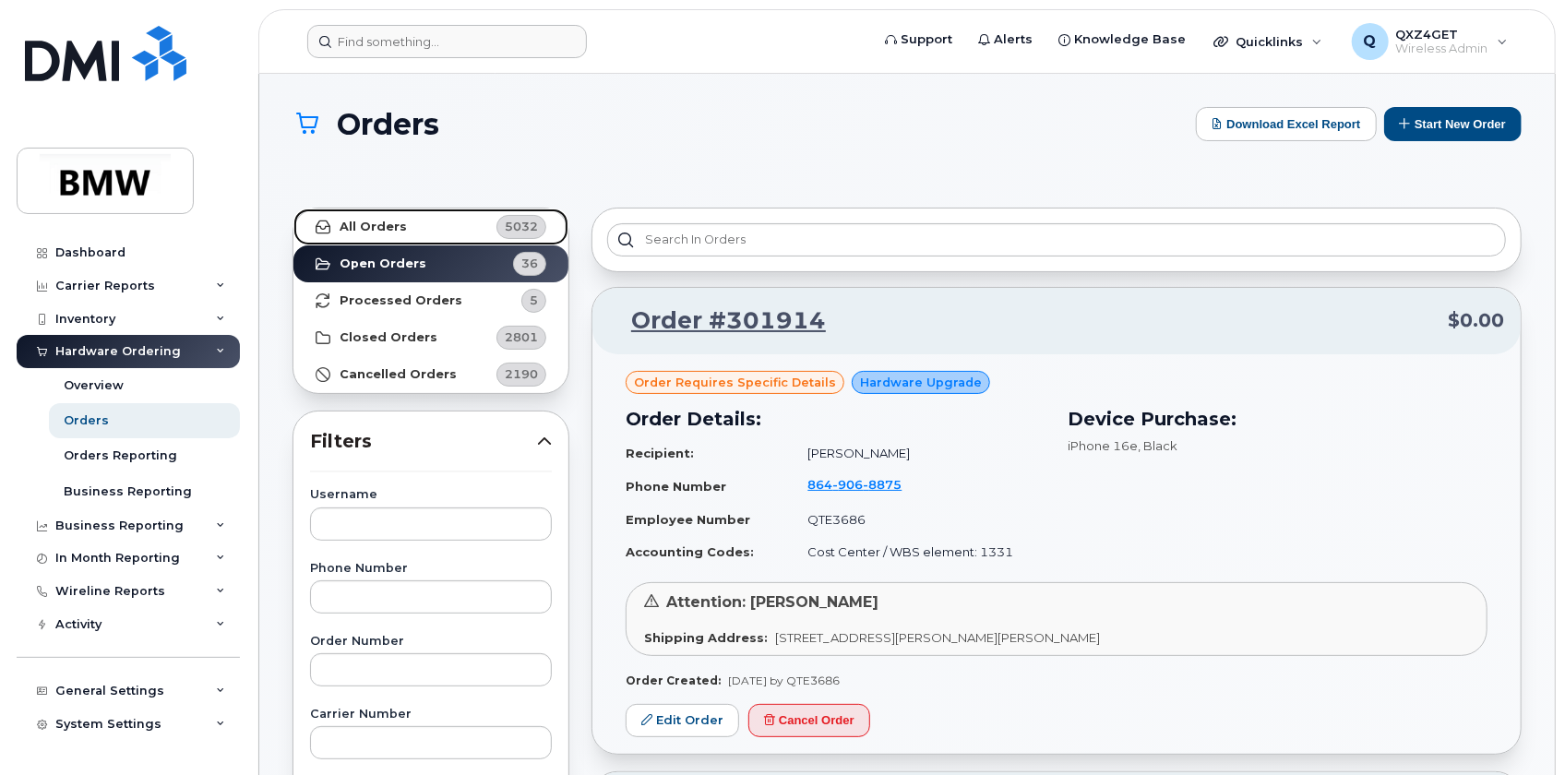
click at [360, 230] on strong "All Orders" at bounding box center [373, 227] width 67 height 15
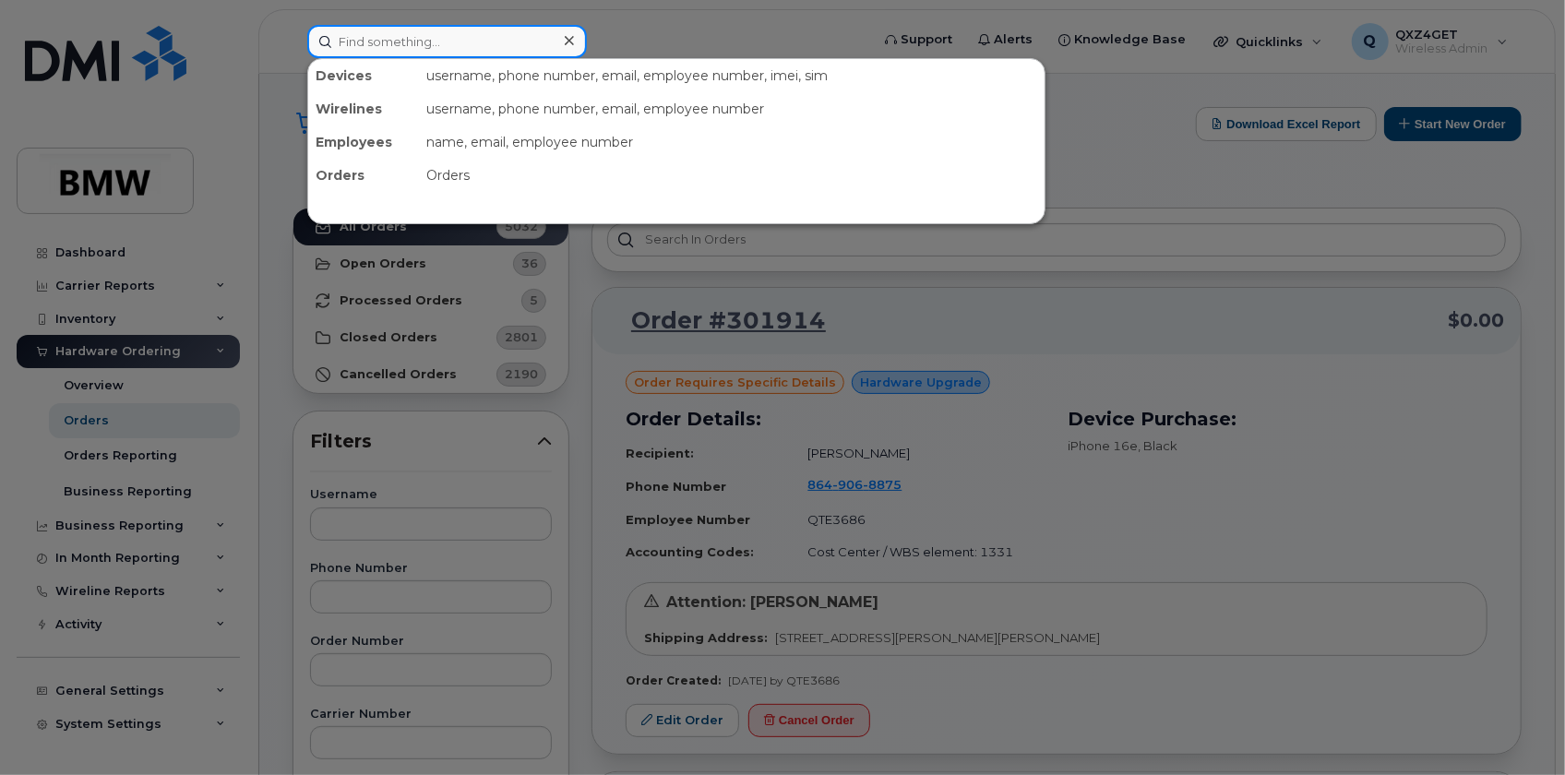
click at [338, 36] on input at bounding box center [447, 41] width 280 height 33
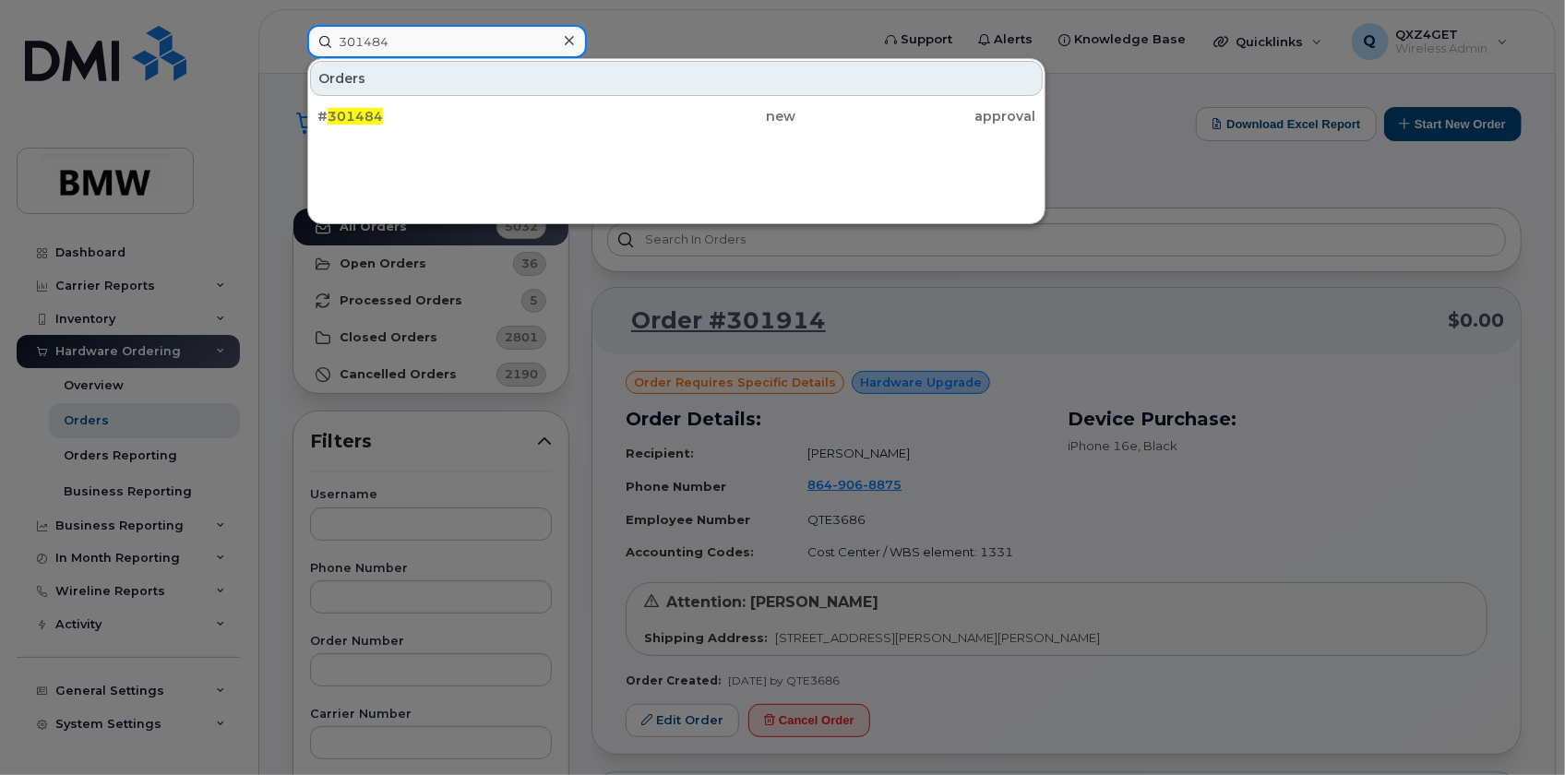
type input "301484"
click at [91, 411] on div at bounding box center [782, 387] width 1565 height 775
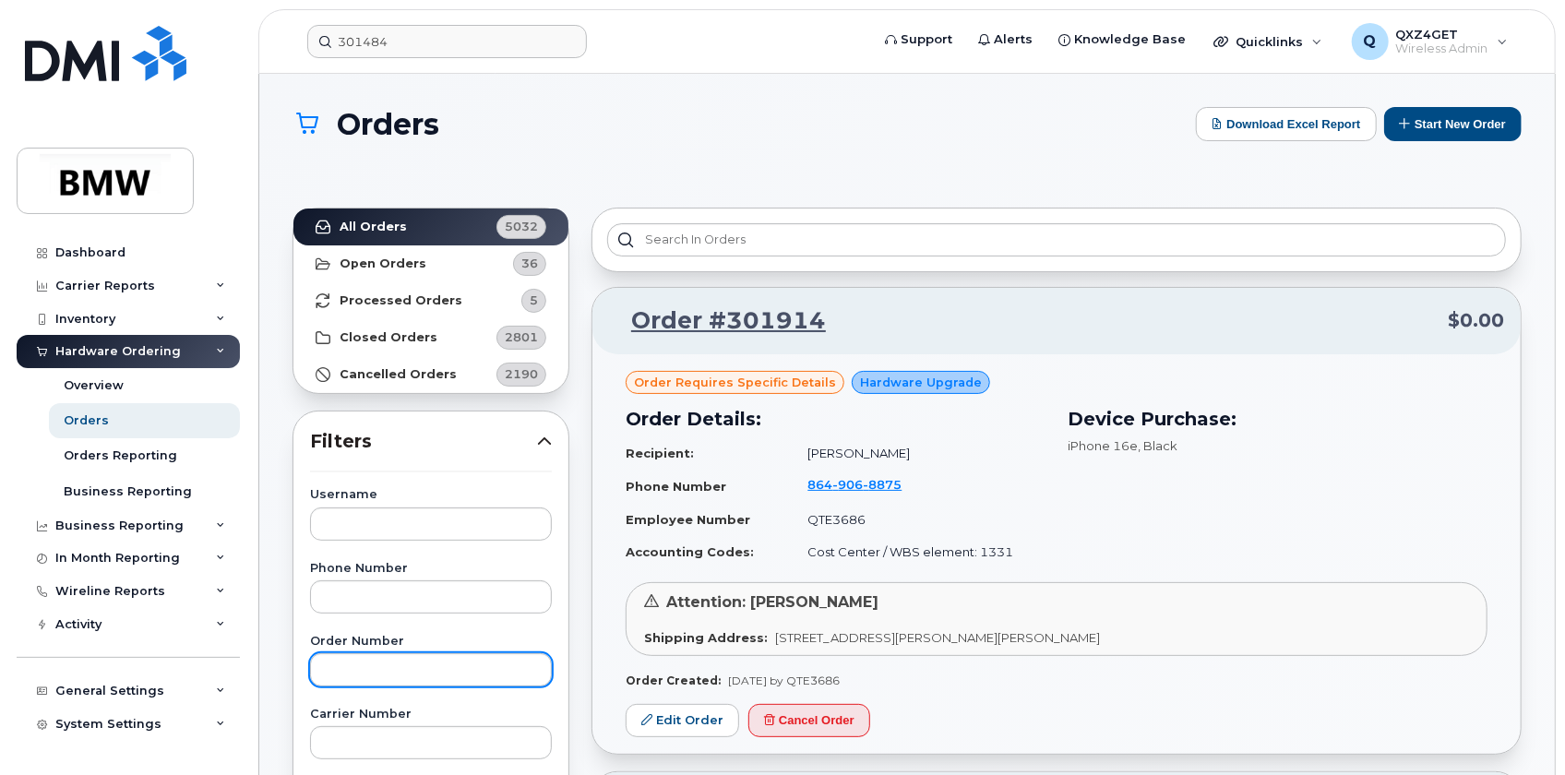
click at [379, 659] on div "Order Number" at bounding box center [431, 661] width 242 height 51
click at [413, 659] on input "text" at bounding box center [431, 669] width 242 height 33
type input "301300"
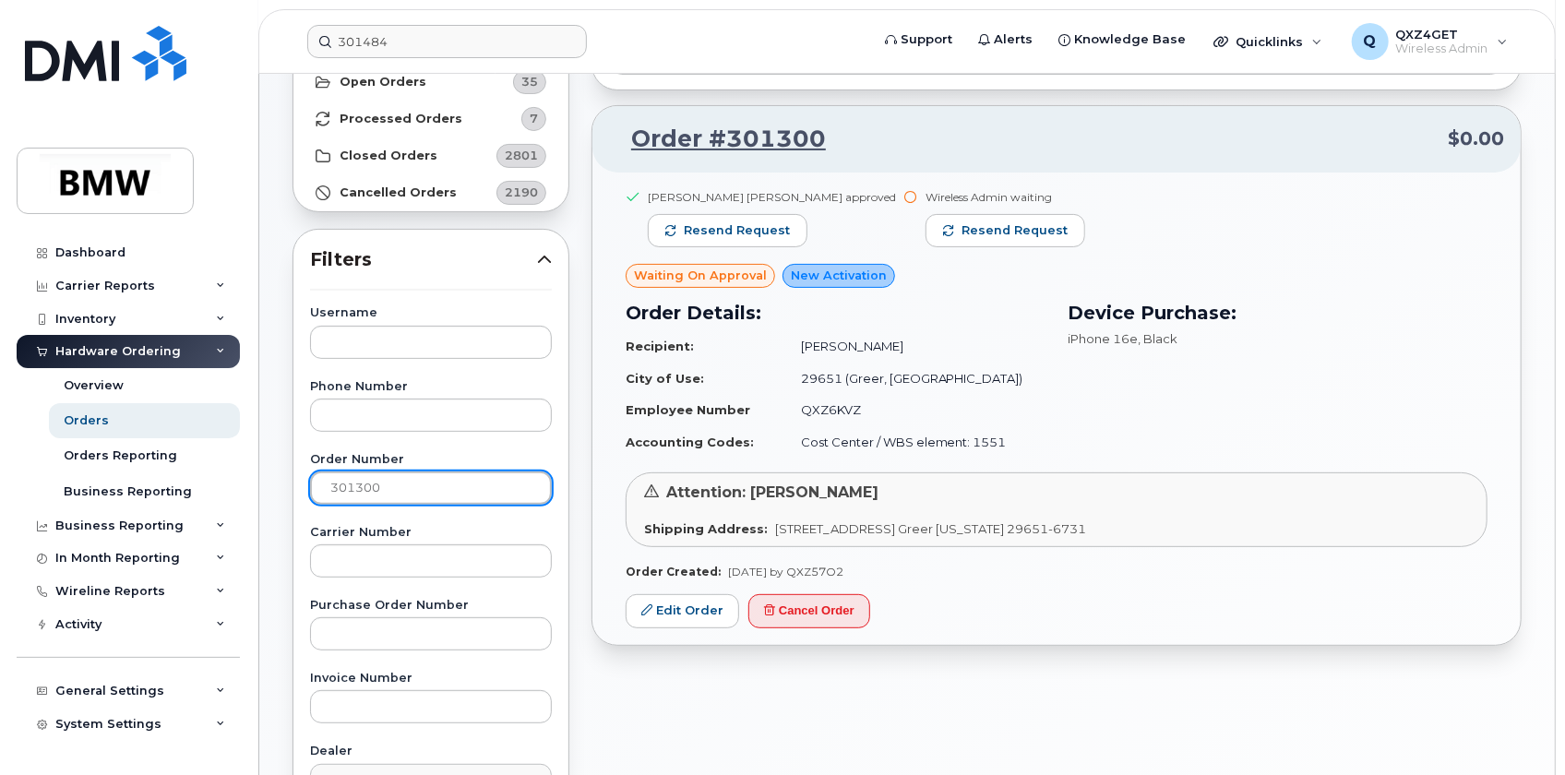
scroll to position [167, 0]
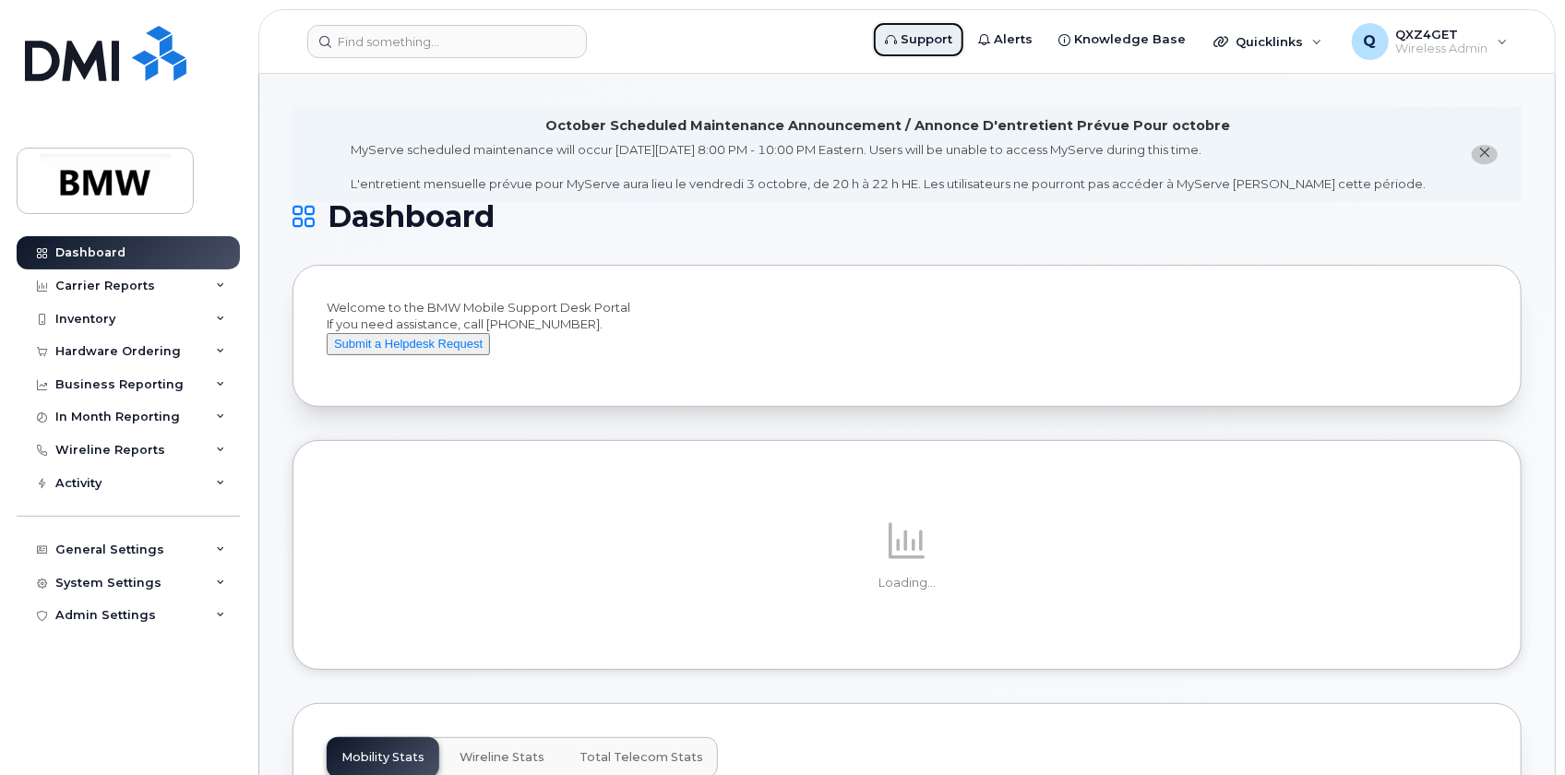
click at [928, 38] on span "Support" at bounding box center [927, 39] width 52 height 18
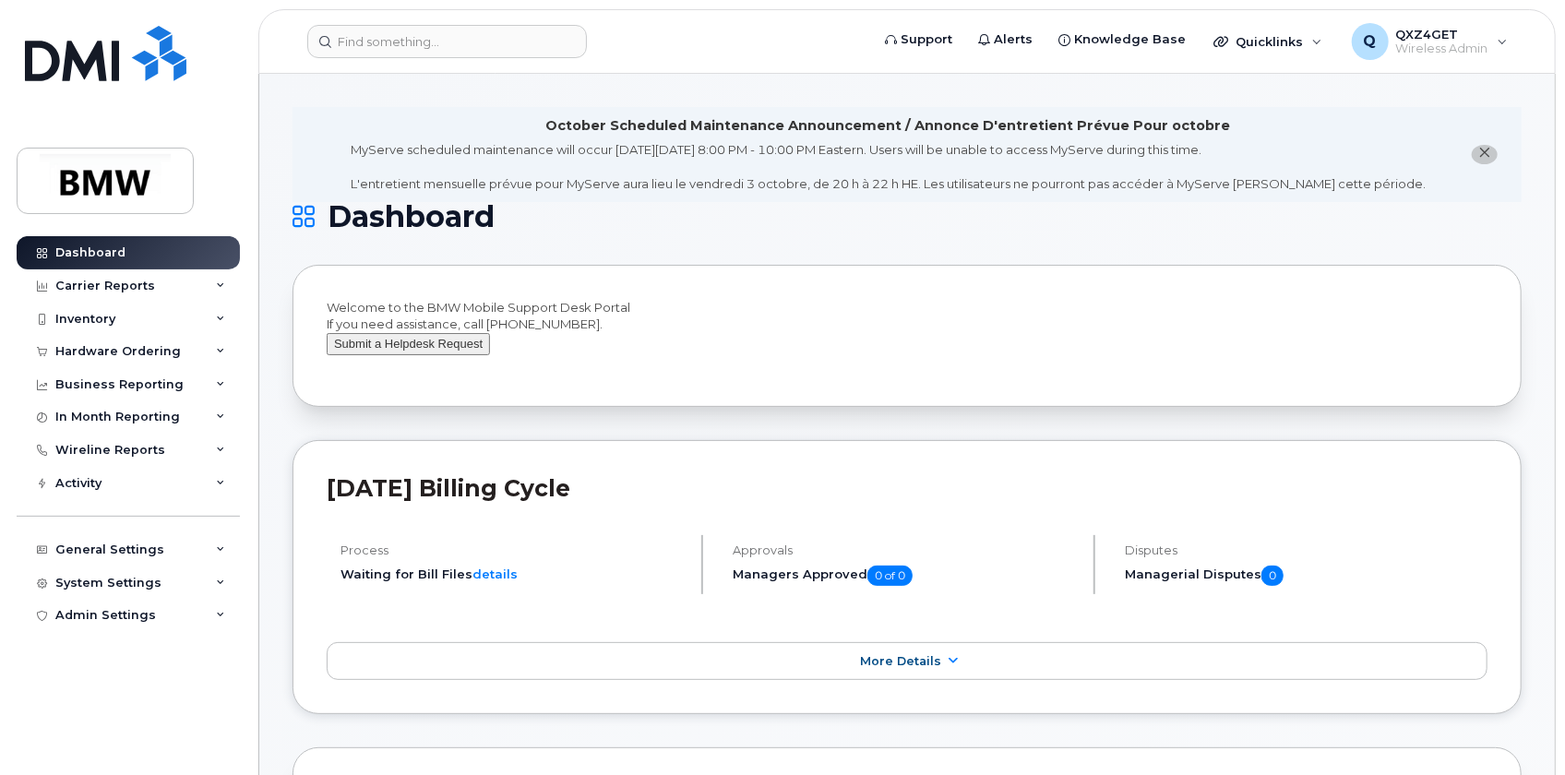
click at [409, 356] on button "Submit a Helpdesk Request" at bounding box center [408, 344] width 163 height 23
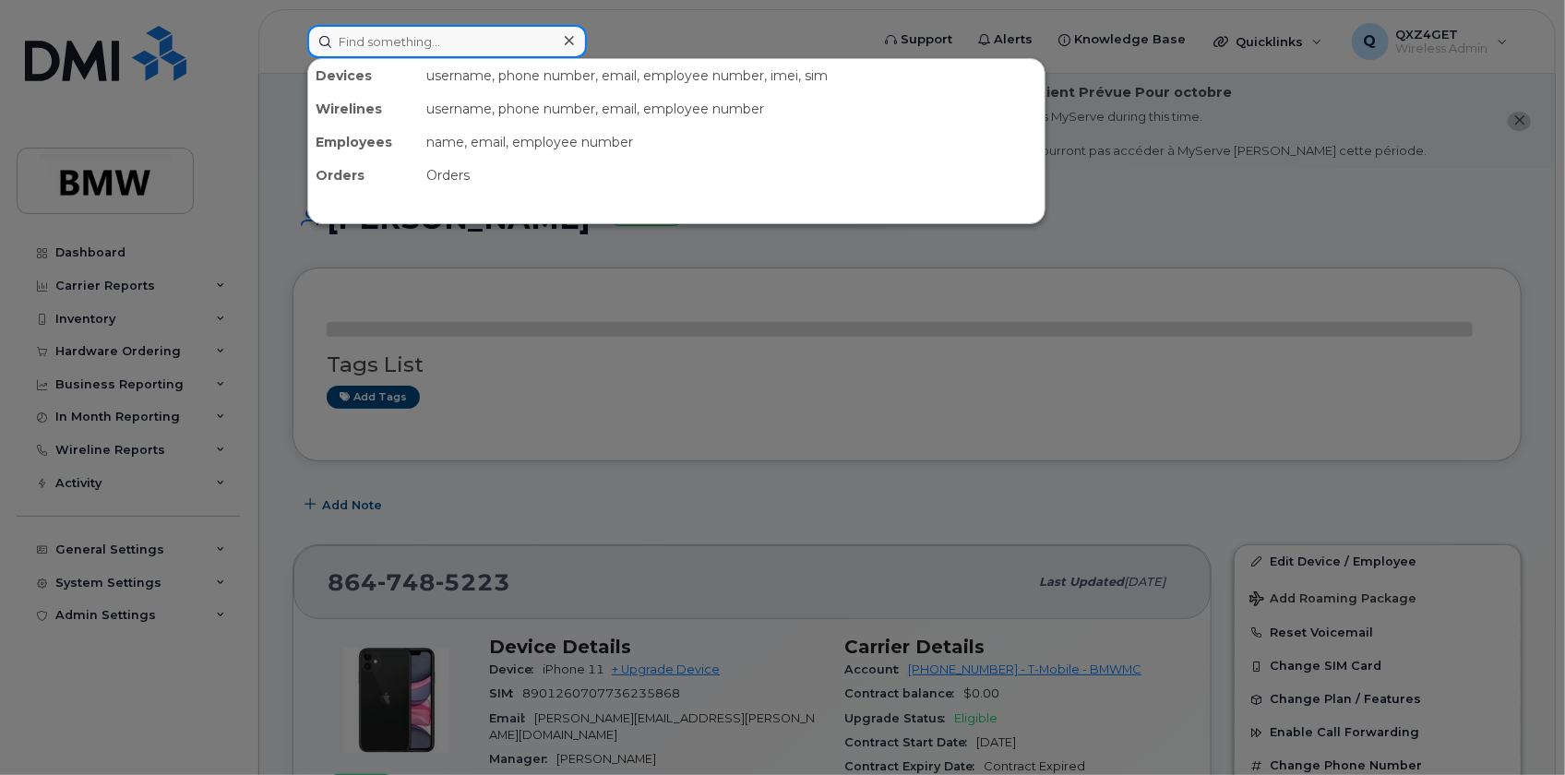
click at [369, 43] on input at bounding box center [447, 41] width 280 height 33
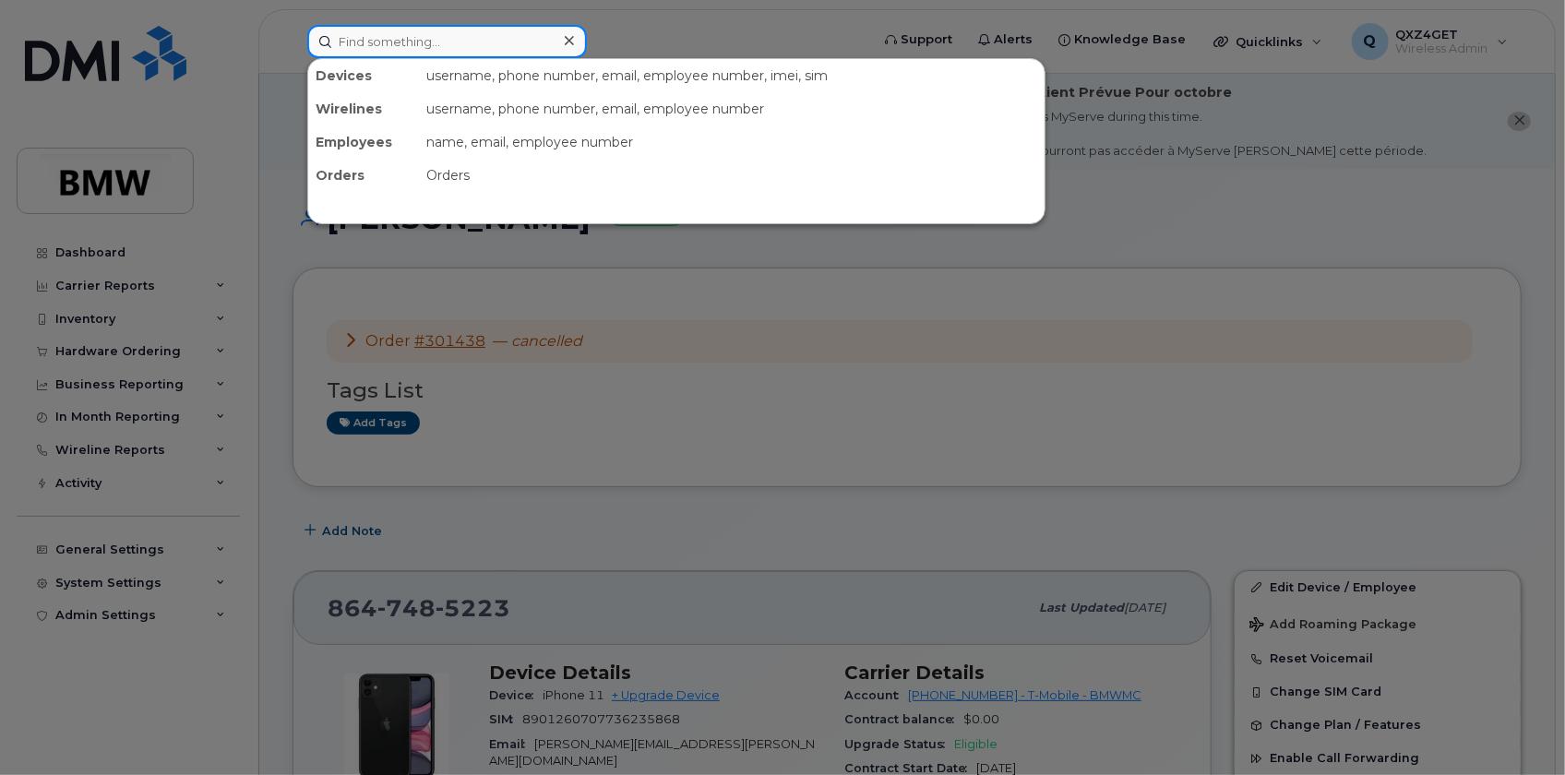
paste input "[EMAIL_ADDRESS][PERSON_NAME][DOMAIN_NAME]"
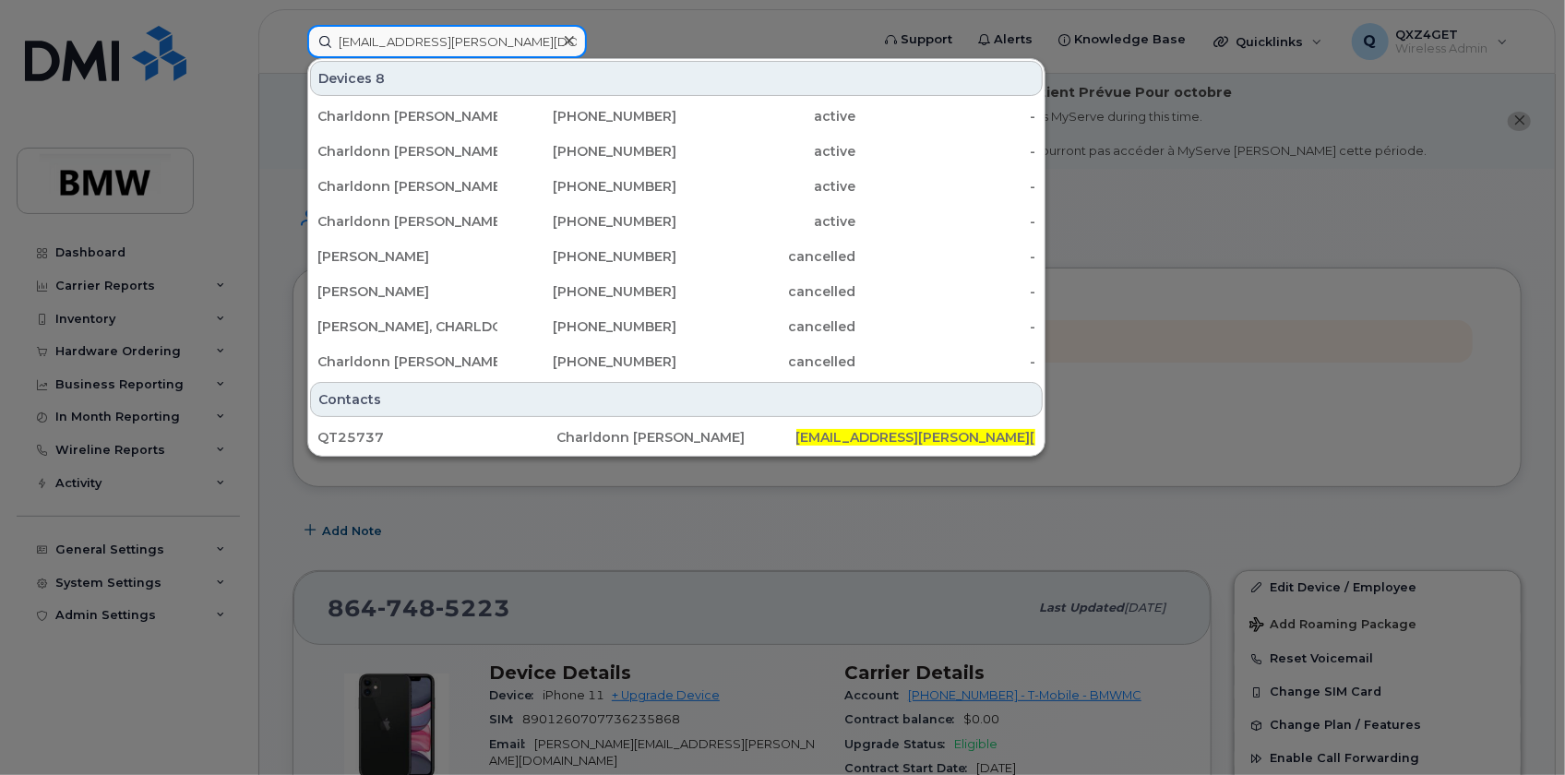
type input "[EMAIL_ADDRESS][PERSON_NAME][DOMAIN_NAME]"
click at [575, 37] on div at bounding box center [569, 41] width 27 height 27
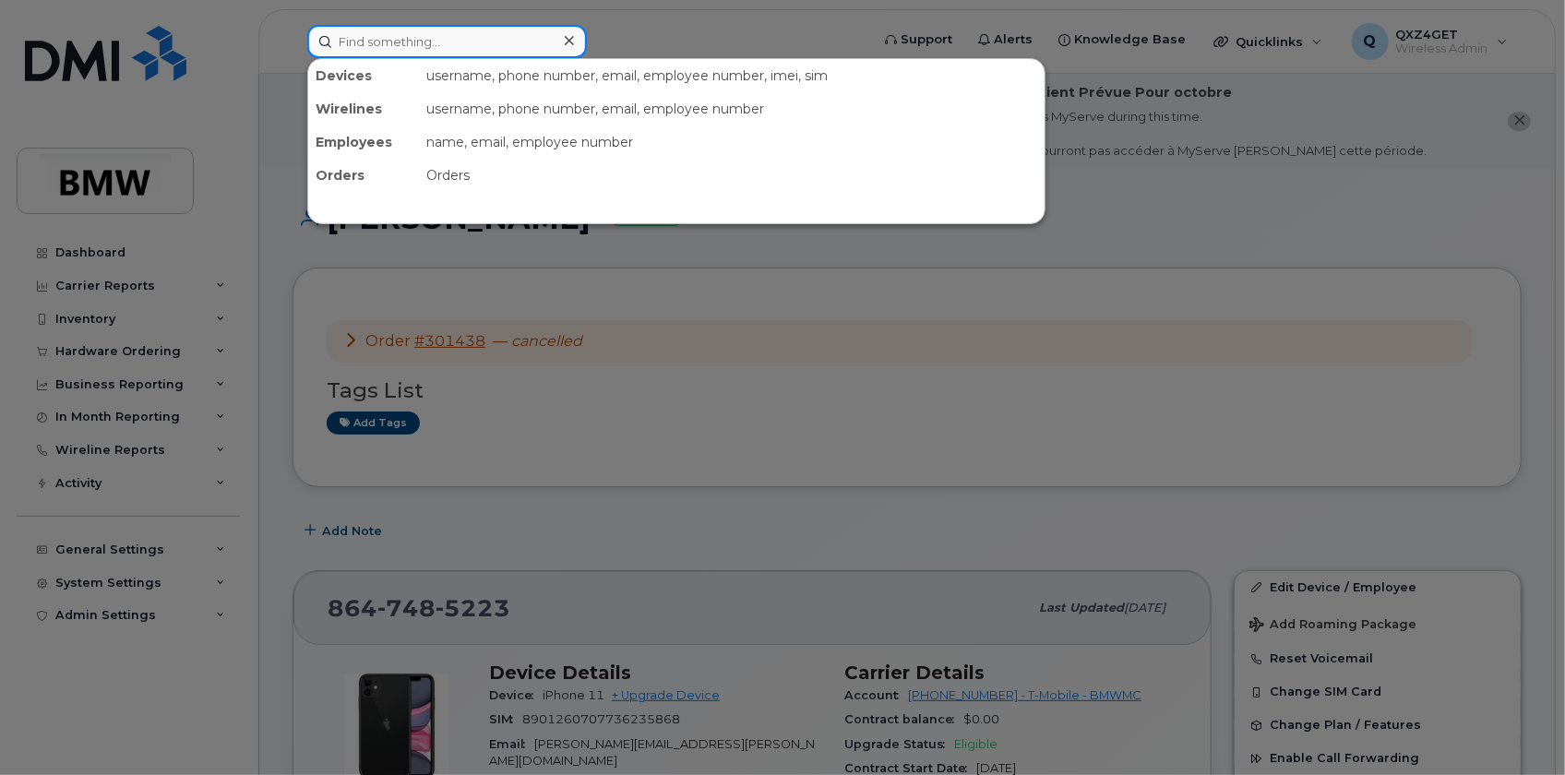
click at [494, 45] on input at bounding box center [447, 41] width 280 height 33
paste input "8645256486"
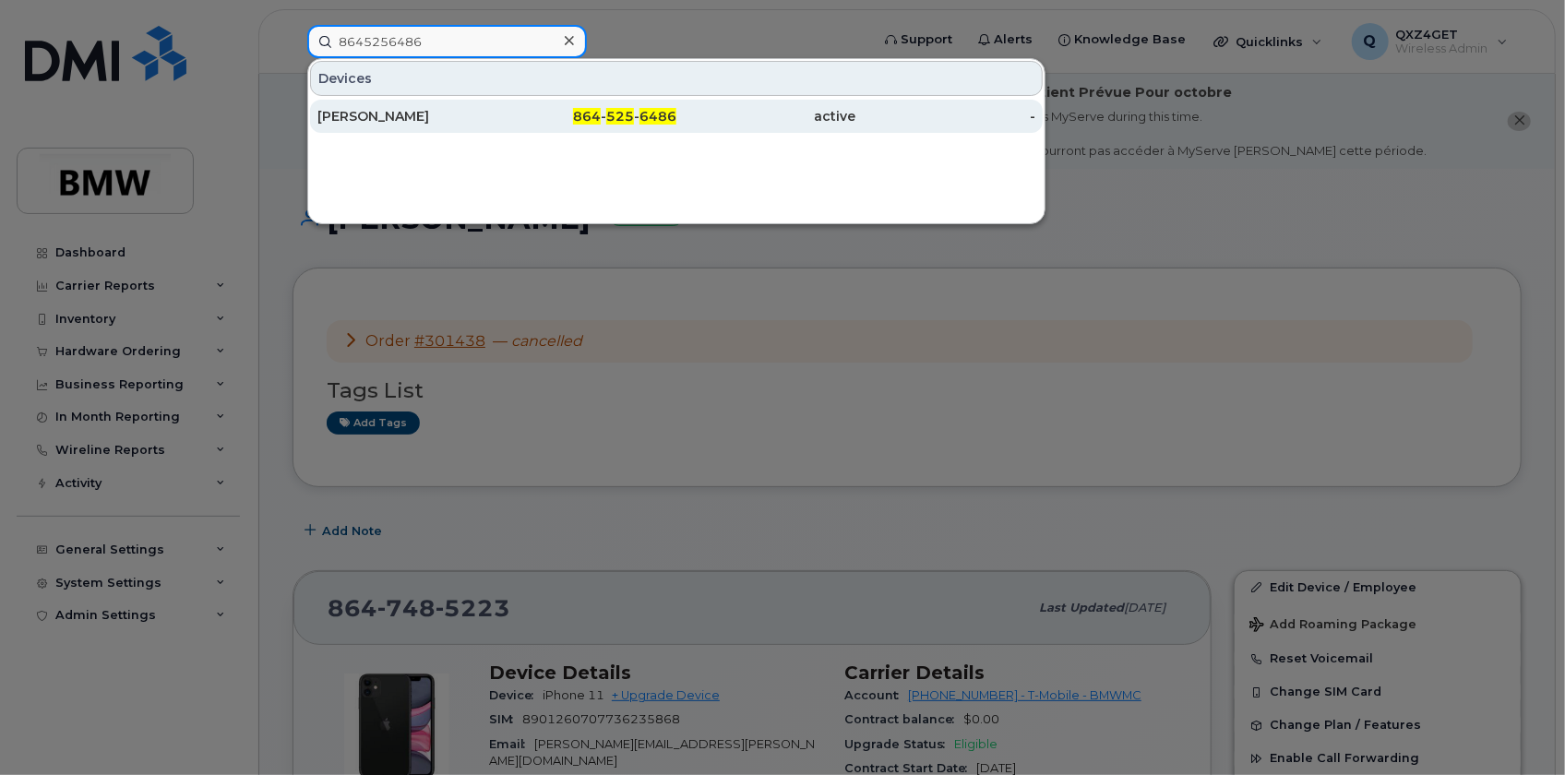
type input "8645256486"
drag, startPoint x: 360, startPoint y: 115, endPoint x: 375, endPoint y: 114, distance: 14.8
click at [360, 114] on div "[PERSON_NAME]" at bounding box center [407, 116] width 180 height 18
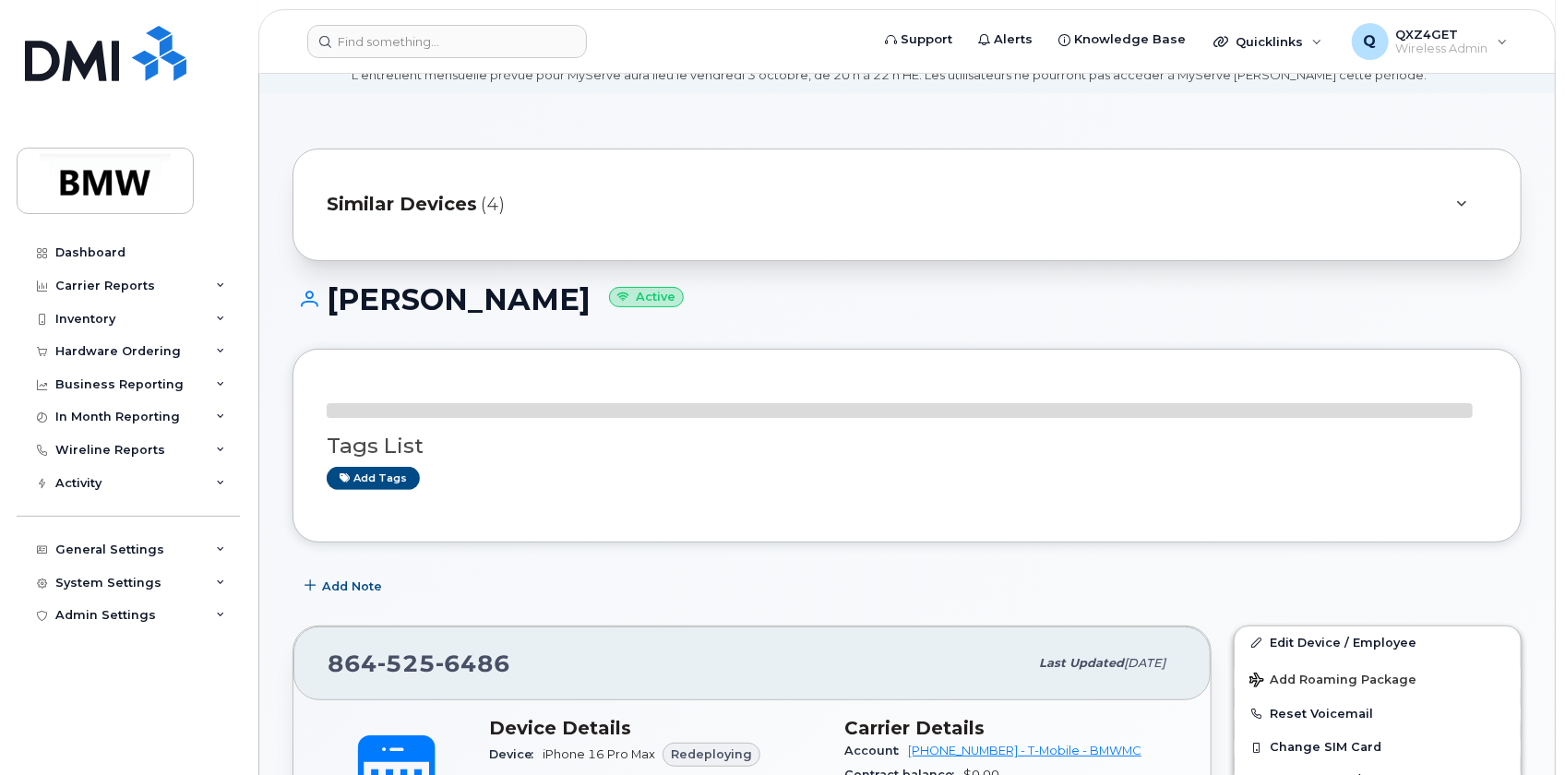
scroll to position [335, 0]
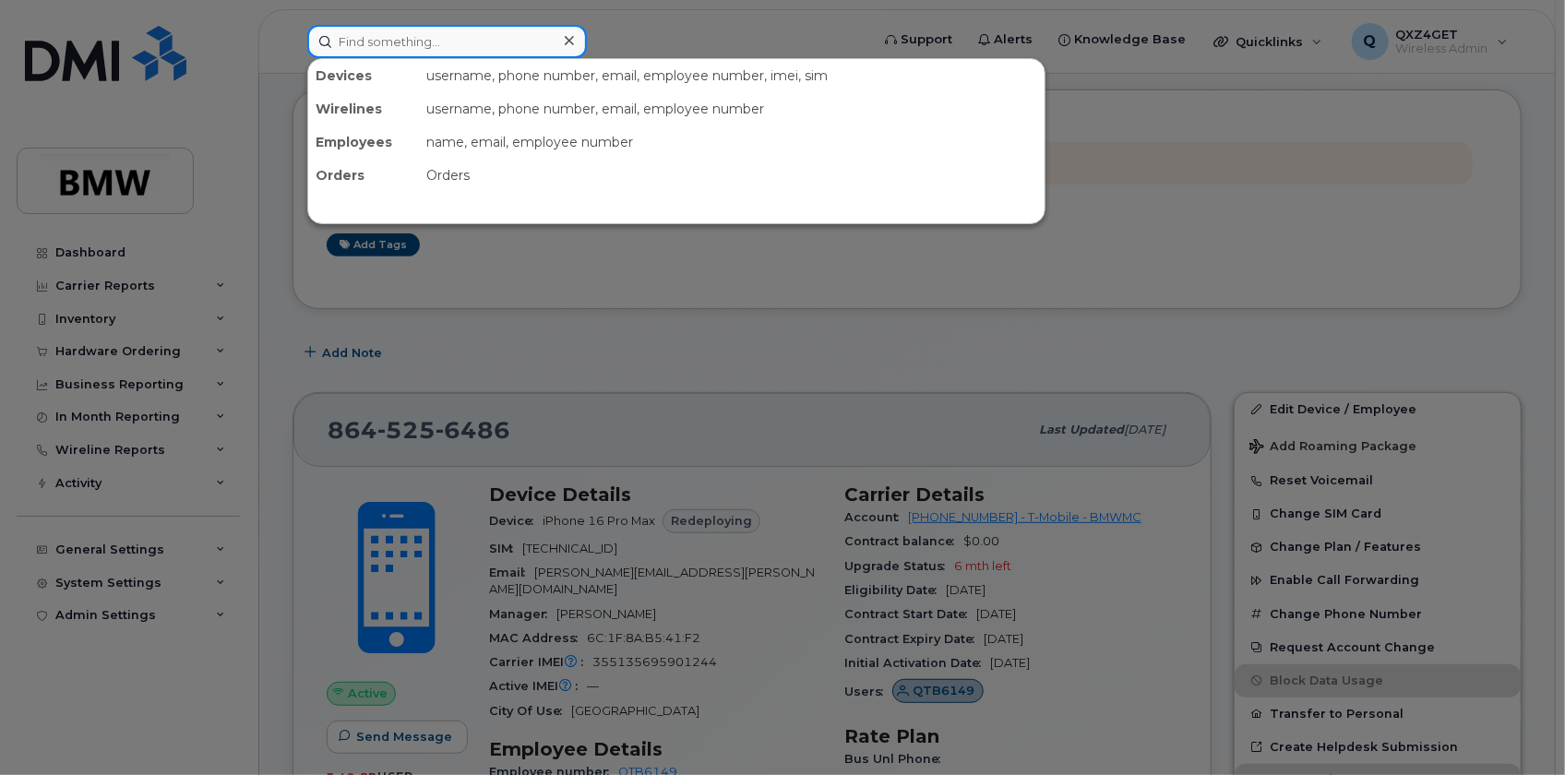
click at [355, 46] on input at bounding box center [447, 41] width 280 height 33
paste input "[EMAIL_ADDRESS][PERSON_NAME][DOMAIN_NAME]"
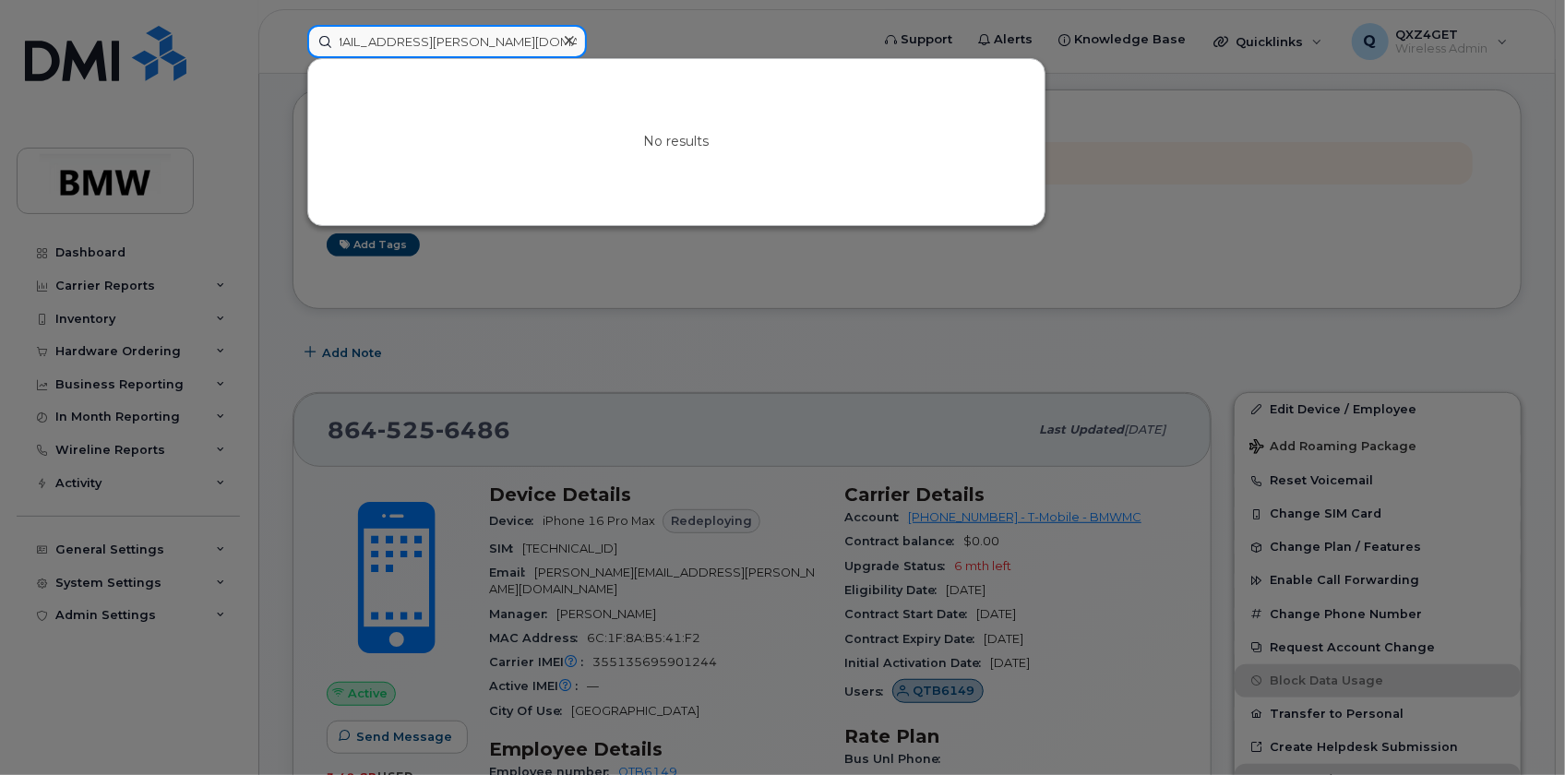
type input "satish-kumar.jonnalagadda@bmwmc.com"
click at [100, 336] on div at bounding box center [782, 387] width 1565 height 775
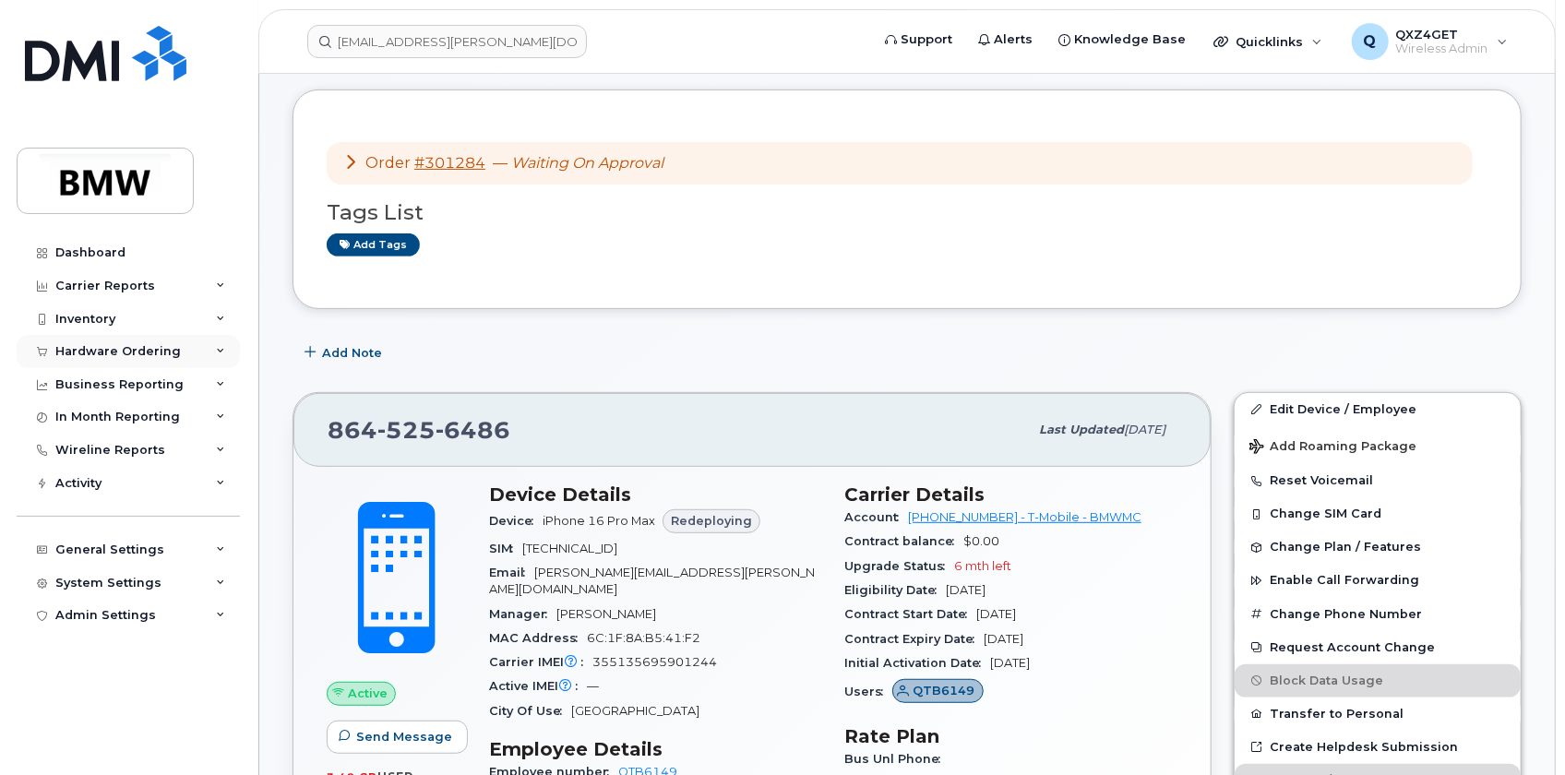
click at [95, 344] on div "Hardware Ordering" at bounding box center [118, 351] width 126 height 15
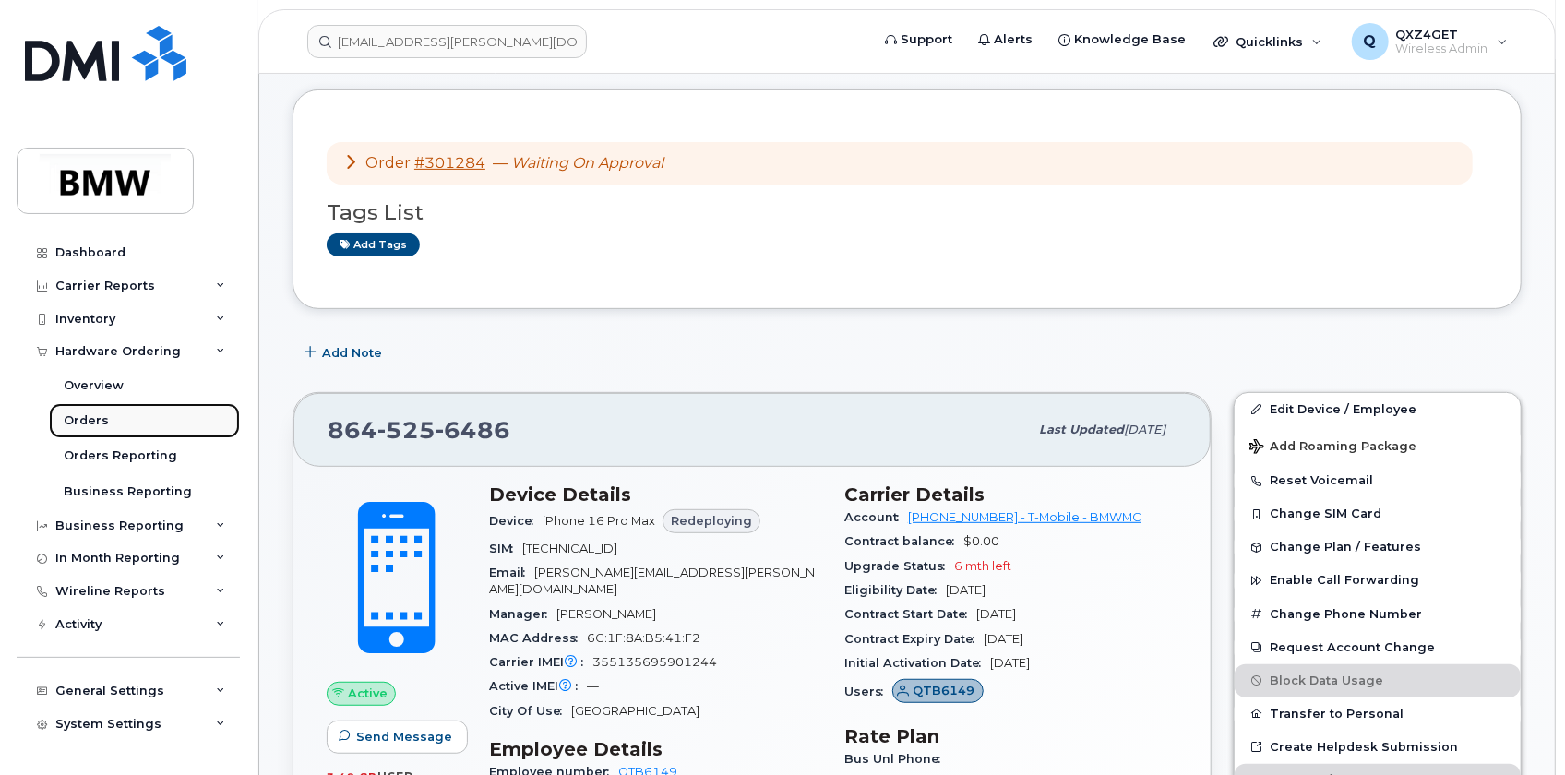
click at [81, 408] on link "Orders" at bounding box center [144, 420] width 191 height 35
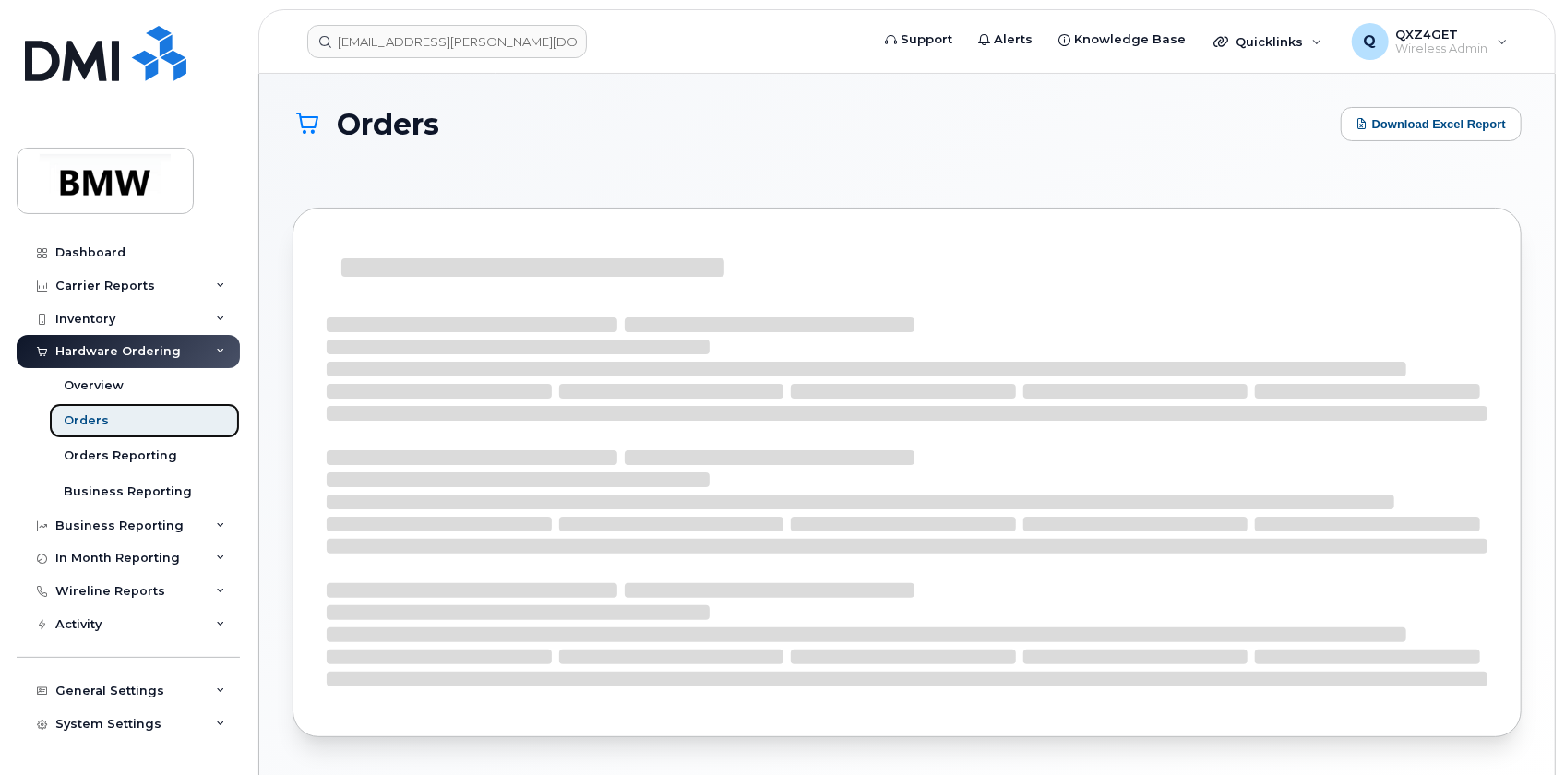
click at [76, 421] on div "Orders" at bounding box center [86, 421] width 45 height 17
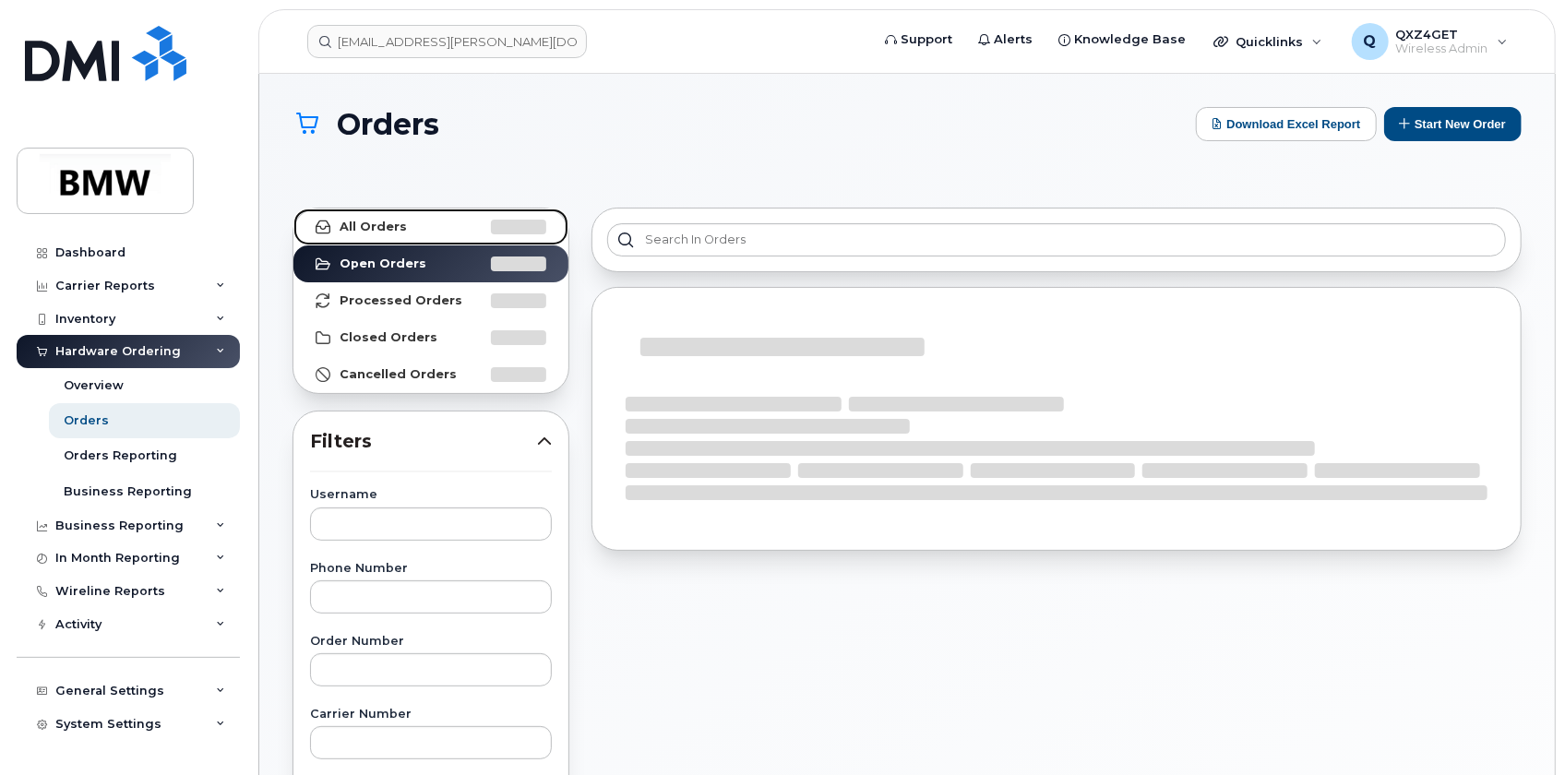
click at [399, 231] on strong "All Orders" at bounding box center [373, 227] width 67 height 15
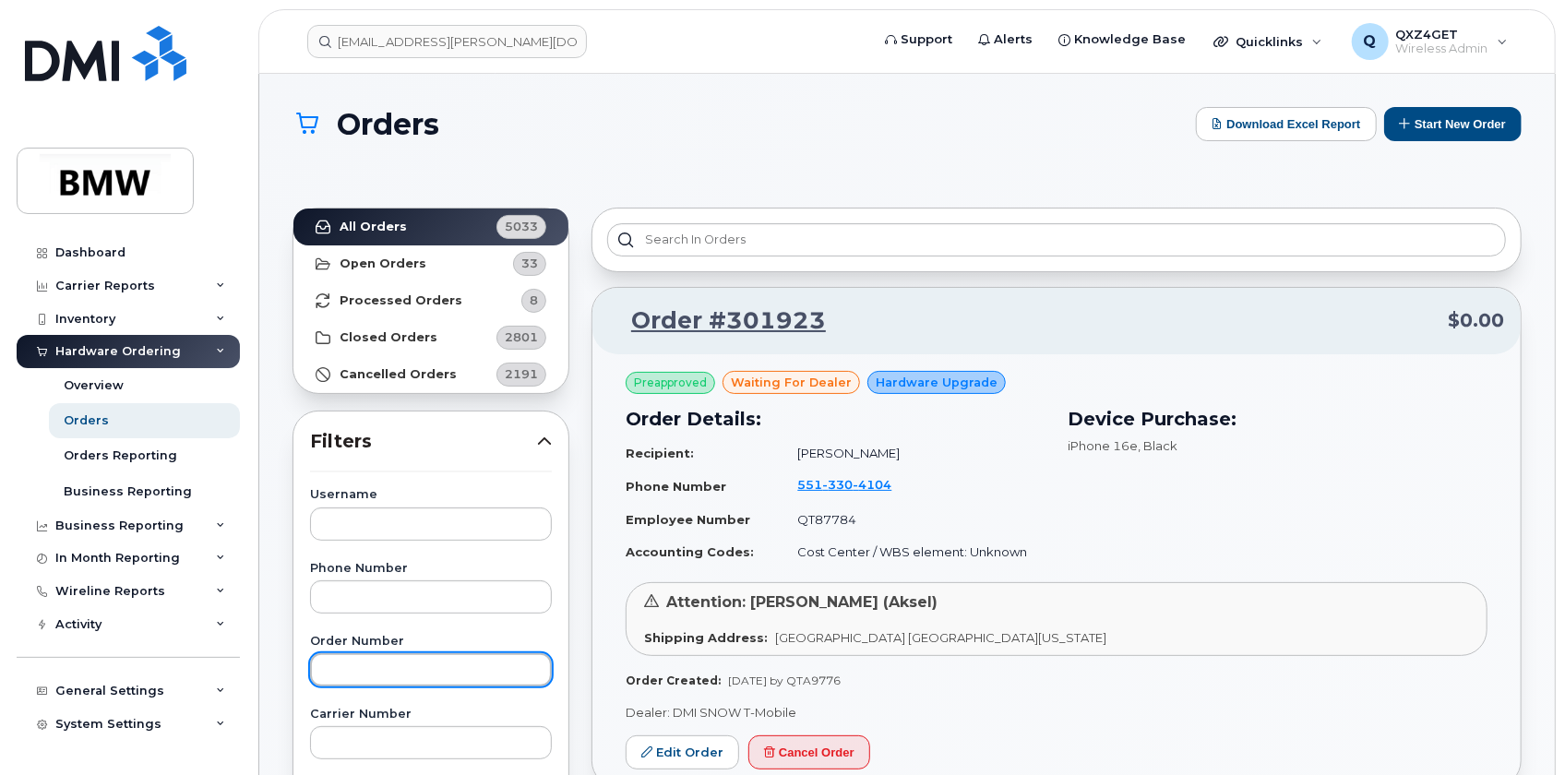
click at [354, 669] on input "text" at bounding box center [431, 669] width 242 height 33
type input "301705"
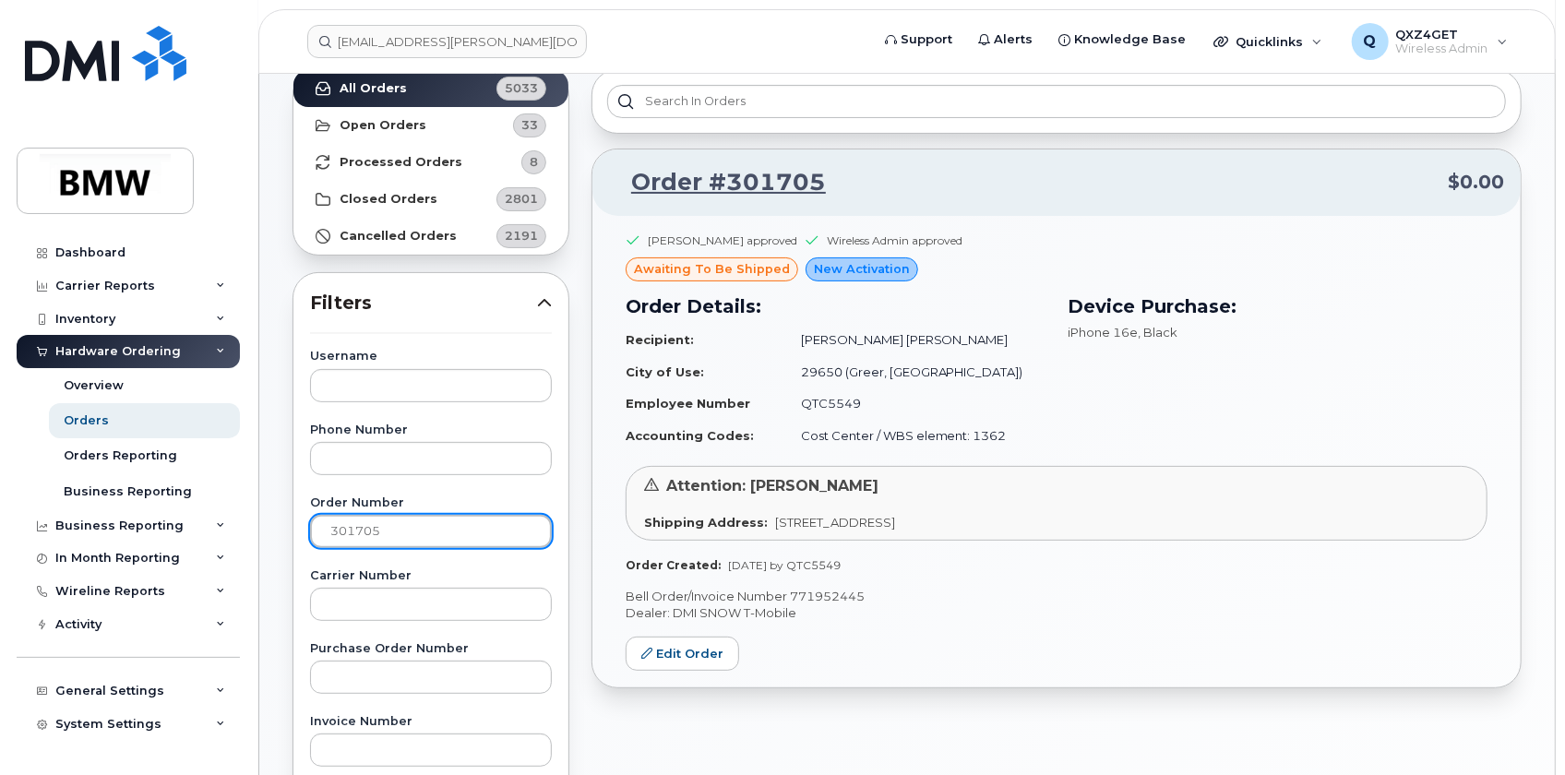
scroll to position [167, 0]
